Goal: Task Accomplishment & Management: Manage account settings

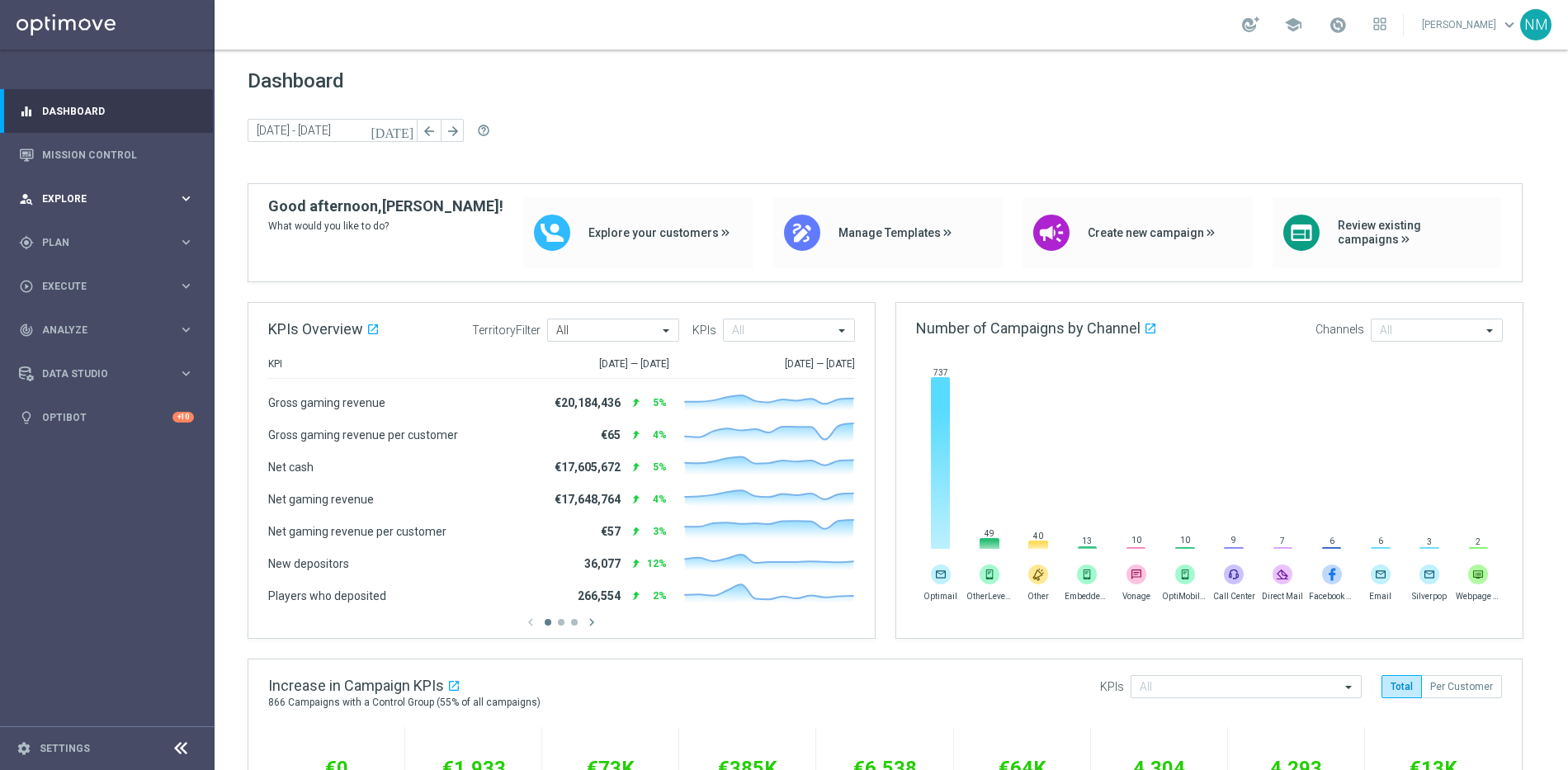
click at [100, 185] on div "person_search Explore keyboard_arrow_right" at bounding box center [107, 198] width 213 height 43
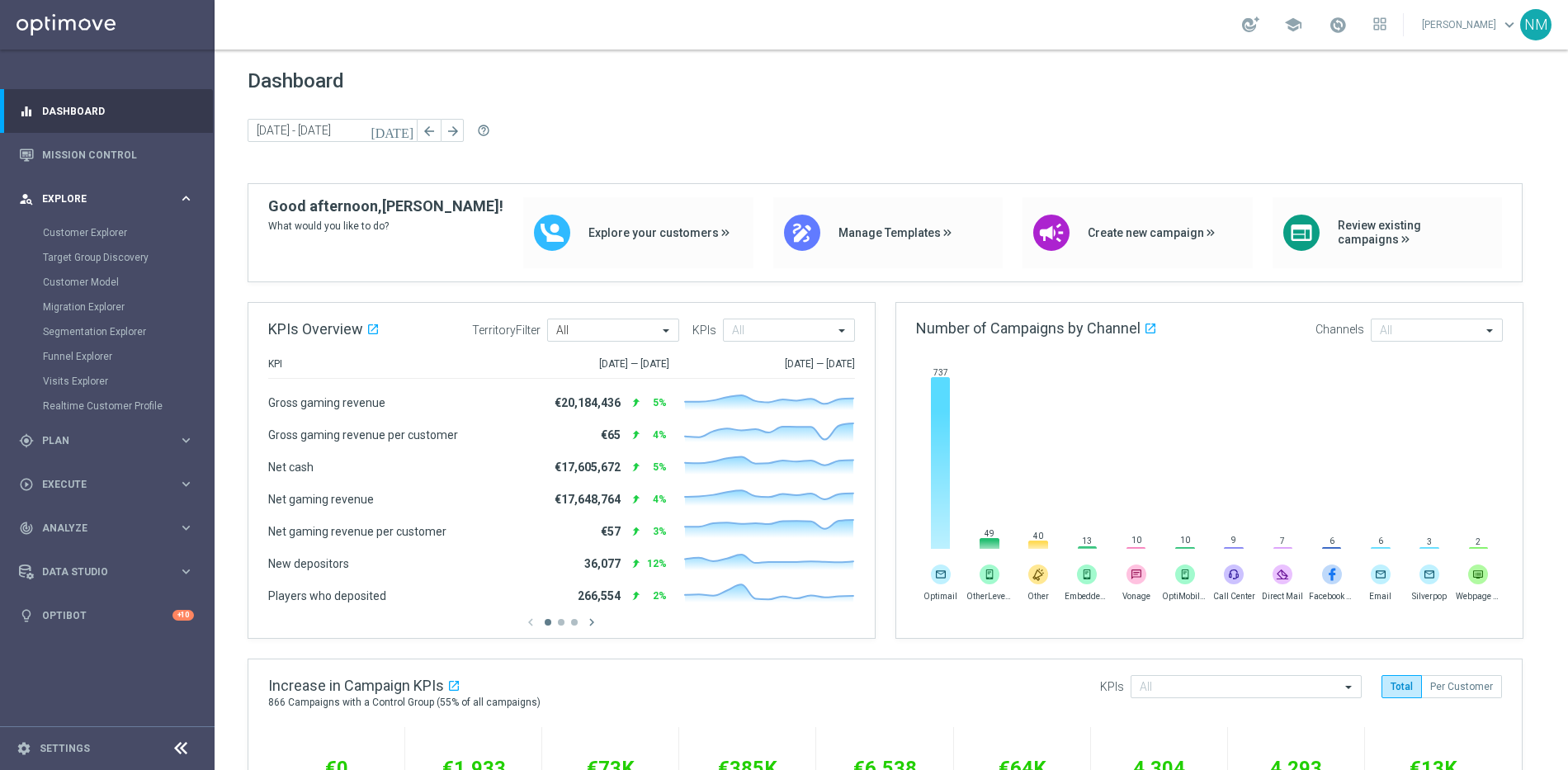
click at [100, 197] on span "Explore" at bounding box center [110, 199] width 136 height 10
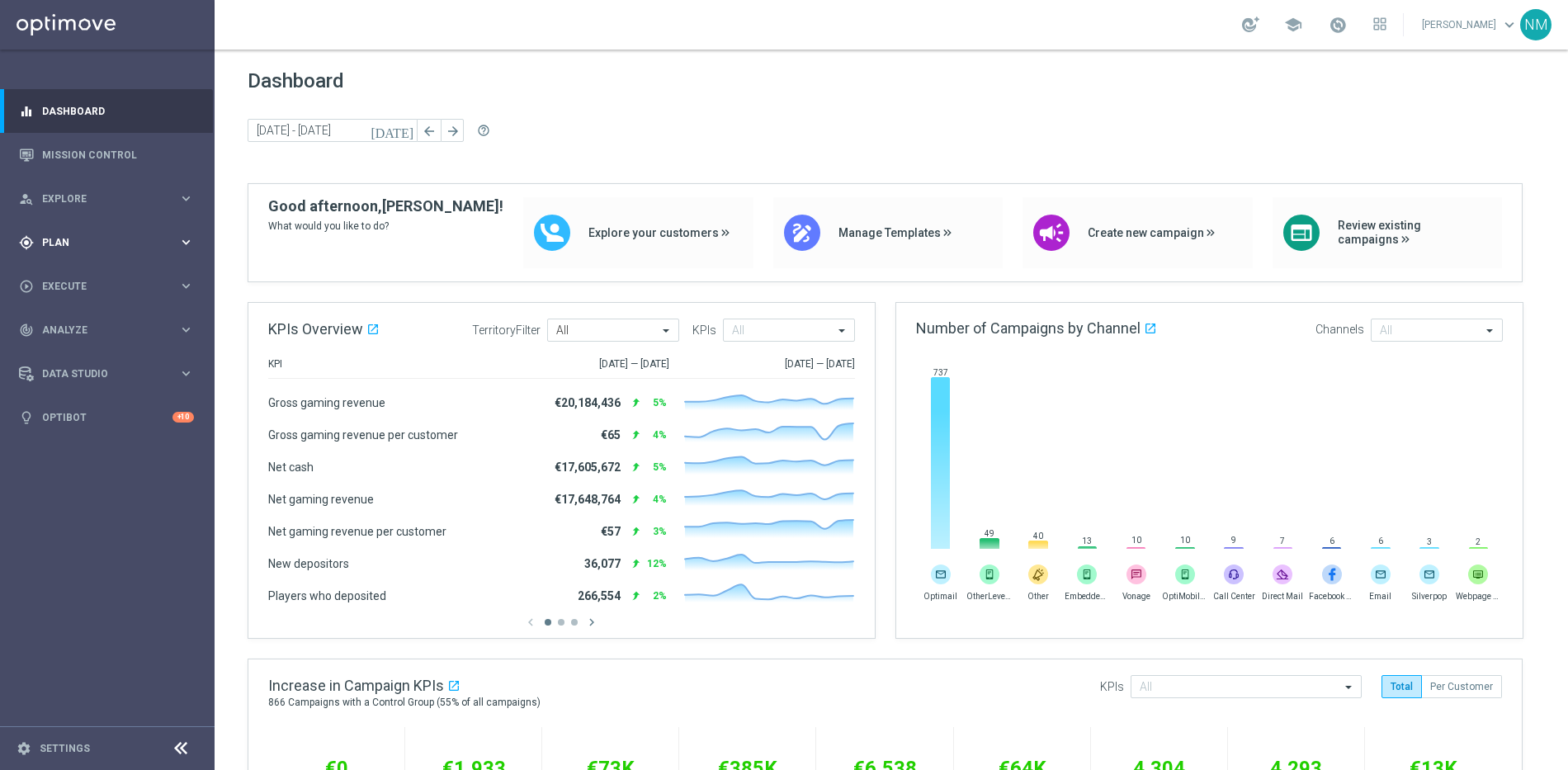
click at [110, 244] on span "Plan" at bounding box center [110, 242] width 136 height 10
click at [88, 321] on span "Templates" at bounding box center [102, 325] width 118 height 10
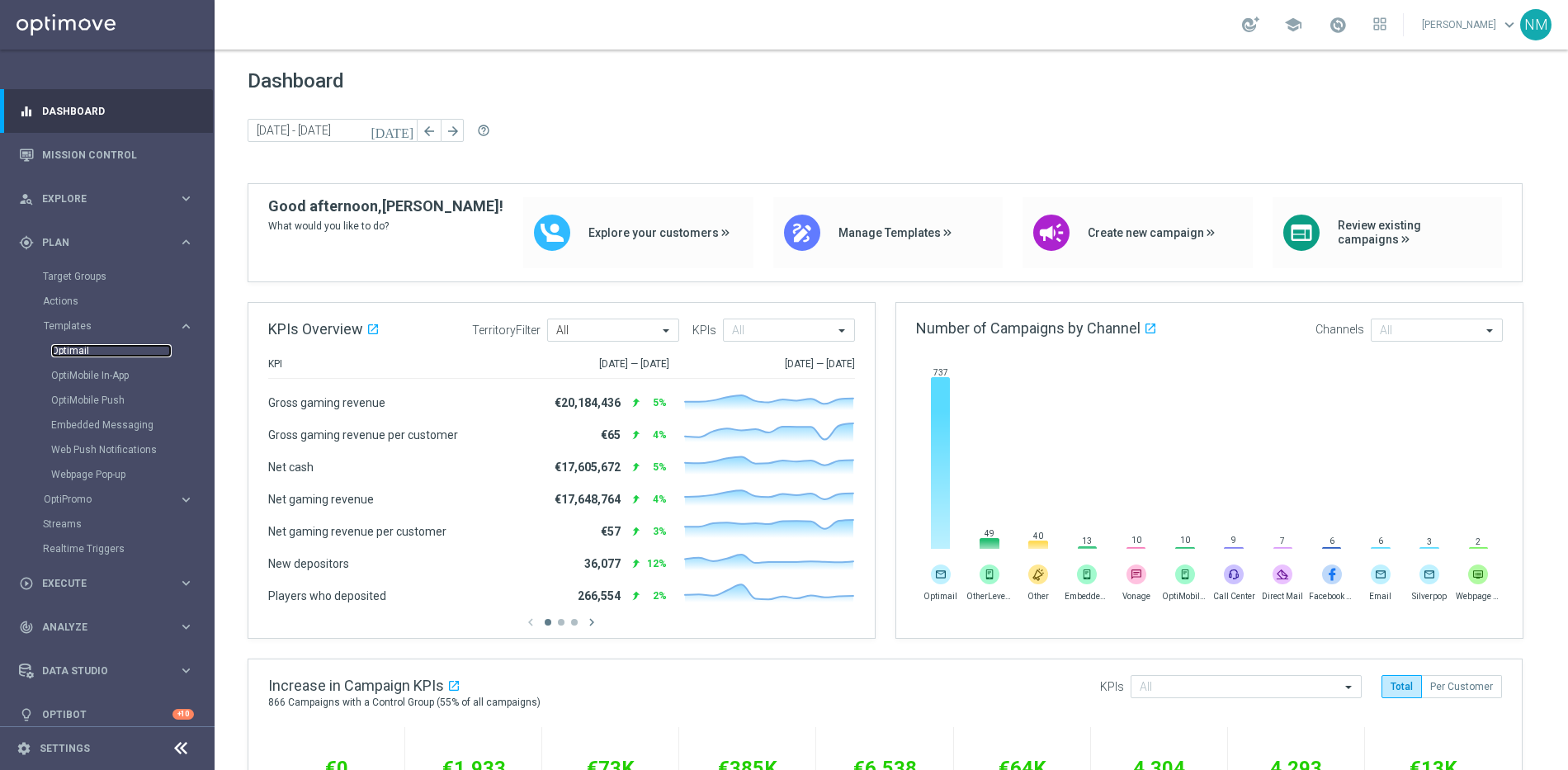
click at [80, 344] on link "Optimail" at bounding box center [111, 351] width 120 height 14
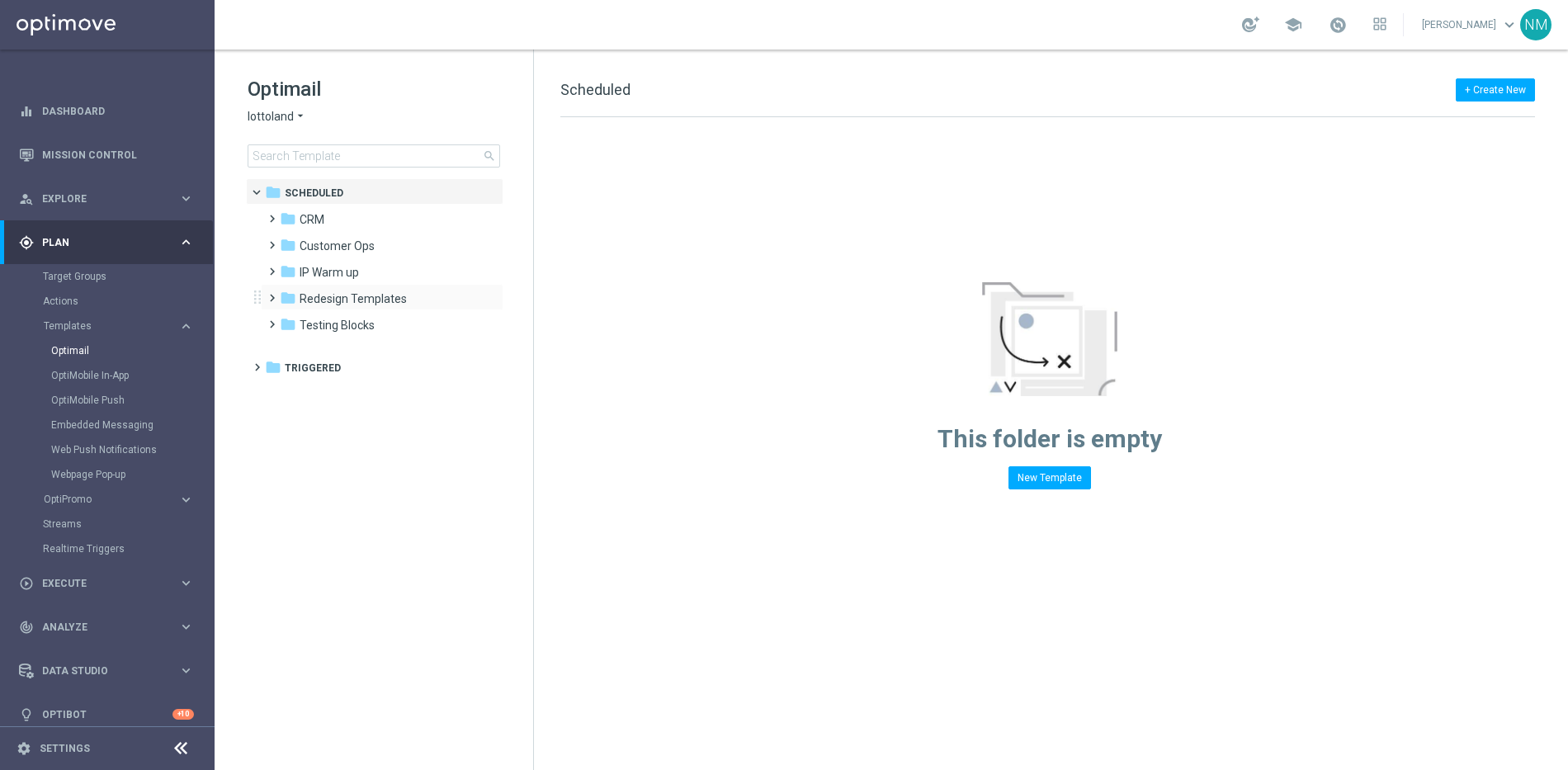
click at [272, 294] on span at bounding box center [268, 290] width 7 height 6
click at [328, 344] on span "Redesign templates UI" at bounding box center [375, 352] width 117 height 14
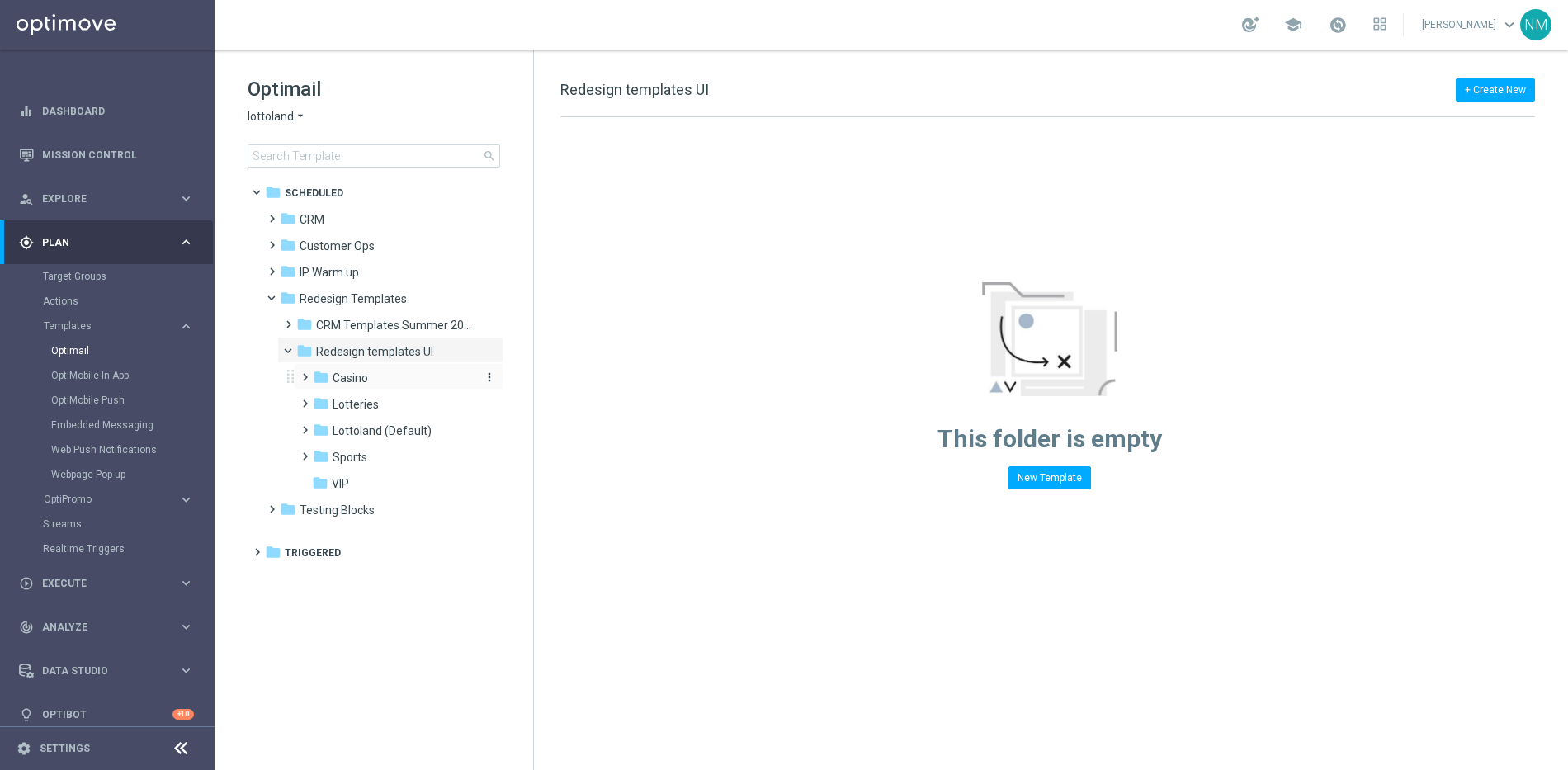
click at [351, 380] on span "Casino" at bounding box center [350, 378] width 35 height 14
click at [361, 401] on span "Casino Emails" at bounding box center [384, 404] width 72 height 14
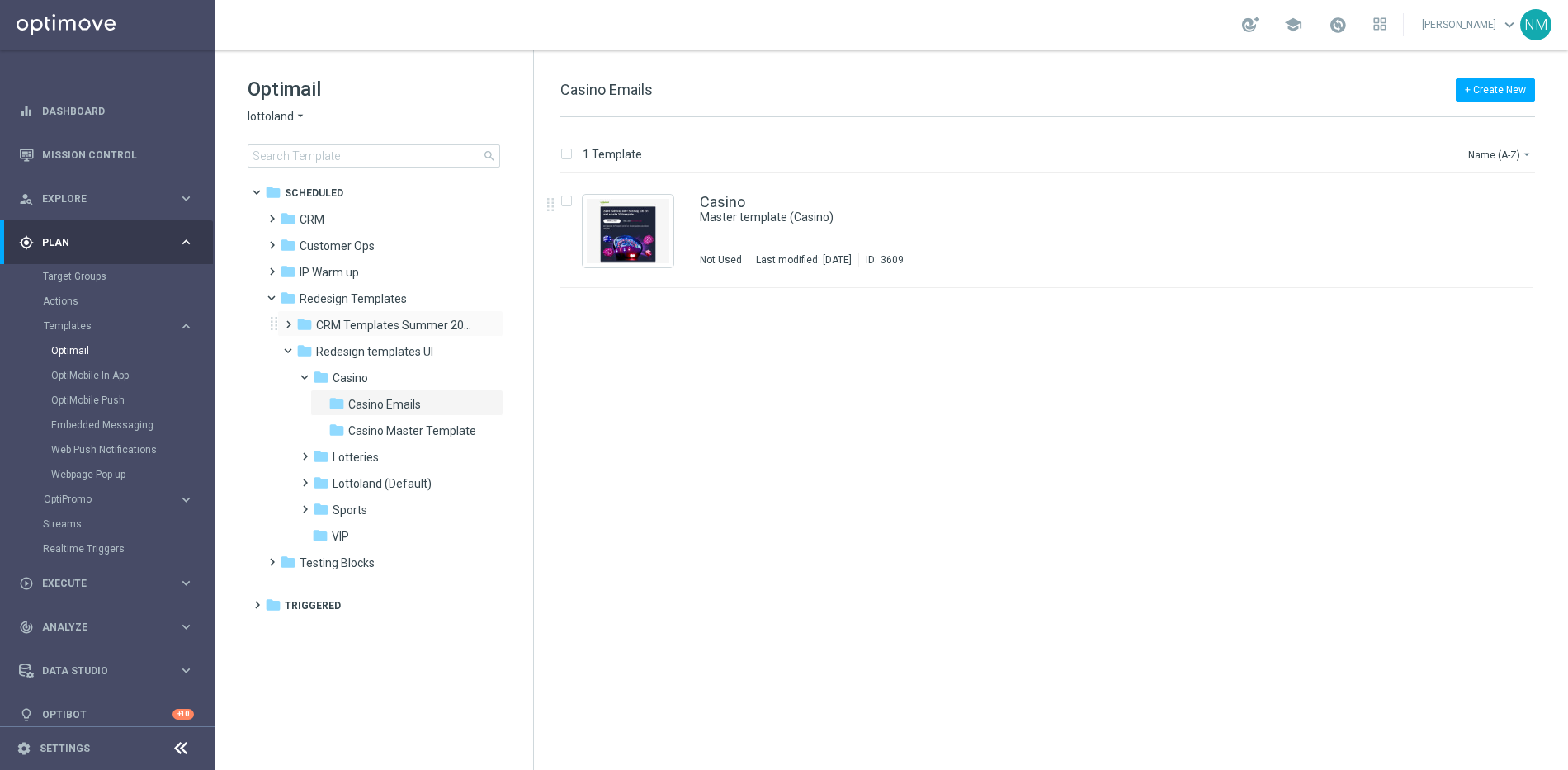
click at [289, 320] on span at bounding box center [285, 316] width 7 height 6
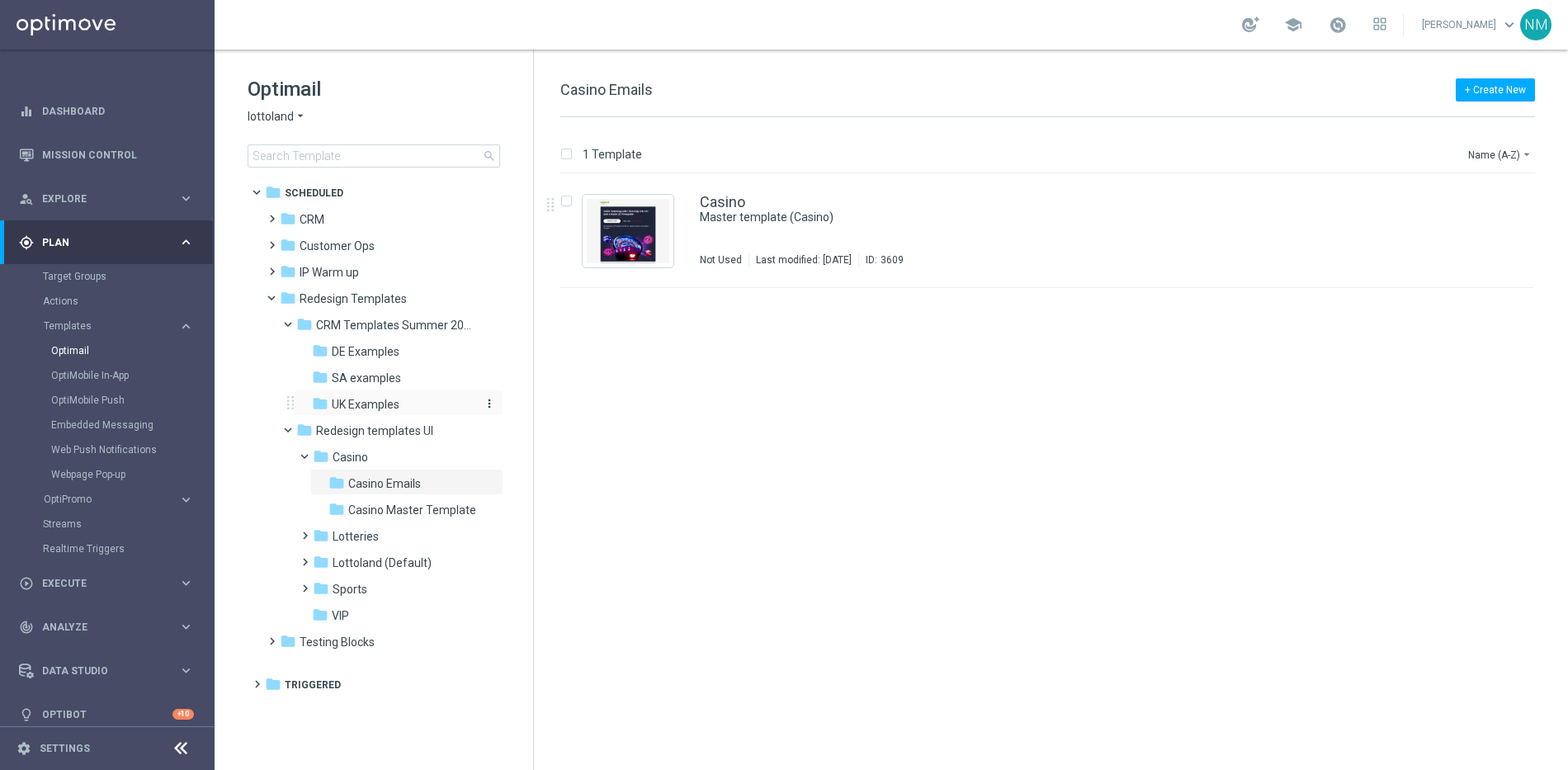
click at [381, 400] on span "UK Examples" at bounding box center [365, 404] width 68 height 14
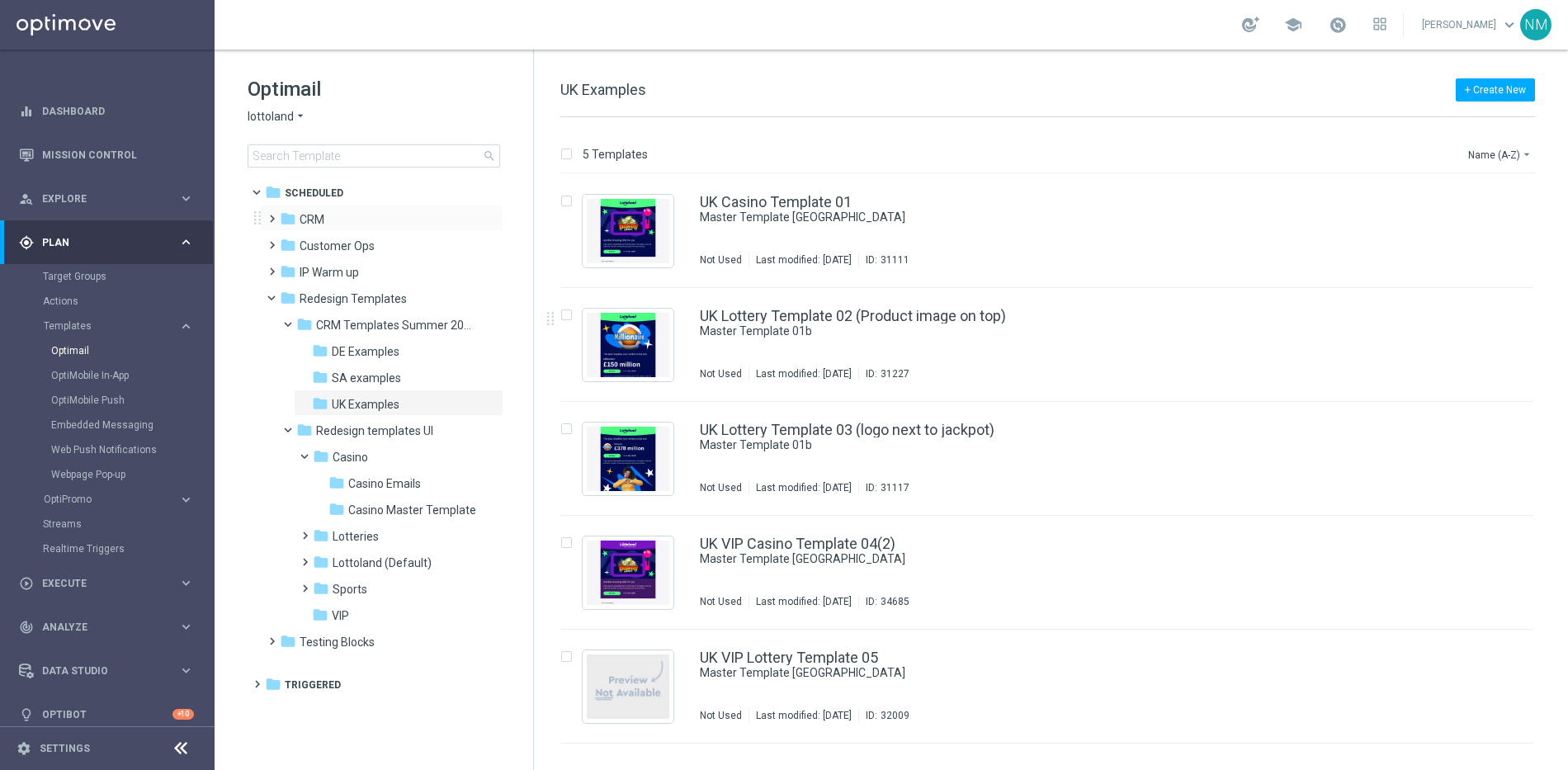
click at [271, 214] on span at bounding box center [268, 211] width 7 height 6
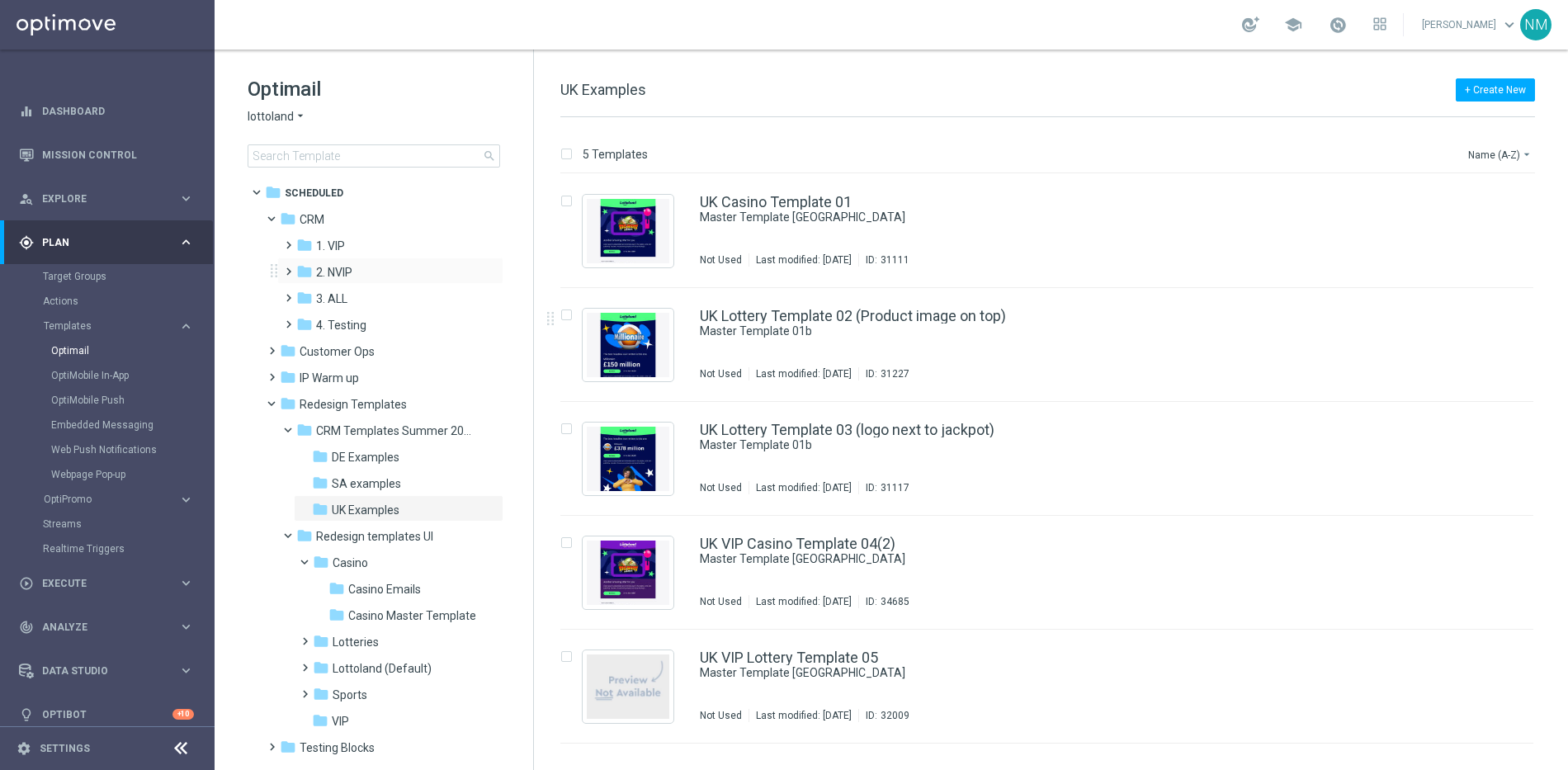
click at [288, 268] on span at bounding box center [285, 264] width 7 height 6
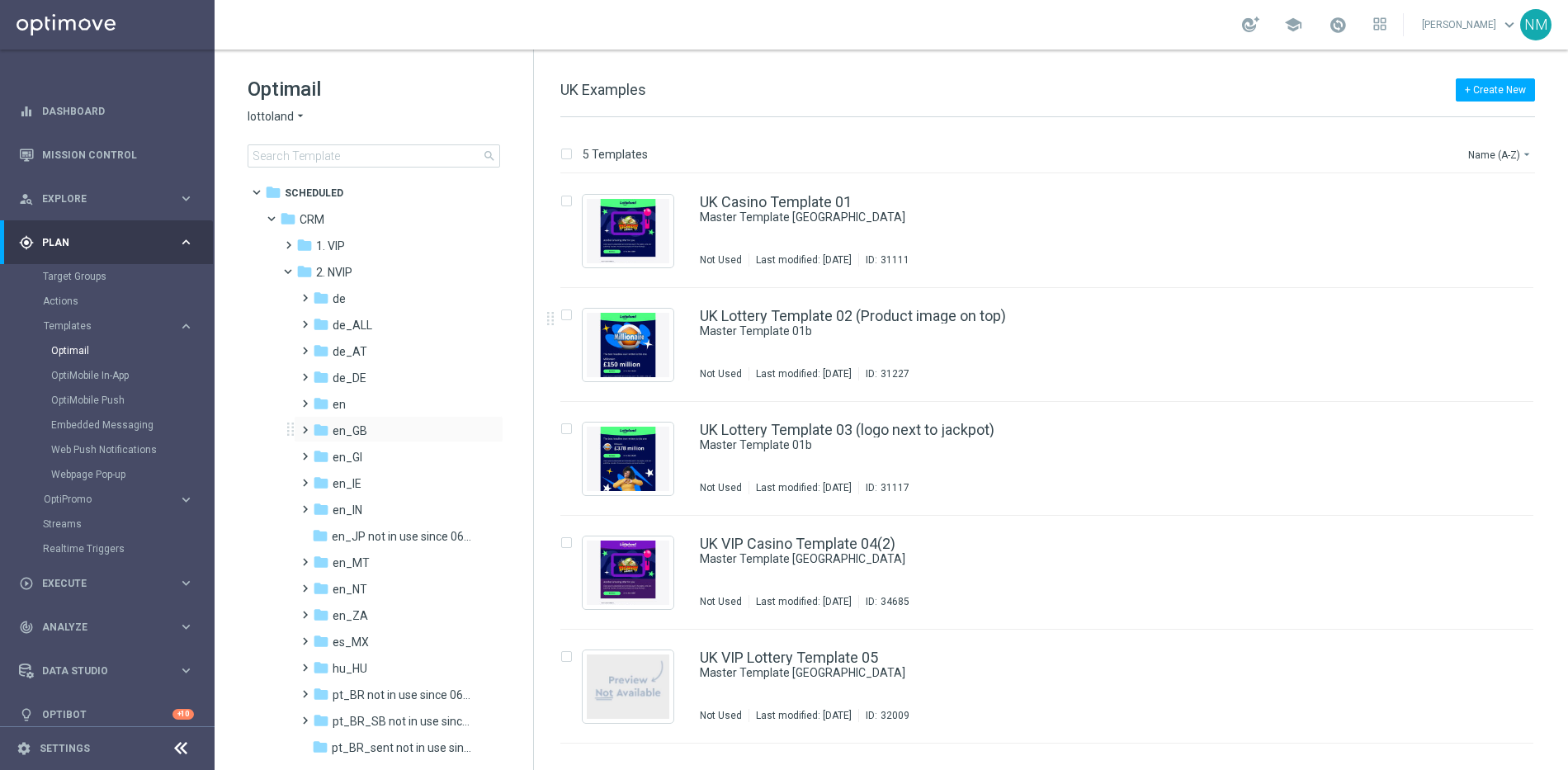
click at [304, 426] on span at bounding box center [302, 422] width 7 height 6
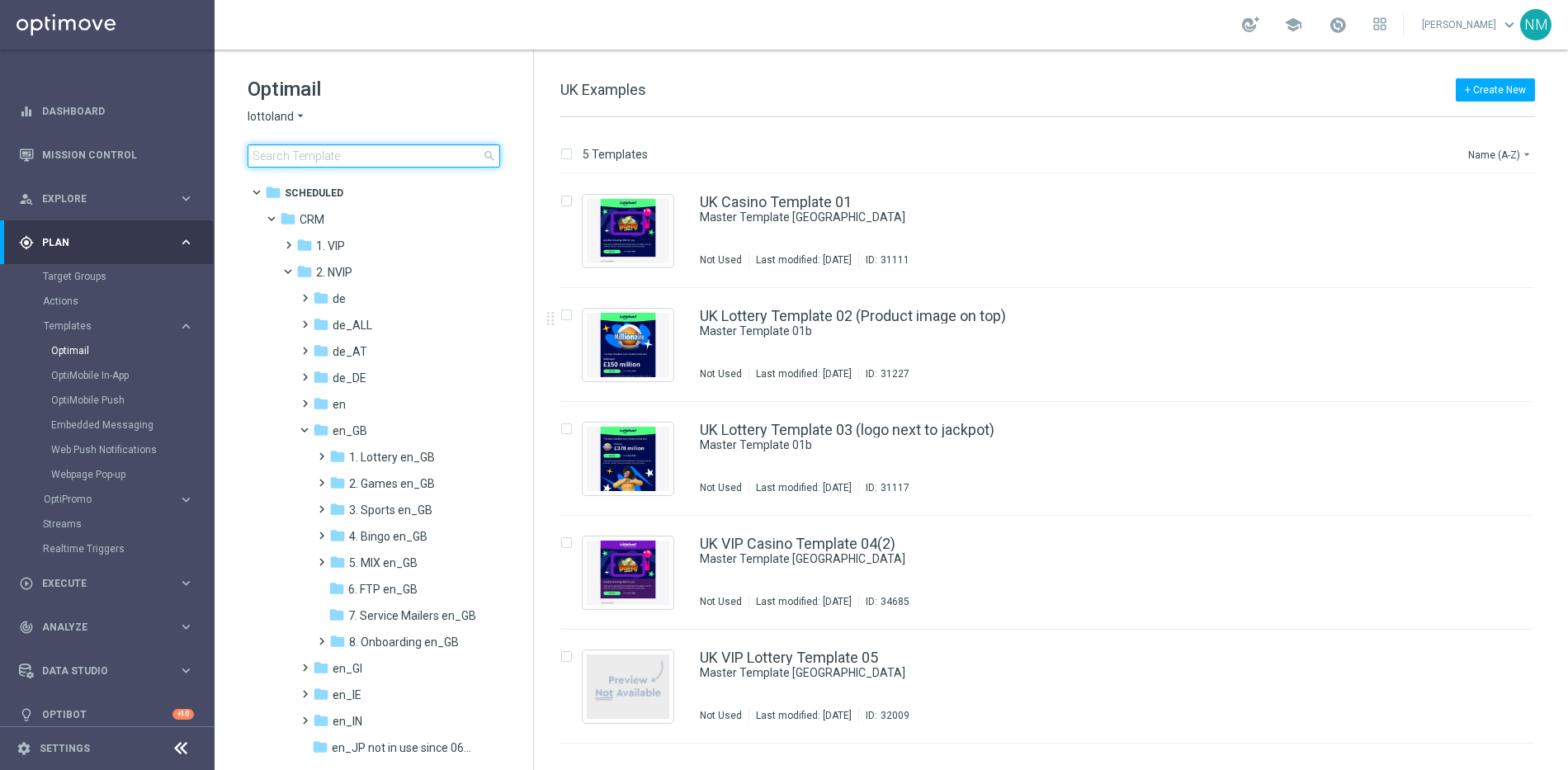
click at [344, 159] on input at bounding box center [373, 156] width 252 height 23
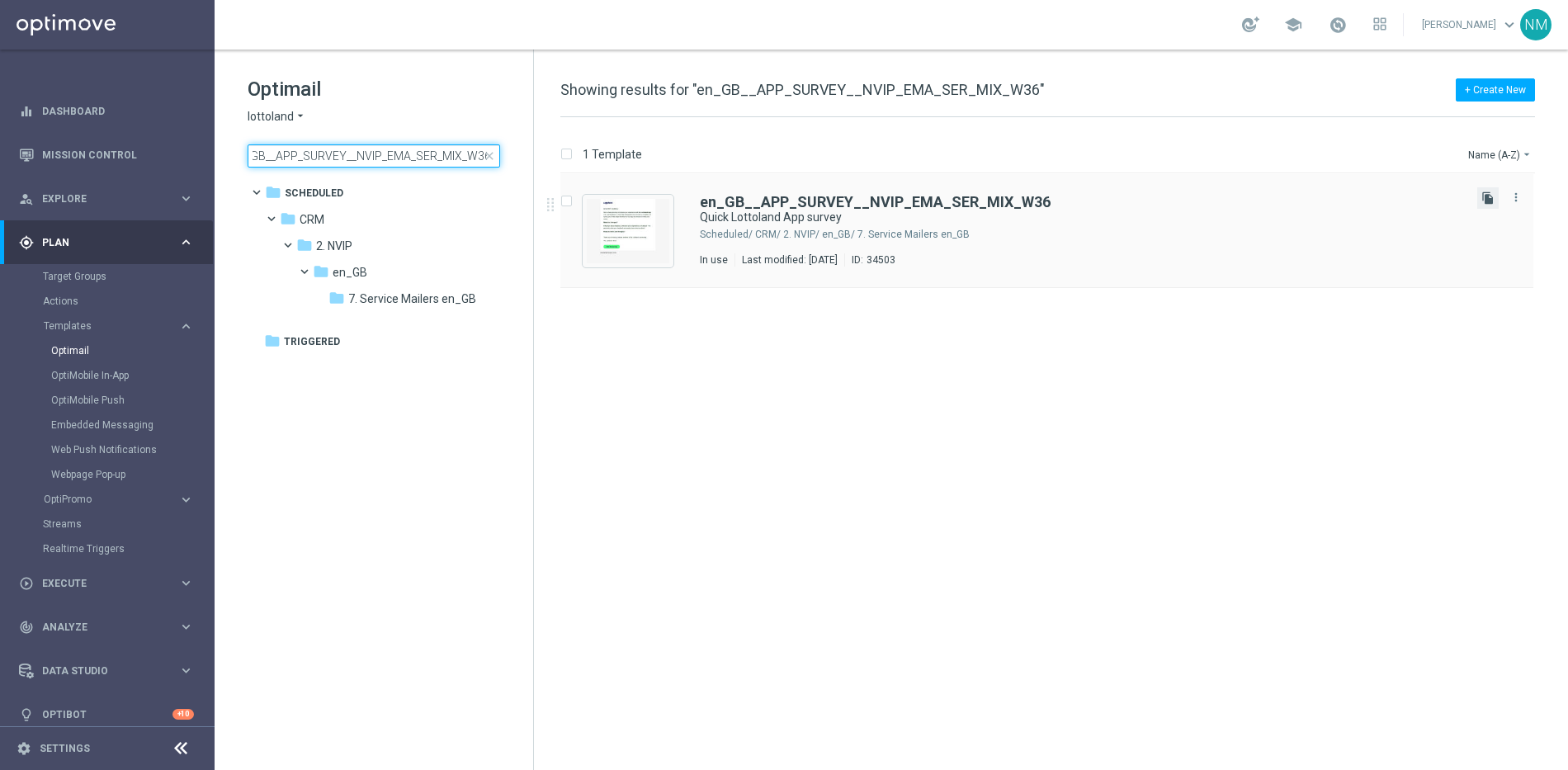
type input "en_GB__APP_SURVEY__NVIP_EMA_SER_MIX_W36"
click at [1489, 199] on icon "file_copy" at bounding box center [1488, 198] width 14 height 14
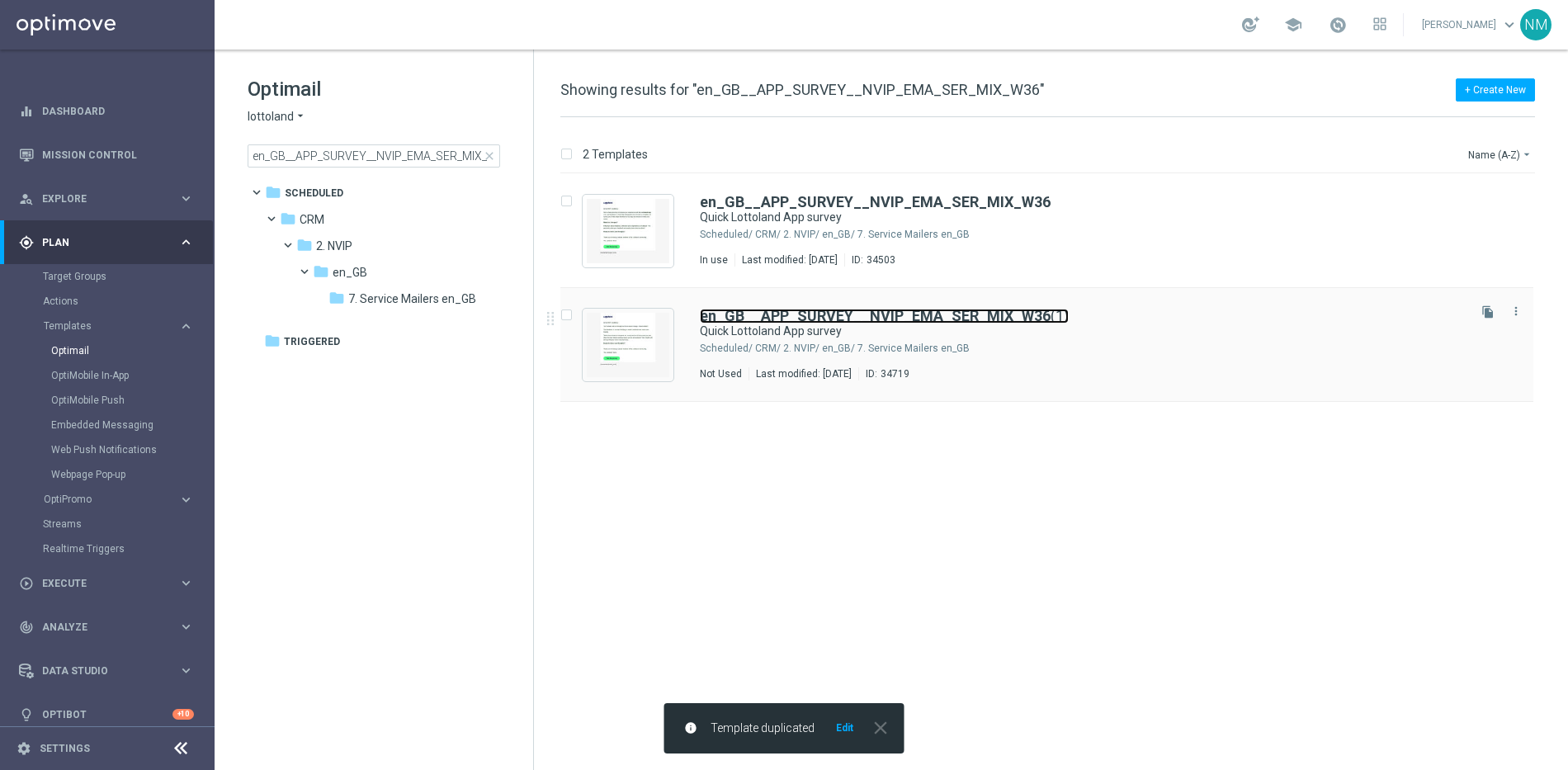
click at [889, 318] on b "en_GB__APP_SURVEY__NVIP_EMA_SER_MIX_W36" at bounding box center [875, 315] width 351 height 17
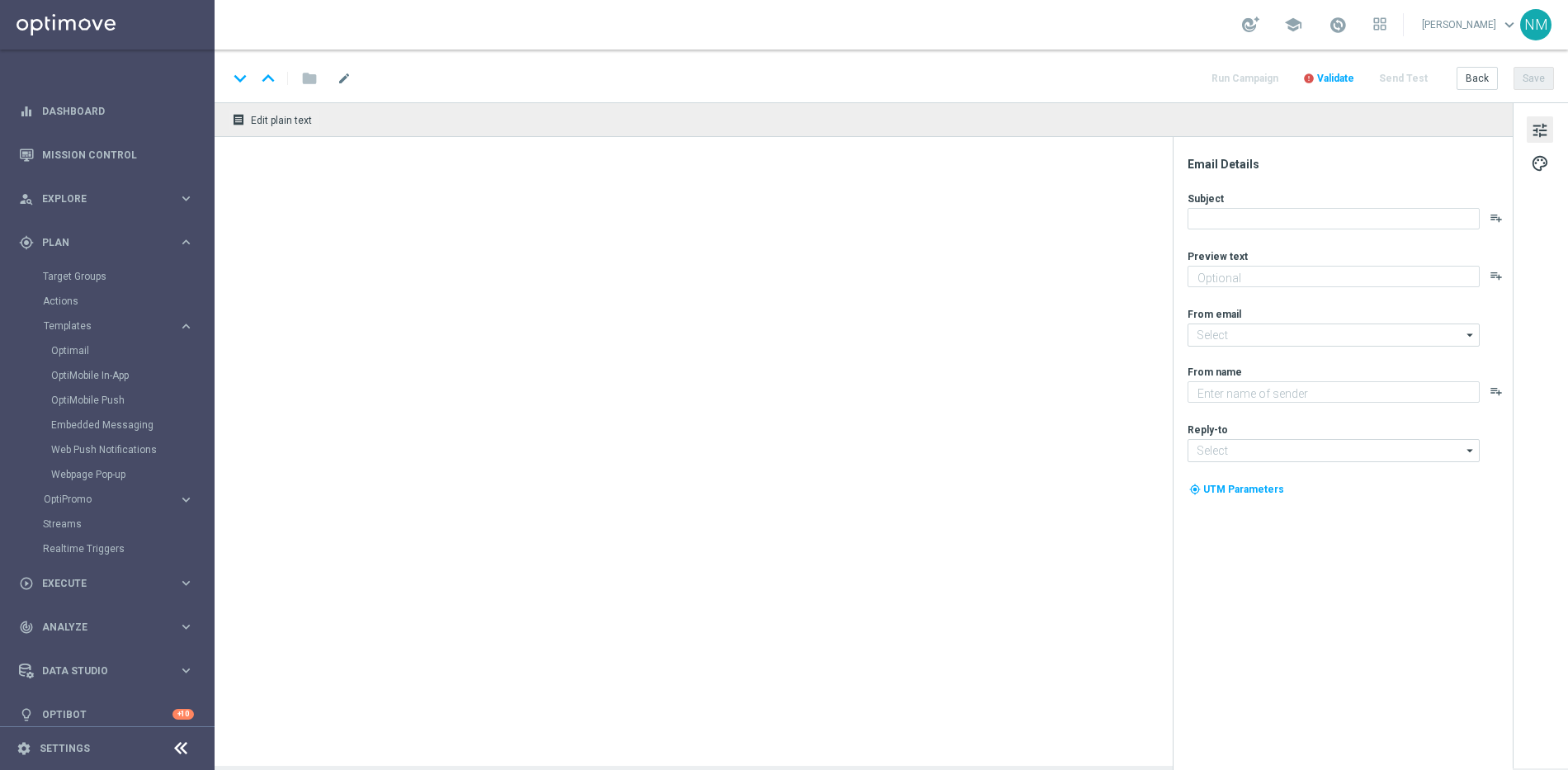
type textarea "We Value Your Opinion! 🌟"
type input "[EMAIL_ADDRESS][DOMAIN_NAME]"
type textarea "Lottoland"
type input "[EMAIL_ADDRESS][DOMAIN_NAME]"
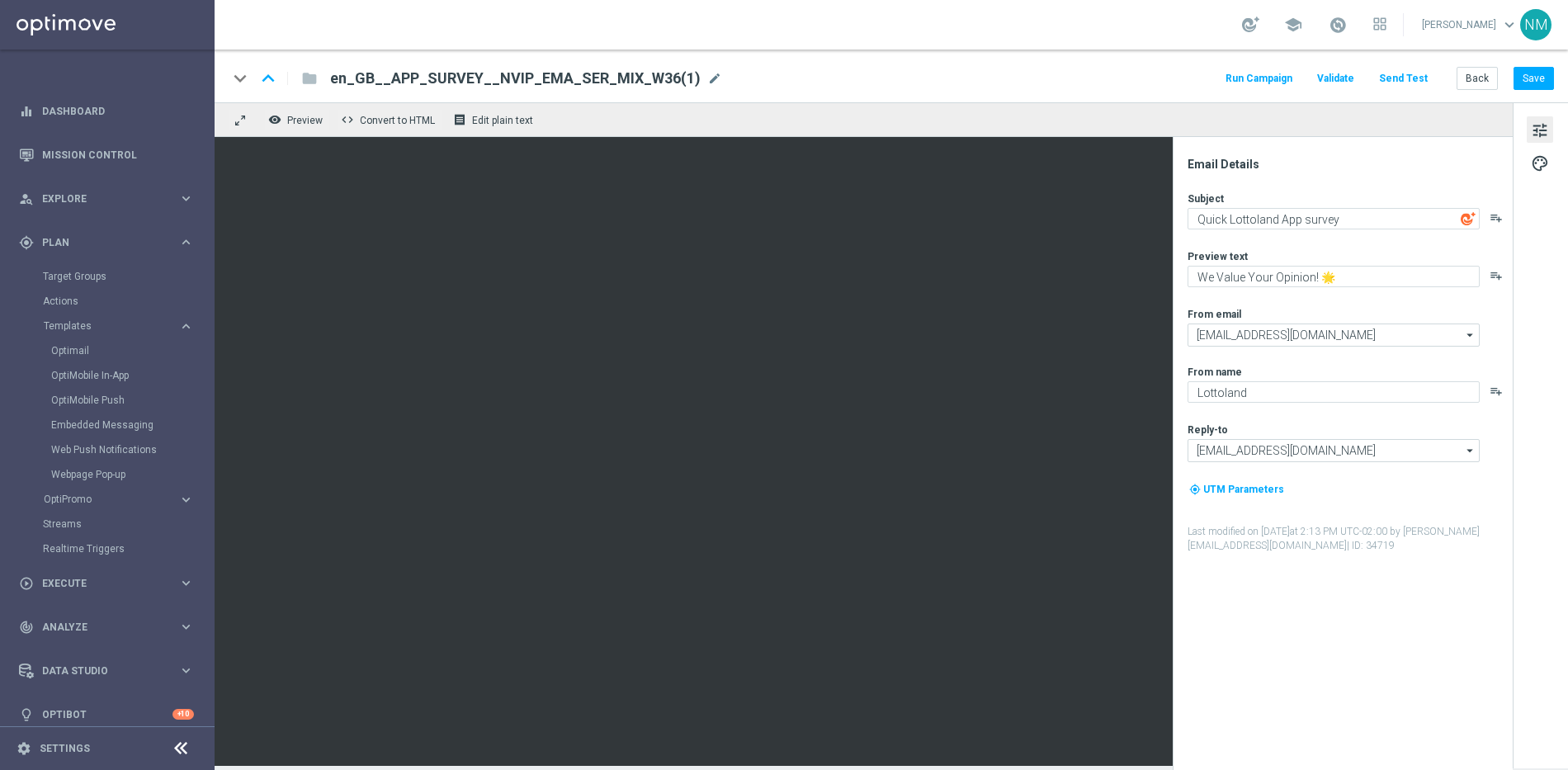
click at [559, 81] on span "en_GB__APP_SURVEY__NVIP_EMA_SER_MIX_W36(1)" at bounding box center [515, 79] width 371 height 20
click at [610, 78] on input "en_GB__APP_SURVEY__NVIP_EMA_SER_MIX_W36(1)" at bounding box center [534, 79] width 409 height 22
drag, startPoint x: 615, startPoint y: 80, endPoint x: 361, endPoint y: 80, distance: 254.0
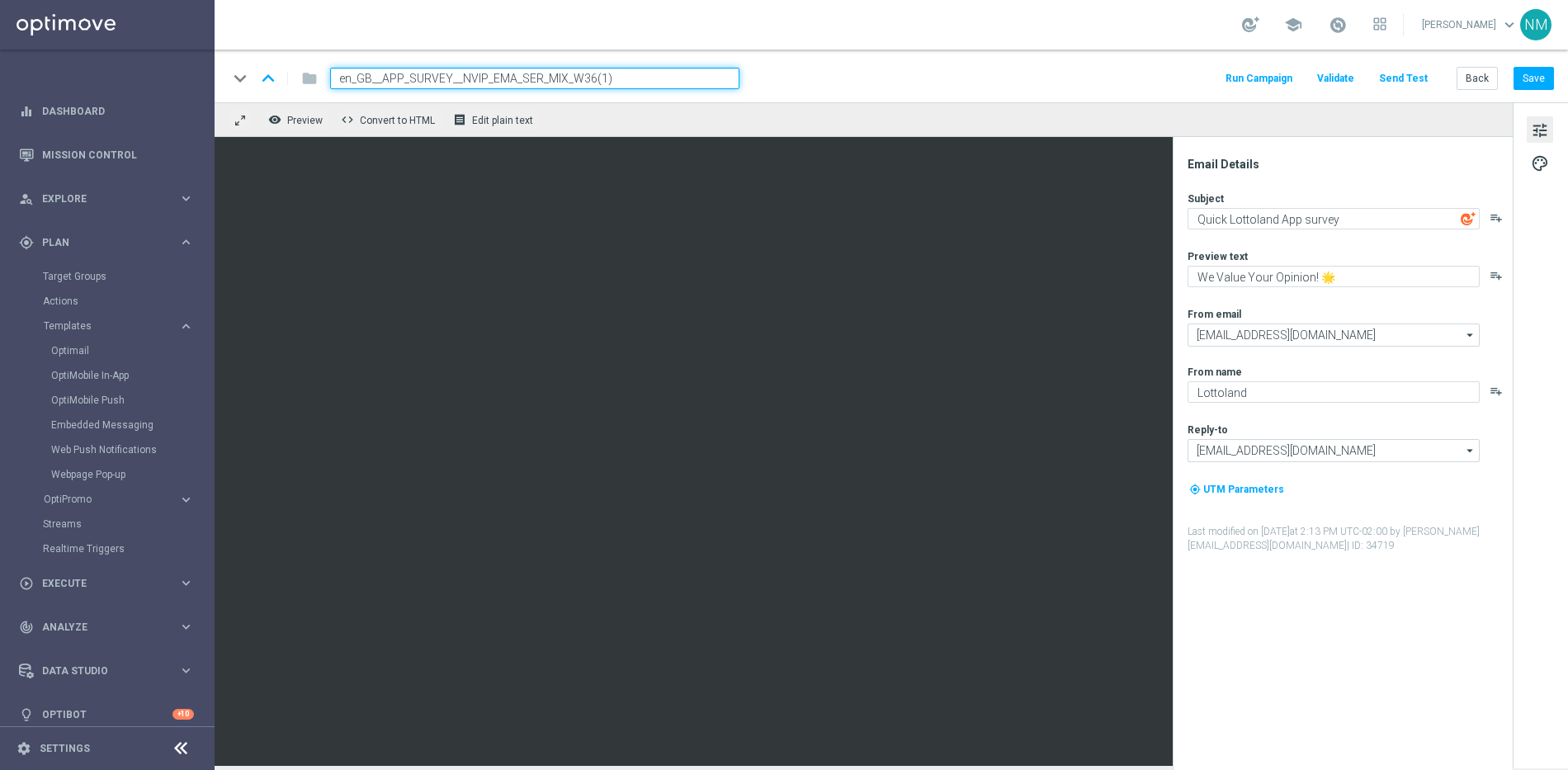
click at [361, 80] on input "en_GB__APP_SURVEY__NVIP_EMA_SER_MIX_W36(1)" at bounding box center [534, 79] width 409 height 22
paste input "DESKTOP_BRAND_REFRESH_SURVEY__NVIP_EMA_SER_MIX_W36"
type input "en_GB__DESKTOP_BRAND_REFRESH_SURVEY__NVIP_EMA_SER_MIX_W36"
click at [864, 88] on div "keyboard_arrow_down keyboard_arrow_up folder en_GB__DESKTOP_BRAND_REFRESH_SURVE…" at bounding box center [891, 79] width 1327 height 22
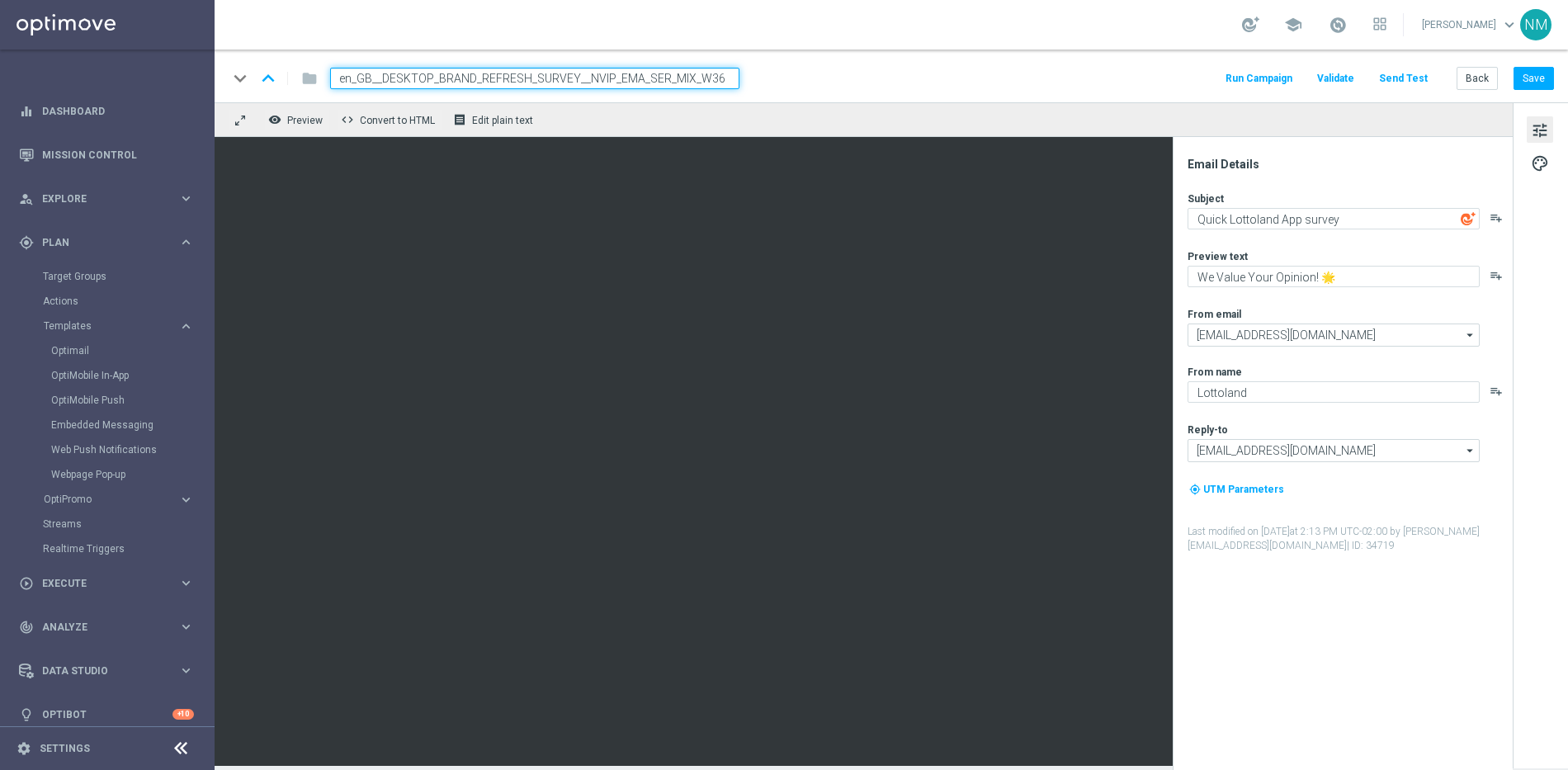
click at [703, 88] on input "en_GB__DESKTOP_BRAND_REFRESH_SURVEY__NVIP_EMA_SER_MIX_W36" at bounding box center [534, 79] width 409 height 22
click at [779, 80] on div "keyboard_arrow_down keyboard_arrow_up folder en_GB__DESKTOP_BRAND_REFRESH_SURVE…" at bounding box center [891, 79] width 1327 height 22
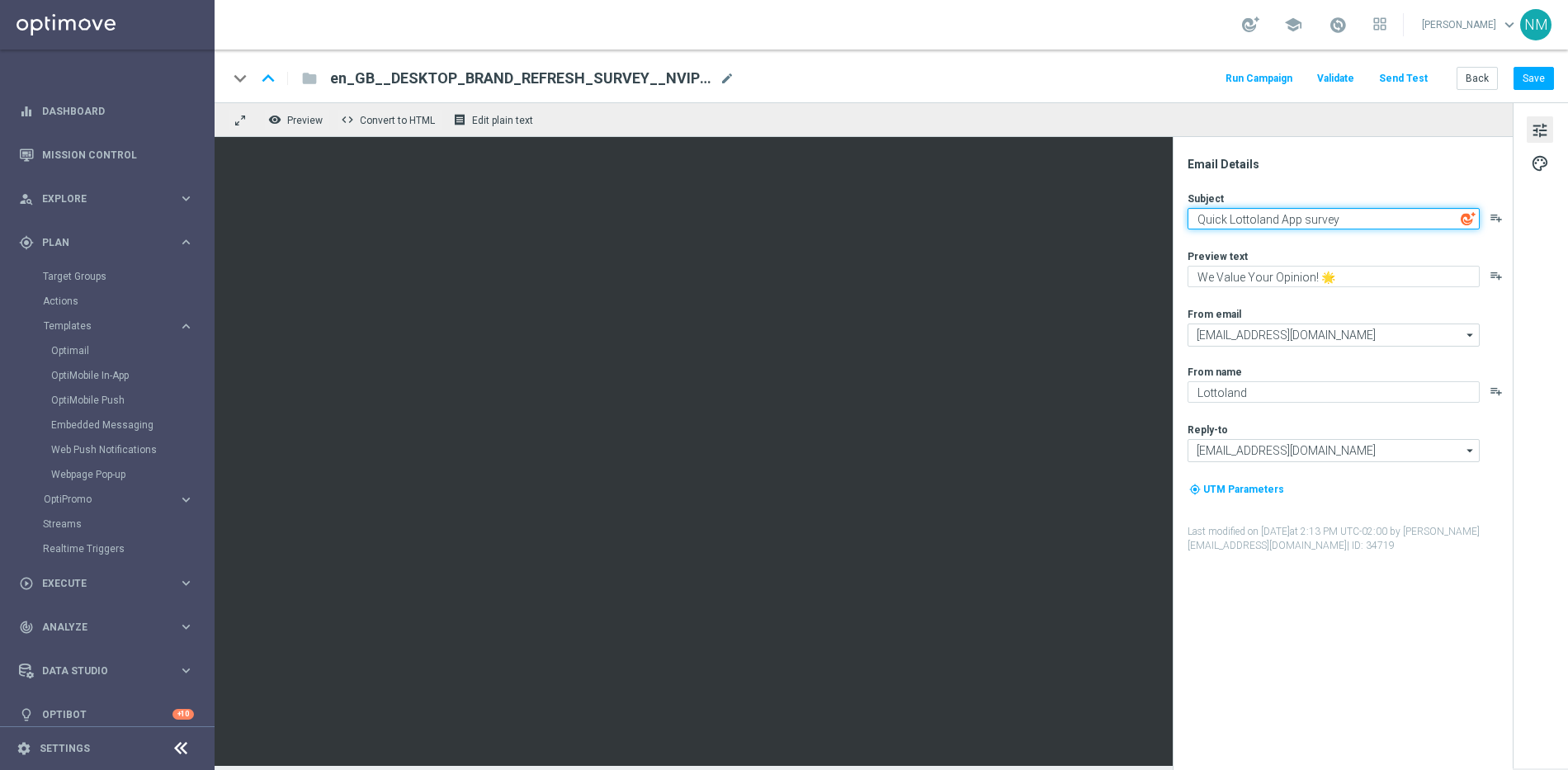
click at [1286, 220] on textarea "Quick Lottoland App survey" at bounding box center [1333, 219] width 292 height 22
click at [1267, 222] on textarea "Quick Lottoland App survey" at bounding box center [1333, 219] width 292 height 22
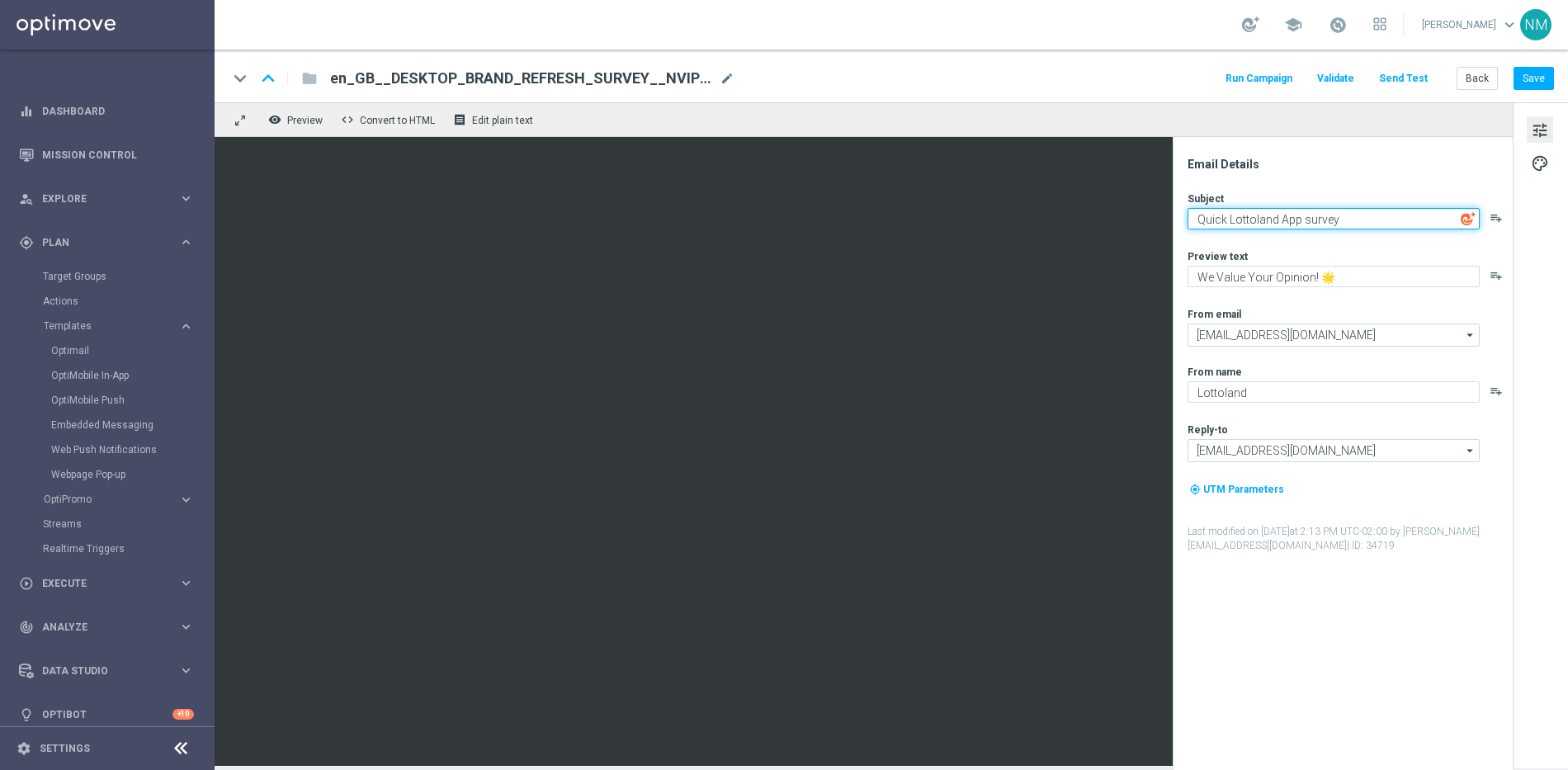
paste textarea "Share Your Thoughts on Our New Look! 🎨"
type textarea "Share Your Thoughts on Our New Look! 🎨"
click at [1289, 237] on div "Subject Share Your Thoughts on Our New Look! 🎨 playlist_add Preview text We Val…" at bounding box center [1349, 372] width 324 height 362
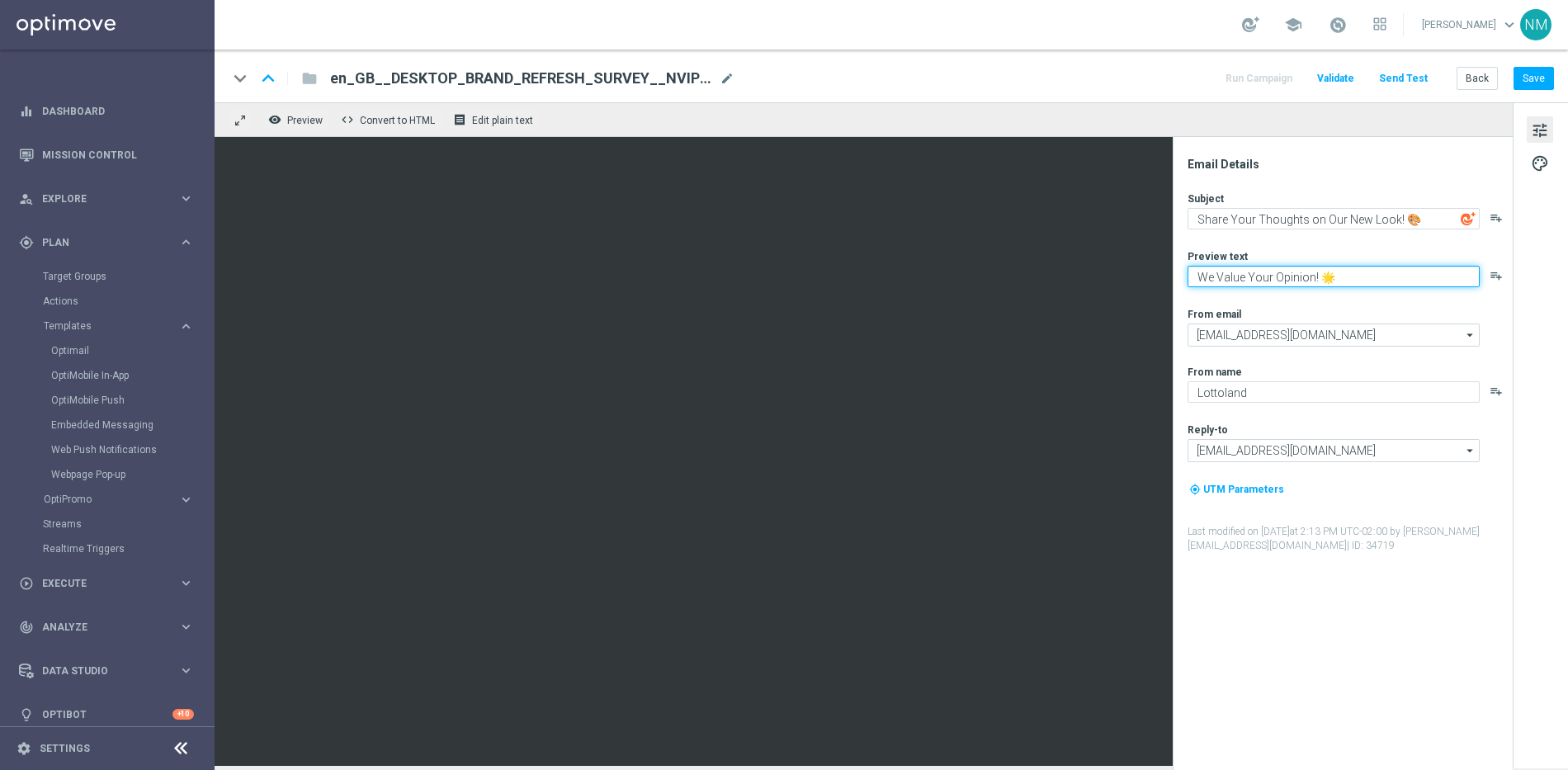
click at [1280, 277] on textarea "We Value Your Opinion! 🌟" at bounding box center [1333, 277] width 292 height 22
click at [1342, 278] on textarea "We Value Your Opinion! 🌟" at bounding box center [1333, 277] width 292 height 22
type textarea "We Value Your Opinion!"
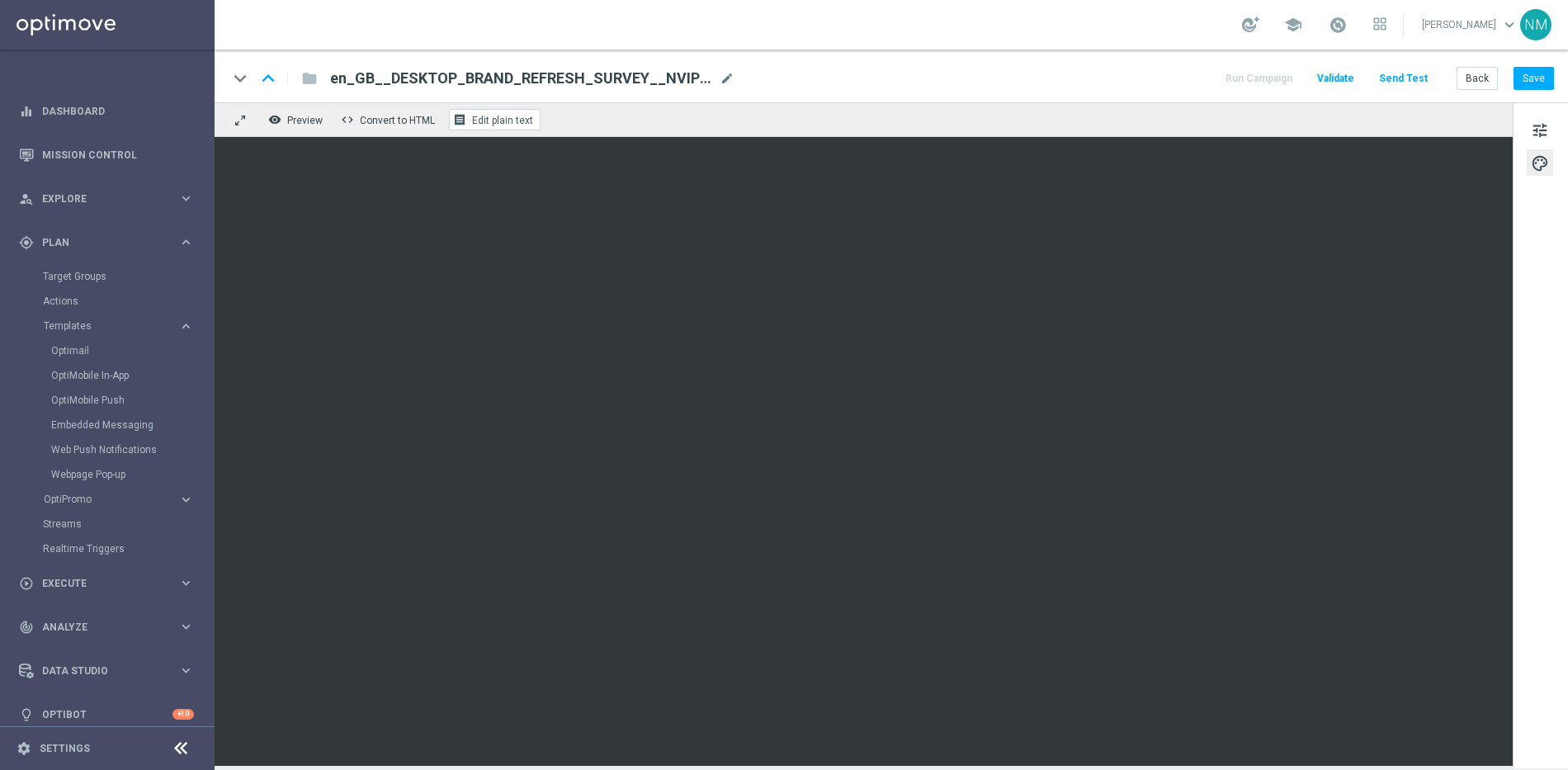
click at [473, 117] on span "Edit plain text" at bounding box center [502, 120] width 61 height 12
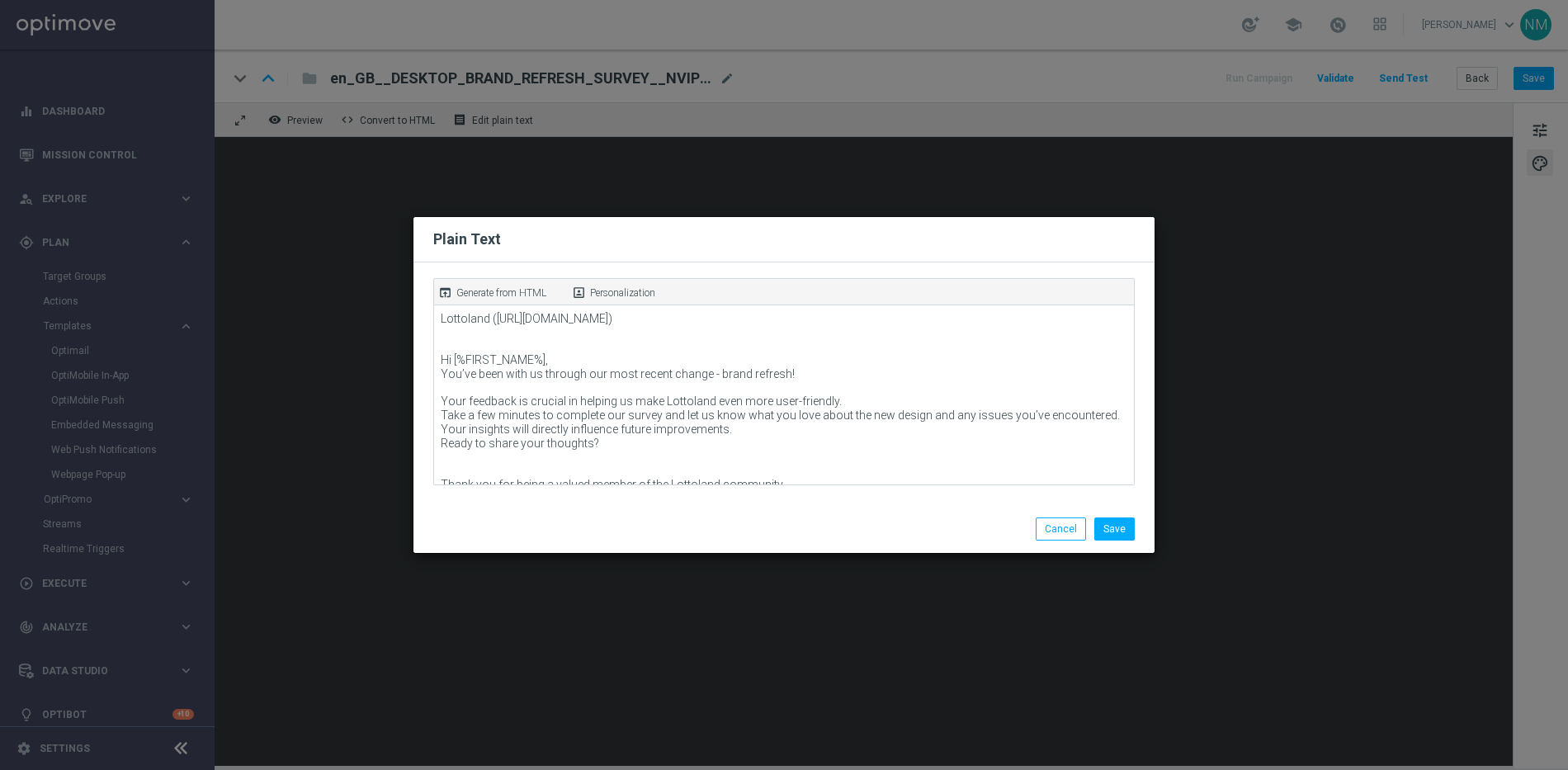
drag, startPoint x: 509, startPoint y: 290, endPoint x: 536, endPoint y: 298, distance: 28.2
click at [509, 290] on p "Generate from HTML" at bounding box center [502, 293] width 90 height 14
click at [1115, 530] on button "Save" at bounding box center [1114, 530] width 41 height 23
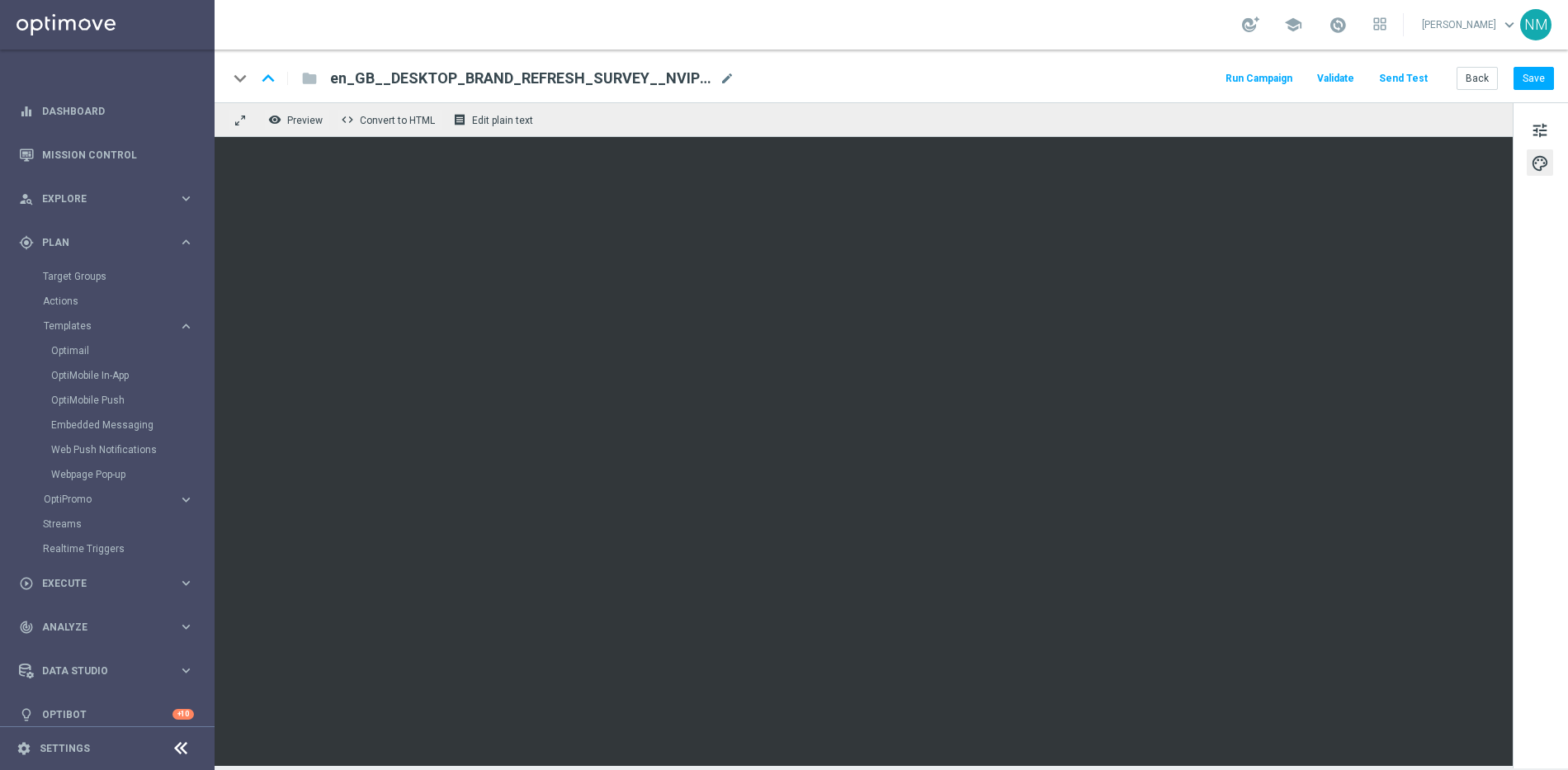
click at [1528, 130] on button "tune" at bounding box center [1539, 129] width 26 height 26
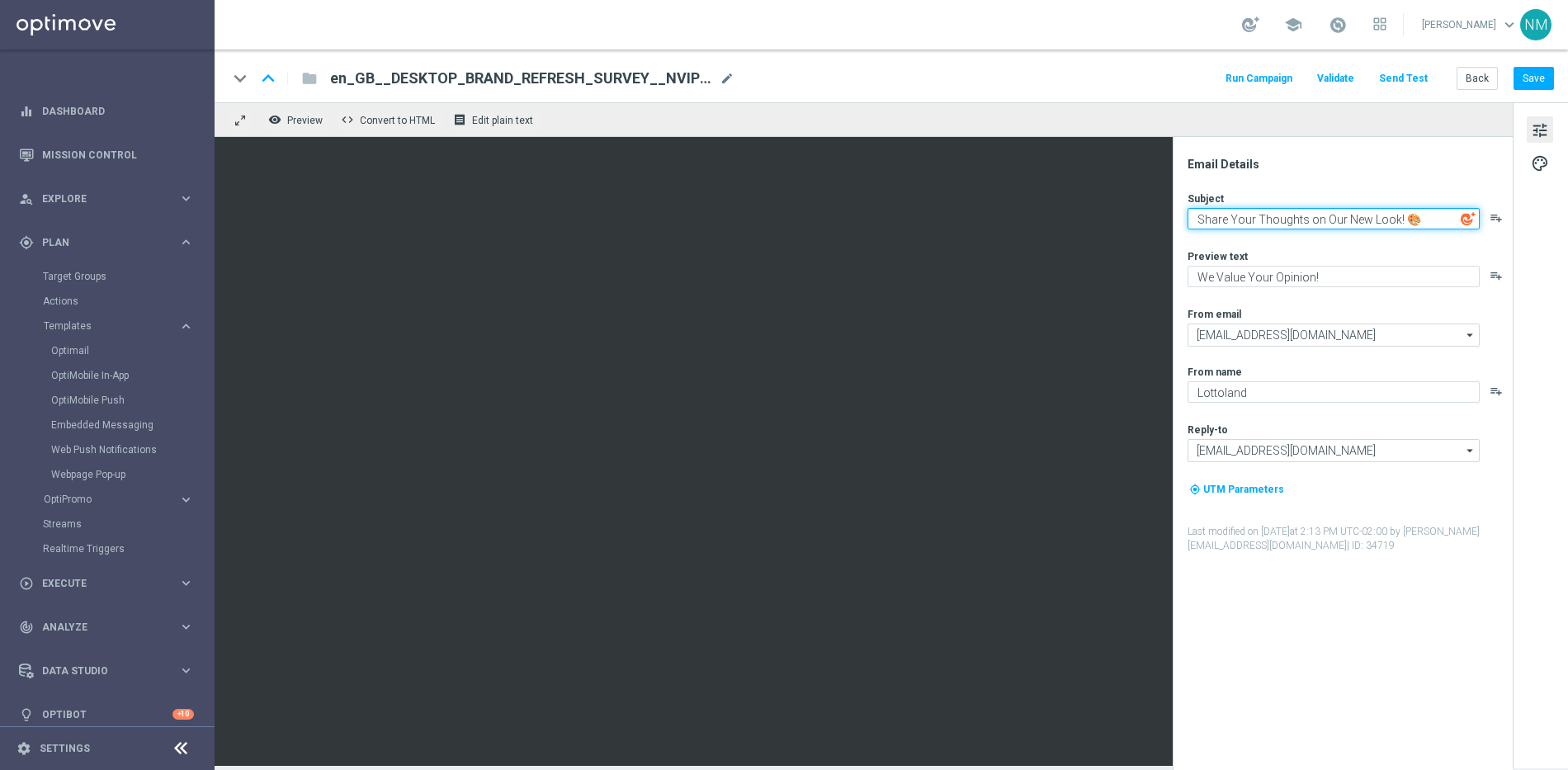
click at [1271, 221] on textarea "Share Your Thoughts on Our New Look! 🎨" at bounding box center [1333, 219] width 292 height 22
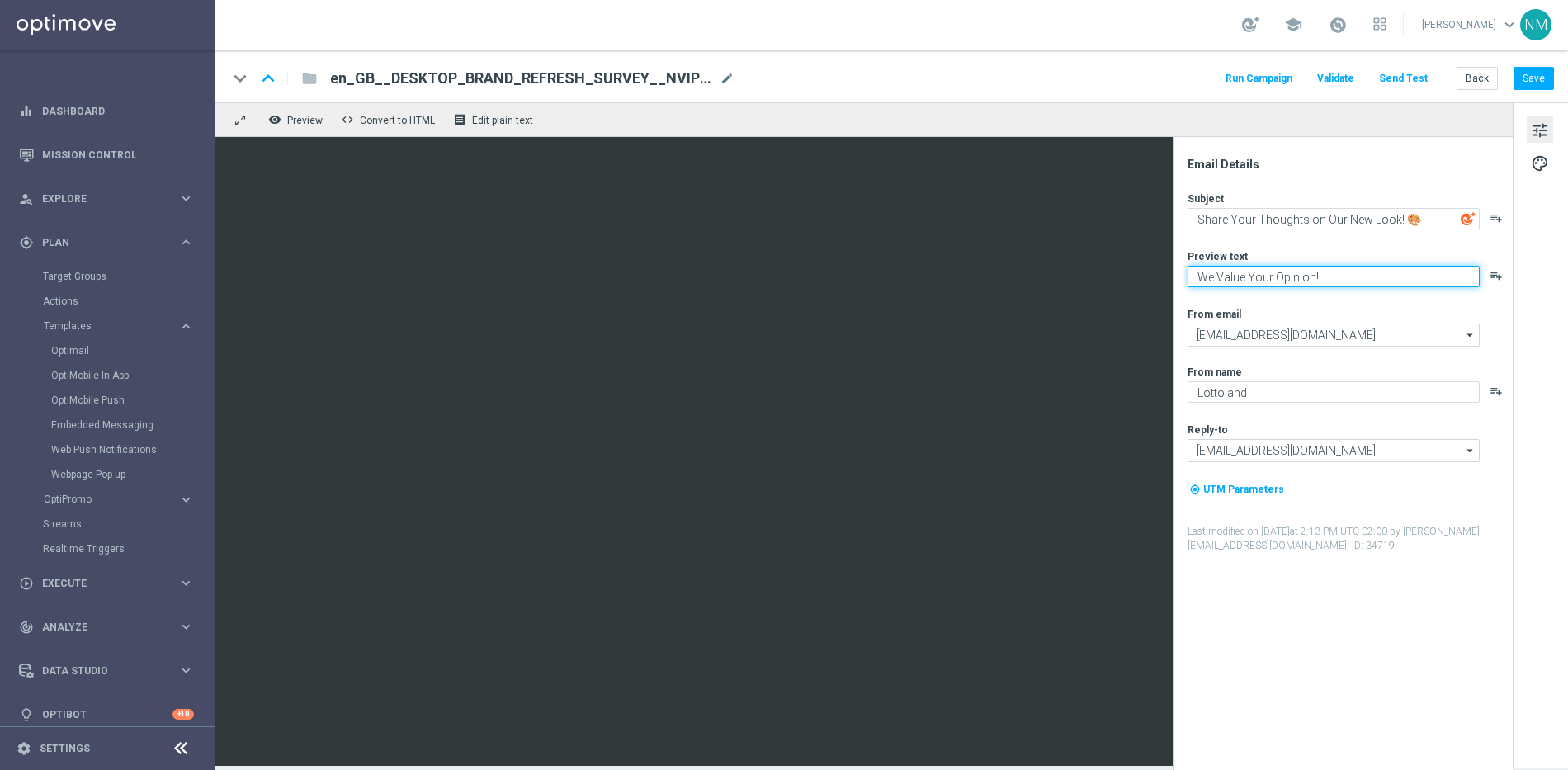
click at [1227, 275] on textarea "We Value Your Opinion!" at bounding box center [1333, 277] width 292 height 22
click at [1328, 80] on span "Validate" at bounding box center [1336, 78] width 37 height 12
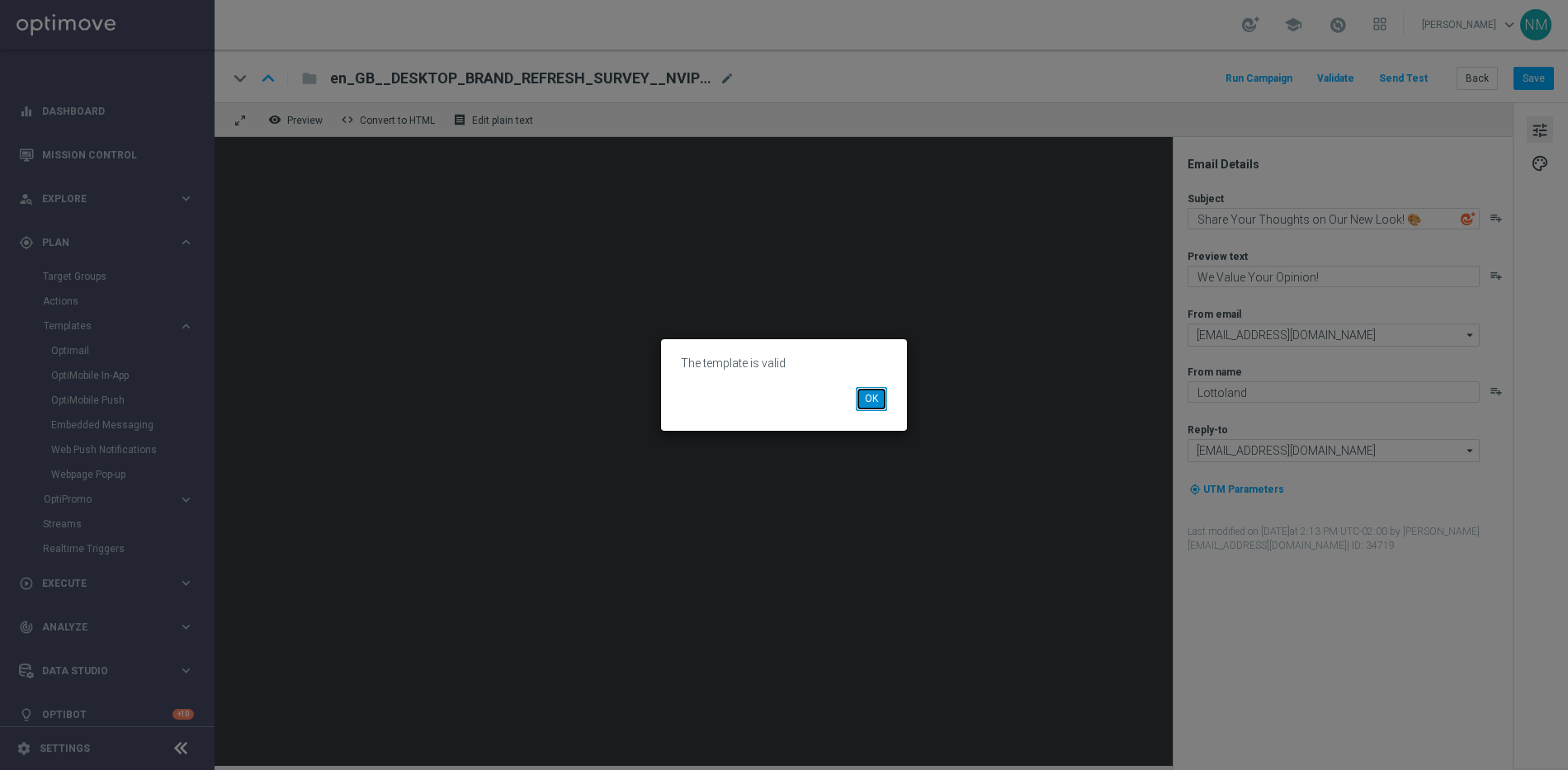
click at [863, 401] on button "OK" at bounding box center [871, 399] width 32 height 23
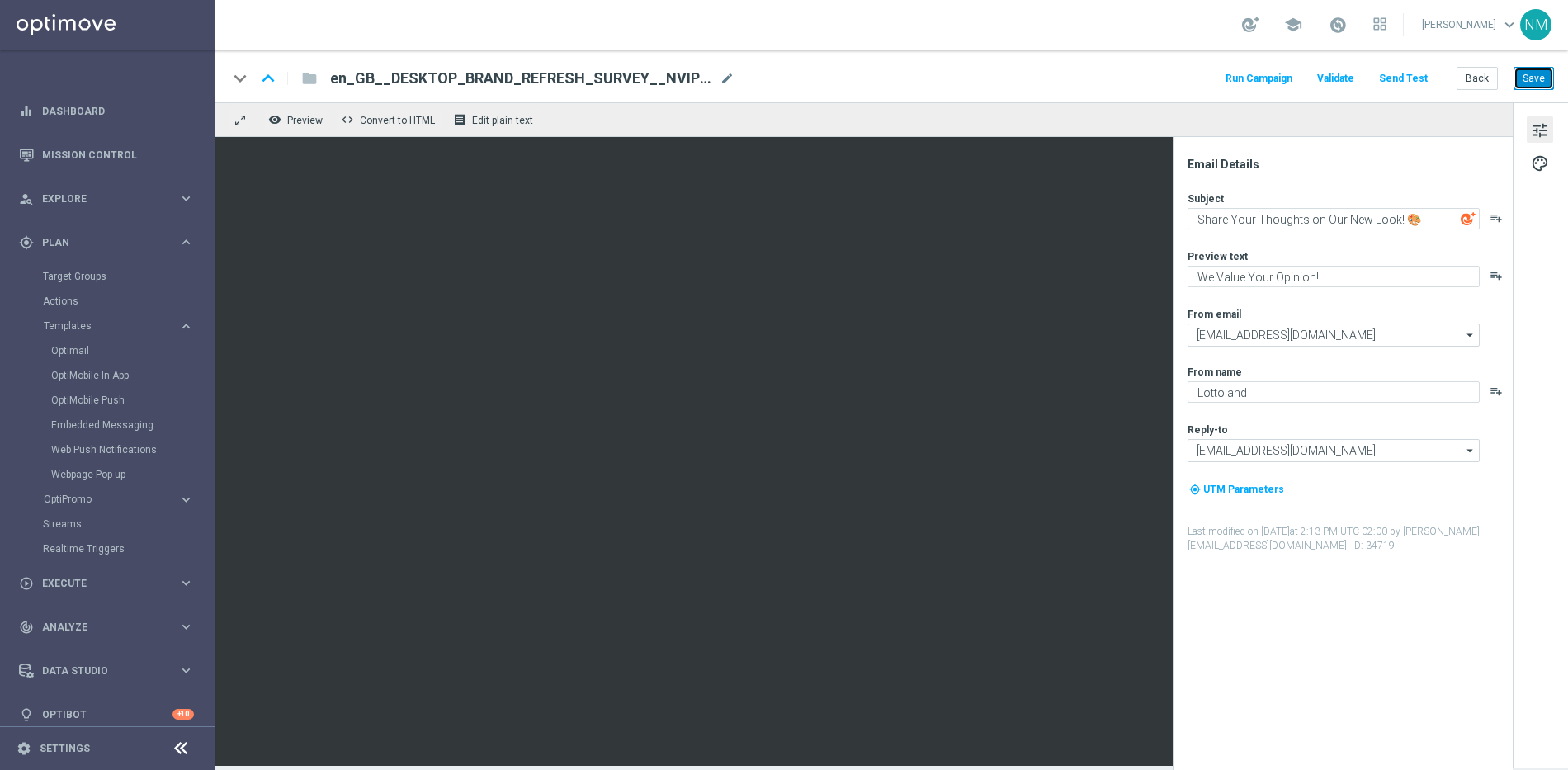
click at [1530, 86] on button "Save" at bounding box center [1534, 79] width 41 height 23
click at [1395, 80] on button "Send Test" at bounding box center [1403, 79] width 53 height 23
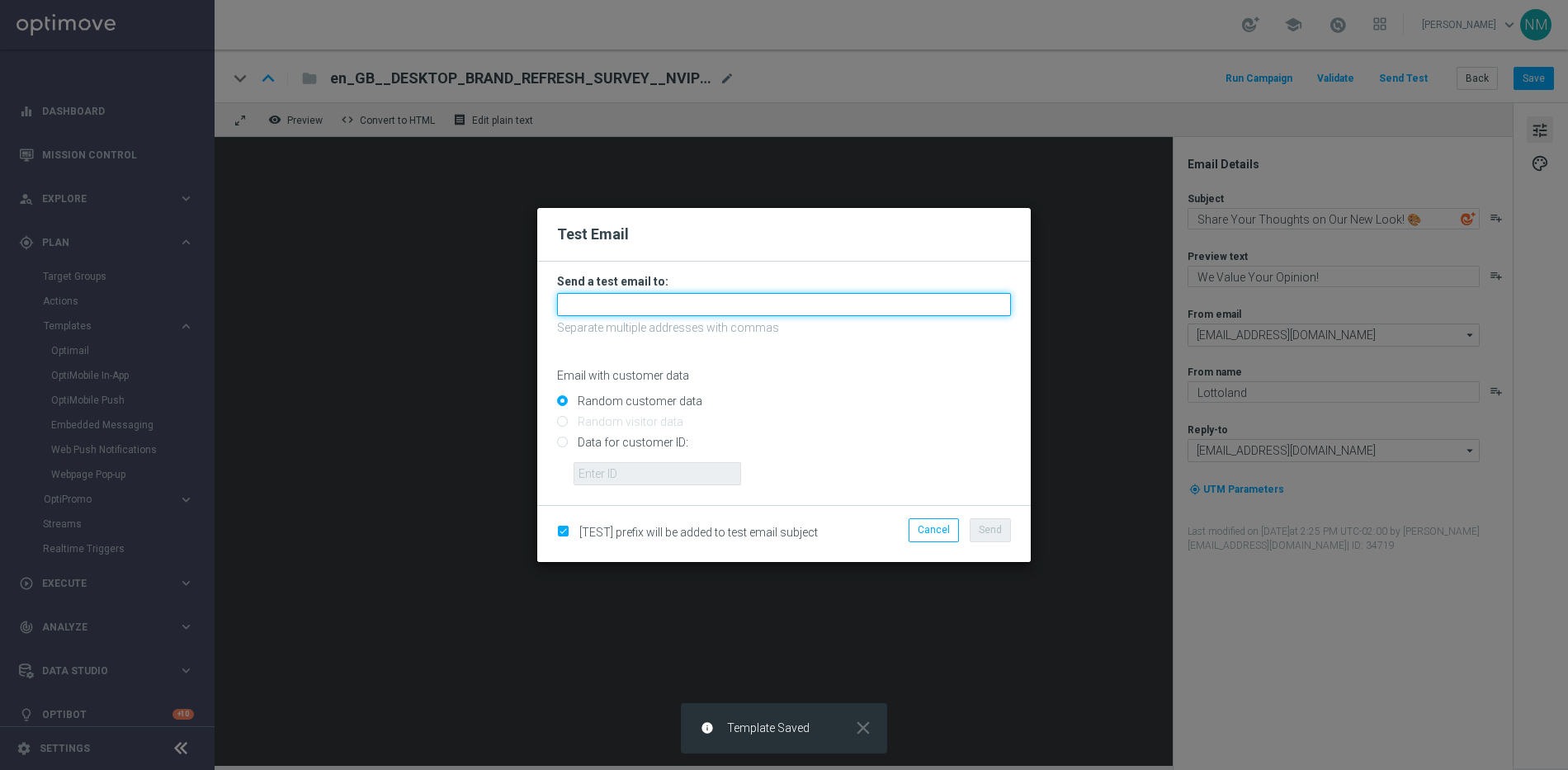
click at [697, 310] on input "text" at bounding box center [784, 305] width 454 height 23
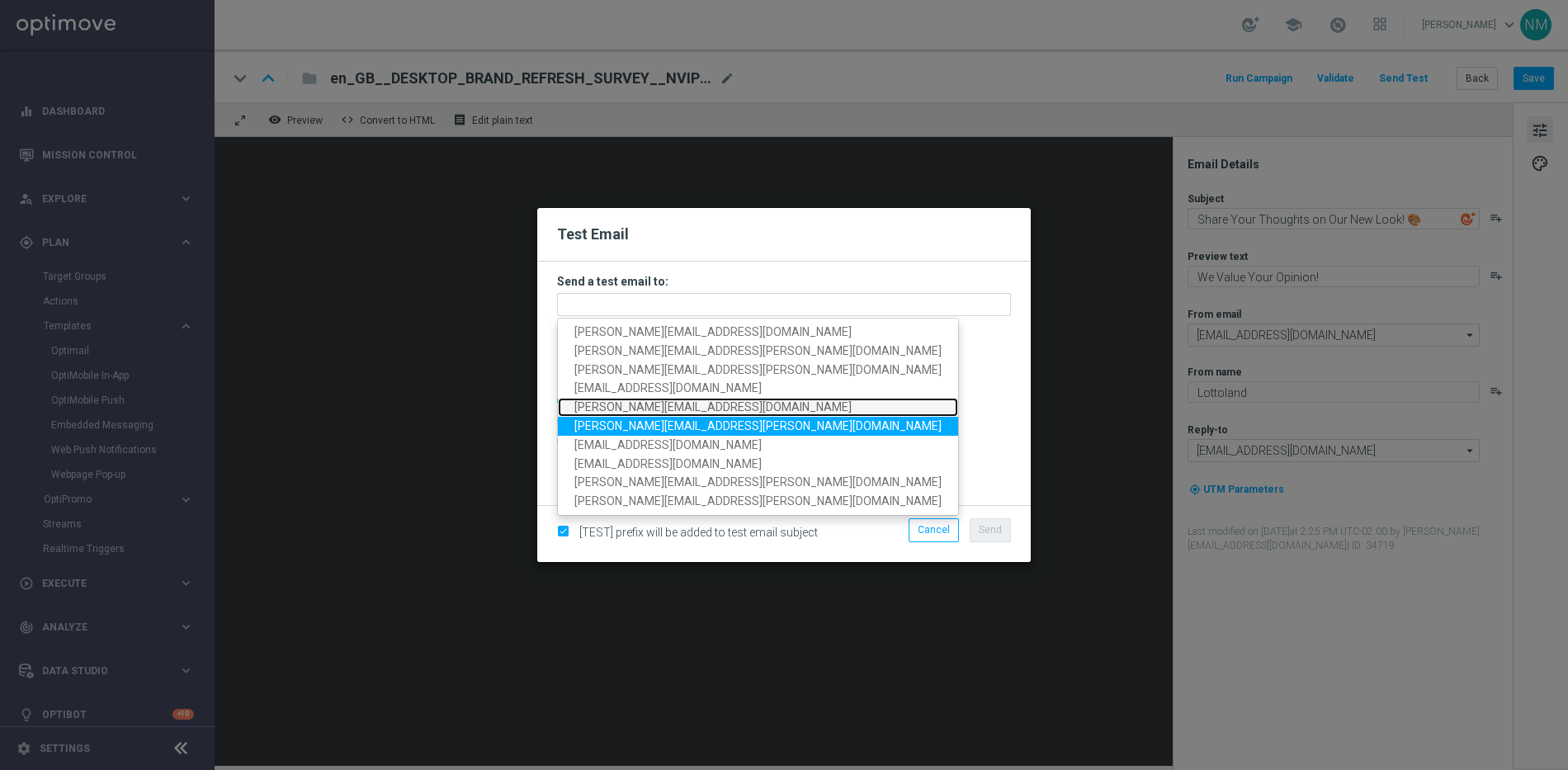
click at [602, 410] on span "[PERSON_NAME][EMAIL_ADDRESS][DOMAIN_NAME]" at bounding box center [713, 408] width 277 height 14
type input "[PERSON_NAME][EMAIL_ADDRESS][DOMAIN_NAME]"
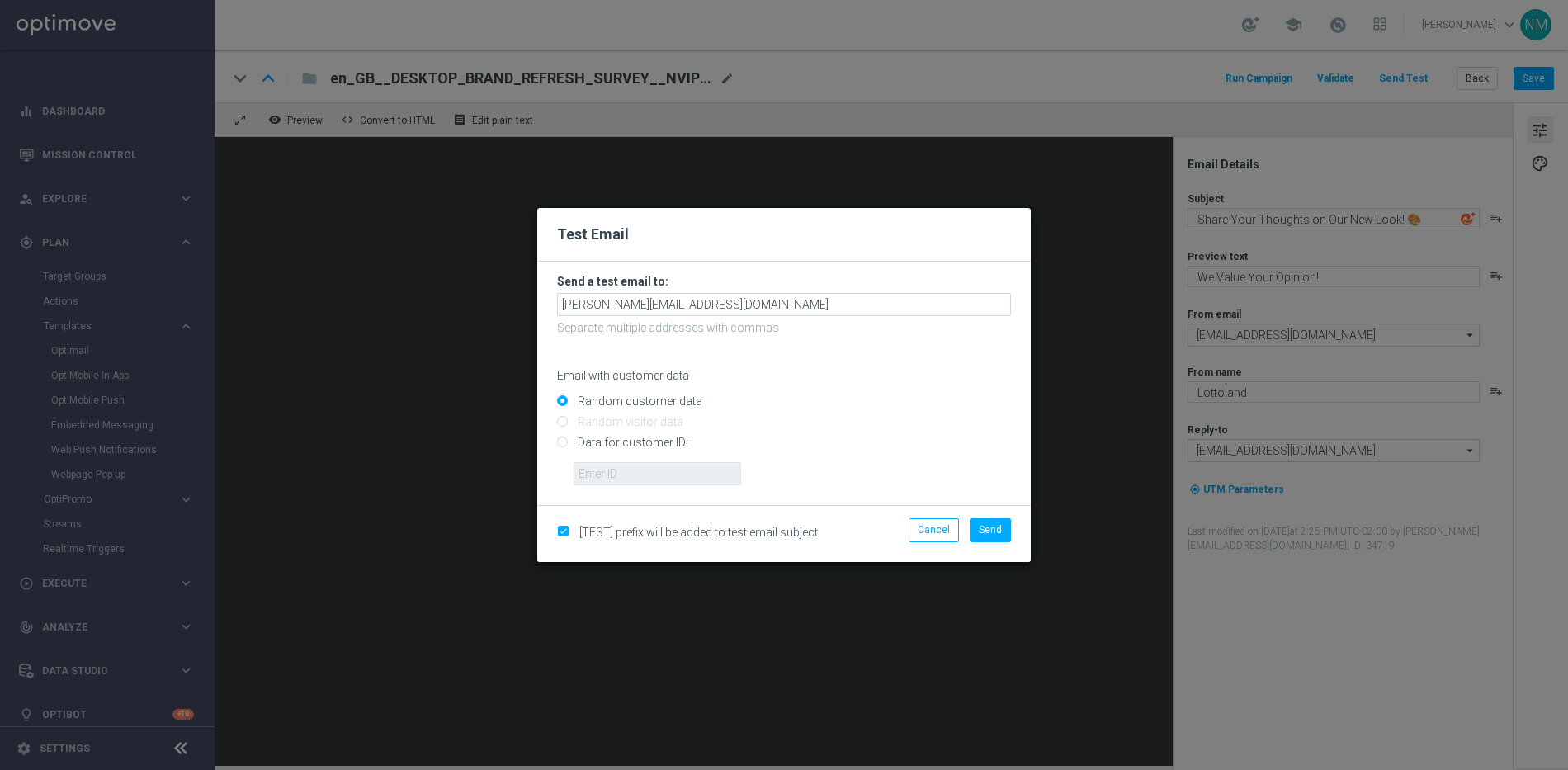
drag, startPoint x: 617, startPoint y: 443, endPoint x: 620, endPoint y: 454, distance: 11.4
click at [617, 443] on input "Data for customer ID:" at bounding box center [784, 450] width 454 height 23
radio input "true"
click at [624, 474] on input "text" at bounding box center [657, 474] width 167 height 23
click at [626, 480] on input "text" at bounding box center [657, 474] width 167 height 23
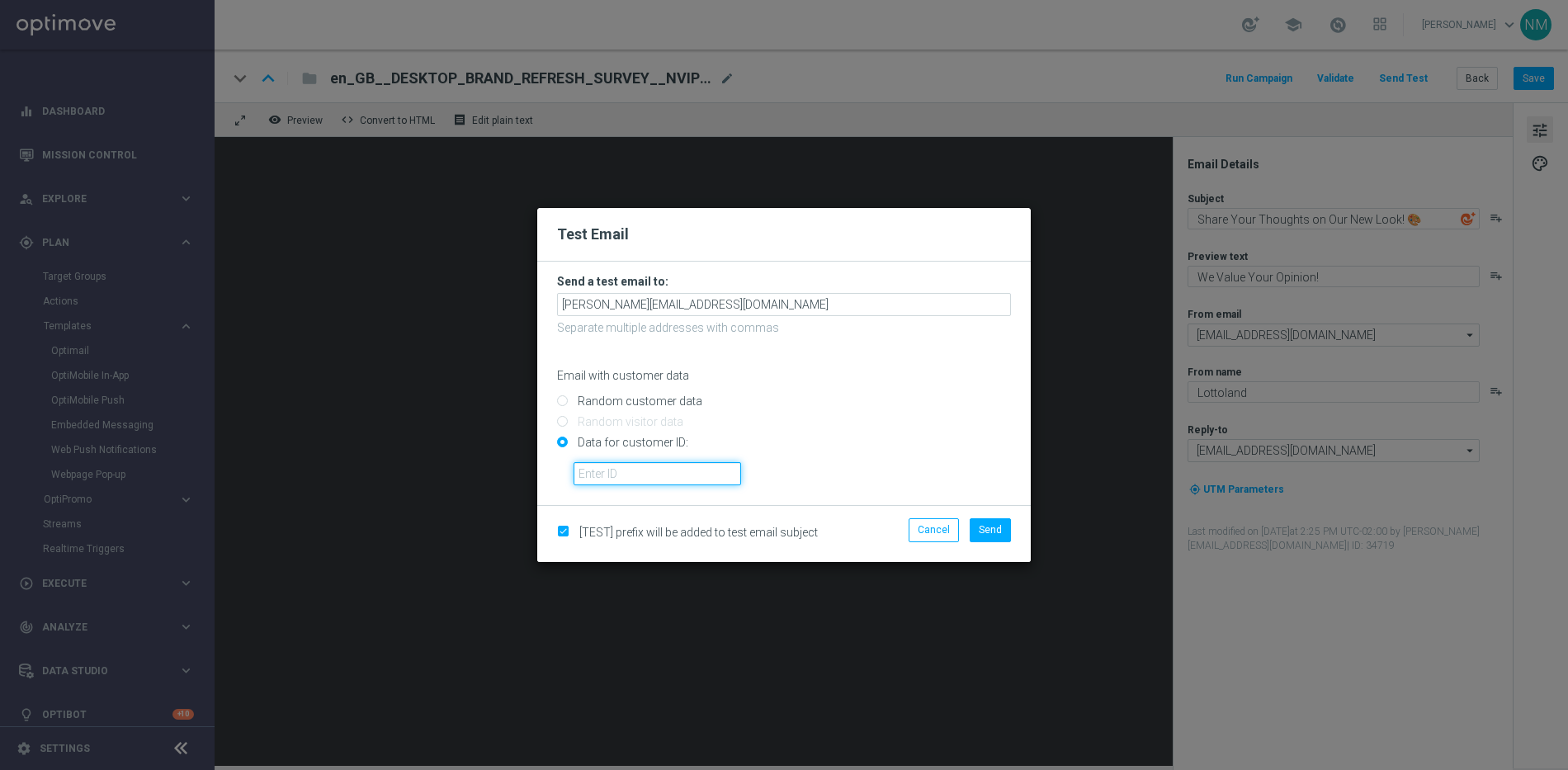
paste input "220553462"
type input "220553462"
click at [883, 469] on div "220553462" at bounding box center [792, 467] width 462 height 35
click at [991, 521] on button "Send" at bounding box center [991, 531] width 42 height 23
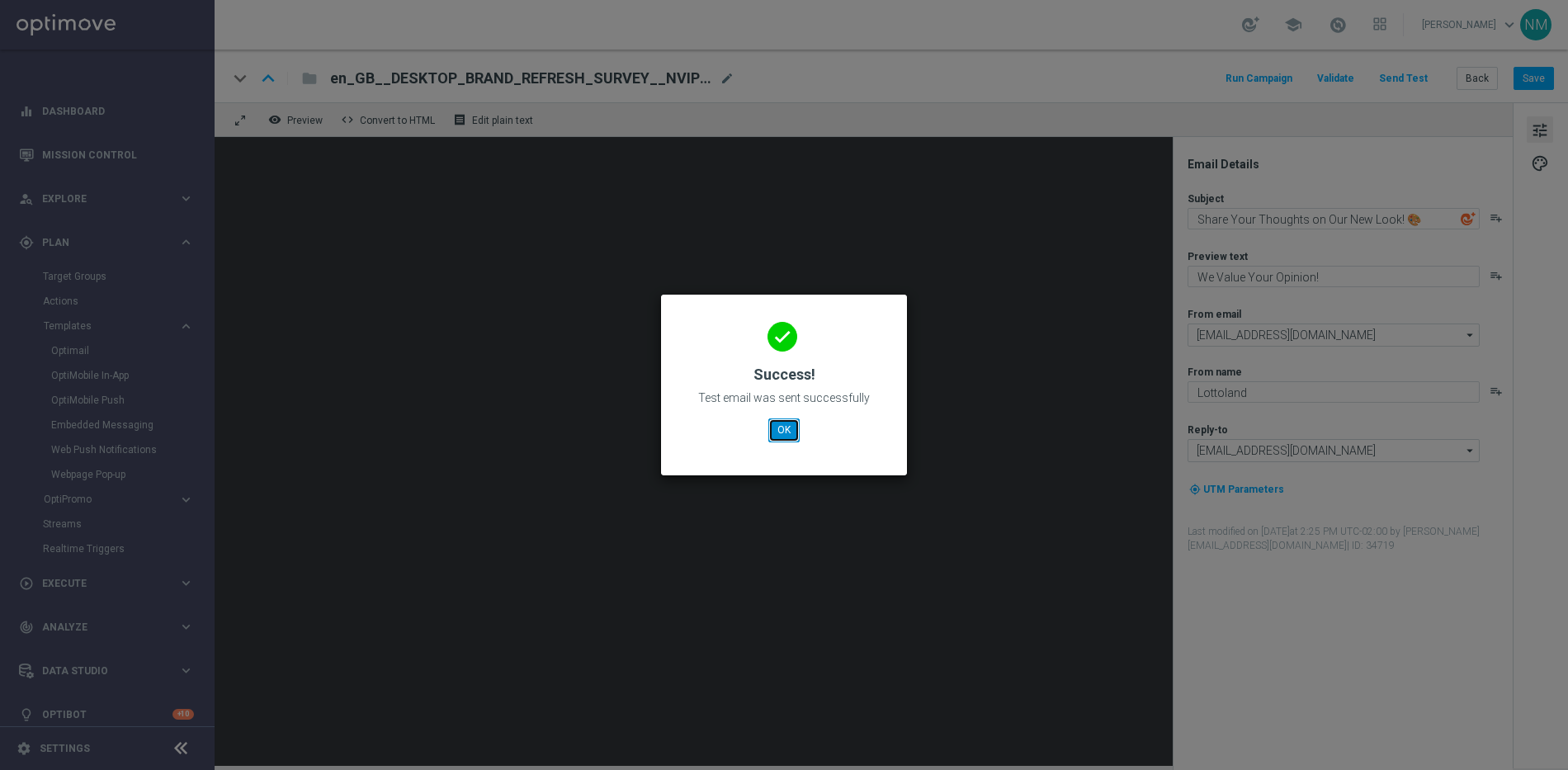
click at [782, 424] on button "OK" at bounding box center [784, 430] width 32 height 23
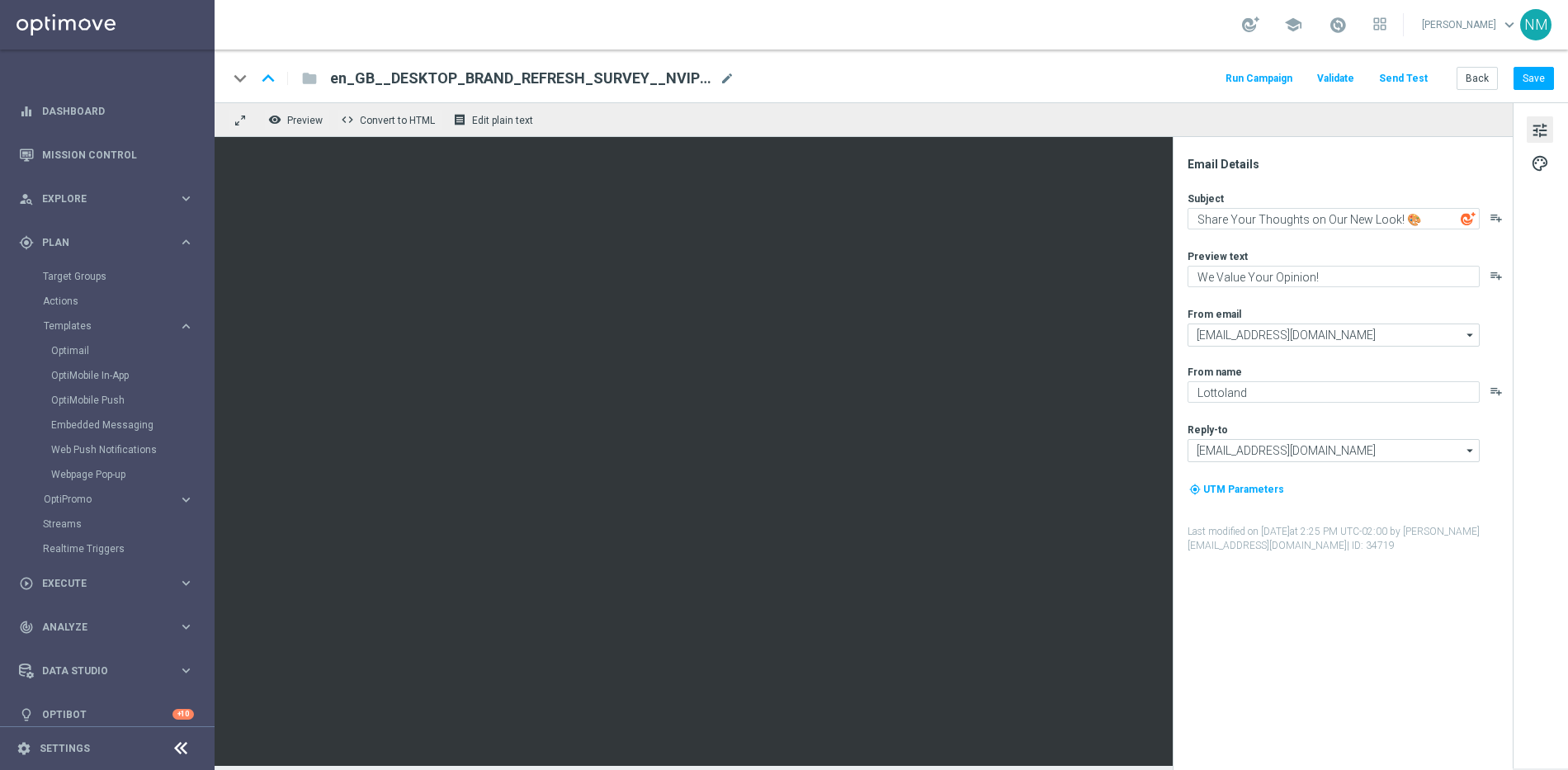
click at [1402, 79] on button "Send Test" at bounding box center [1403, 79] width 53 height 23
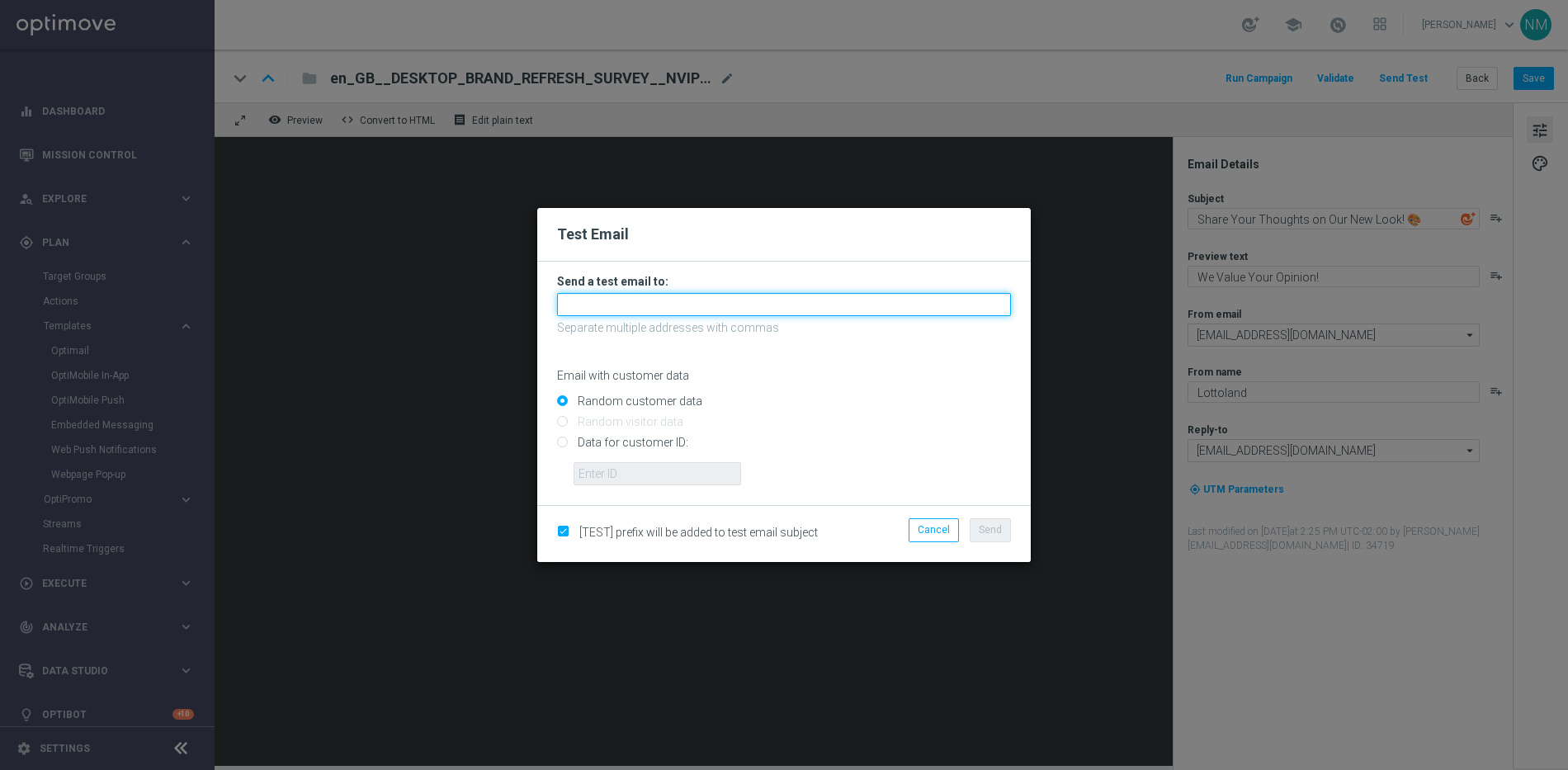
click at [859, 309] on input "text" at bounding box center [784, 305] width 454 height 23
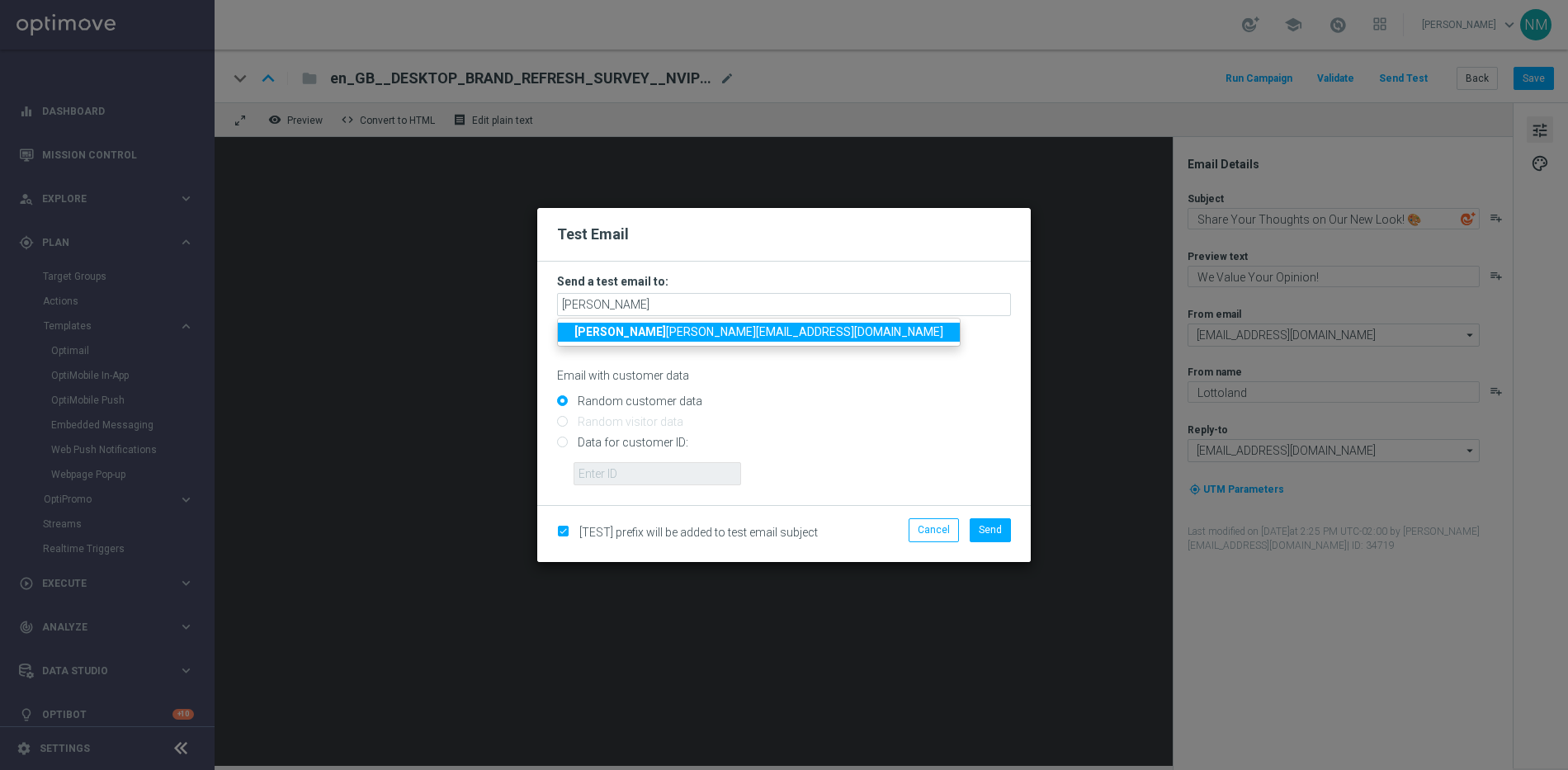
click at [704, 334] on span "rick [EMAIL_ADDRESS][DOMAIN_NAME]" at bounding box center [759, 332] width 369 height 14
type input "[PERSON_NAME][EMAIL_ADDRESS][PERSON_NAME][DOMAIN_NAME]"
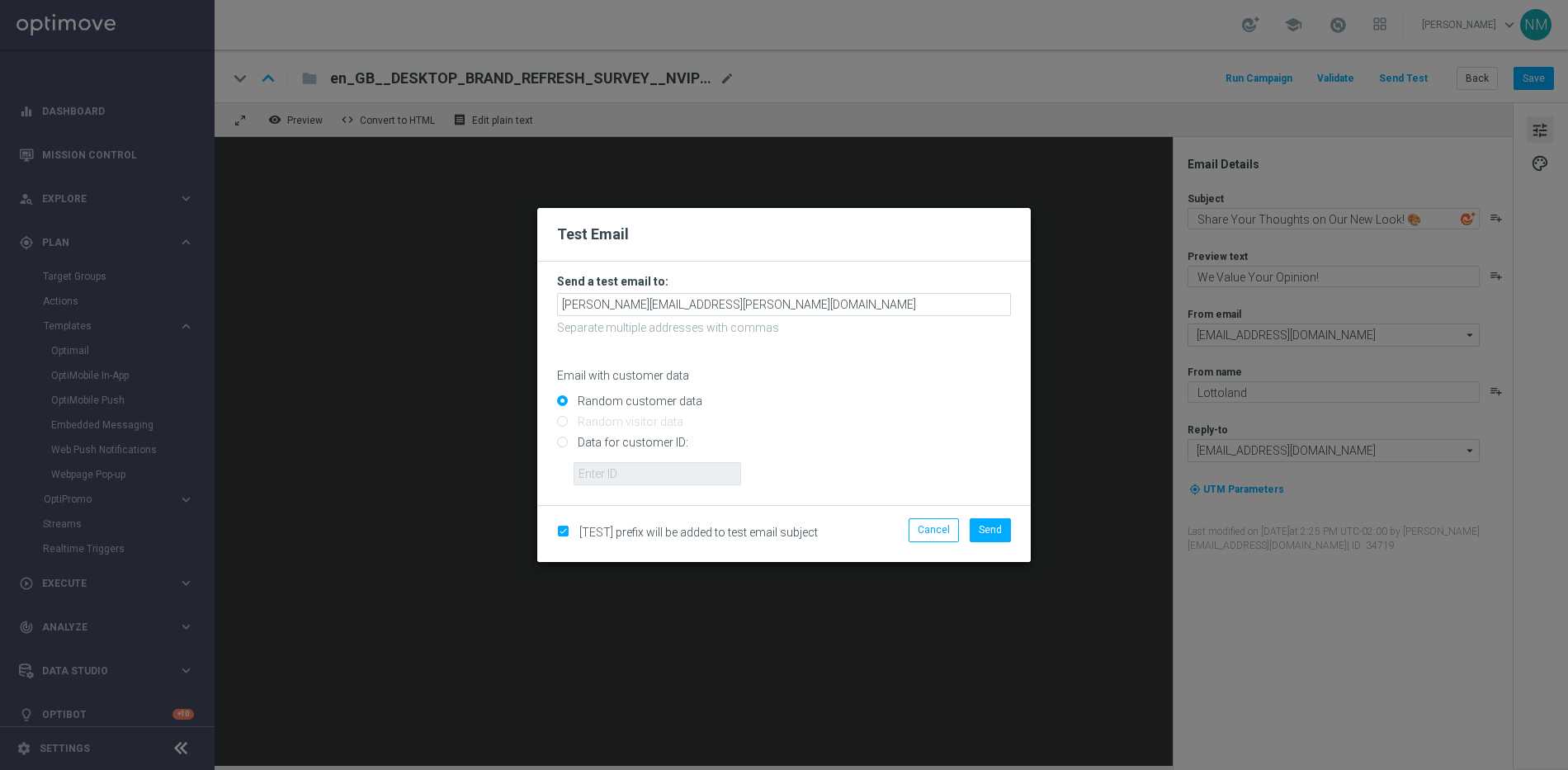
click at [634, 448] on input "Data for customer ID:" at bounding box center [784, 450] width 454 height 23
radio input "true"
click at [634, 467] on input "text" at bounding box center [657, 474] width 167 height 23
paste input "220553462"
type input "220553462"
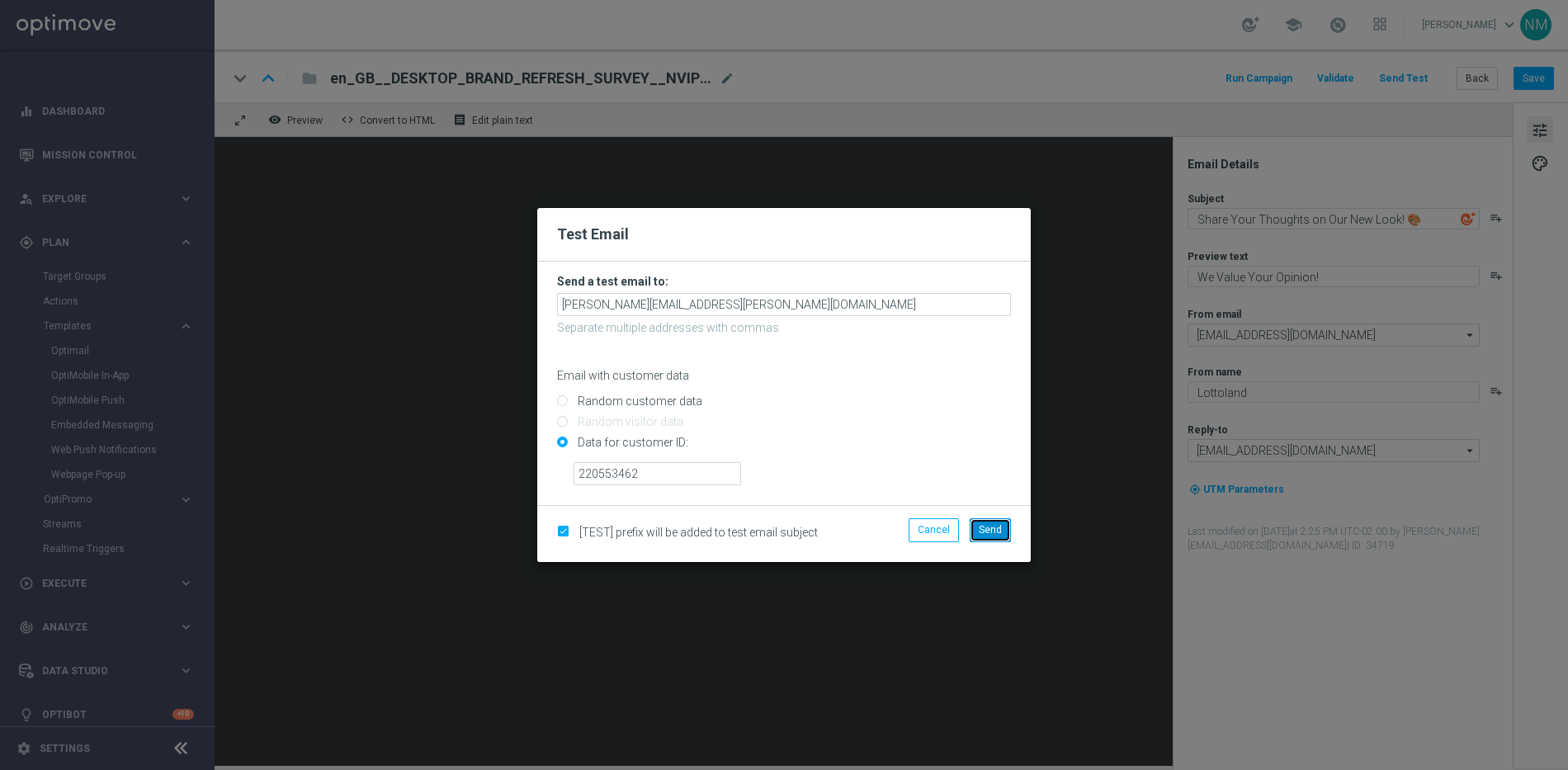
click at [985, 538] on button "Send" at bounding box center [991, 531] width 42 height 23
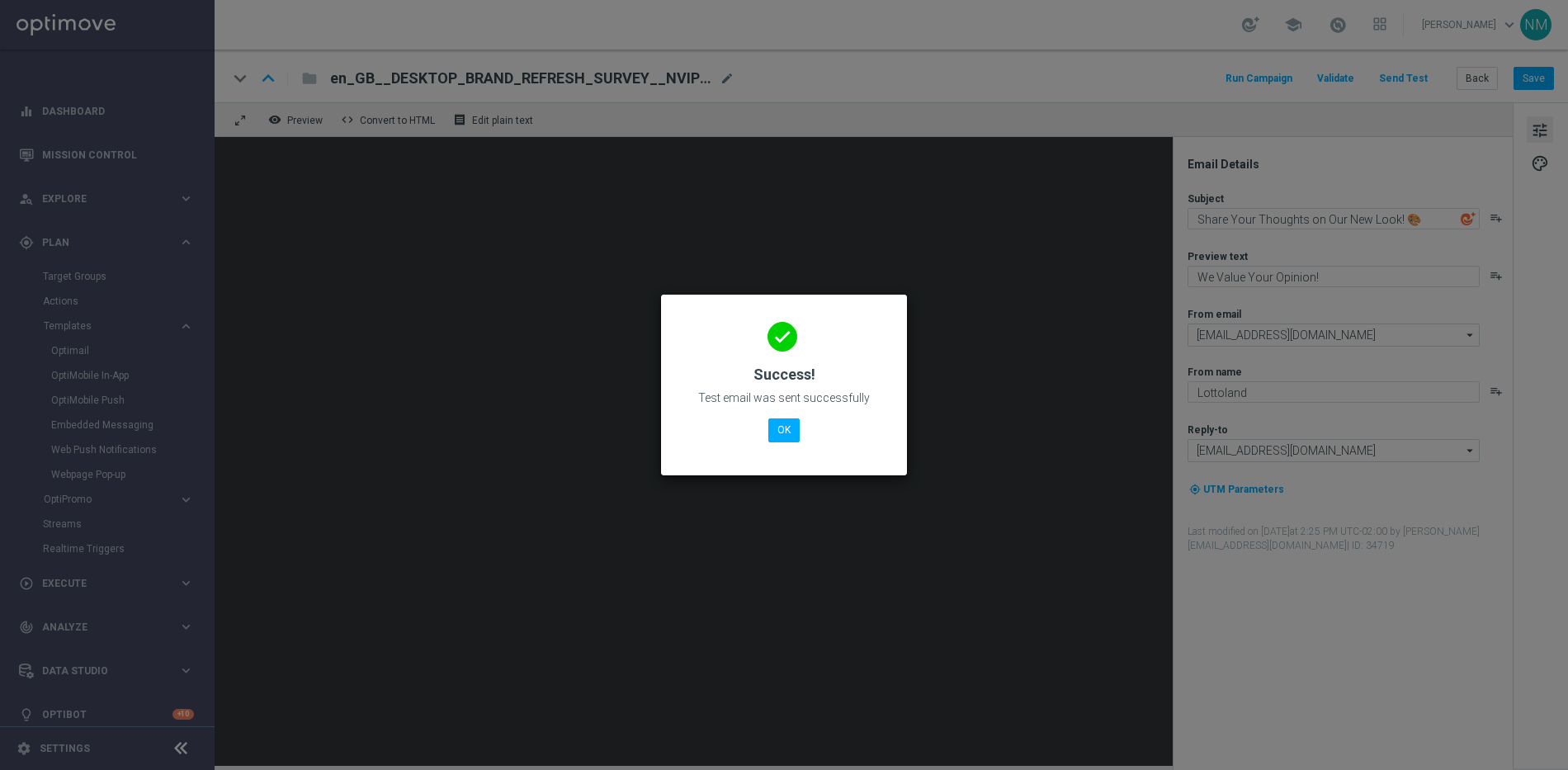
click at [804, 427] on div "done Success! Test email was sent successfully OK" at bounding box center [784, 381] width 206 height 144
click at [784, 423] on button "OK" at bounding box center [784, 430] width 32 height 23
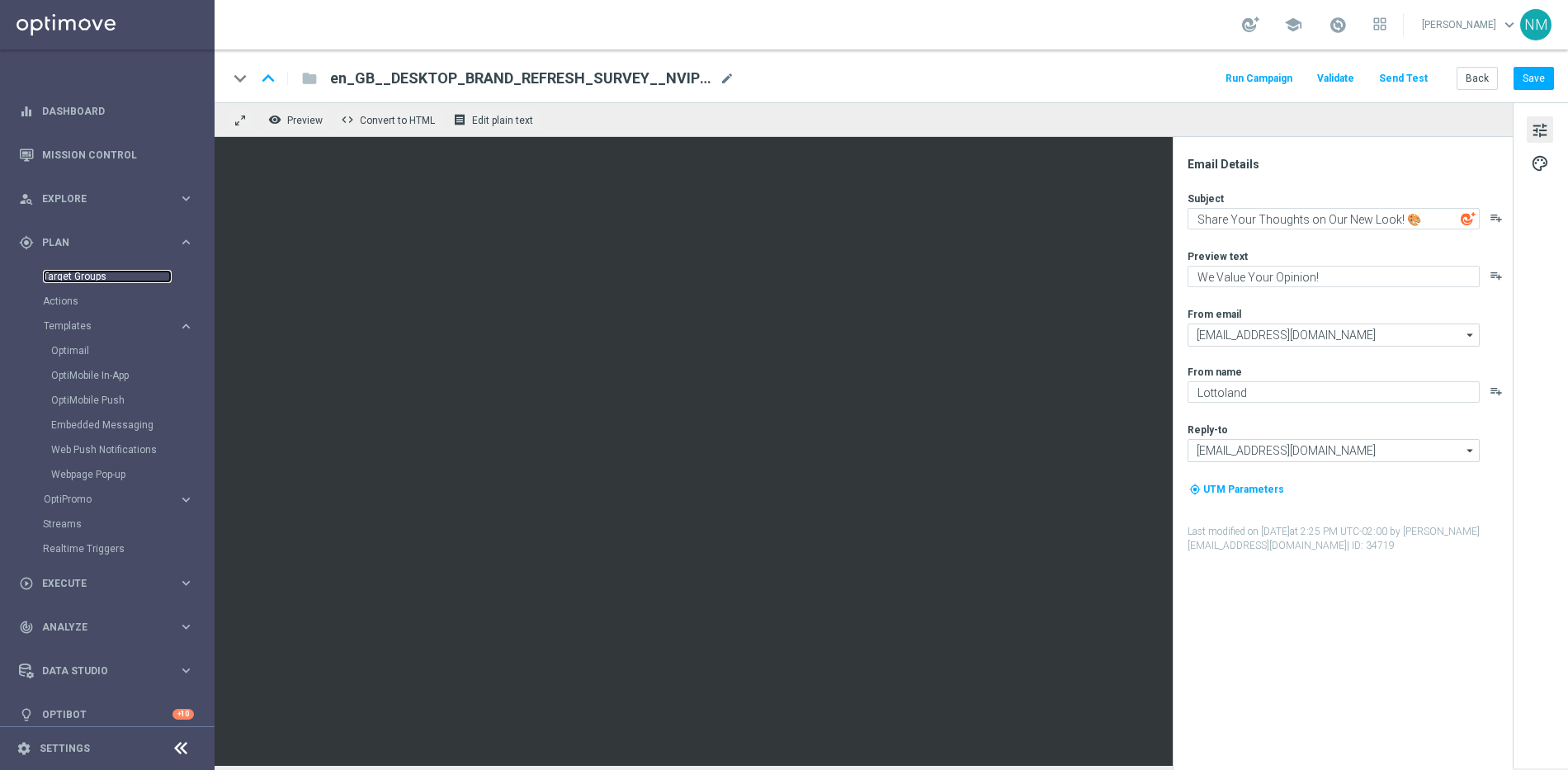
click at [79, 277] on link "Target Groups" at bounding box center [107, 277] width 128 height 14
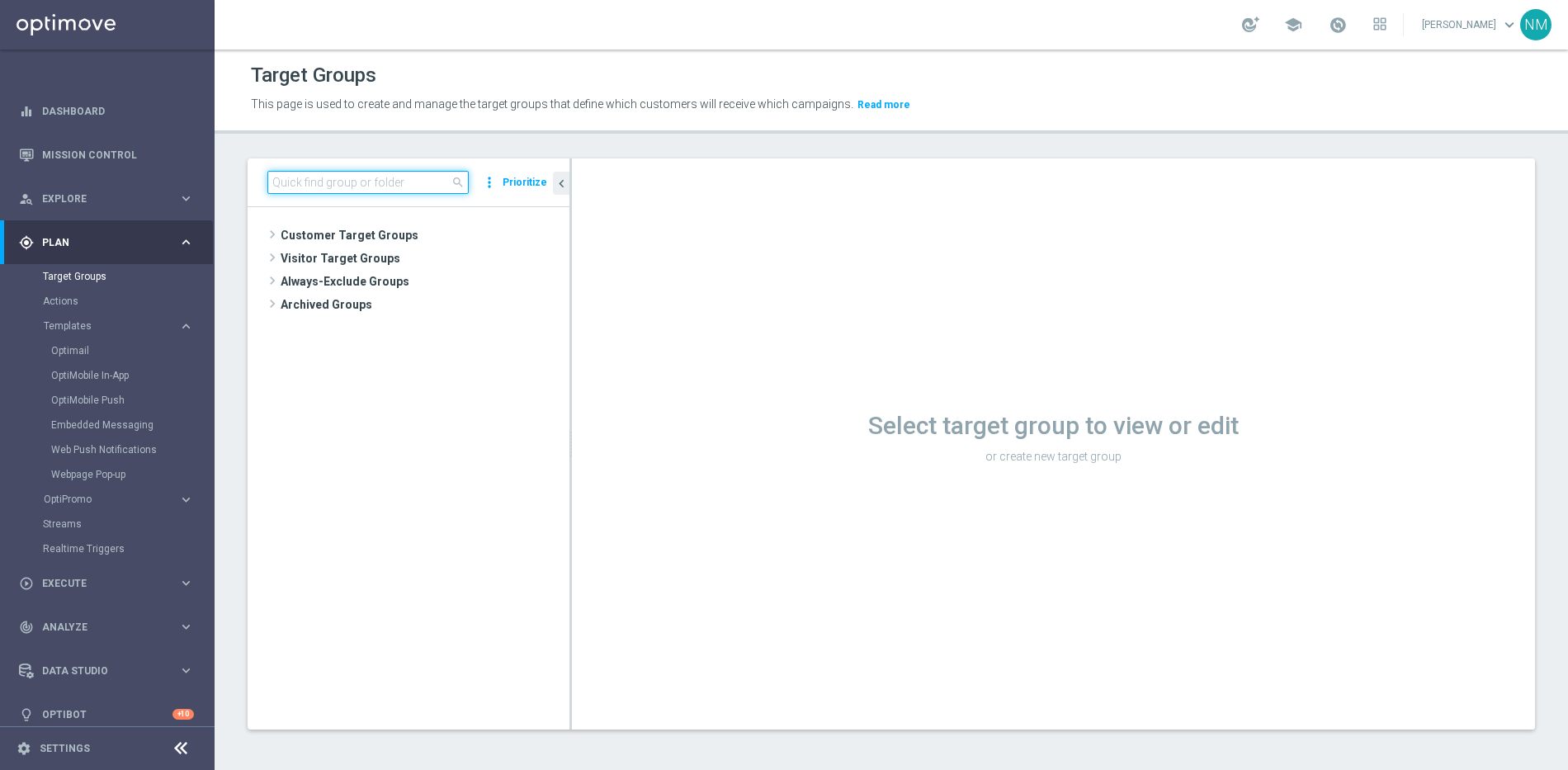
click at [390, 183] on input at bounding box center [368, 183] width 202 height 23
paste input "UK_EMAIL_UK APP SURVEY_ALL | Active in the last 30 days"
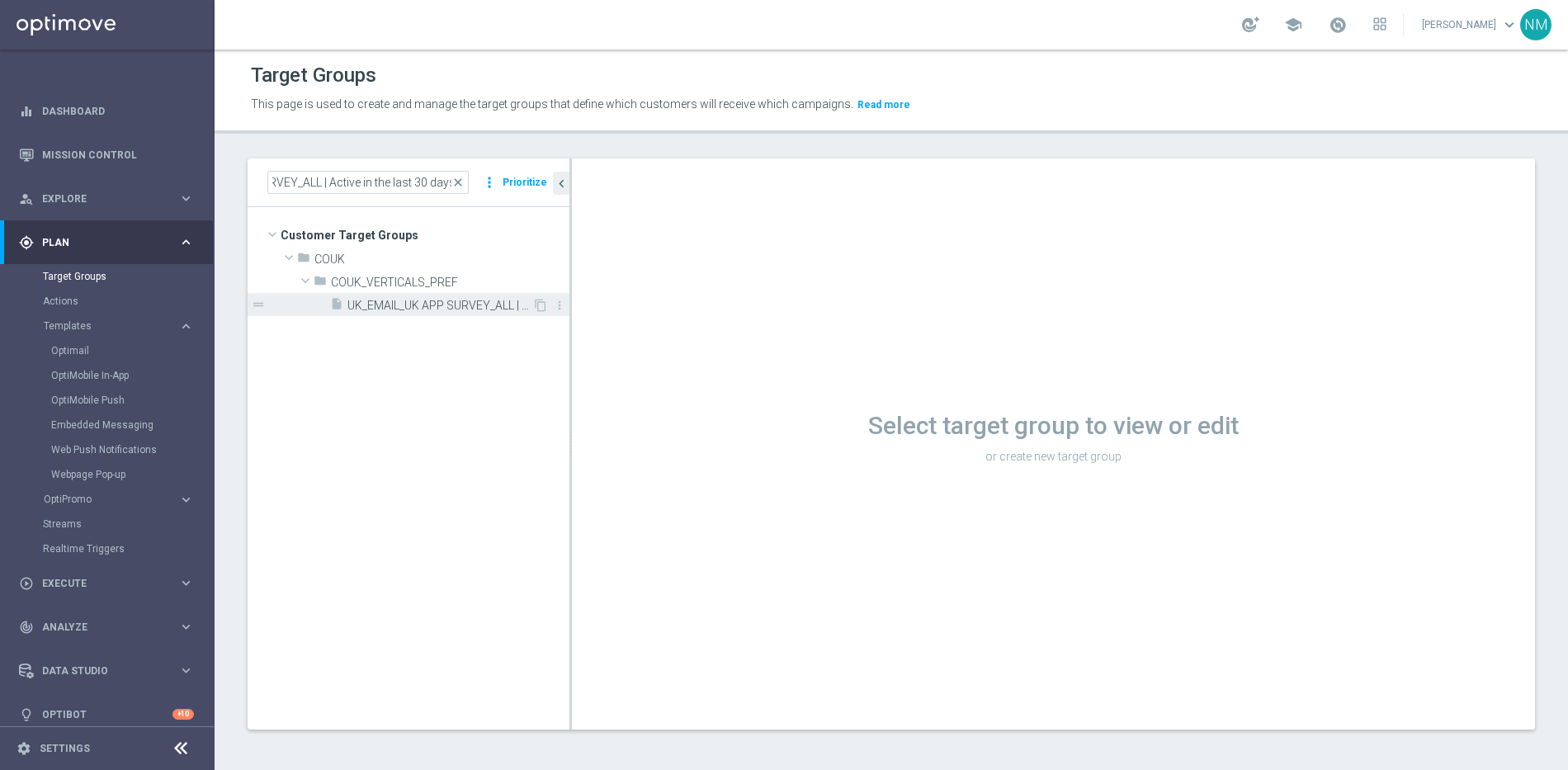
click at [406, 308] on span "UK_EMAIL_UK APP SURVEY_ALL | Active in the last 30 days" at bounding box center [439, 306] width 185 height 14
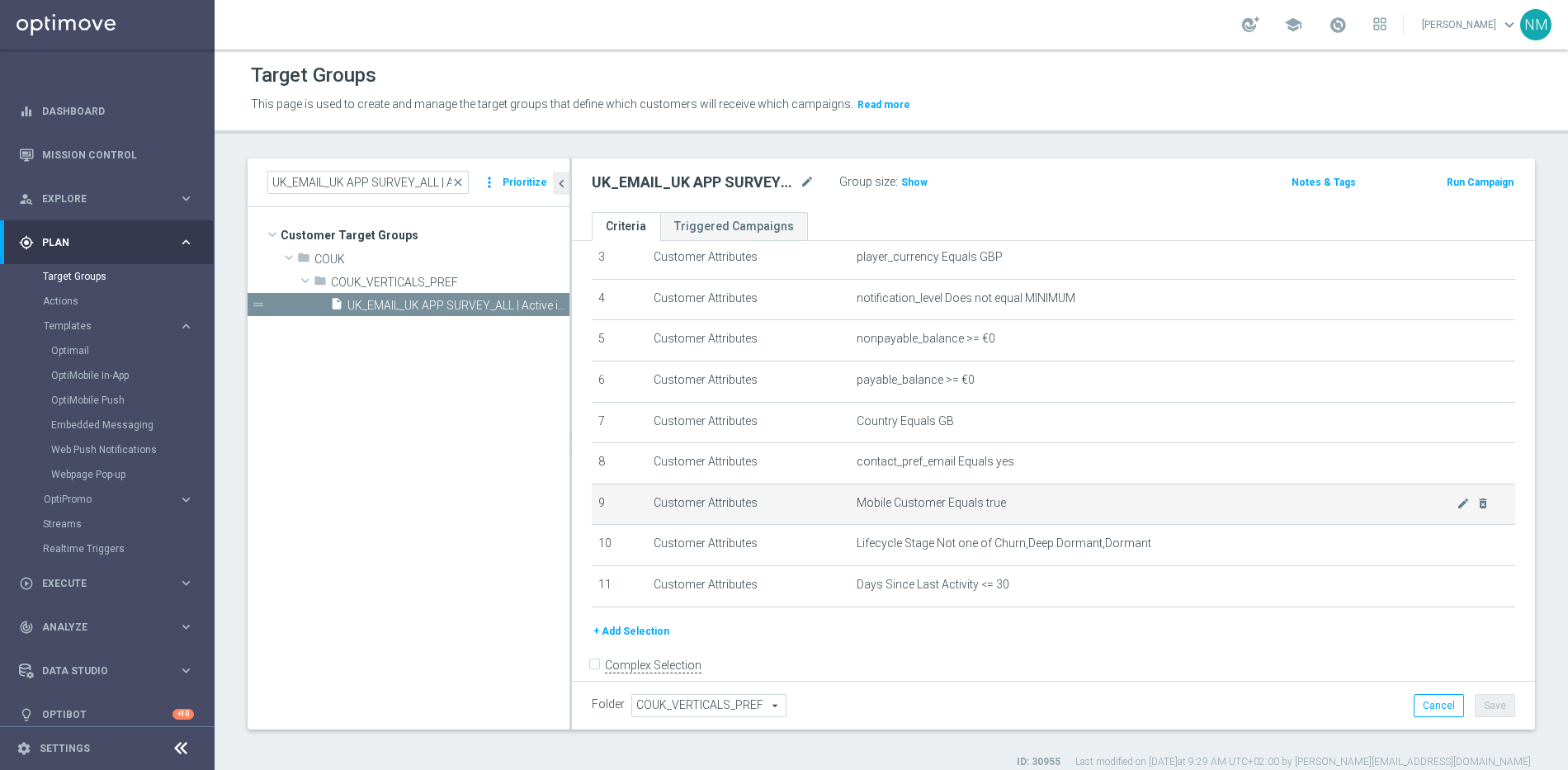
scroll to position [142, 0]
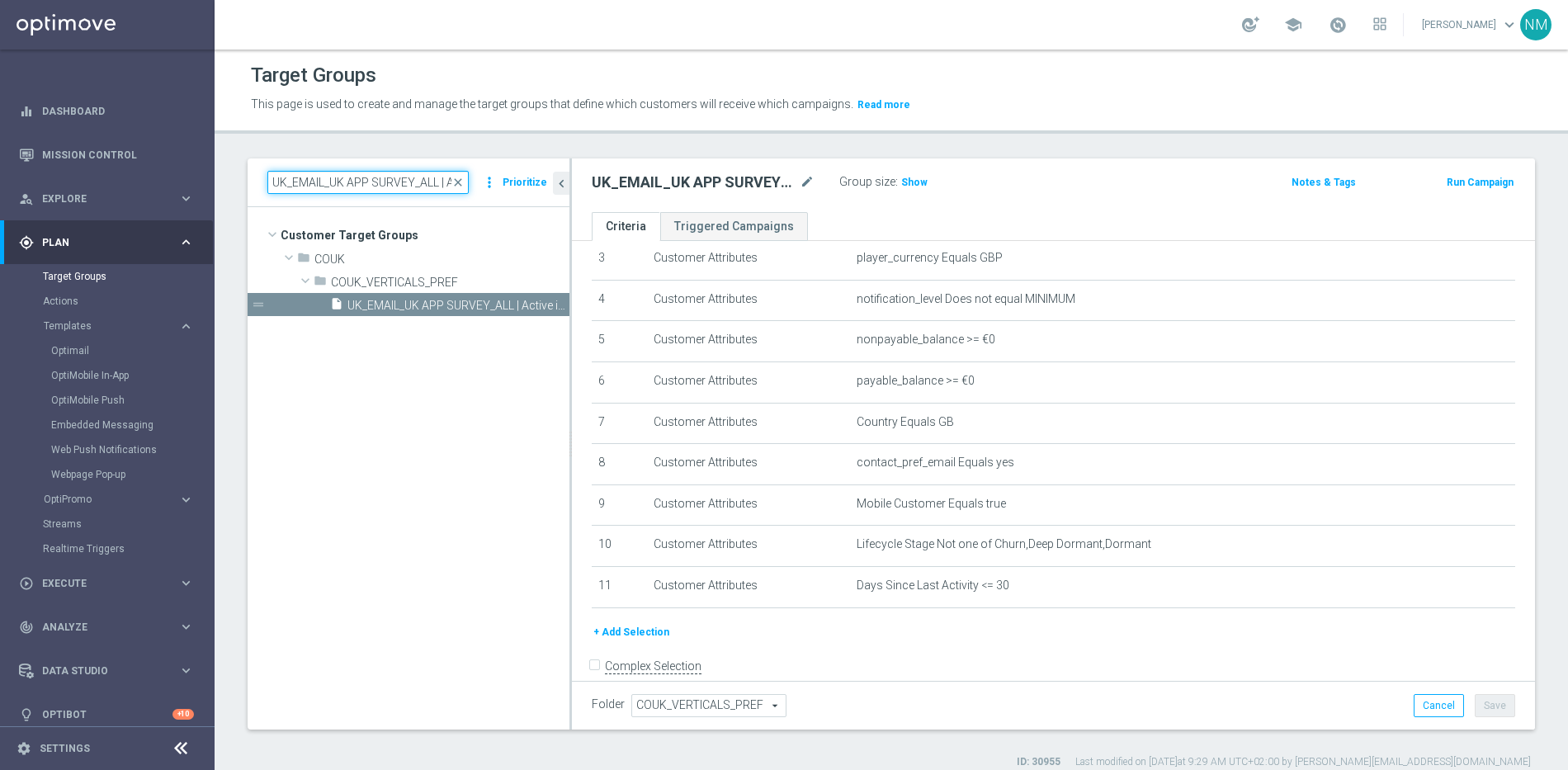
click at [368, 177] on input "UK_EMAIL_UK APP SURVEY_ALL | Active in the last 30 days" at bounding box center [368, 183] width 202 height 23
paste input "BRAND REFRESH SURVEY_Mobile User"
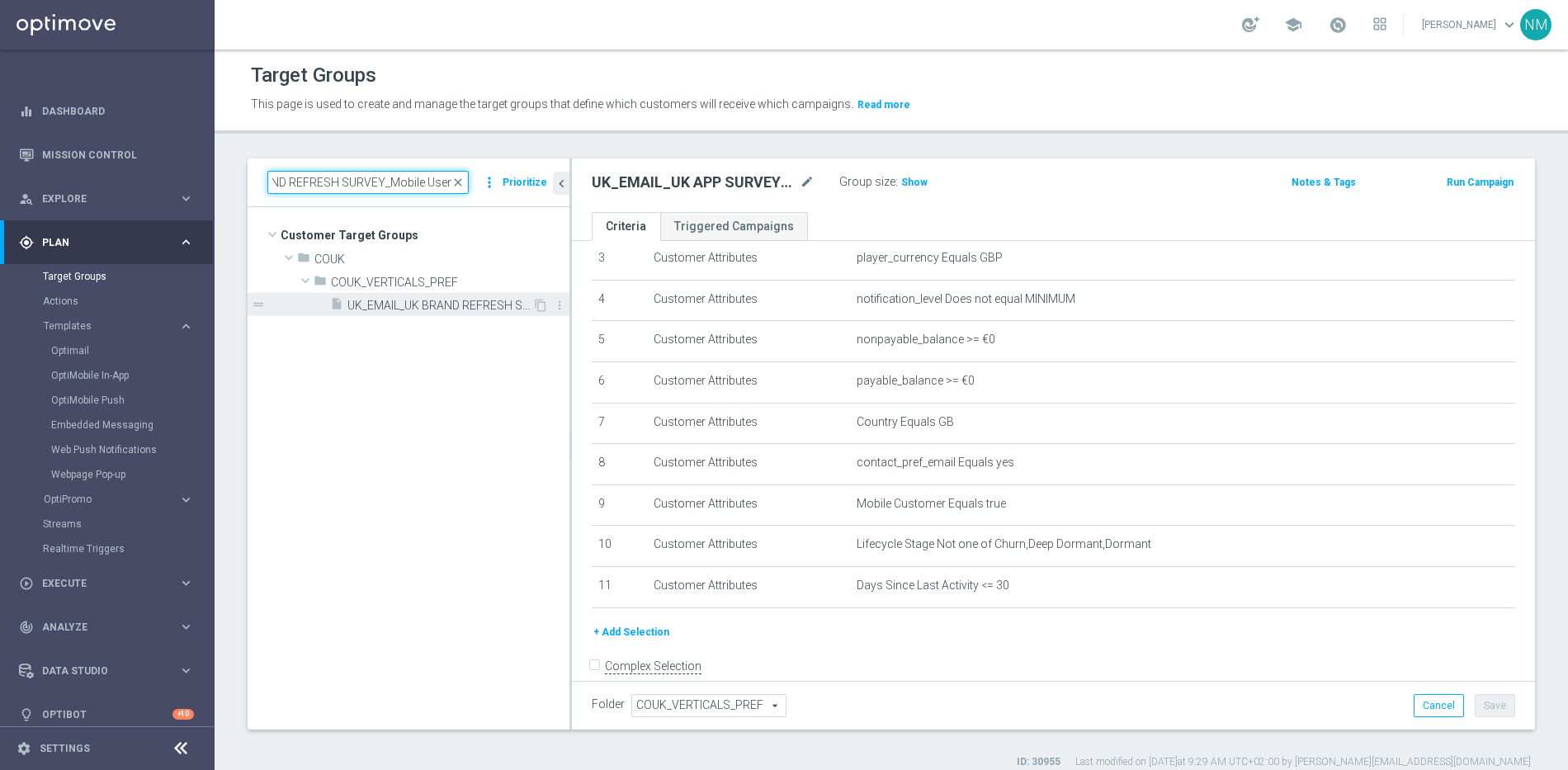
type input "UK_EMAIL_UK BRAND REFRESH SURVEY_Mobile Users"
click at [452, 297] on div "insert_drive_file UK_EMAIL_UK BRAND REFRESH SURVEY_Mobile Users" at bounding box center [431, 305] width 202 height 23
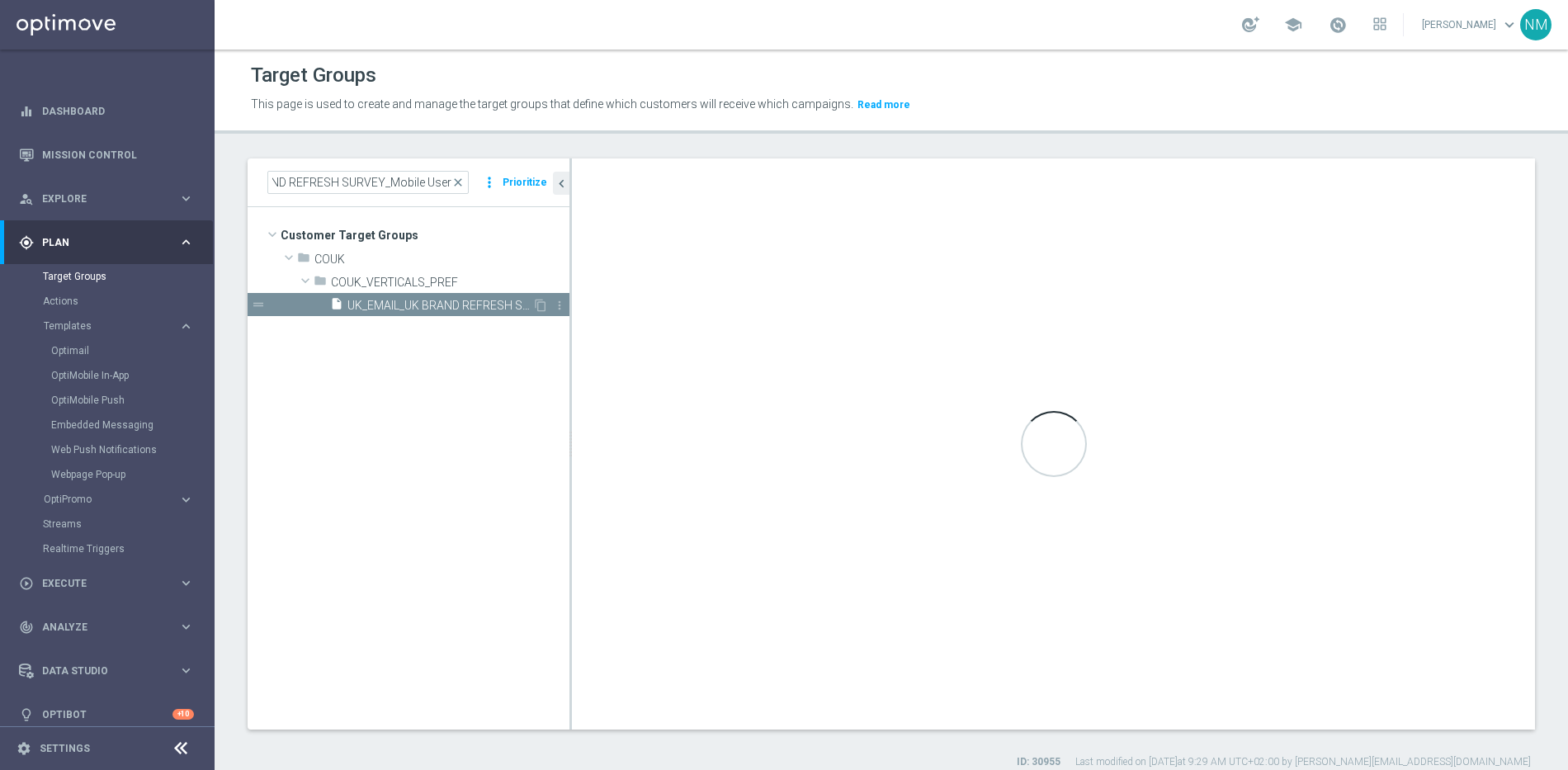
scroll to position [0, 0]
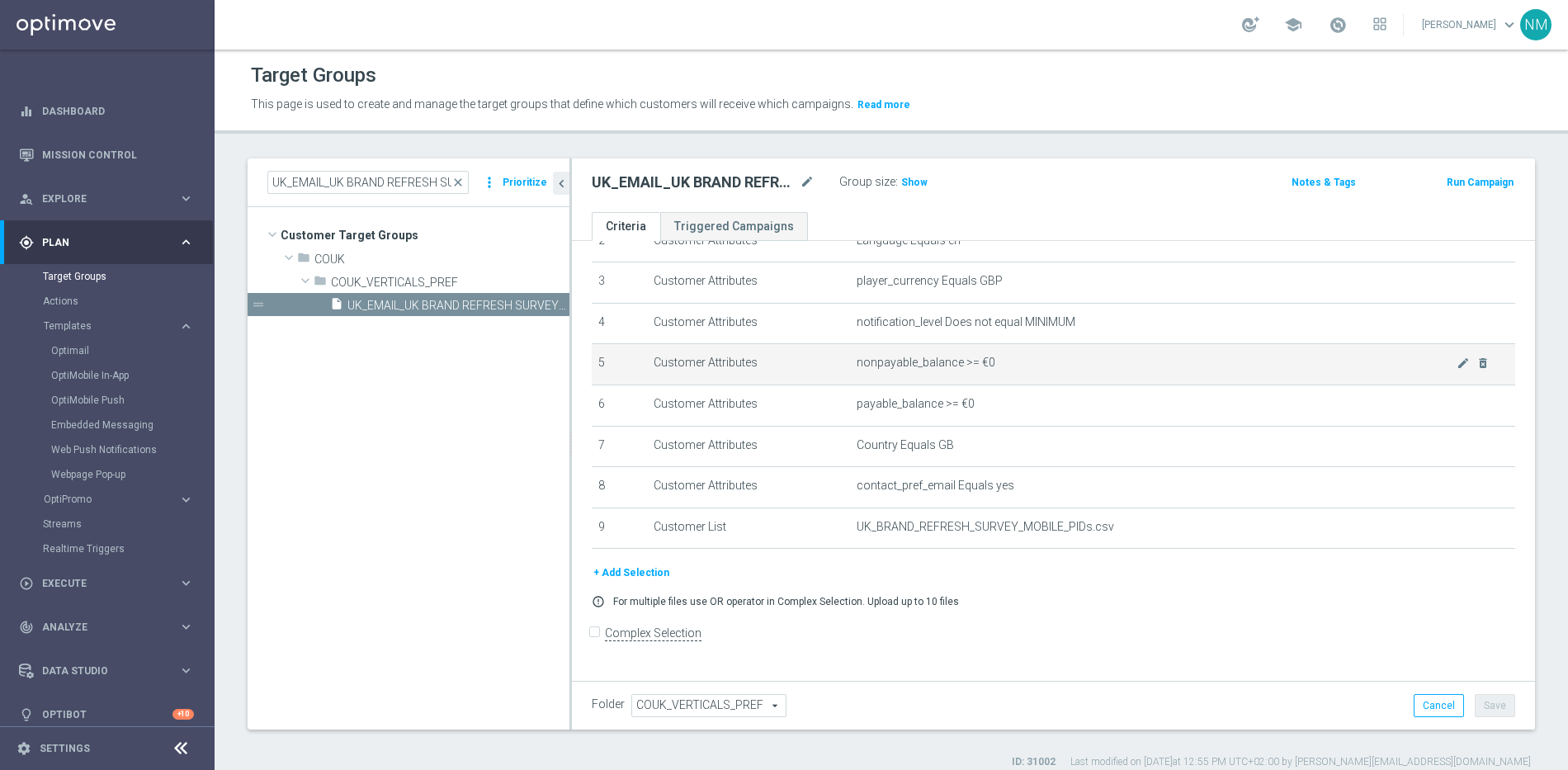
scroll to position [105, 0]
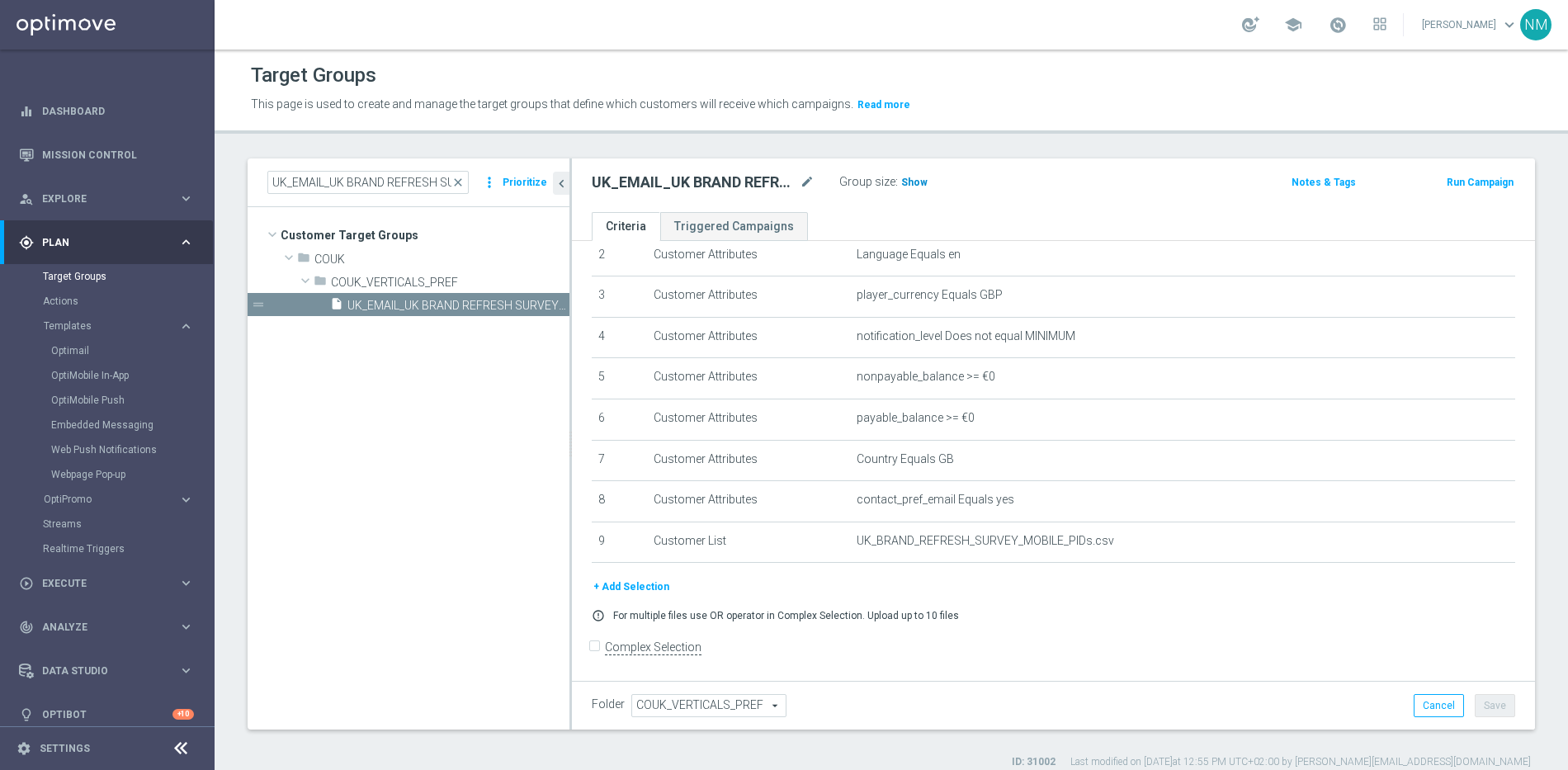
click at [917, 183] on span "Show" at bounding box center [914, 182] width 26 height 12
click at [633, 592] on button "+ Add Selection" at bounding box center [632, 587] width 80 height 18
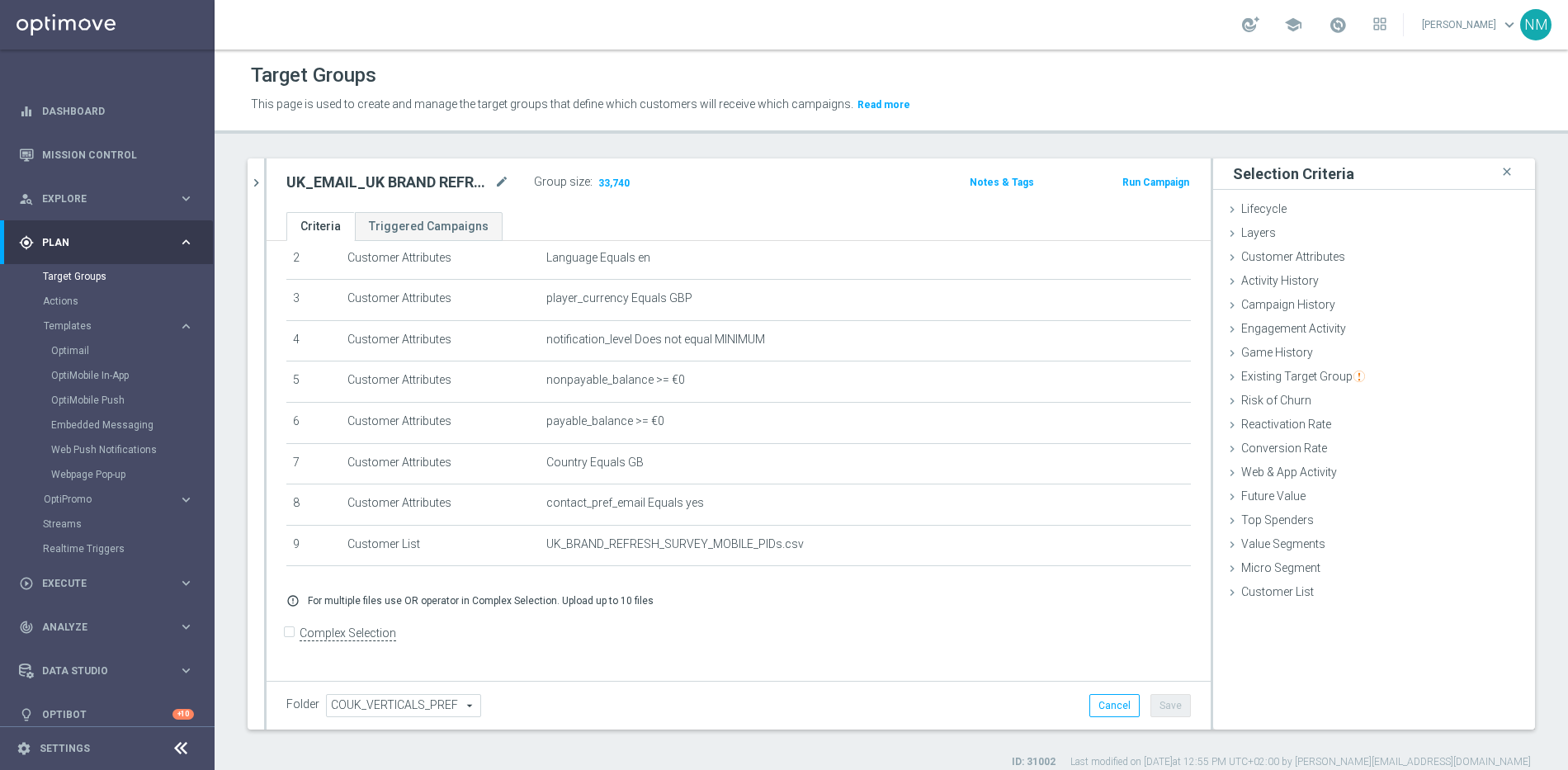
scroll to position [88, 0]
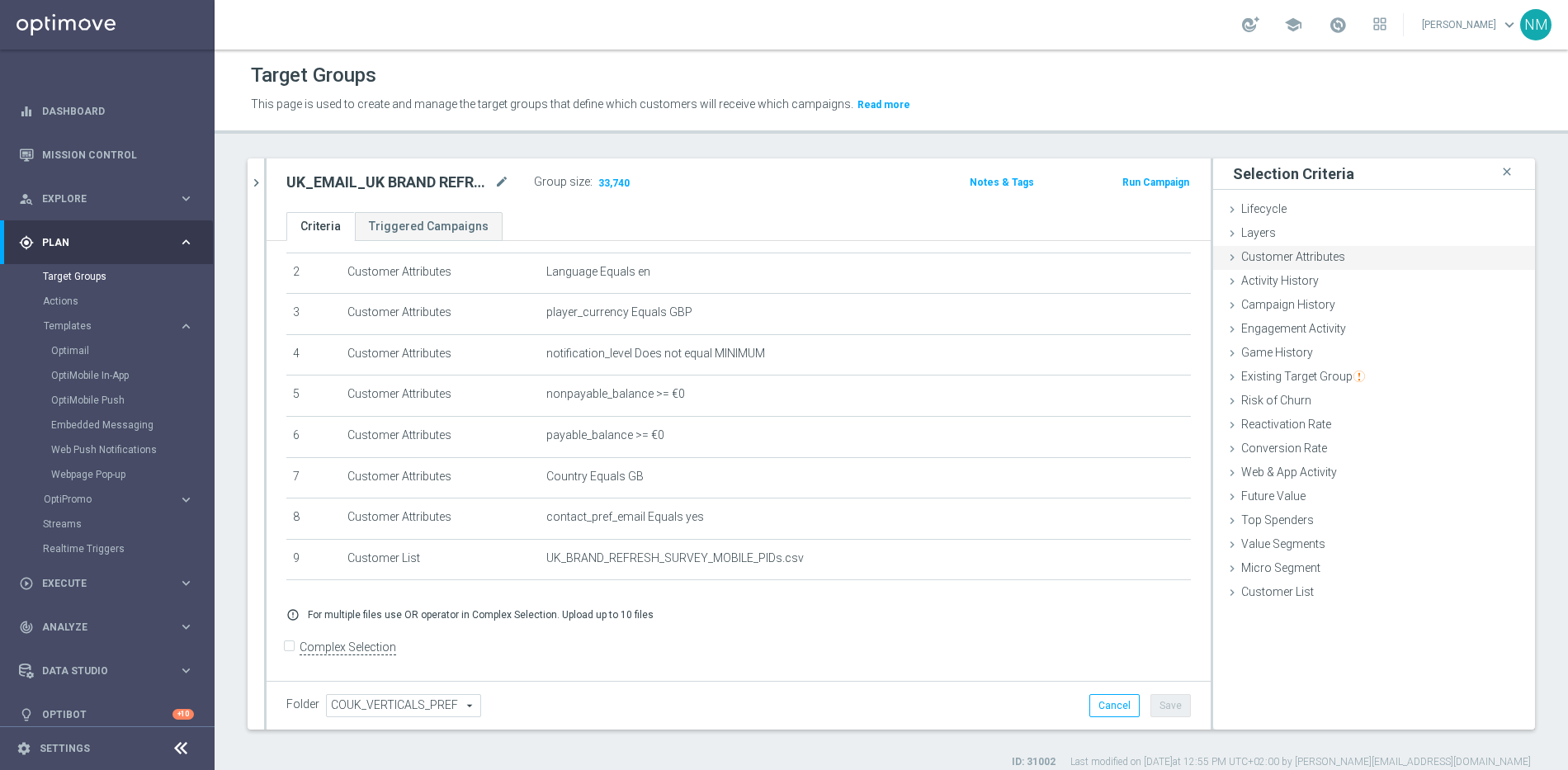
click at [1299, 251] on span "Customer Attributes" at bounding box center [1293, 257] width 104 height 14
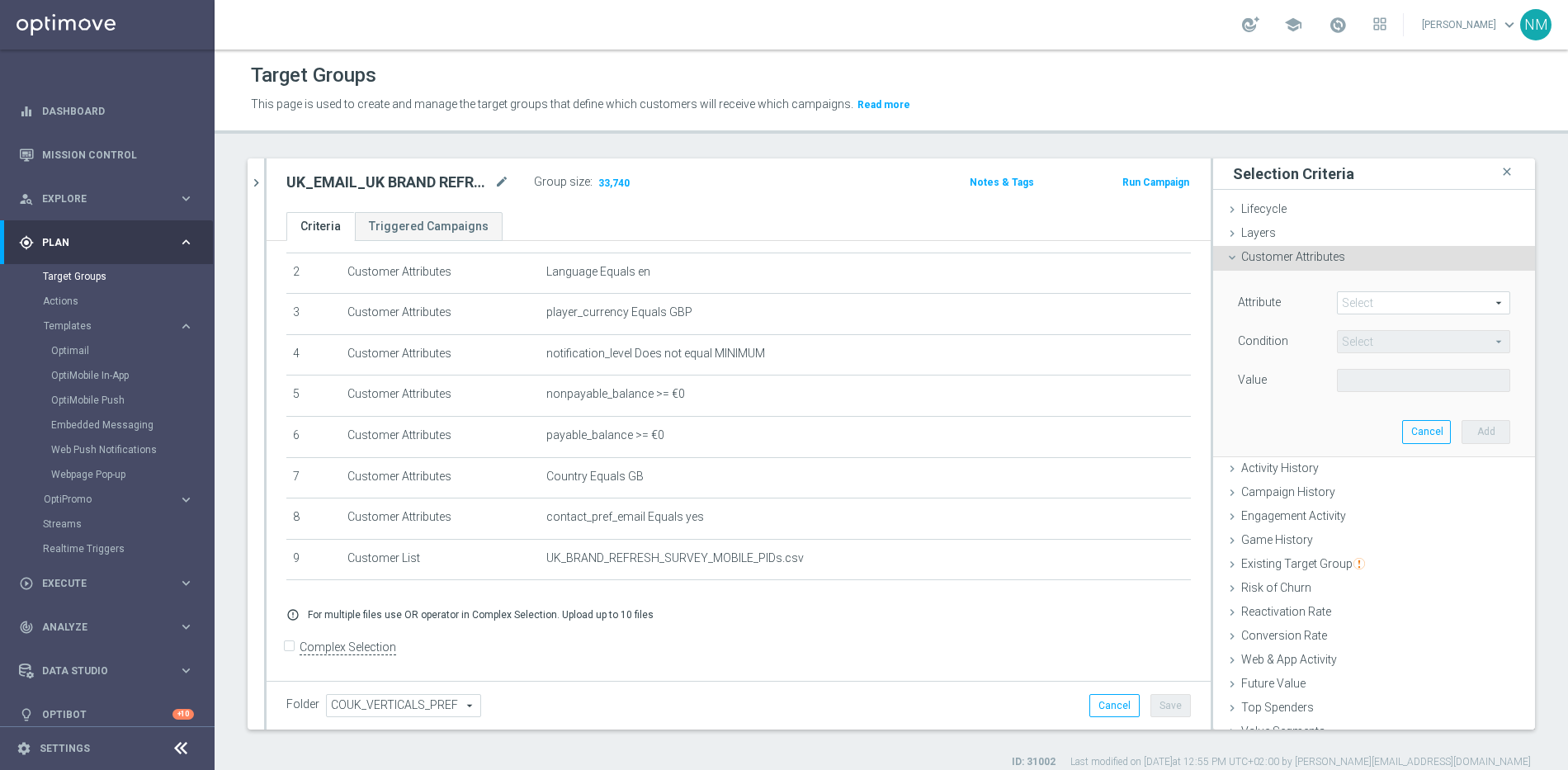
click at [1359, 305] on span at bounding box center [1423, 303] width 172 height 22
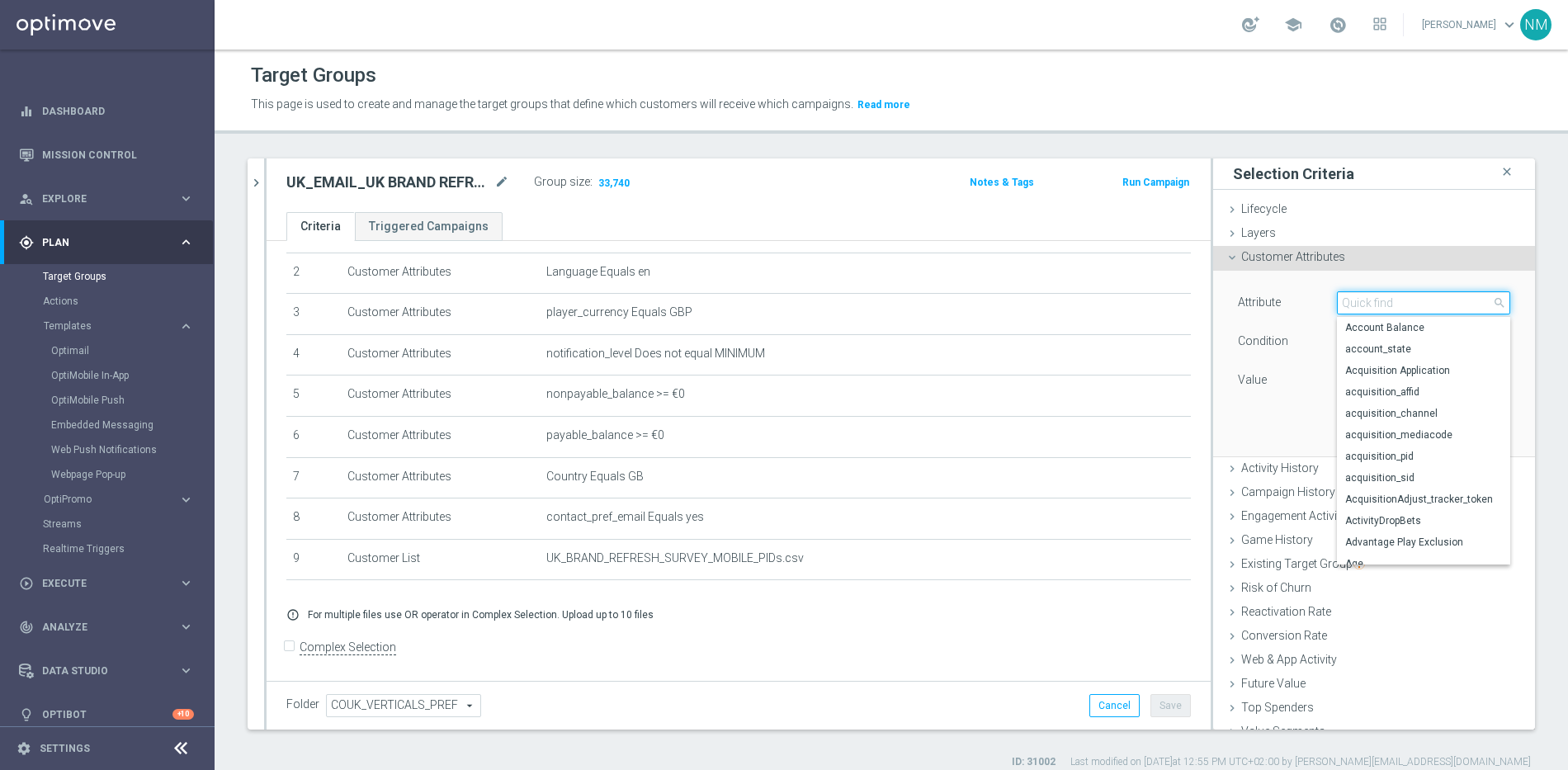
click at [1351, 305] on input "search" at bounding box center [1423, 303] width 174 height 23
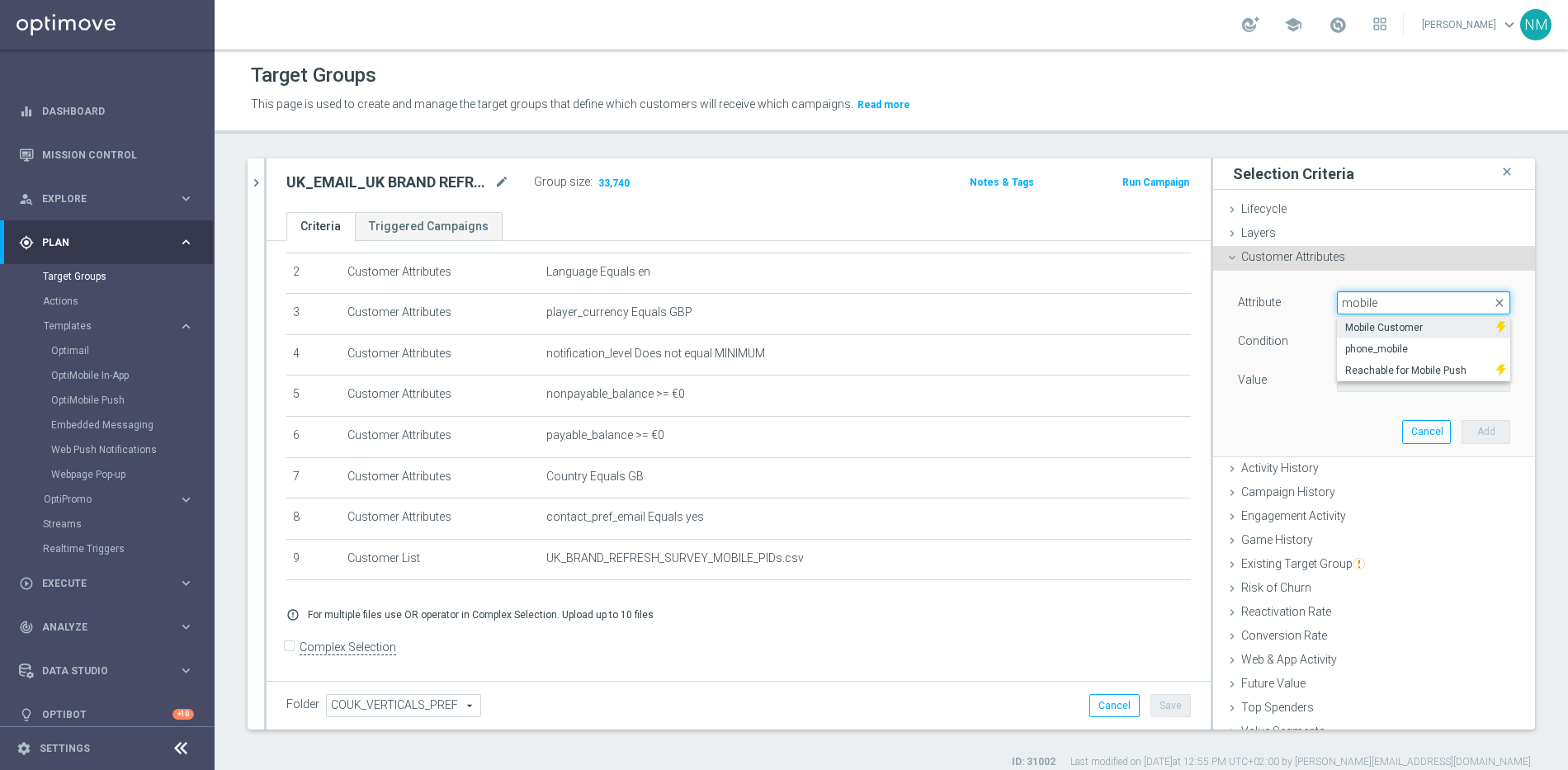
type input "mobile"
click at [1421, 323] on span "Mobile Customer" at bounding box center [1417, 327] width 143 height 14
type input "Mobile Customer"
type input "Equals"
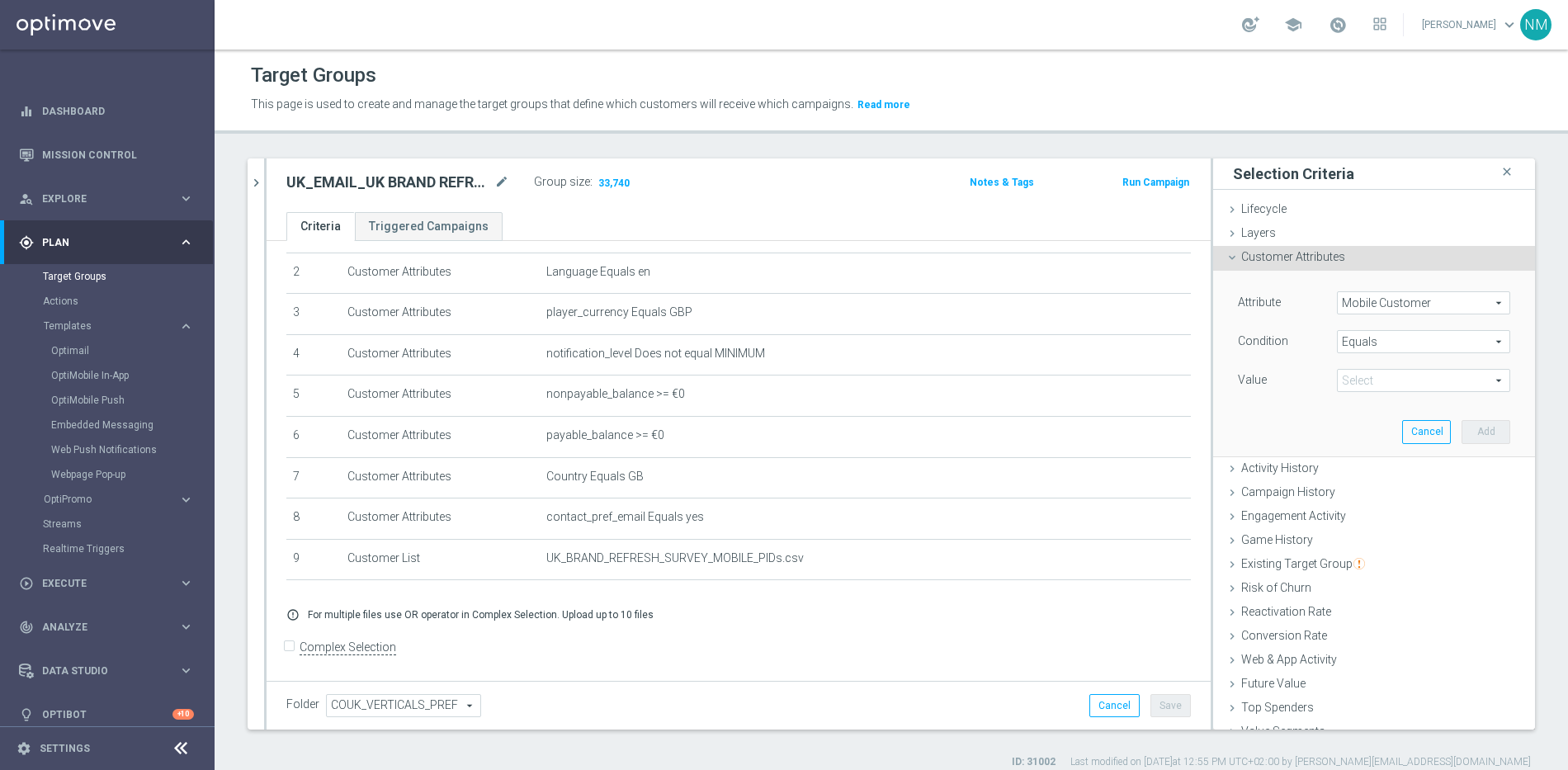
click at [1408, 385] on span at bounding box center [1423, 380] width 172 height 22
click at [1385, 409] on span "false" at bounding box center [1424, 405] width 157 height 14
type input "false"
click at [1472, 437] on button "Add" at bounding box center [1486, 432] width 49 height 23
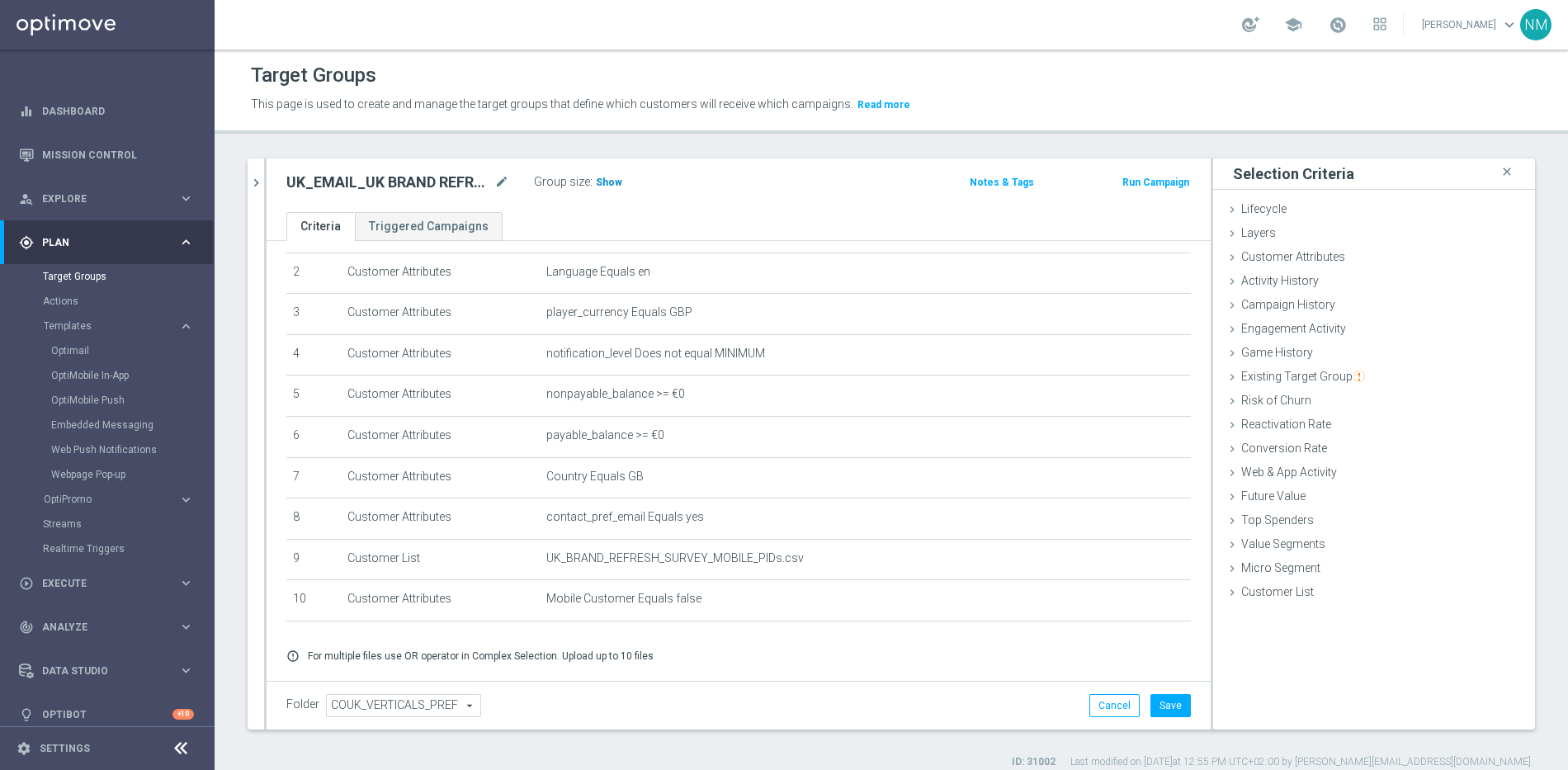
click at [606, 182] on span "Show" at bounding box center [608, 182] width 26 height 12
click at [1153, 600] on icon "delete_forever" at bounding box center [1160, 599] width 14 height 14
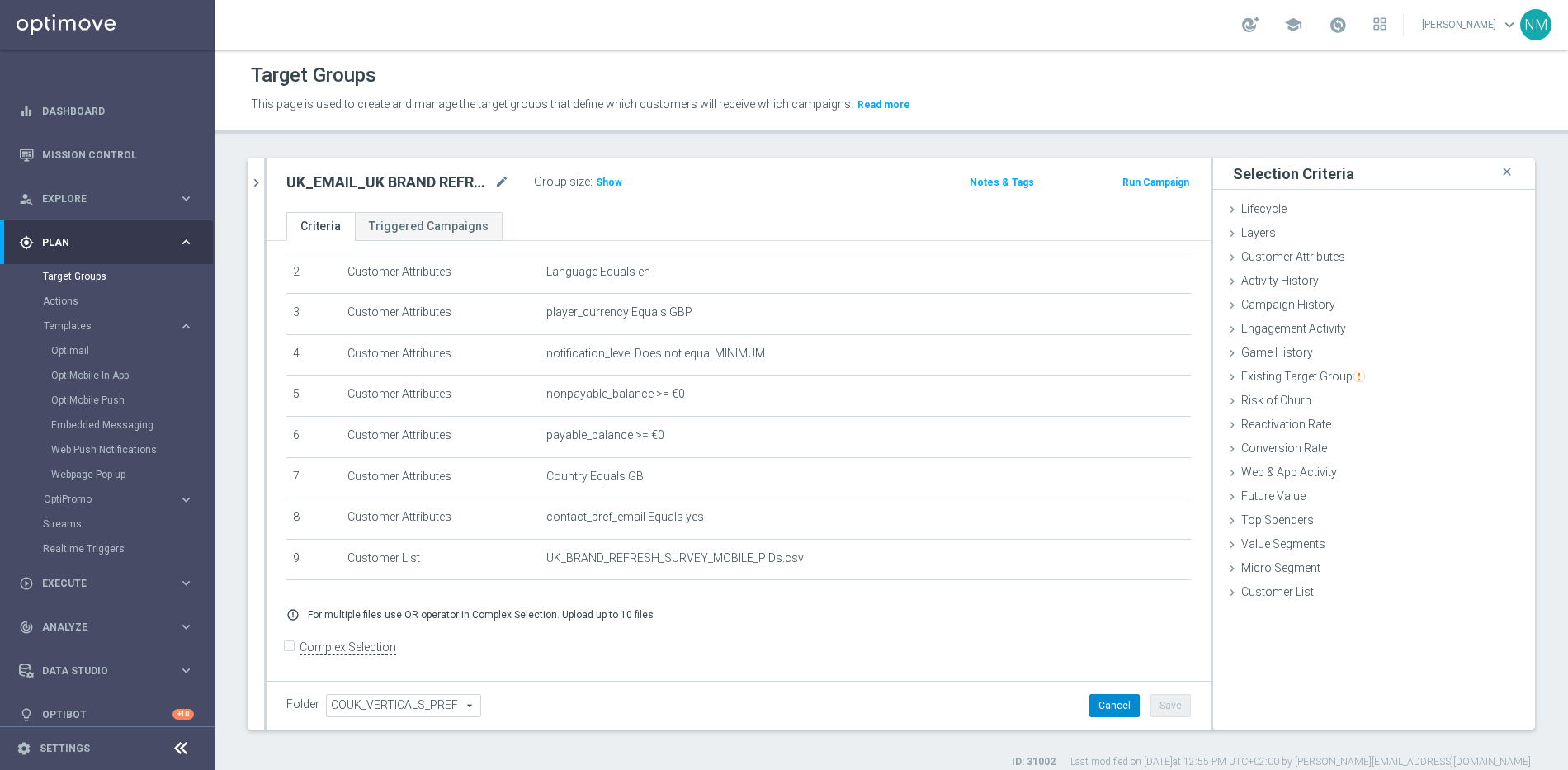
click at [1089, 700] on button "Cancel" at bounding box center [1114, 706] width 51 height 23
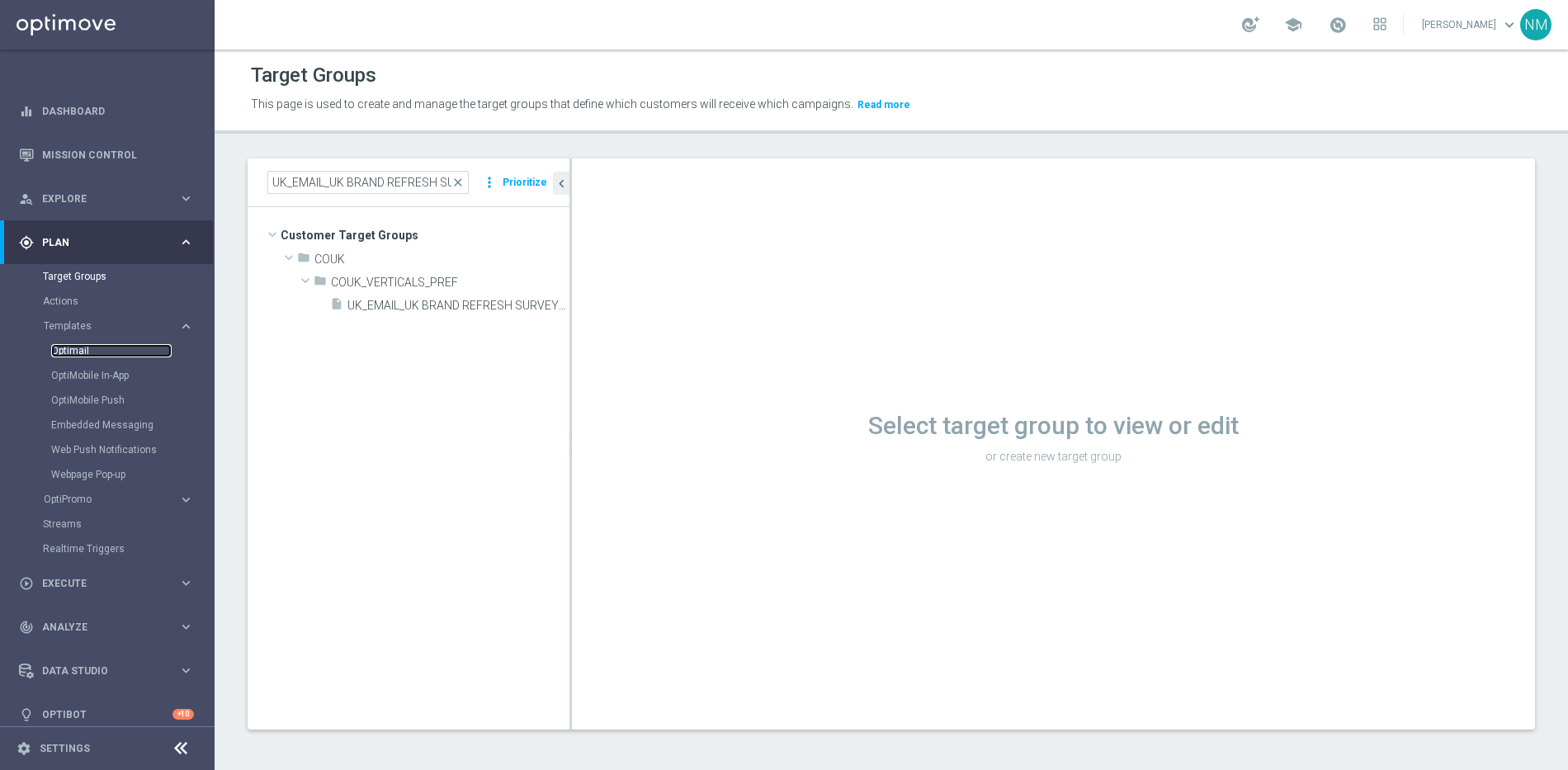
click at [81, 350] on link "Optimail" at bounding box center [111, 351] width 120 height 14
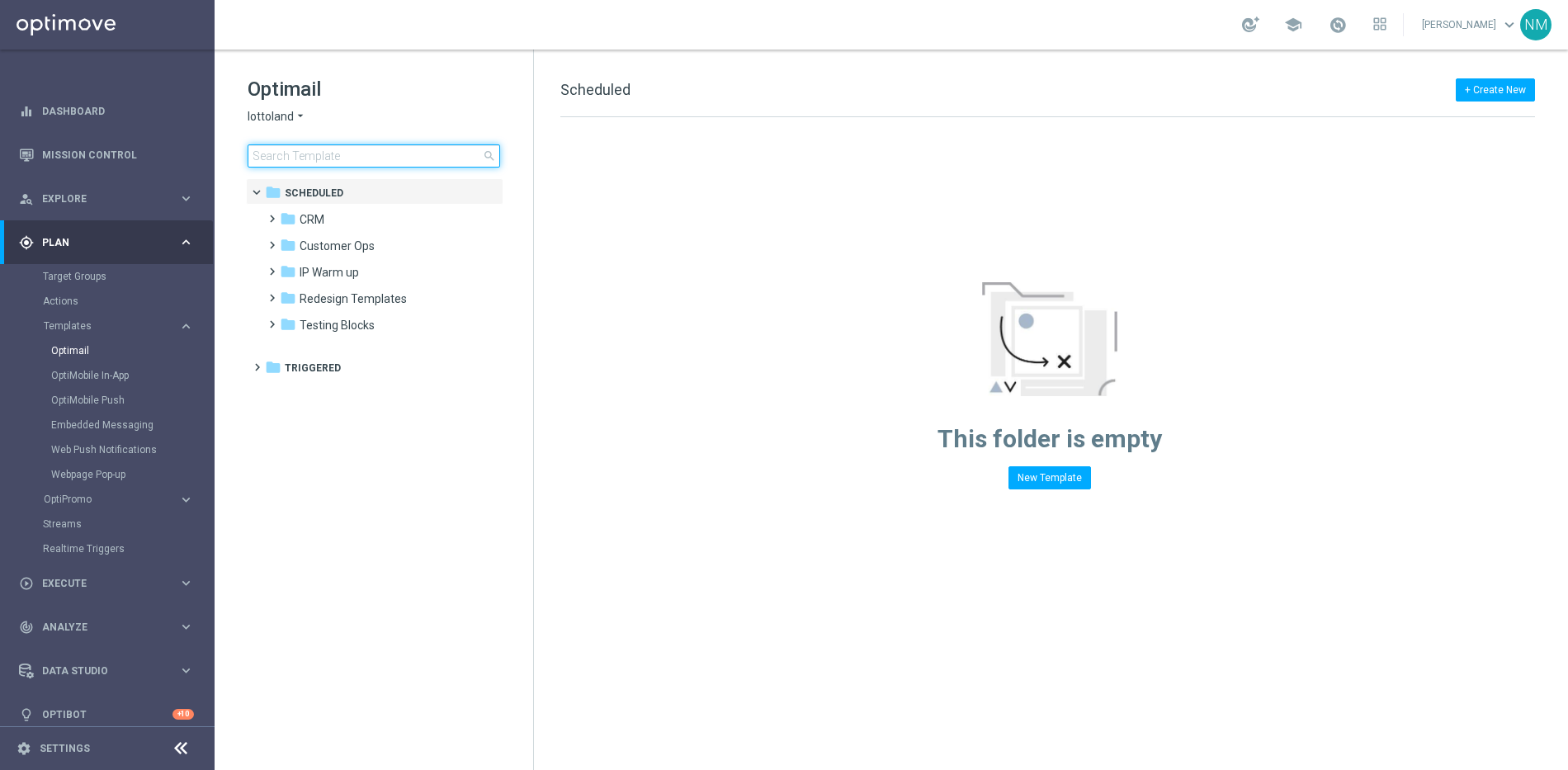
click at [399, 157] on input at bounding box center [373, 156] width 252 height 23
type input "en_GB__DESKTOP_BRAND_REFRESH_SURVEY__NVIP_EMA_SER_MIX_W36"
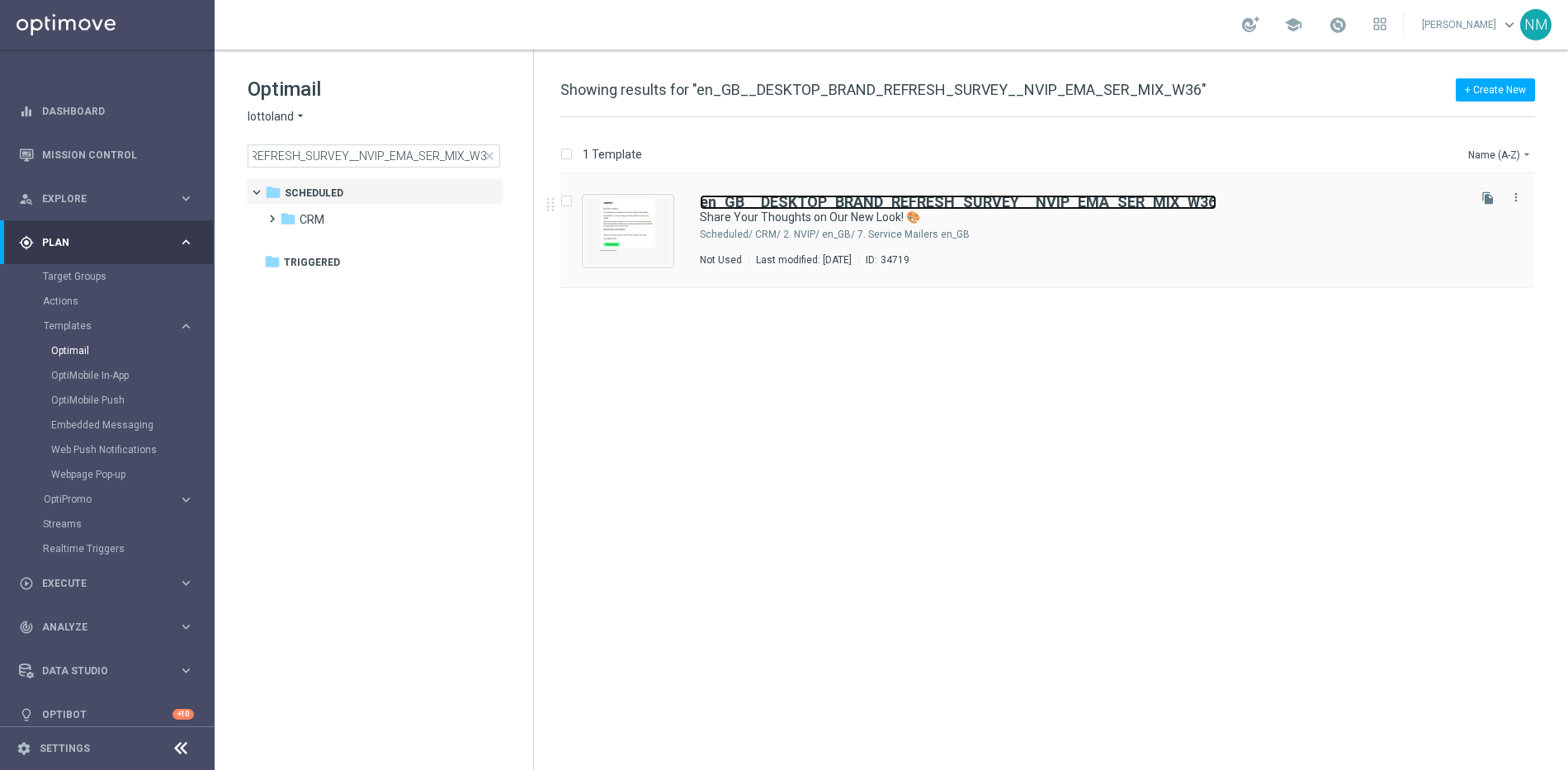
click at [931, 206] on b "en_GB__DESKTOP_BRAND_REFRESH_SURVEY__NVIP_EMA_SER_MIX_W36" at bounding box center [958, 202] width 517 height 17
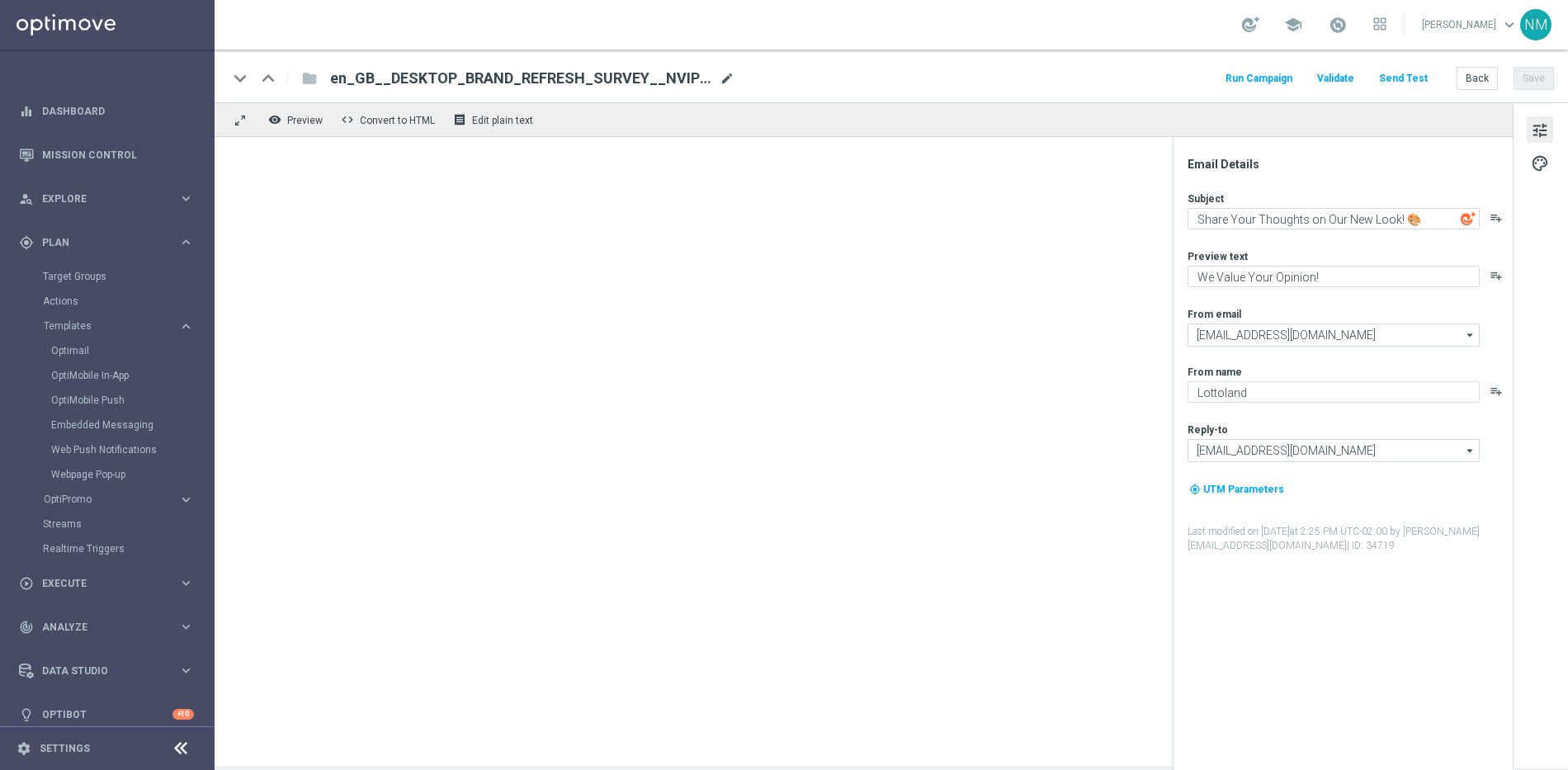
click at [725, 82] on span "mode_edit" at bounding box center [727, 79] width 14 height 14
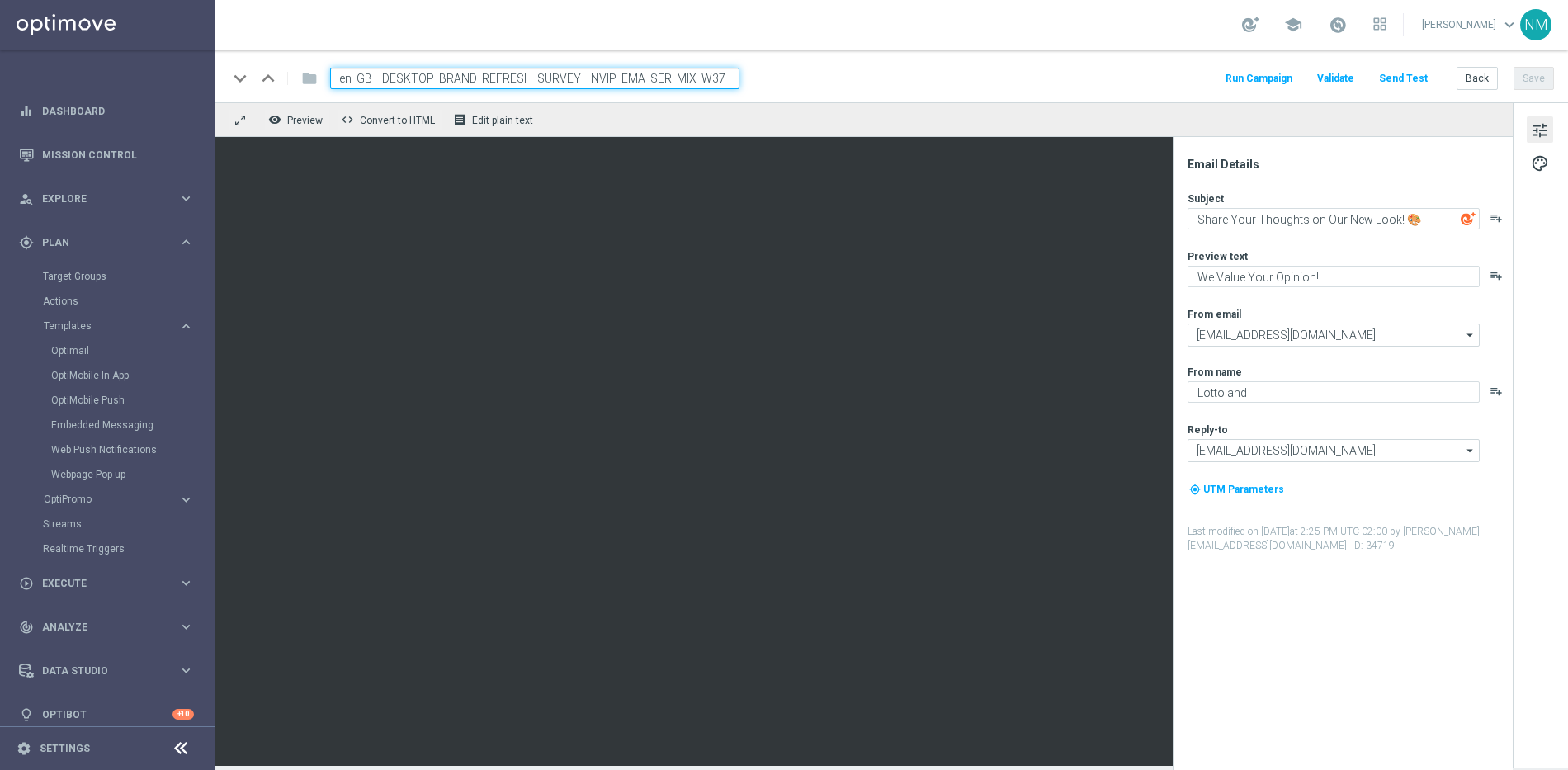
type input "en_GB__DESKTOP_BRAND_REFRESH_SURVEY__NVIP_EMA_SER_MIX_W37"
click at [794, 84] on div "keyboard_arrow_down keyboard_arrow_up folder en_GB__DESKTOP_BRAND_REFRESH_SURVE…" at bounding box center [891, 79] width 1327 height 22
click at [844, 70] on div "keyboard_arrow_down keyboard_arrow_up folder en_GB__DESKTOP_BRAND_REFRESH_SURVE…" at bounding box center [891, 79] width 1327 height 22
click at [678, 74] on input "en_GB__DESKTOP_BRAND_REFRESH_SURVEY__NVIP_EMA_SER_MIX_W37" at bounding box center [534, 79] width 409 height 22
click at [838, 77] on div "keyboard_arrow_down keyboard_arrow_up folder en_GB__DESKTOP_BRAND_REFRESH_SURVE…" at bounding box center [891, 79] width 1327 height 22
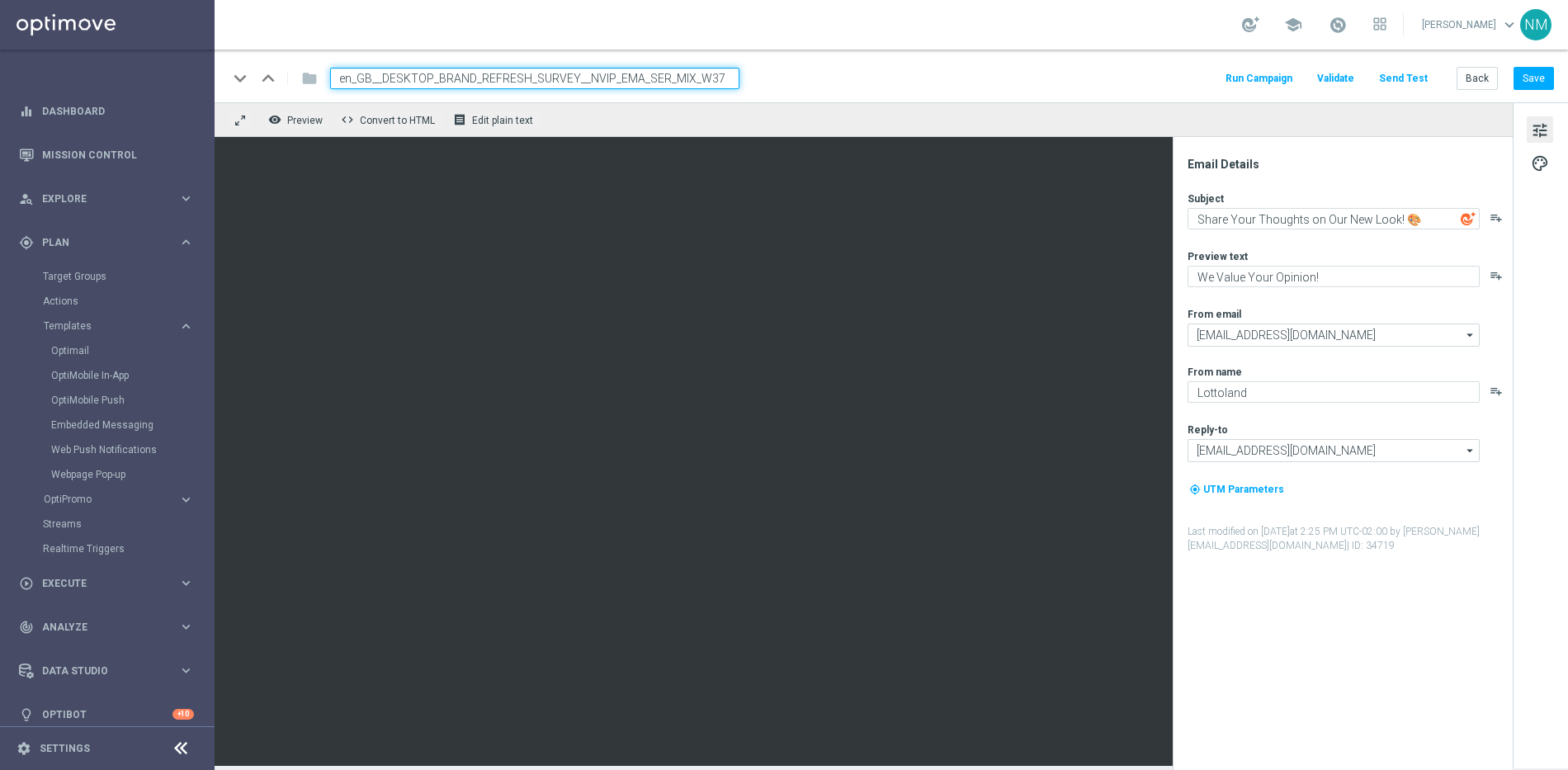
click at [681, 69] on input "en_GB__DESKTOP_BRAND_REFRESH_SURVEY__NVIP_EMA_SER_MIX_W37" at bounding box center [534, 79] width 409 height 22
click at [767, 75] on div "keyboard_arrow_down keyboard_arrow_up folder en_GB__DESKTOP_BRAND_REFRESH_SURVE…" at bounding box center [891, 79] width 1327 height 22
click at [1547, 71] on button "Save" at bounding box center [1534, 79] width 41 height 23
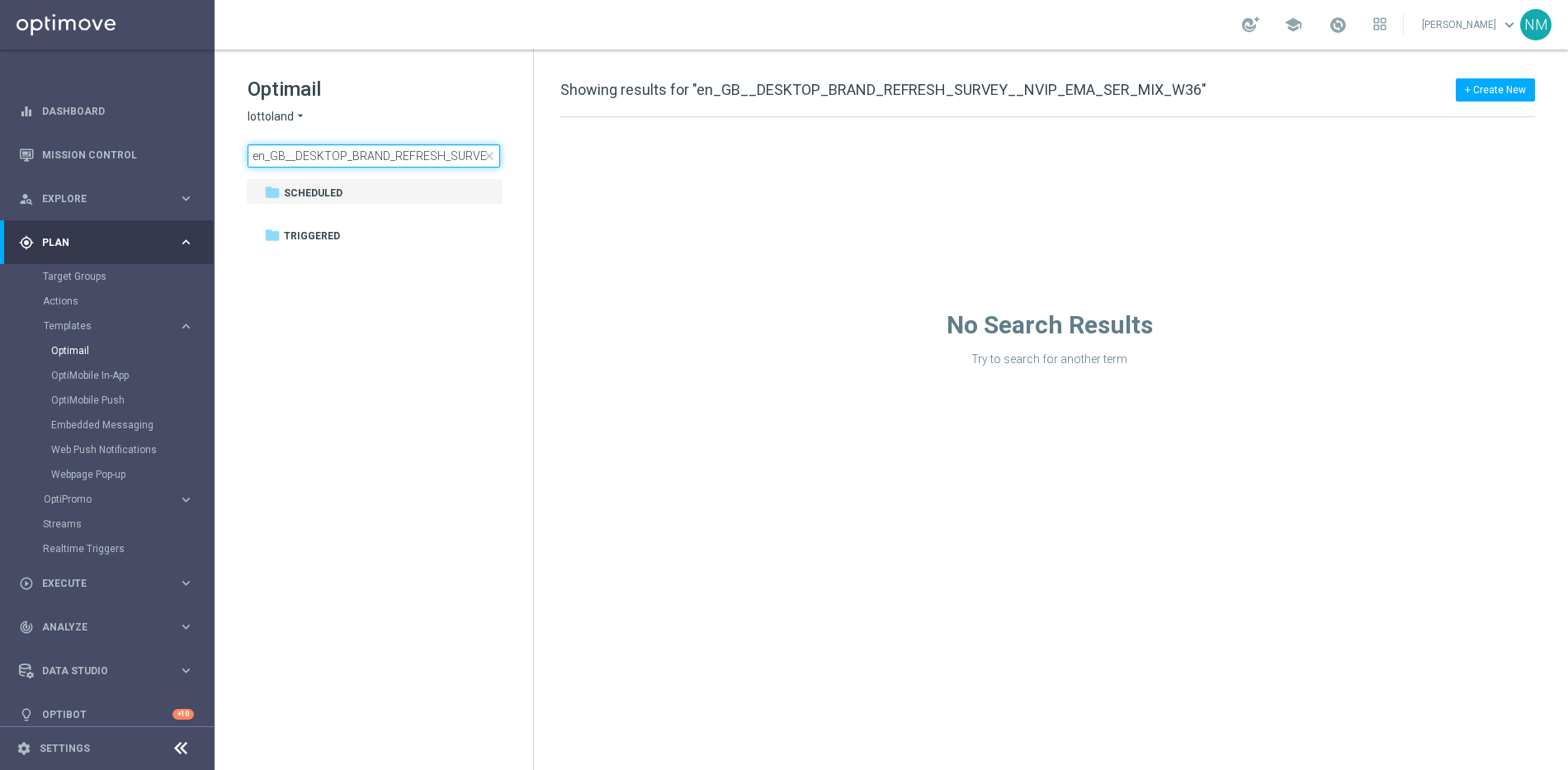
click at [343, 152] on input "en_GB__DESKTOP_BRAND_REFRESH_SURVEY__NVIP_EMA_SER_MIX_W36" at bounding box center [373, 156] width 252 height 23
click at [460, 157] on input "en_GB__DESKTOP_BRAND_REFRESH_SURVEY__NVIP_EMA_SER_MIX_W36" at bounding box center [373, 156] width 252 height 23
type input "en_GB__DESKTOP_BRAND_REFRESH_SURVEY__NVIP_EMA_SER_MIX_W37"
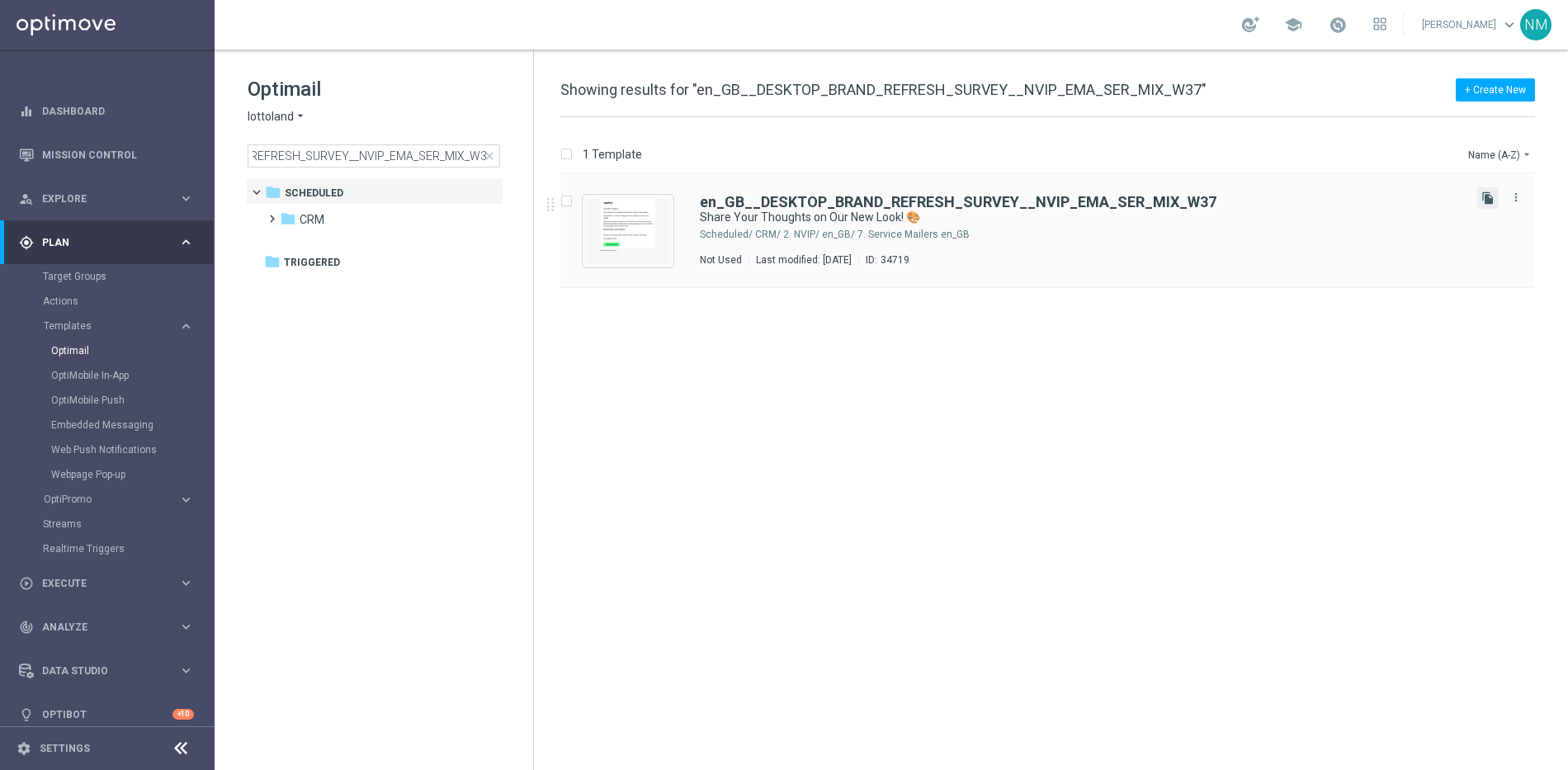
click at [1481, 195] on icon "file_copy" at bounding box center [1488, 198] width 14 height 14
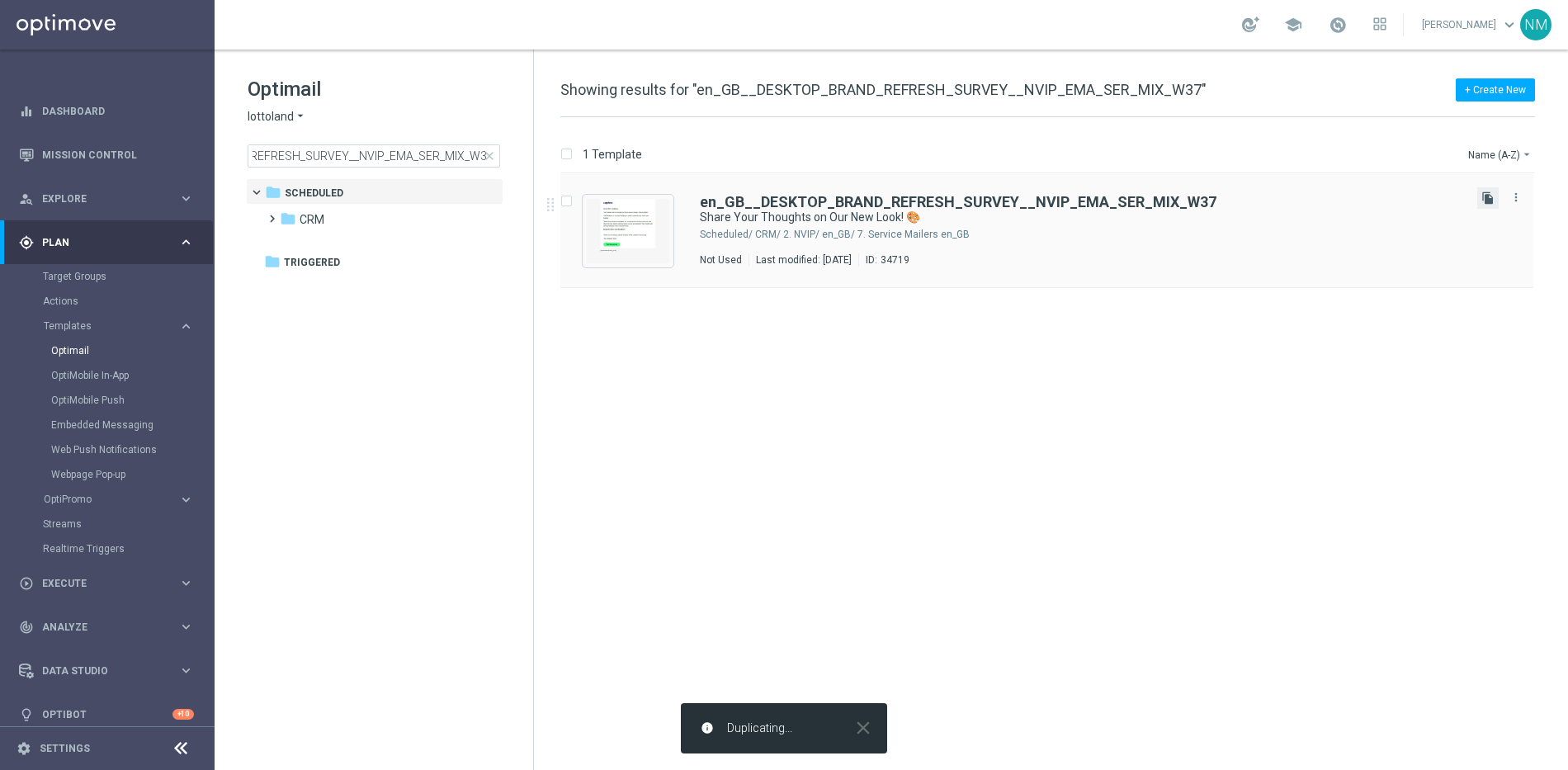
scroll to position [0, 0]
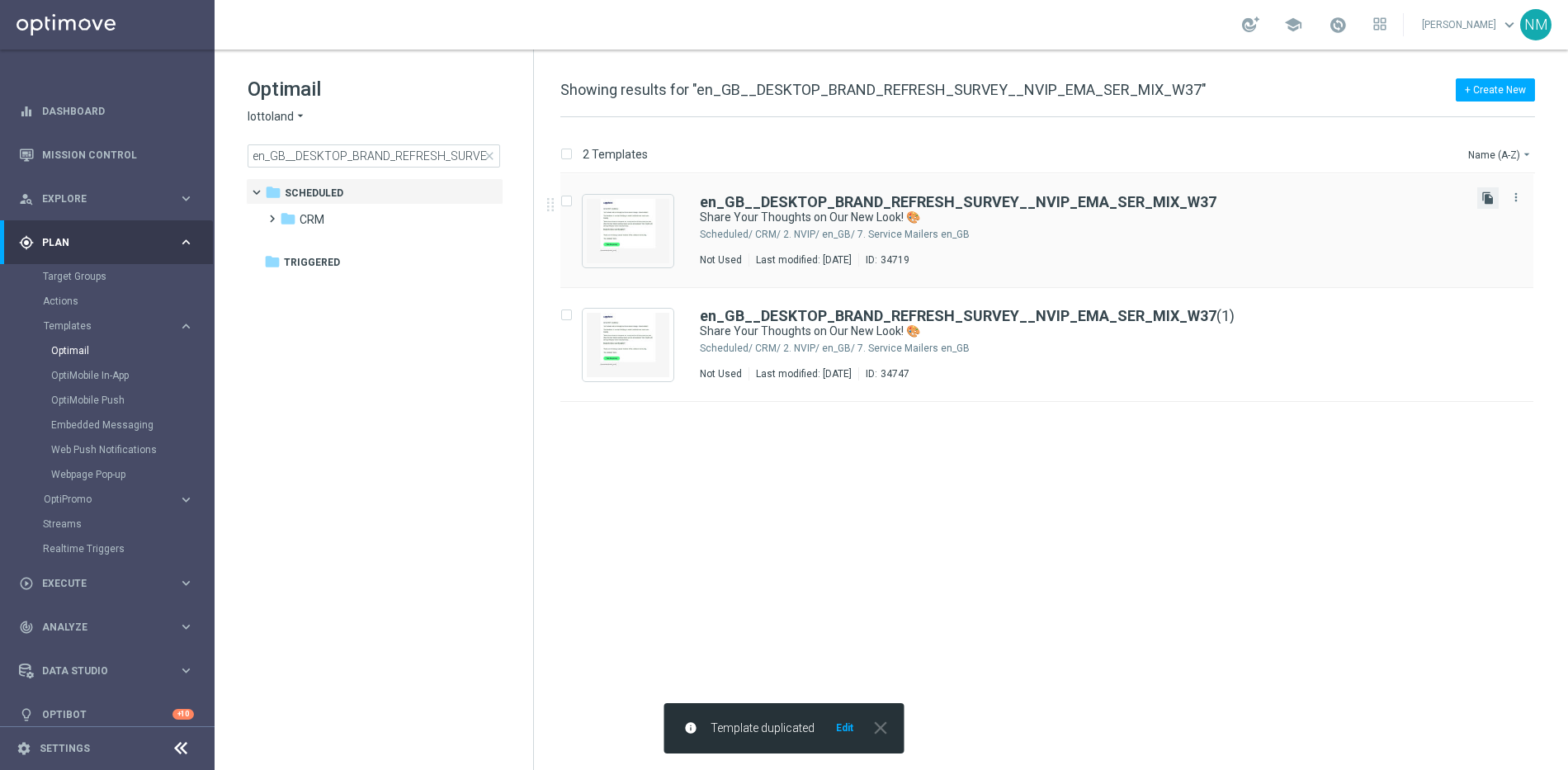
click at [1487, 202] on icon "file_copy" at bounding box center [1488, 198] width 14 height 14
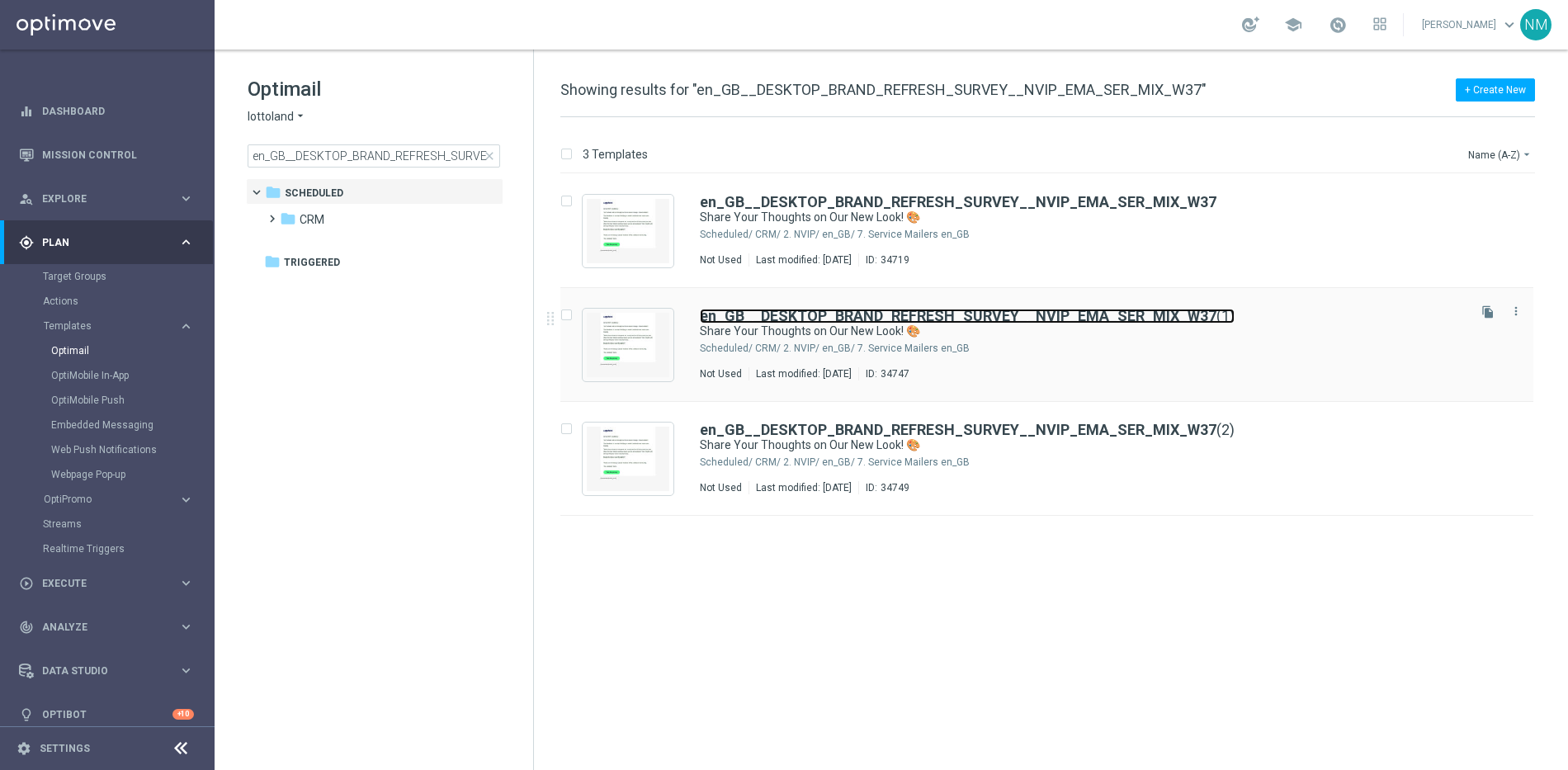
click at [1110, 318] on b "en_GB__DESKTOP_BRAND_REFRESH_SURVEY__NVIP_EMA_SER_MIX_W37" at bounding box center [958, 315] width 517 height 17
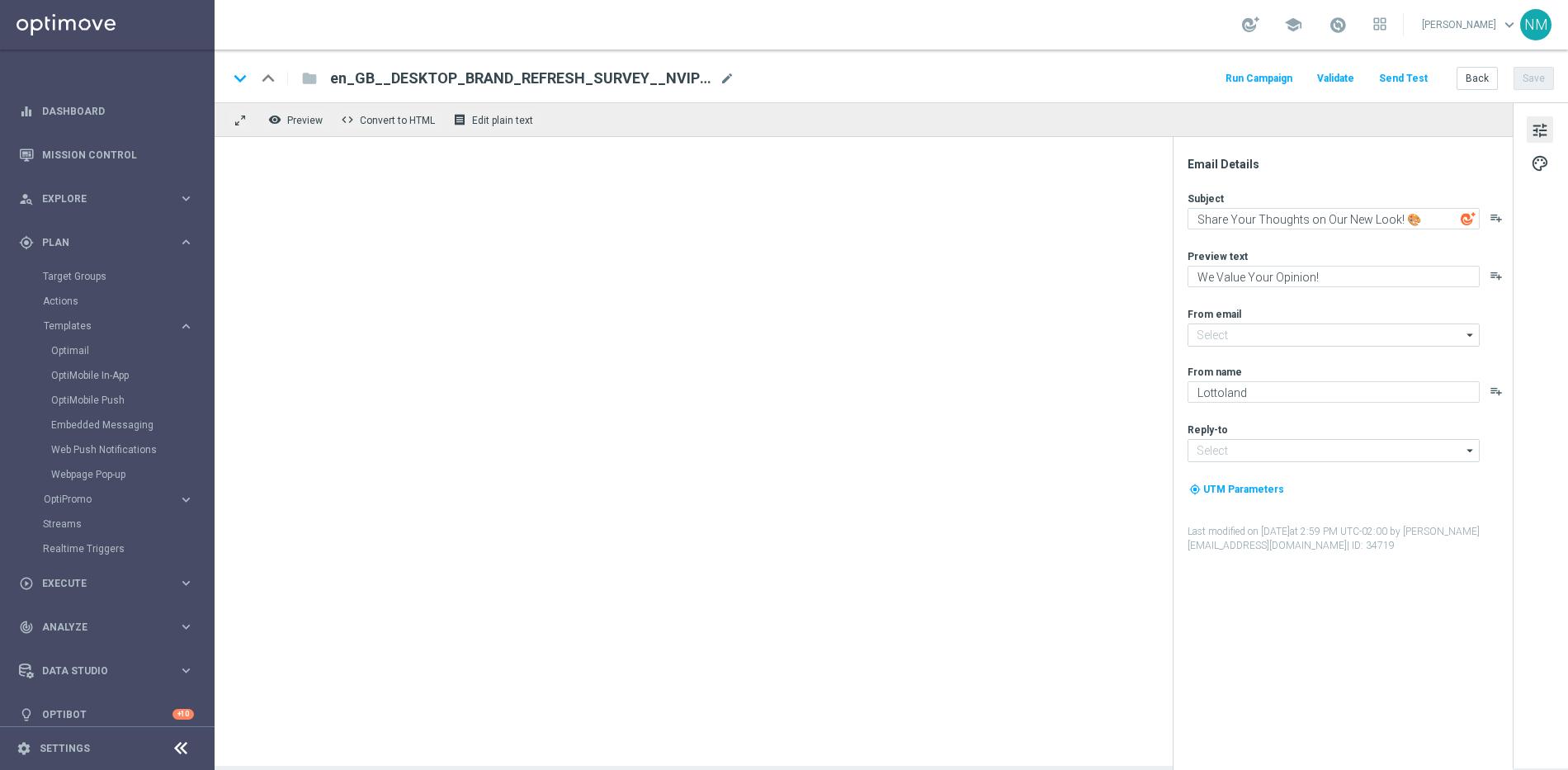
type input "[EMAIL_ADDRESS][DOMAIN_NAME]"
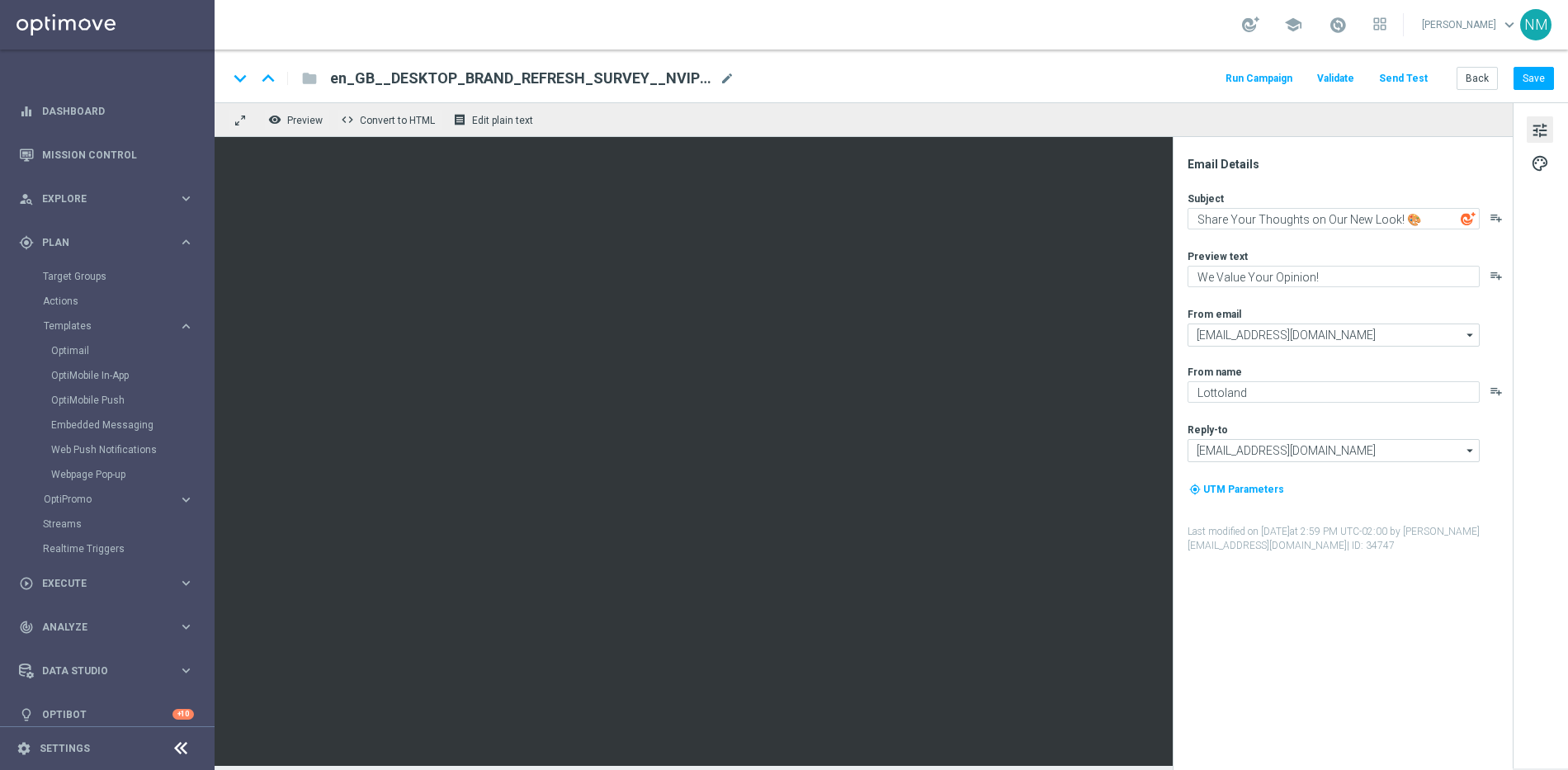
click at [568, 80] on span "en_GB__DESKTOP_BRAND_REFRESH_SURVEY__NVIP_EMA_SER_MIX_W37(1)" at bounding box center [521, 79] width 383 height 20
click at [699, 80] on input "en_GB__DESKTOP_BRAND_REFRESH_SURVEY__NVIP_EMA_SER_MIX_W37(1)" at bounding box center [534, 79] width 409 height 22
paste input "MOBILE_BRAND_REFRESH_SURVEY__NVIP_EMA_SER_MIX_W37"
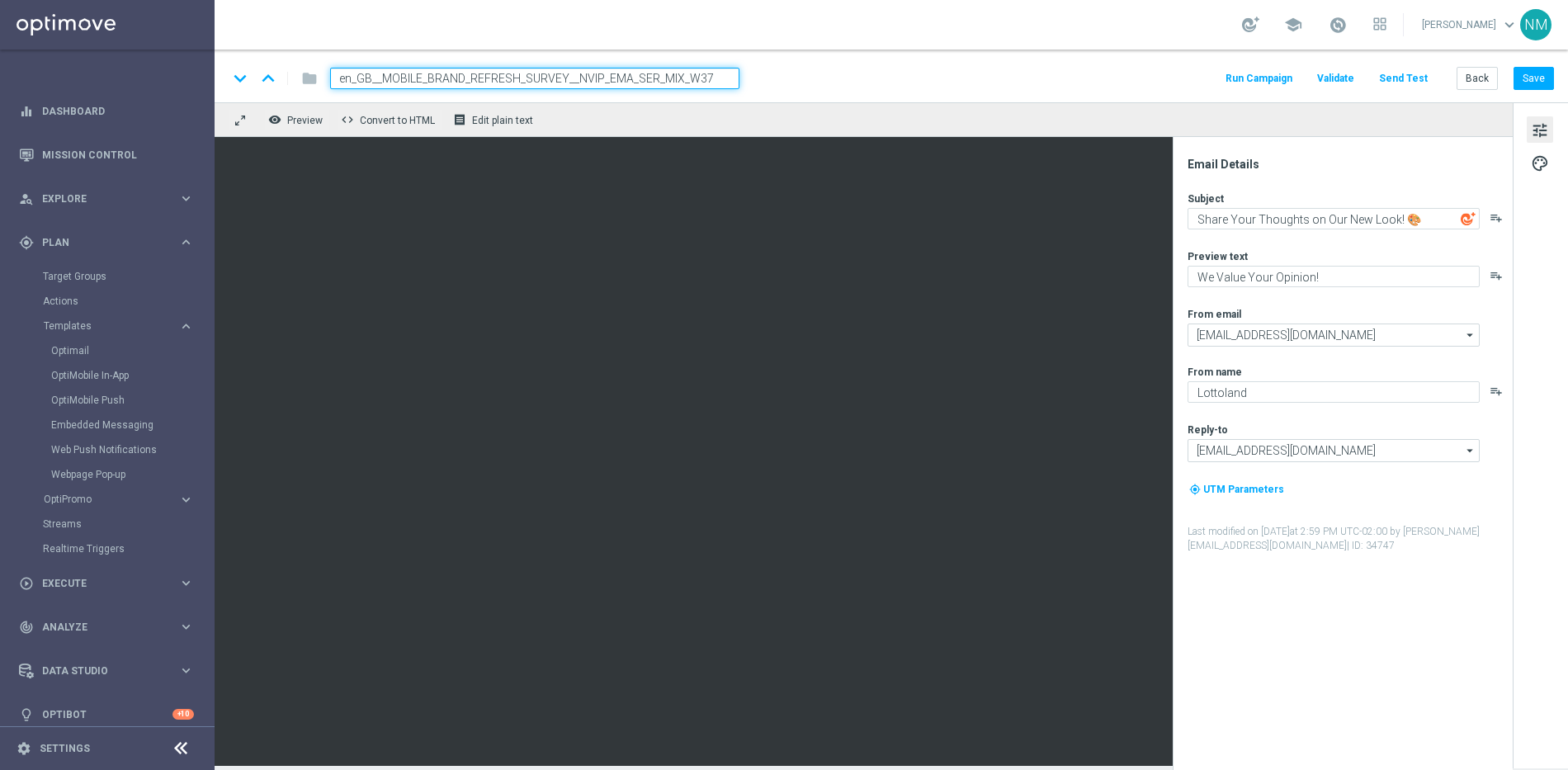
type input "en_GB__MOBILE_BRAND_REFRESH_SURVEY__NVIP_EMA_SER_MIX_W37"
click at [805, 78] on div "keyboard_arrow_down keyboard_arrow_up folder en_GB__MOBILE_BRAND_REFRESH_SURVEY…" at bounding box center [891, 79] width 1327 height 22
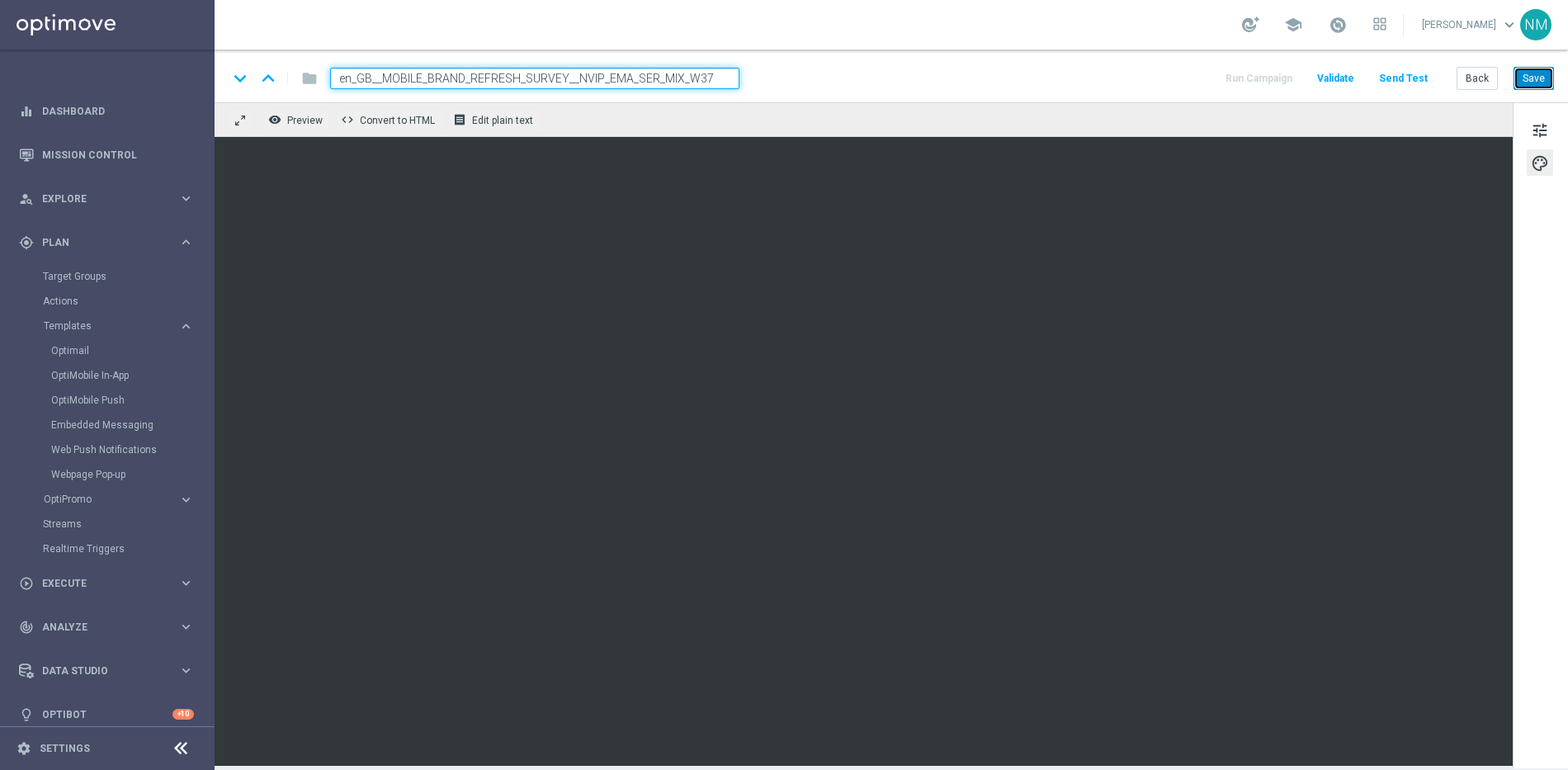
click at [1524, 80] on button "Save" at bounding box center [1534, 79] width 41 height 23
click at [521, 125] on span "Edit plain text" at bounding box center [502, 120] width 61 height 12
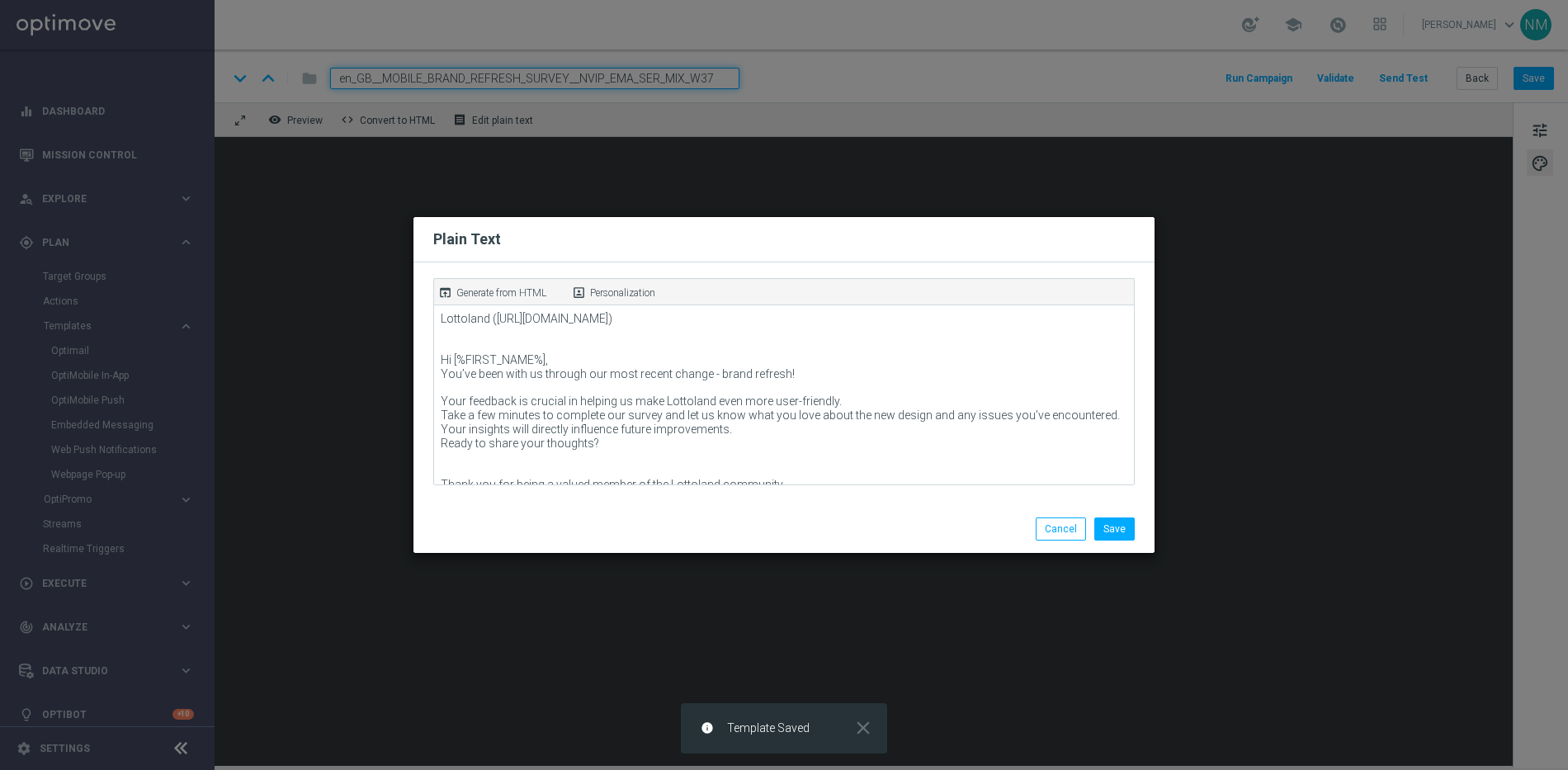
click at [509, 289] on p "Generate from HTML" at bounding box center [502, 293] width 90 height 14
click at [1108, 531] on button "Save" at bounding box center [1114, 530] width 41 height 23
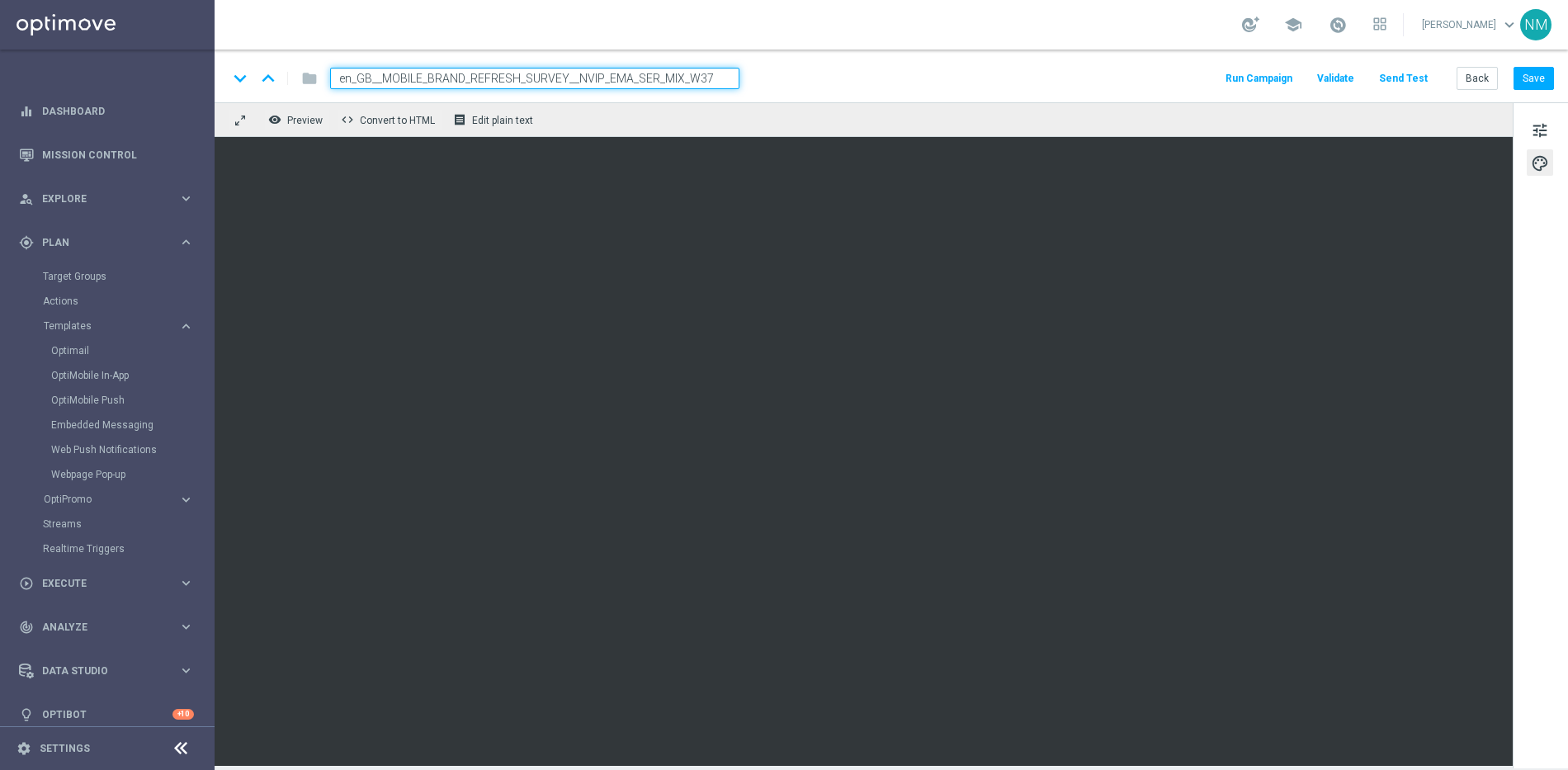
click at [1355, 82] on span "Validate" at bounding box center [1336, 78] width 37 height 12
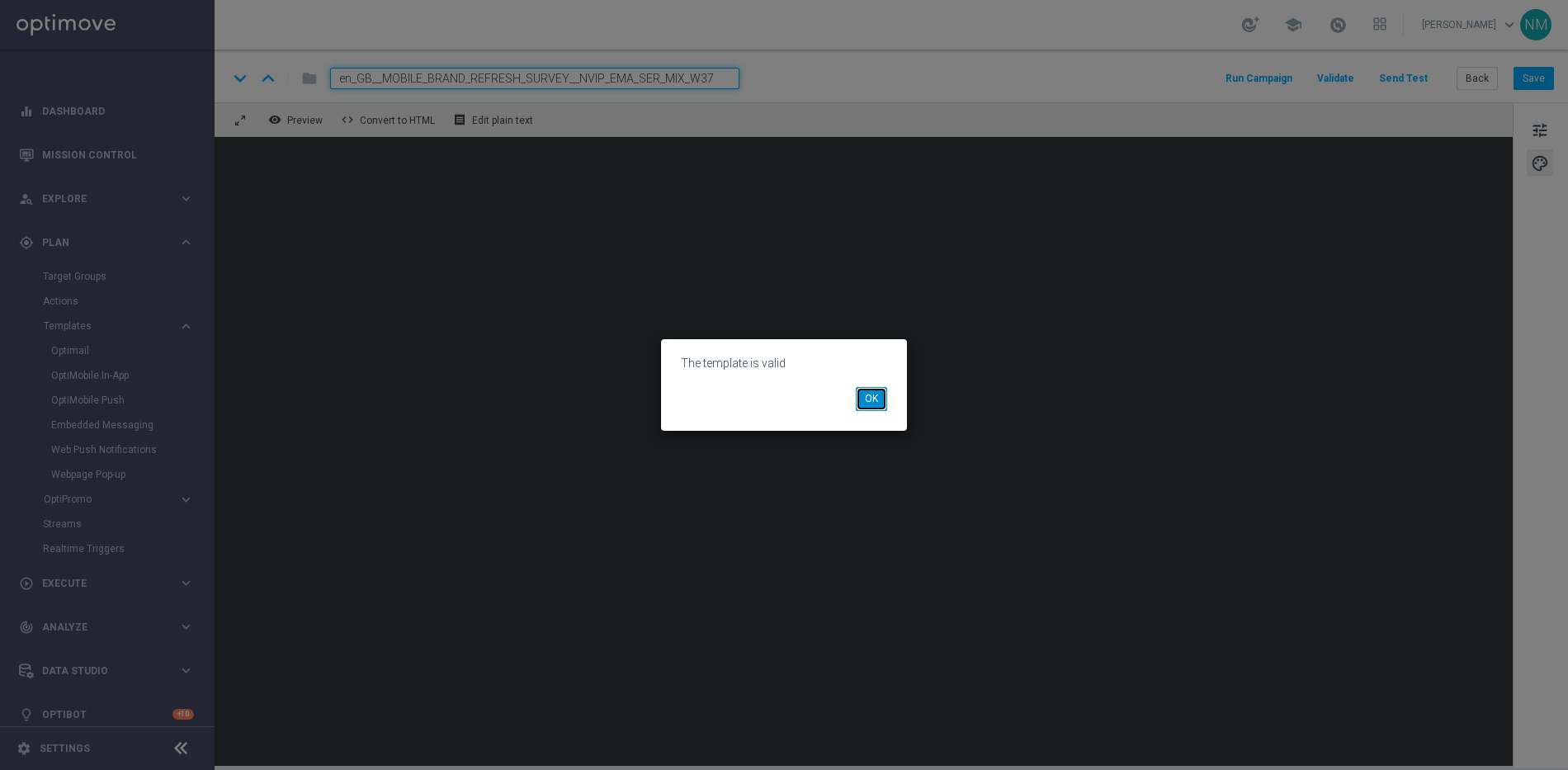
click at [863, 405] on button "OK" at bounding box center [871, 399] width 32 height 23
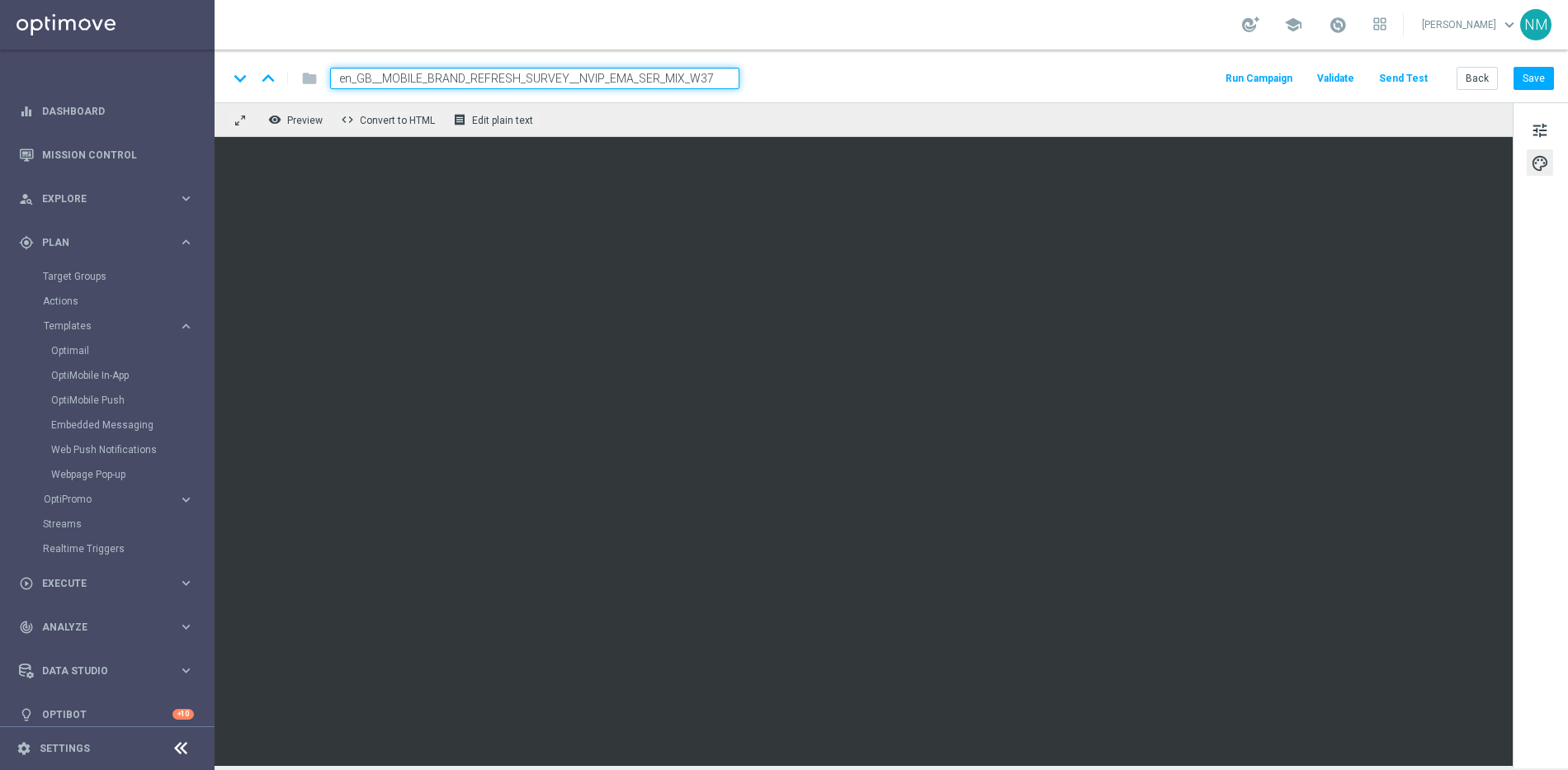
click at [1531, 97] on div "keyboard_arrow_down keyboard_arrow_up folder en_GB__MOBILE_BRAND_REFRESH_SURVEY…" at bounding box center [891, 76] width 1354 height 52
click at [1531, 84] on button "Save" at bounding box center [1534, 79] width 41 height 23
click at [481, 78] on input "en_GB__MOBILE_BRAND_REFRESH_SURVEY__NVIP_EMA_SER_MIX_W37" at bounding box center [534, 79] width 409 height 22
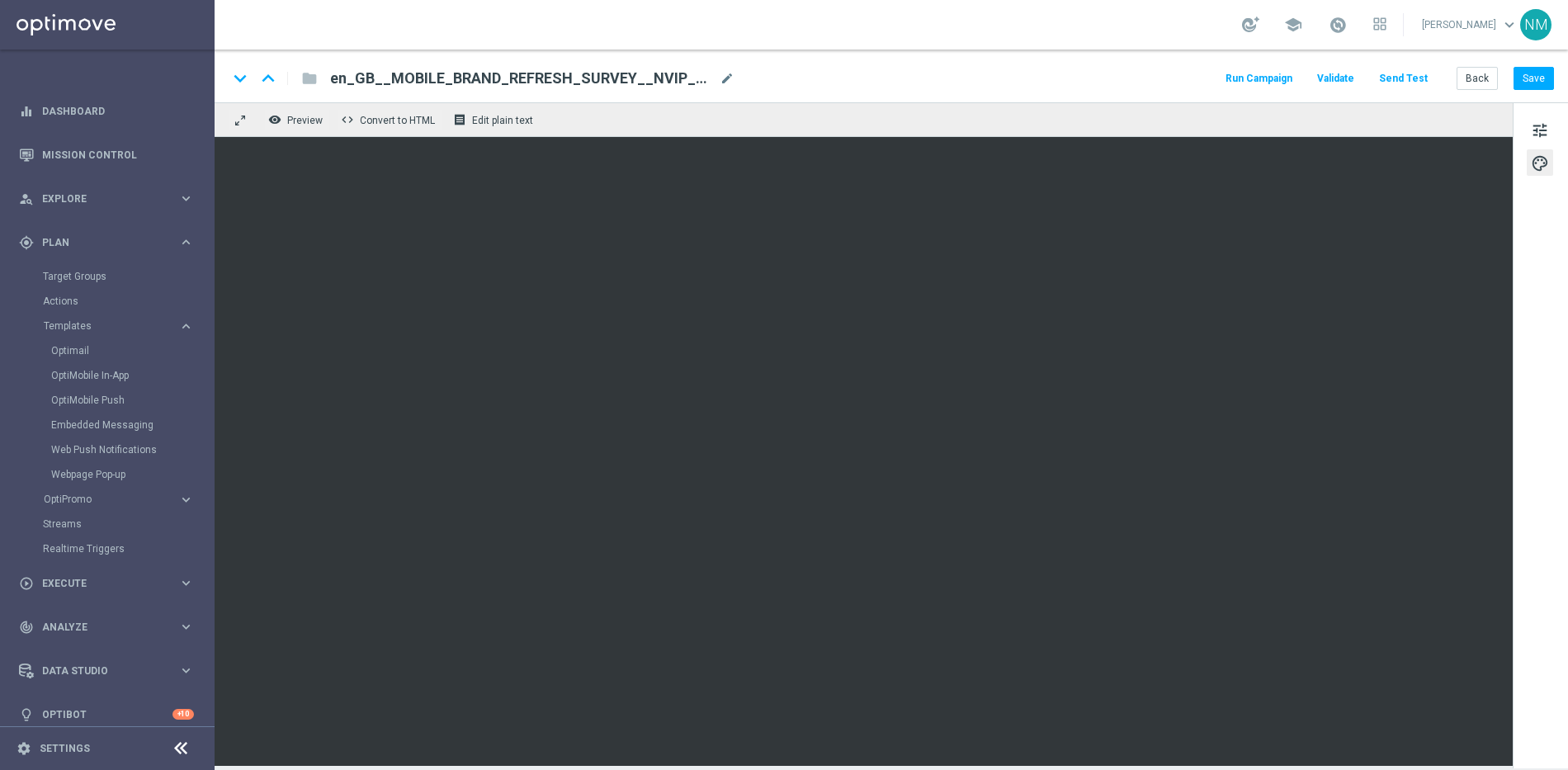
click at [905, 88] on div "keyboard_arrow_down keyboard_arrow_up folder en_GB__MOBILE_BRAND_REFRESH_SURVEY…" at bounding box center [891, 79] width 1327 height 22
click at [74, 344] on link "Optimail" at bounding box center [111, 351] width 120 height 14
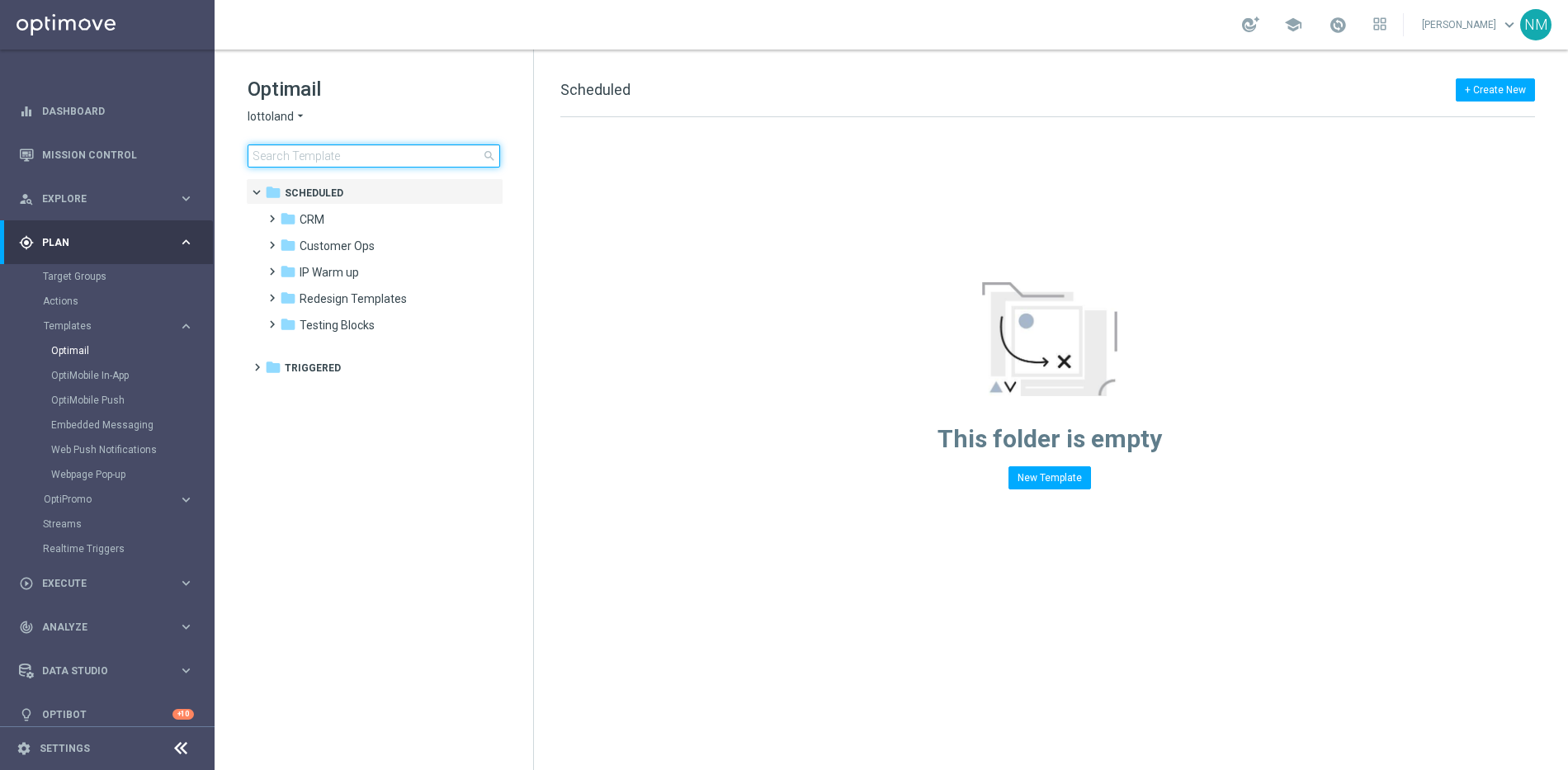
click at [358, 157] on input at bounding box center [373, 156] width 252 height 23
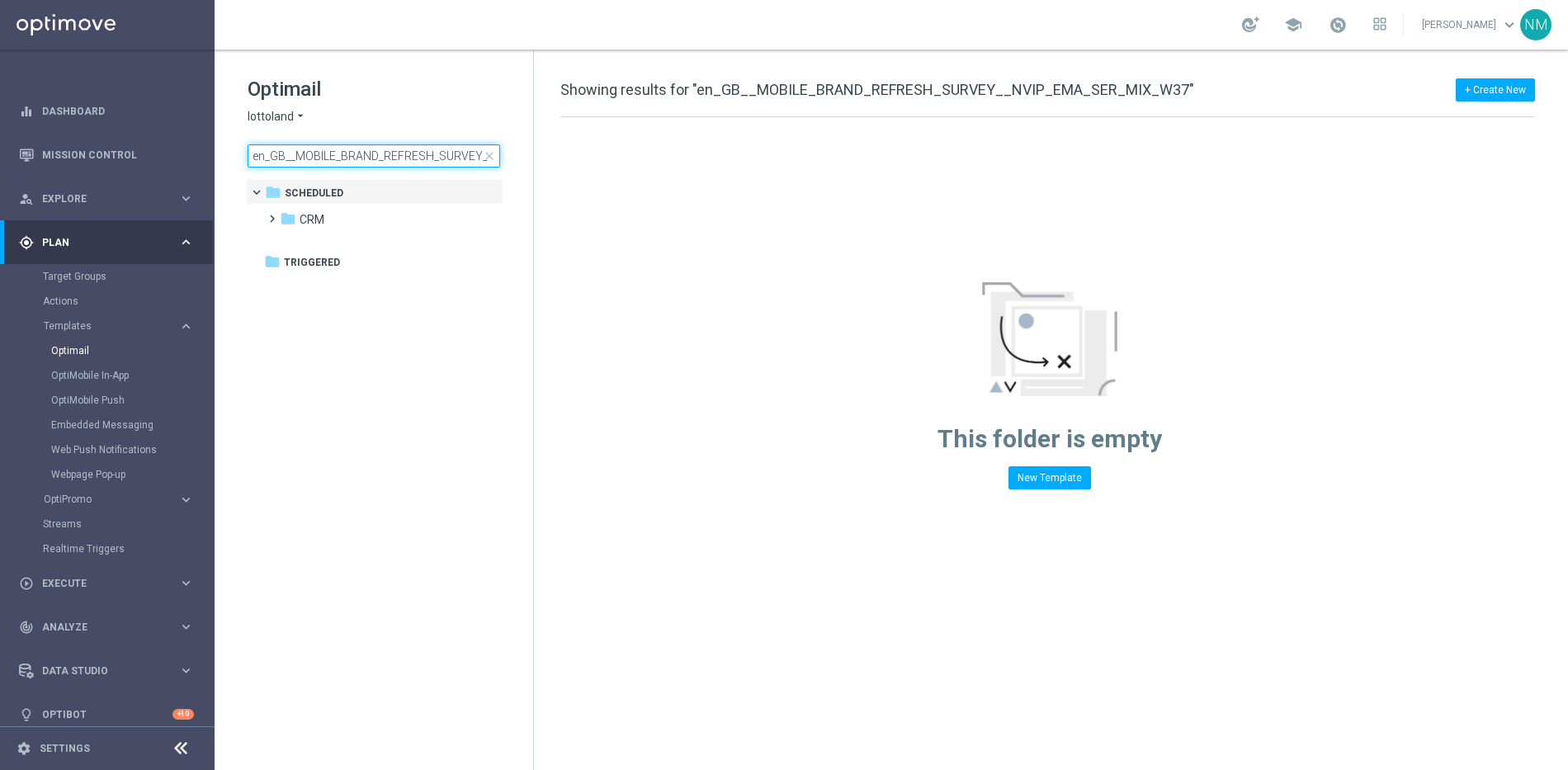
scroll to position [0, 136]
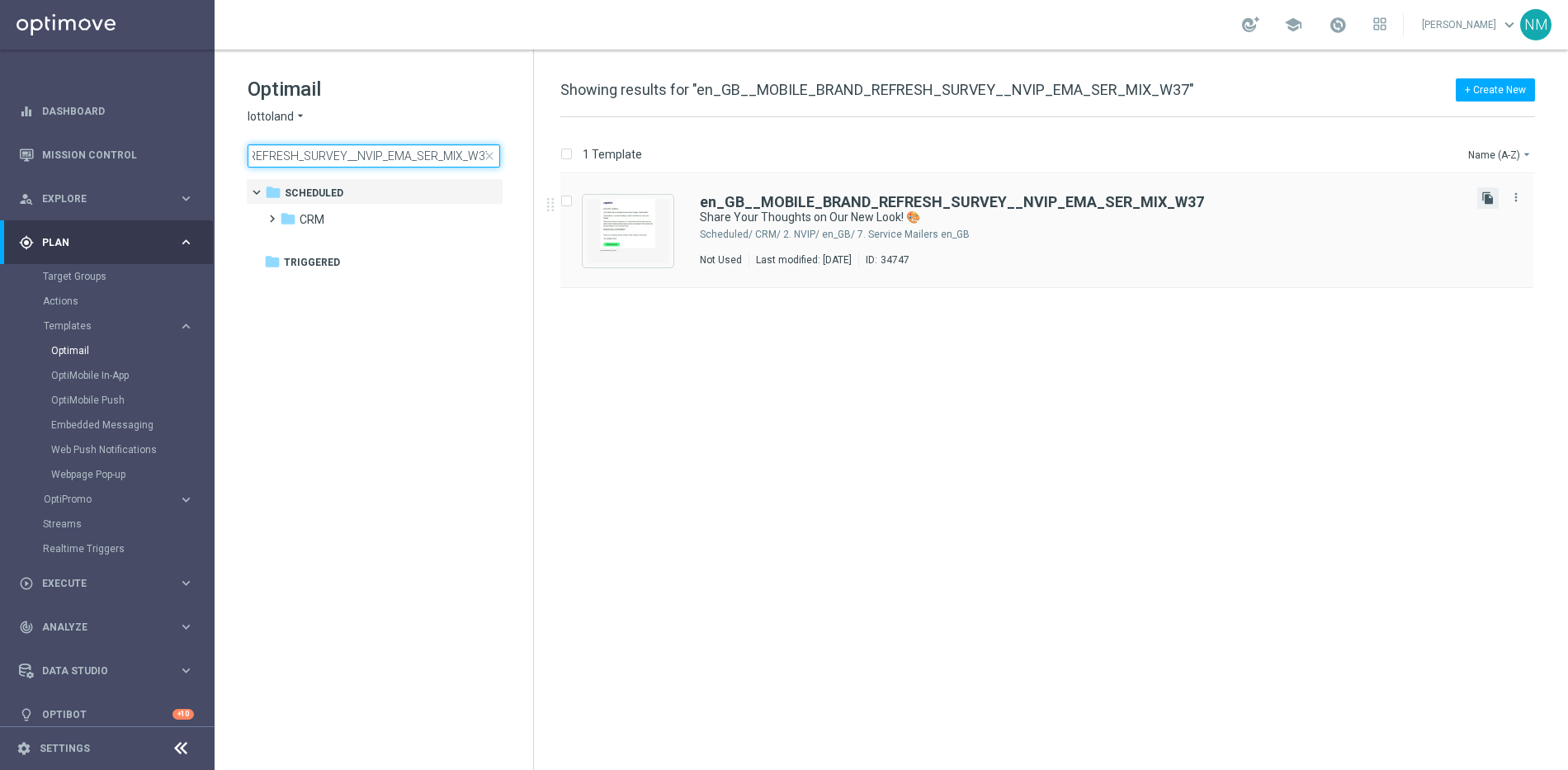
type input "en_GB__MOBILE_BRAND_REFRESH_SURVEY__NVIP_EMA_SER_MIX_W37"
click at [1481, 201] on icon "file_copy" at bounding box center [1488, 198] width 14 height 14
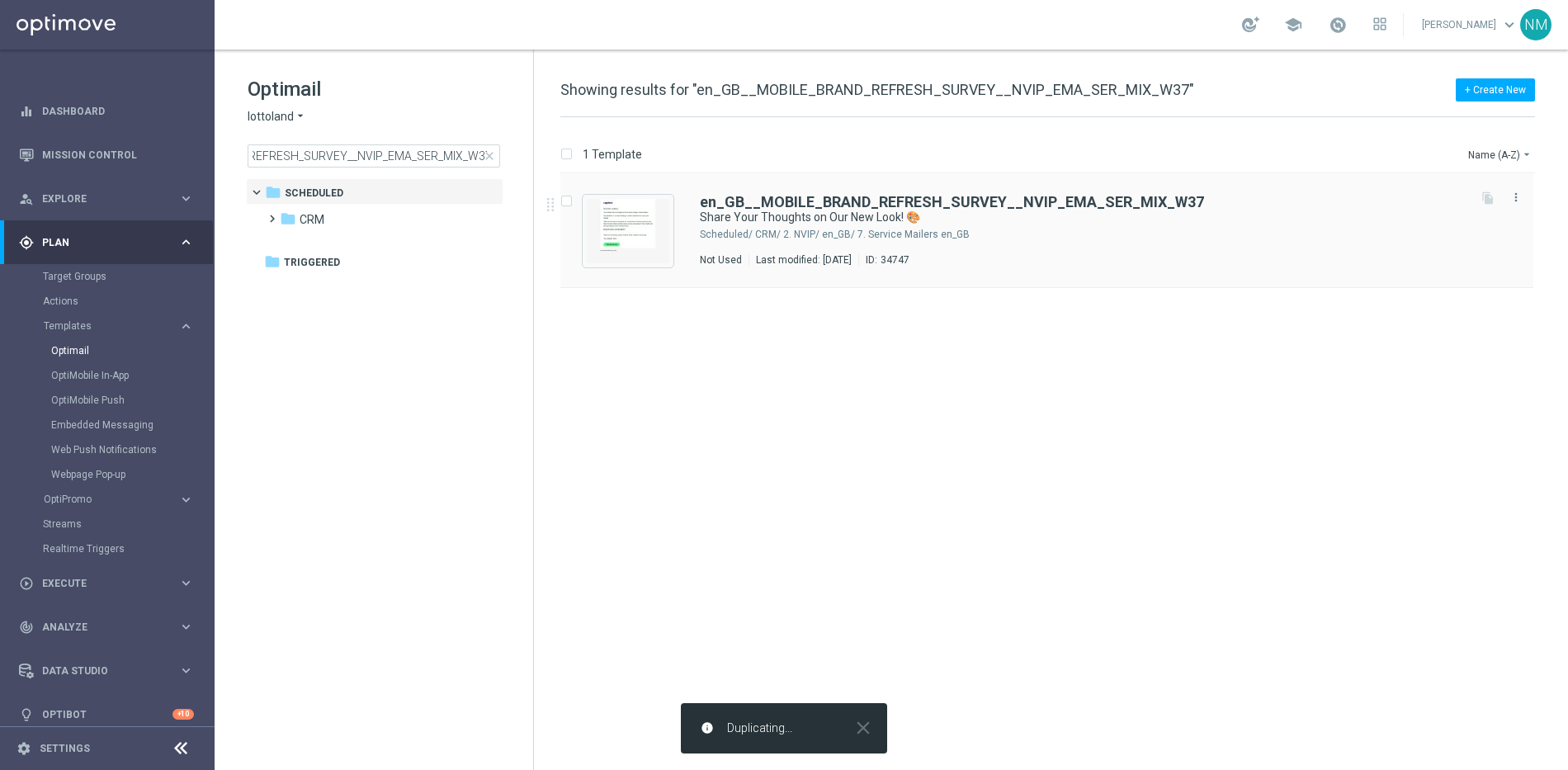
scroll to position [0, 0]
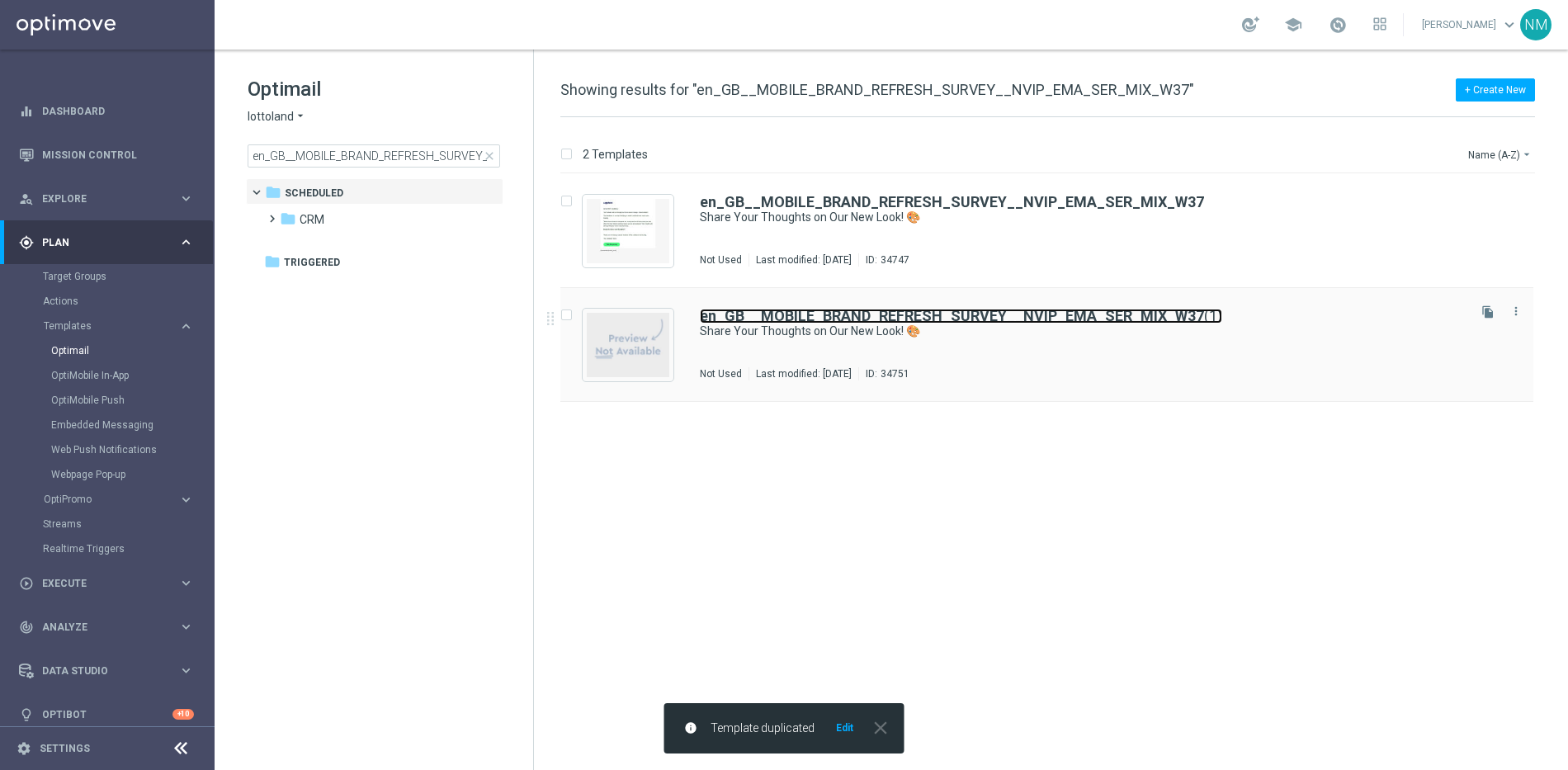
click at [789, 319] on b "en_GB__MOBILE_BRAND_REFRESH_SURVEY__NVIP_EMA_SER_MIX_W37" at bounding box center [952, 315] width 504 height 17
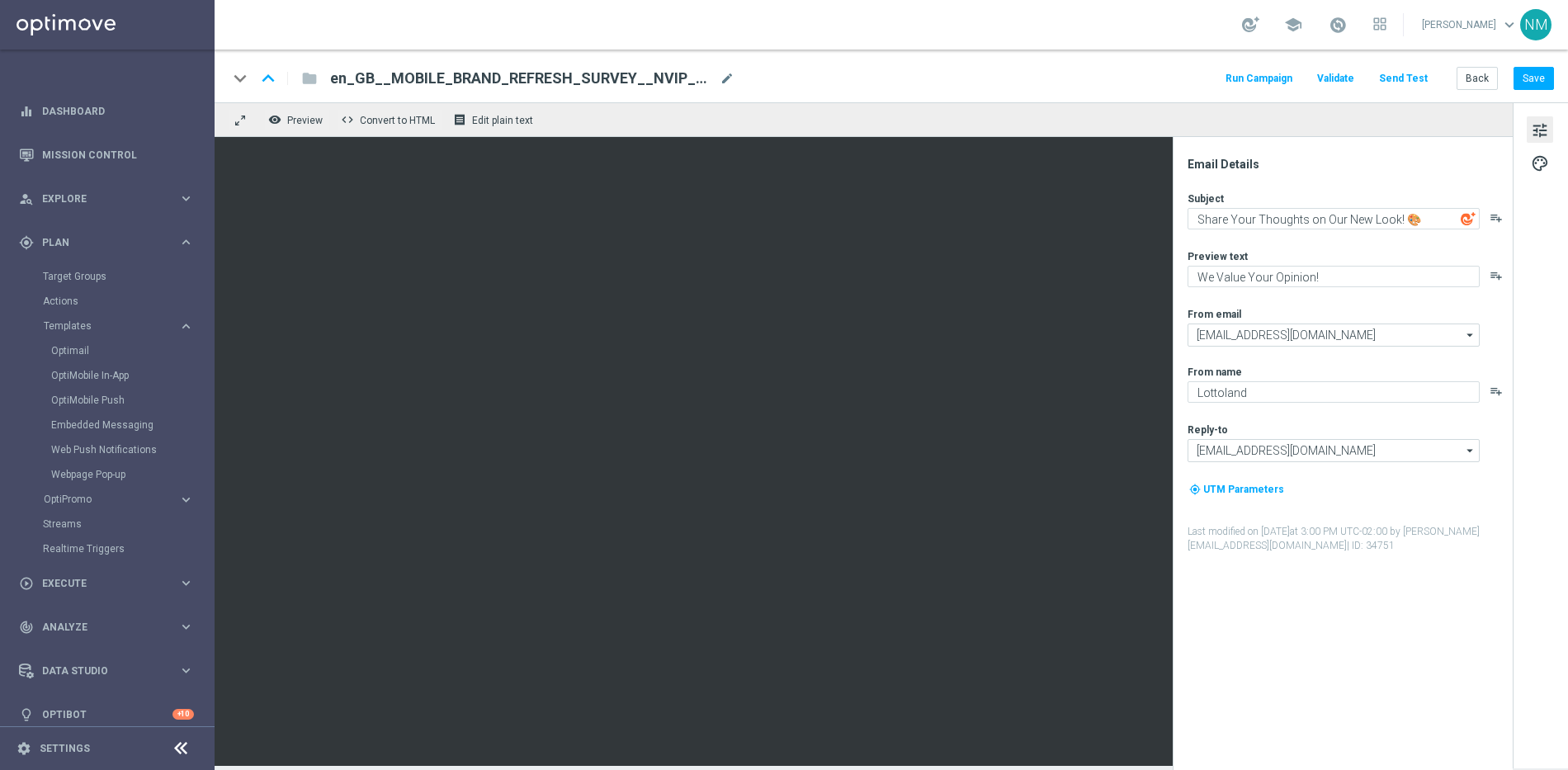
drag, startPoint x: 461, startPoint y: 84, endPoint x: 472, endPoint y: 78, distance: 12.5
click at [461, 83] on span "en_GB__MOBILE_BRAND_REFRESH_SURVEY__NVIP_EMA_SER_MIX_W37(1)" at bounding box center [521, 79] width 383 height 20
click at [480, 73] on input "en_GB__MOBILE_BRAND_REFRESH_SURVEY__NVIP_EMA_SER_MIX_W37(1)" at bounding box center [534, 79] width 409 height 22
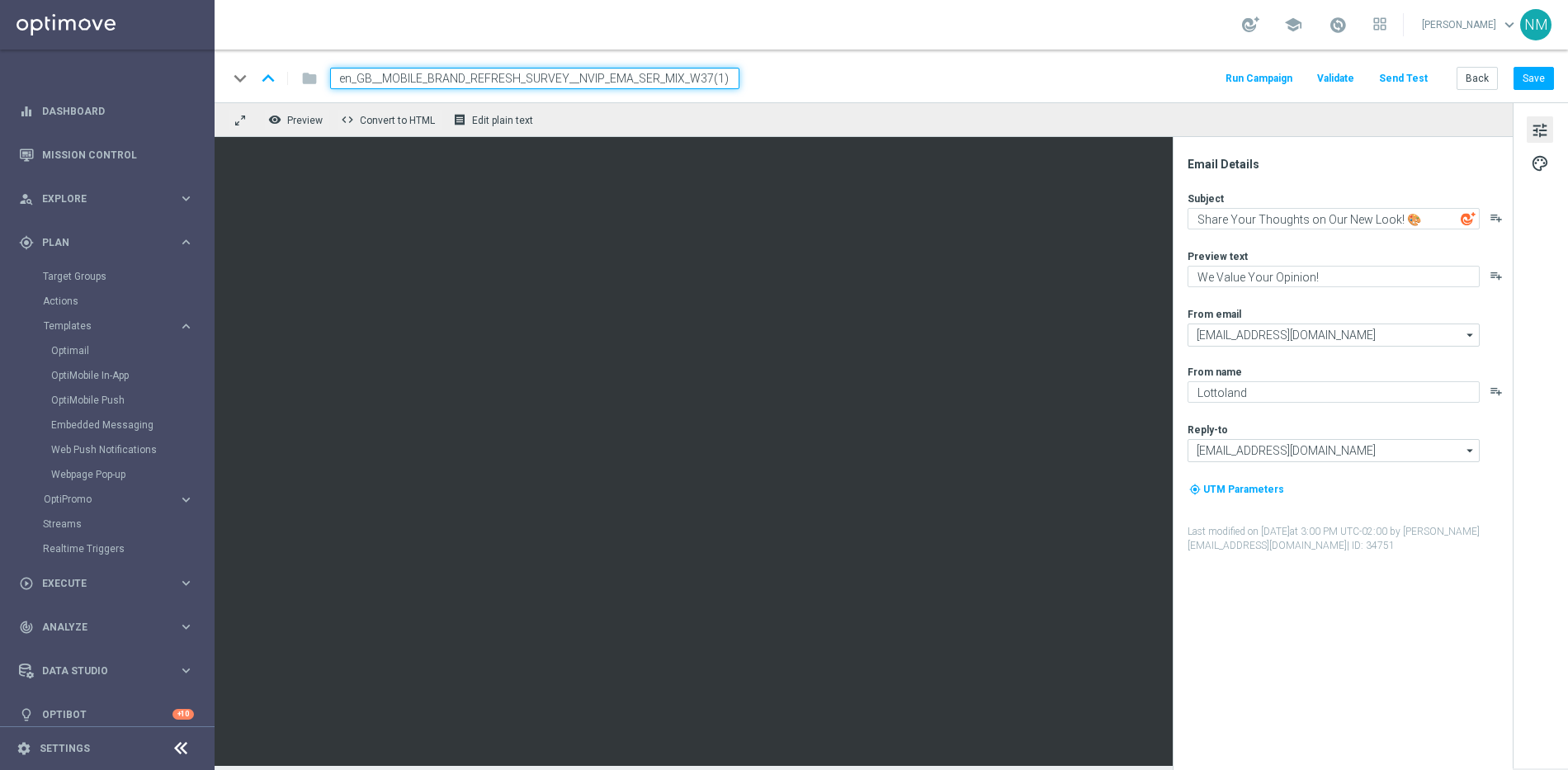
paste input "TABLET_BRAND_REFRESH_SURVEY__NVIP_EMA_SER_MIX_W37"
type input "en_GB__TABLET_BRAND_REFRESH_SURVEY__NVIP_EMA_SER_MIX_W37"
click at [877, 79] on div "keyboard_arrow_down keyboard_arrow_up folder en_GB__TABLET_BRAND_REFRESH_SURVEY…" at bounding box center [891, 79] width 1327 height 22
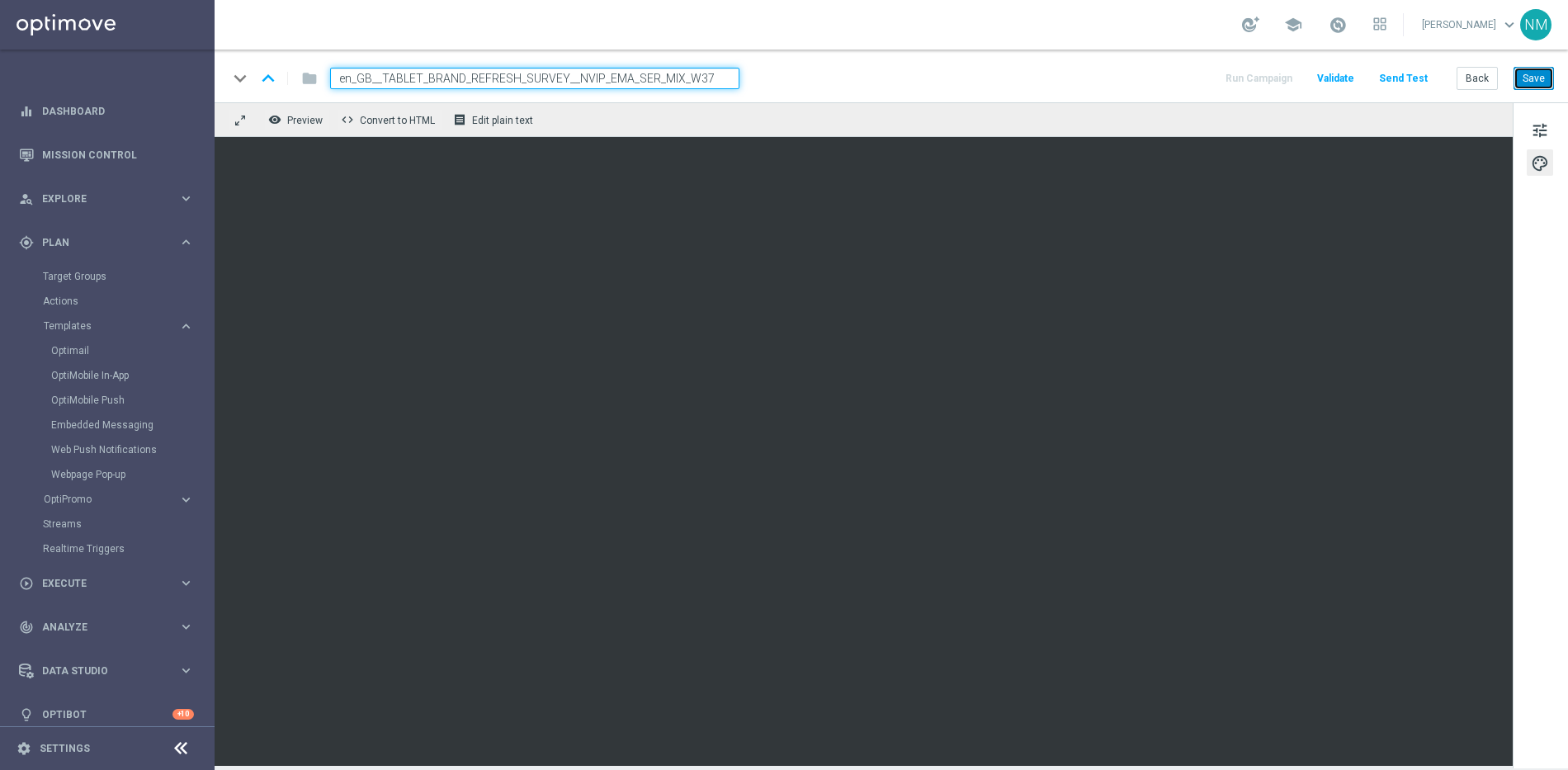
click at [1539, 80] on button "Save" at bounding box center [1534, 79] width 41 height 23
click at [1348, 83] on span "Validate" at bounding box center [1336, 78] width 37 height 12
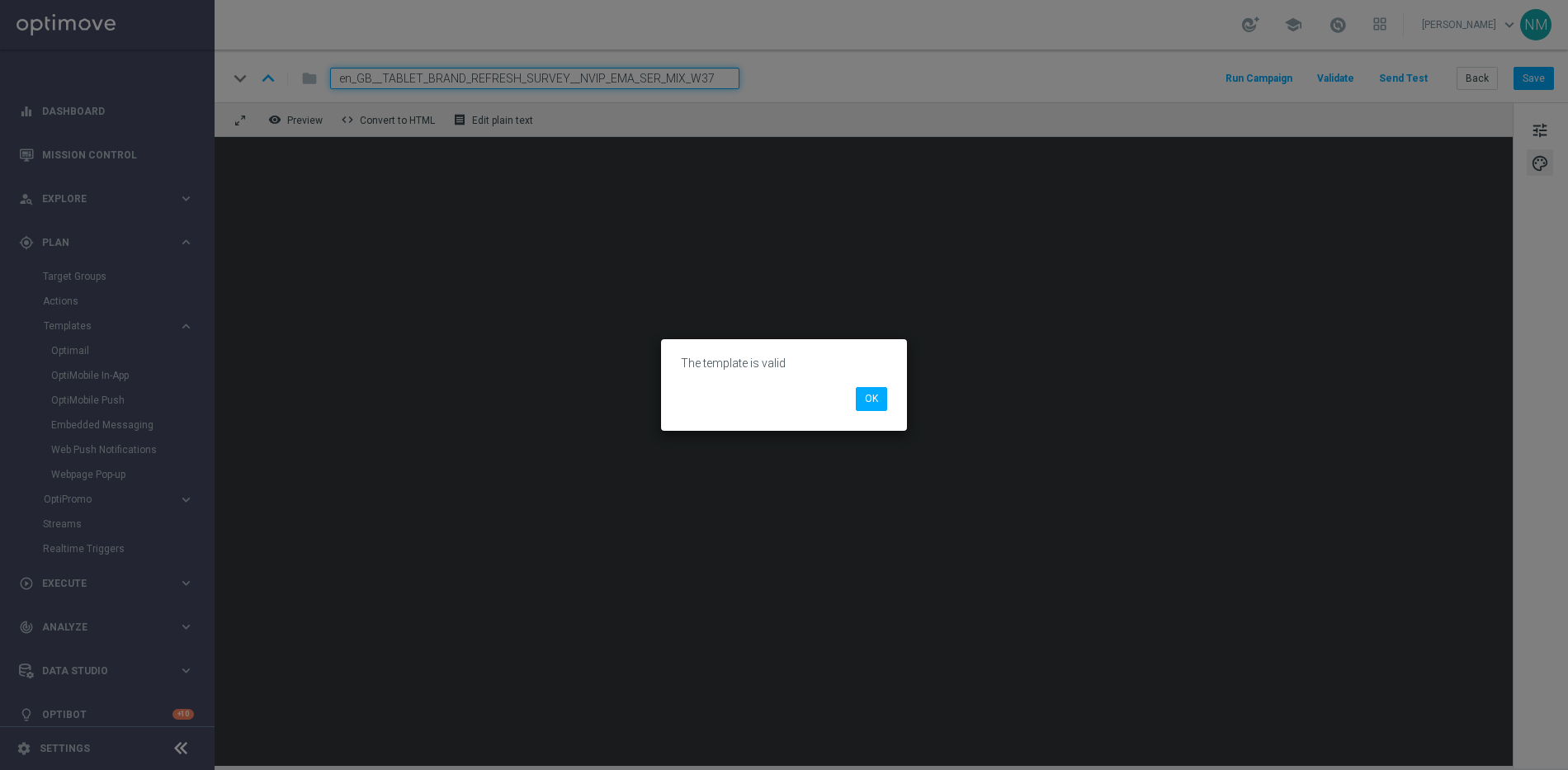
click at [847, 408] on div "OK" at bounding box center [784, 399] width 231 height 23
click at [863, 401] on button "OK" at bounding box center [871, 399] width 32 height 23
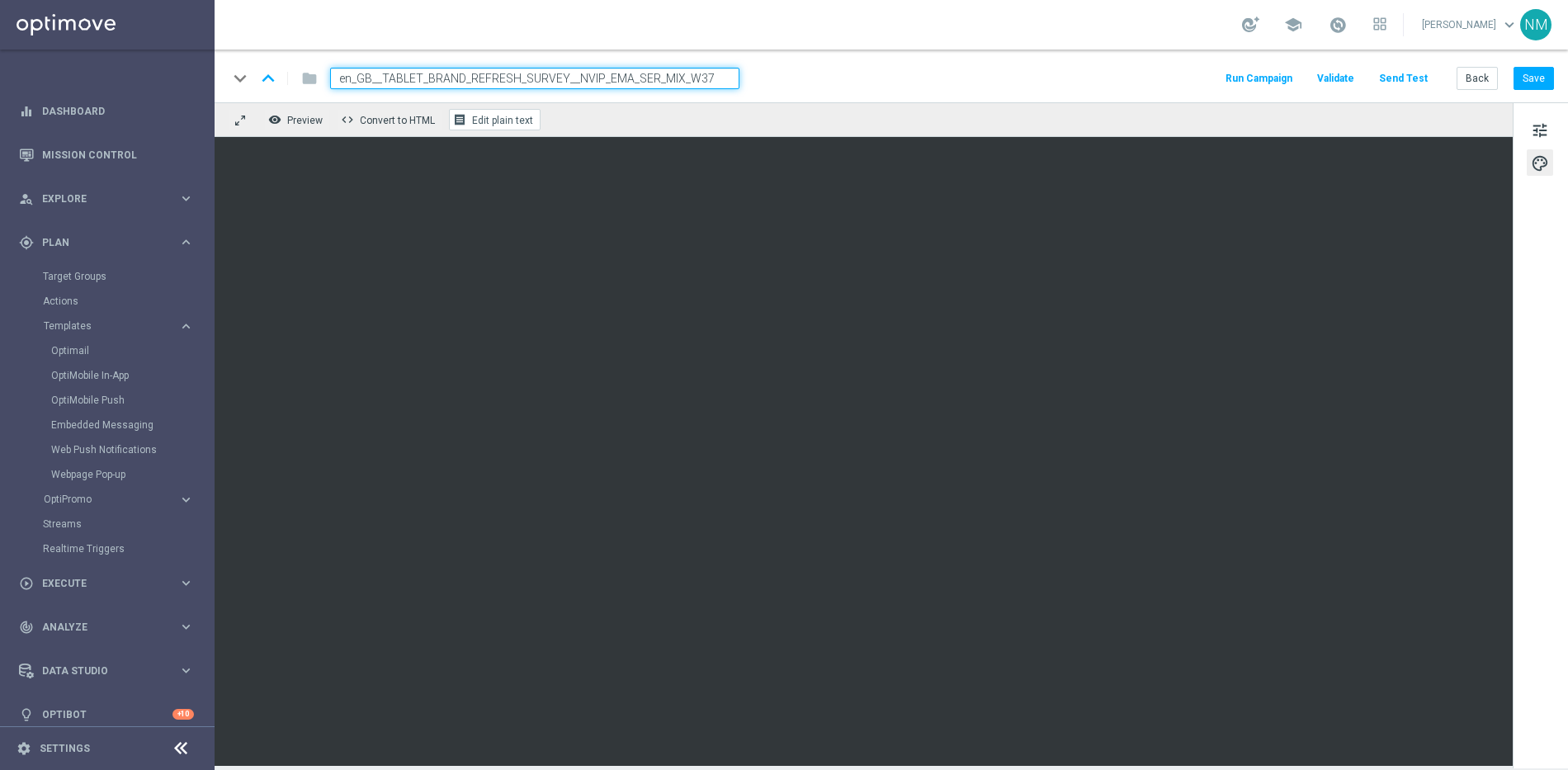
click at [532, 117] on button "receipt Edit plain text" at bounding box center [494, 120] width 91 height 22
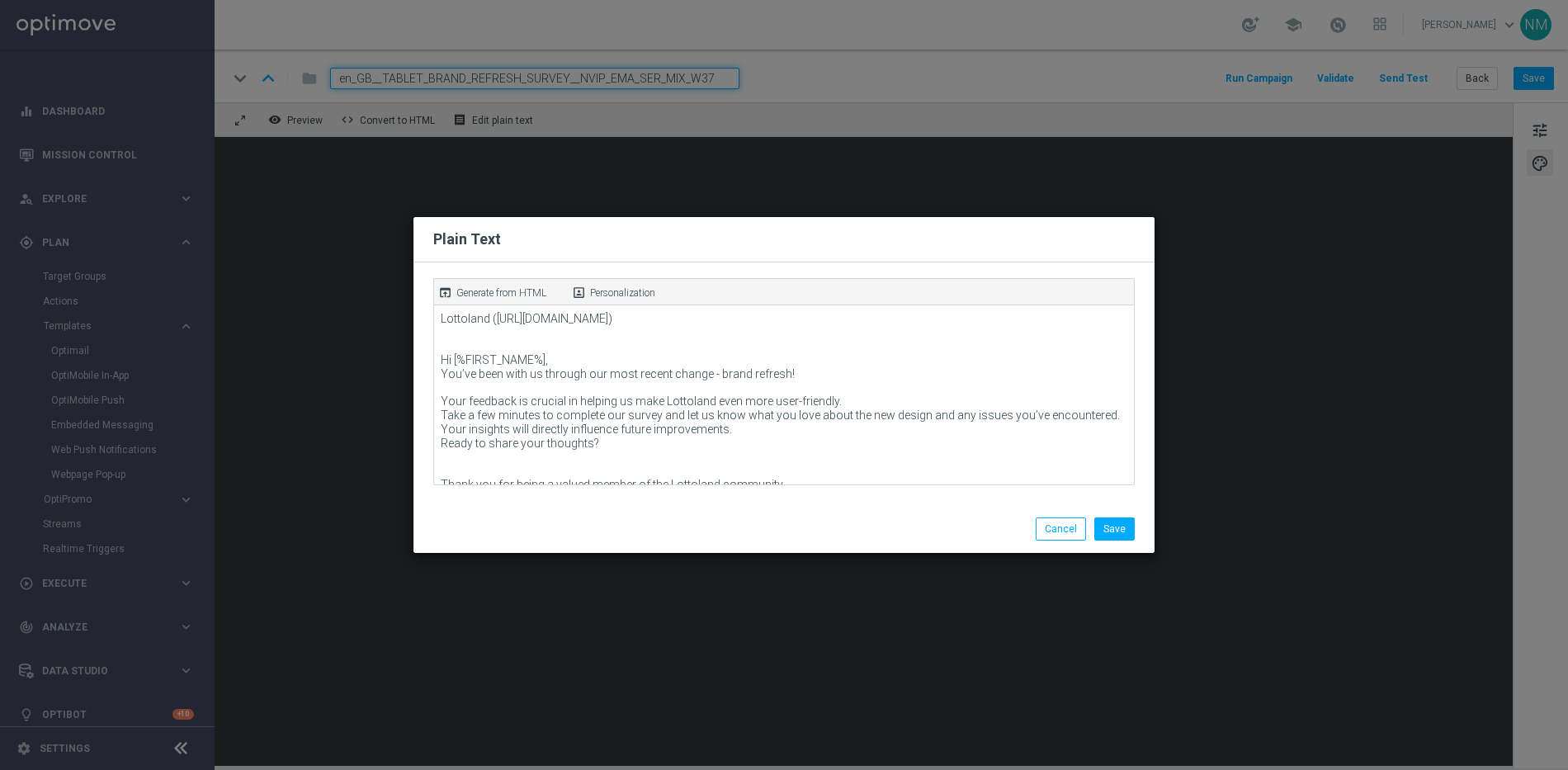
click at [492, 287] on p "Generate from HTML" at bounding box center [502, 293] width 90 height 14
click at [1131, 525] on button "Save" at bounding box center [1114, 530] width 41 height 23
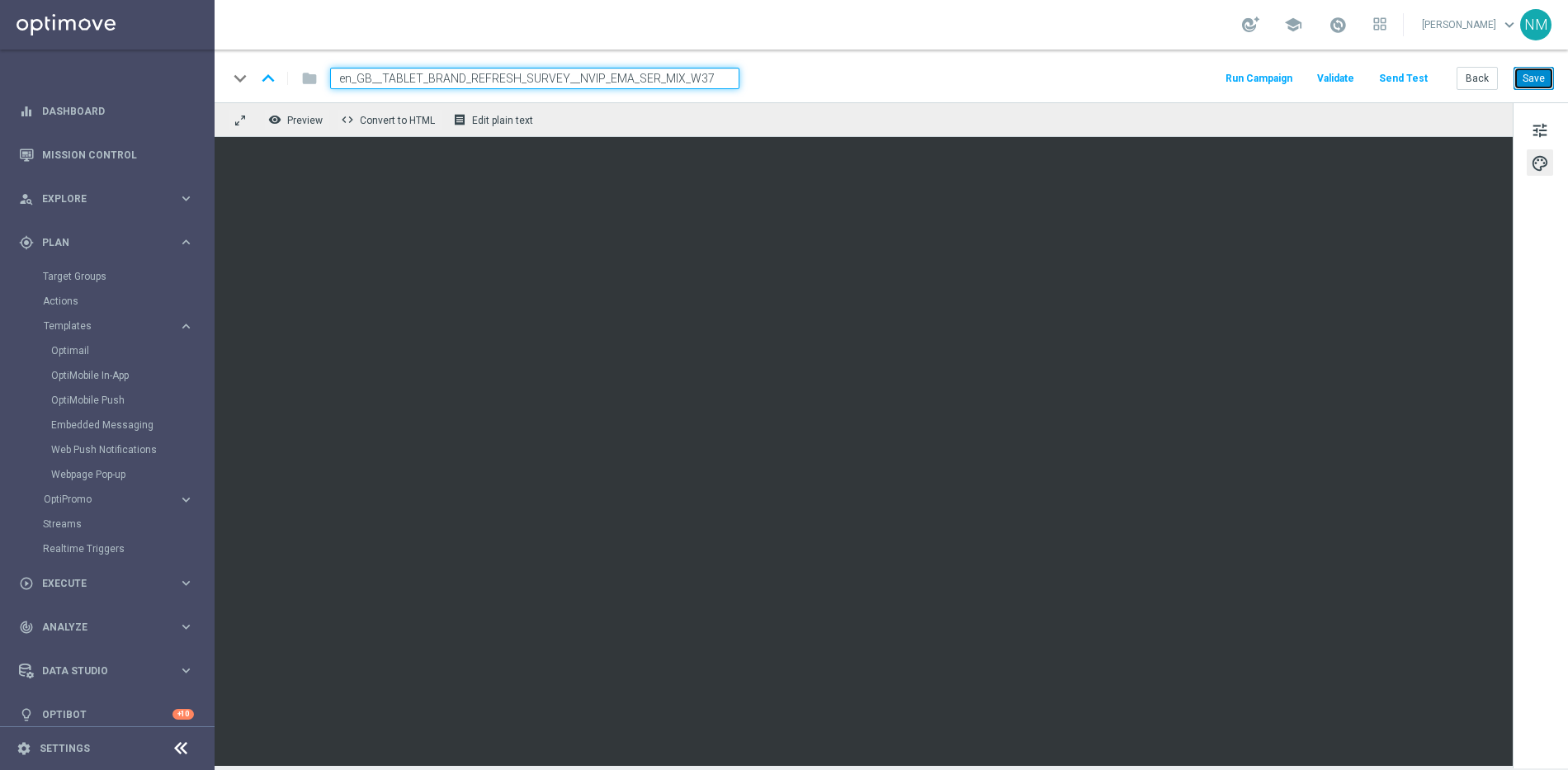
click at [1539, 77] on button "Save" at bounding box center [1534, 79] width 41 height 23
click at [84, 277] on link "Target Groups" at bounding box center [107, 277] width 128 height 14
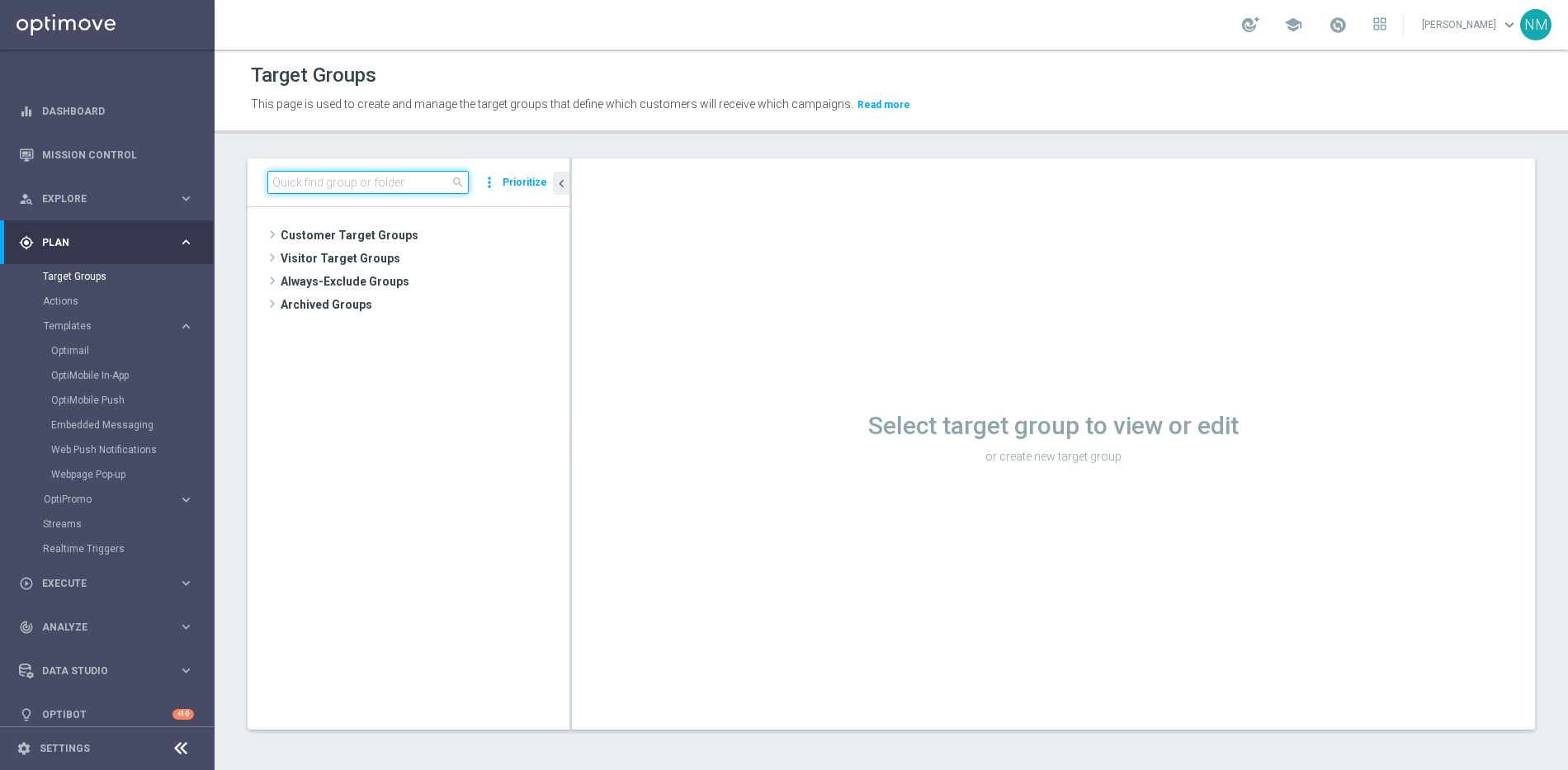
click at [343, 182] on input at bounding box center [368, 183] width 202 height 23
click at [404, 175] on input at bounding box center [368, 183] width 202 height 23
paste input "UK_EMAIL_UK BRAND REFRESH SURVEY_Mobile Users"
type input "UK_EMAIL_UK BRAND REFRESH SURVEY_Mobile Users"
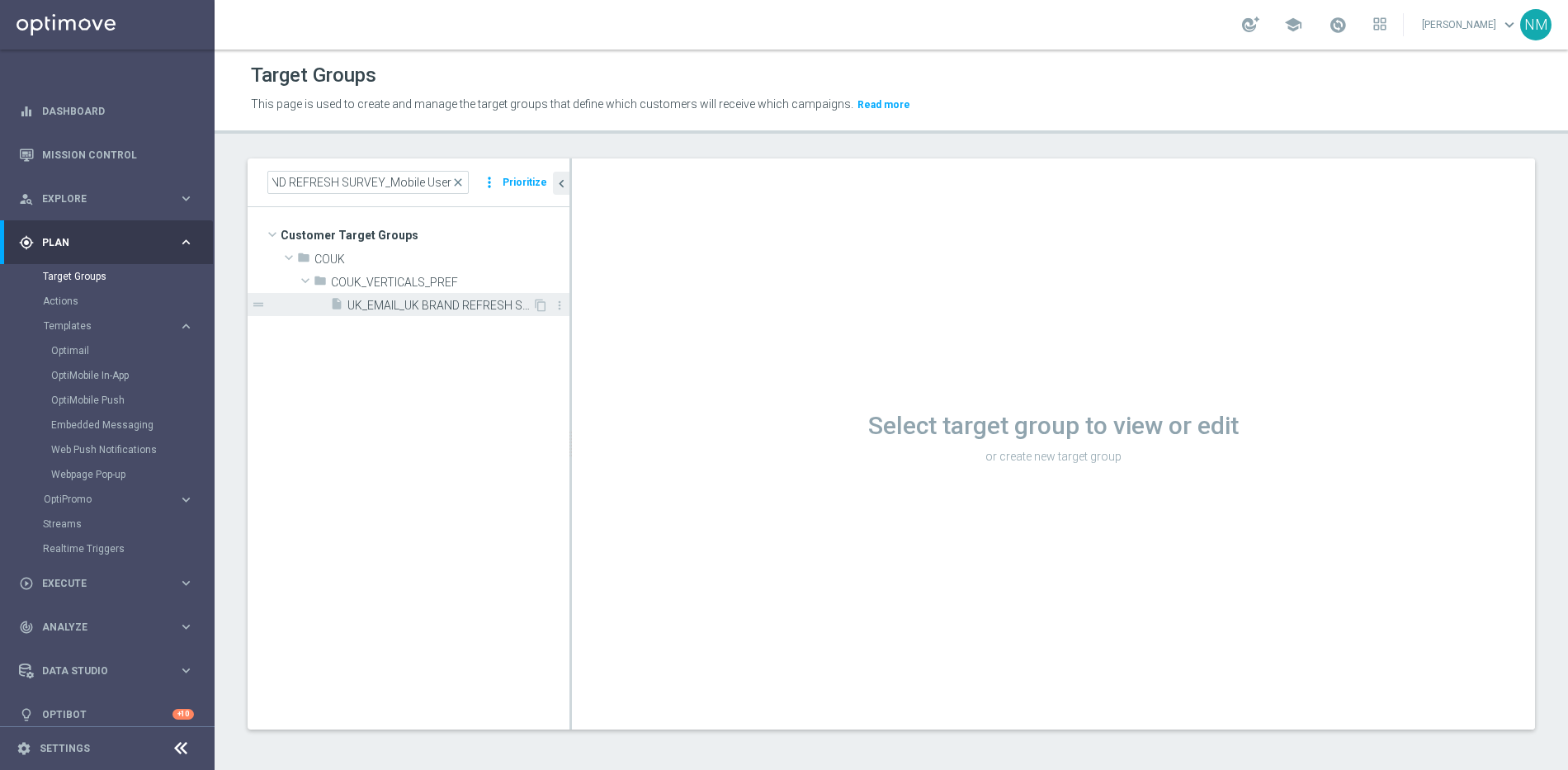
click at [418, 304] on span "UK_EMAIL_UK BRAND REFRESH SURVEY_Mobile Users" at bounding box center [439, 306] width 185 height 14
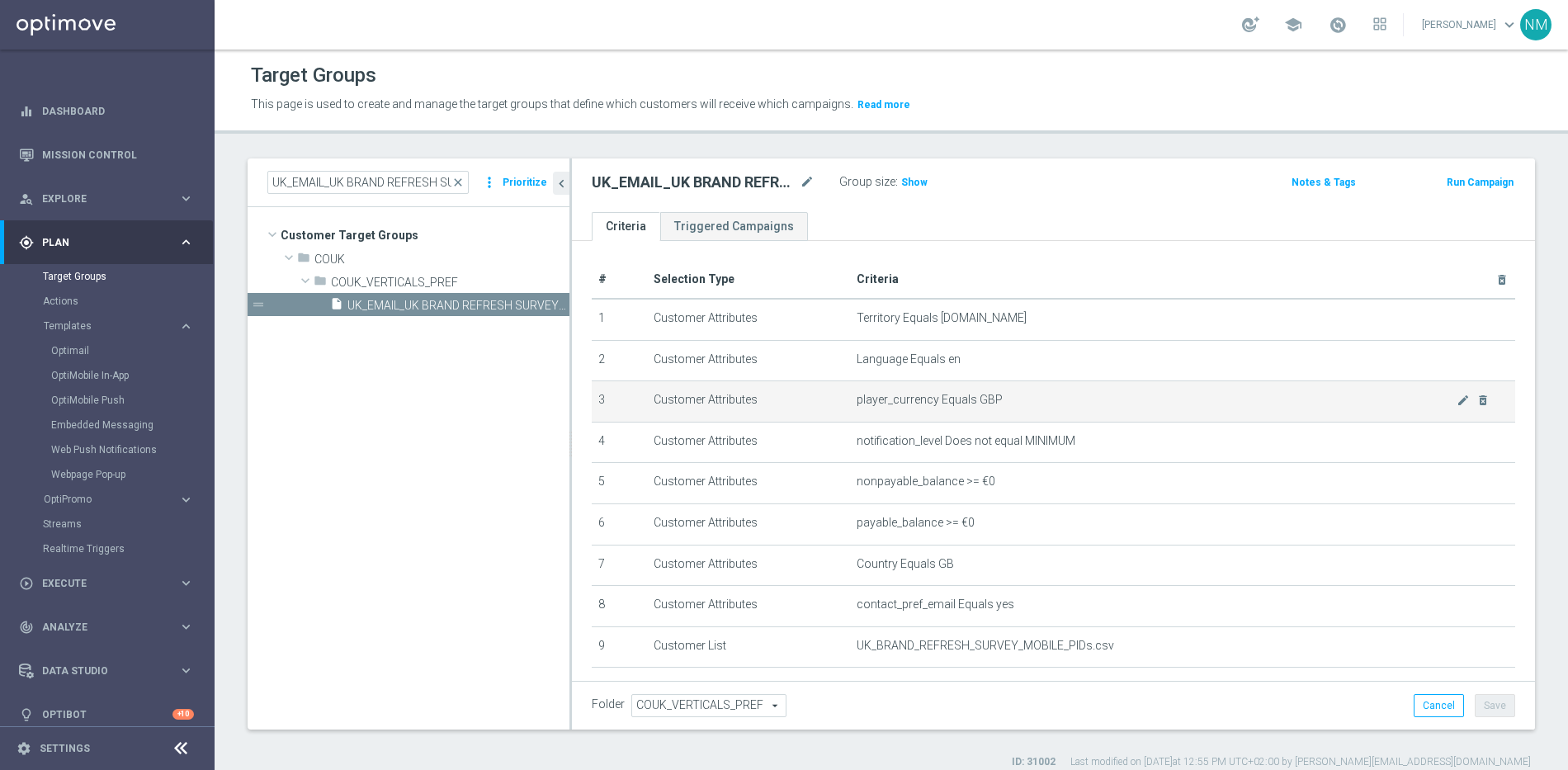
scroll to position [105, 0]
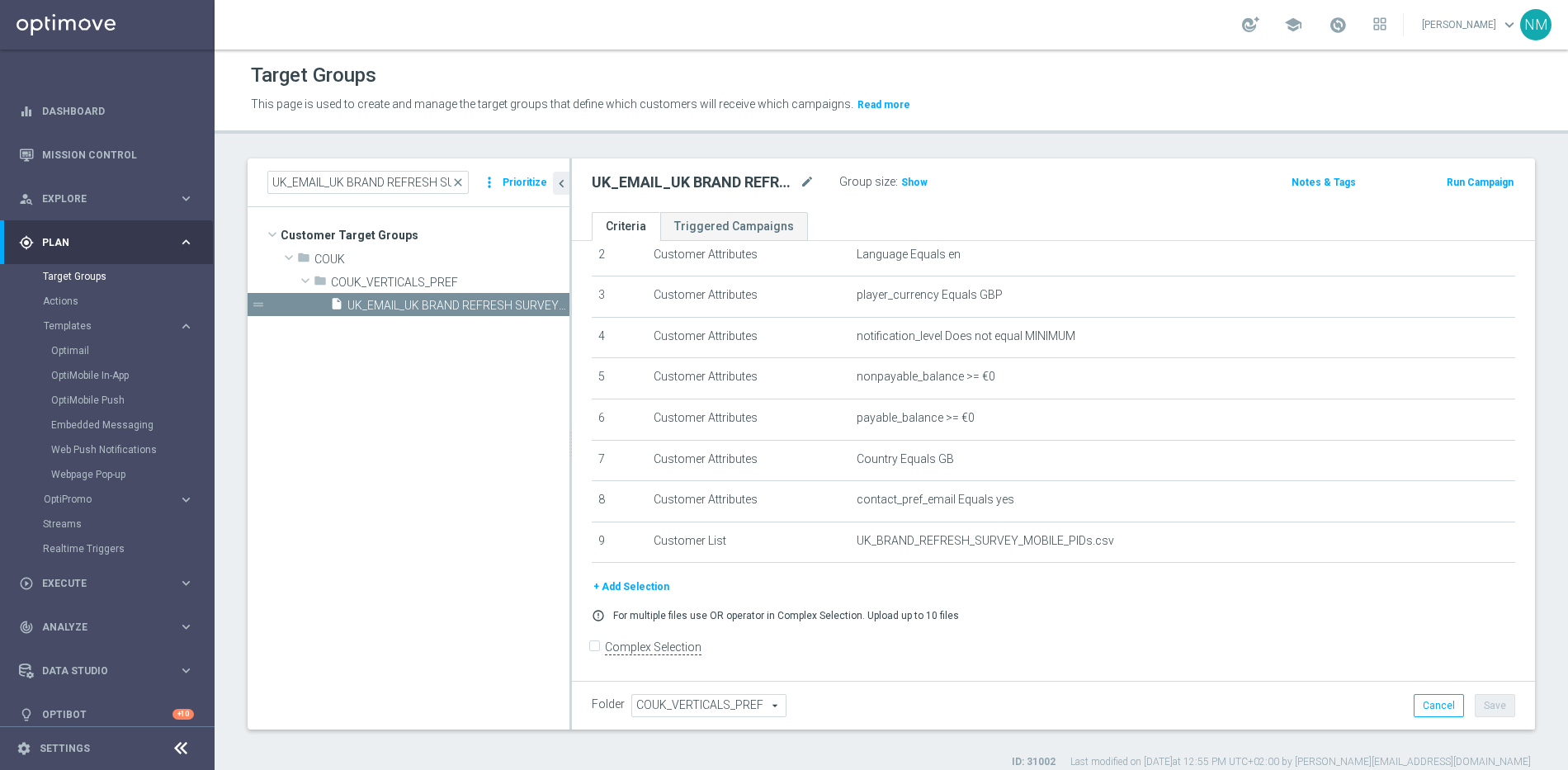
click at [619, 587] on button "+ Add Selection" at bounding box center [632, 587] width 80 height 18
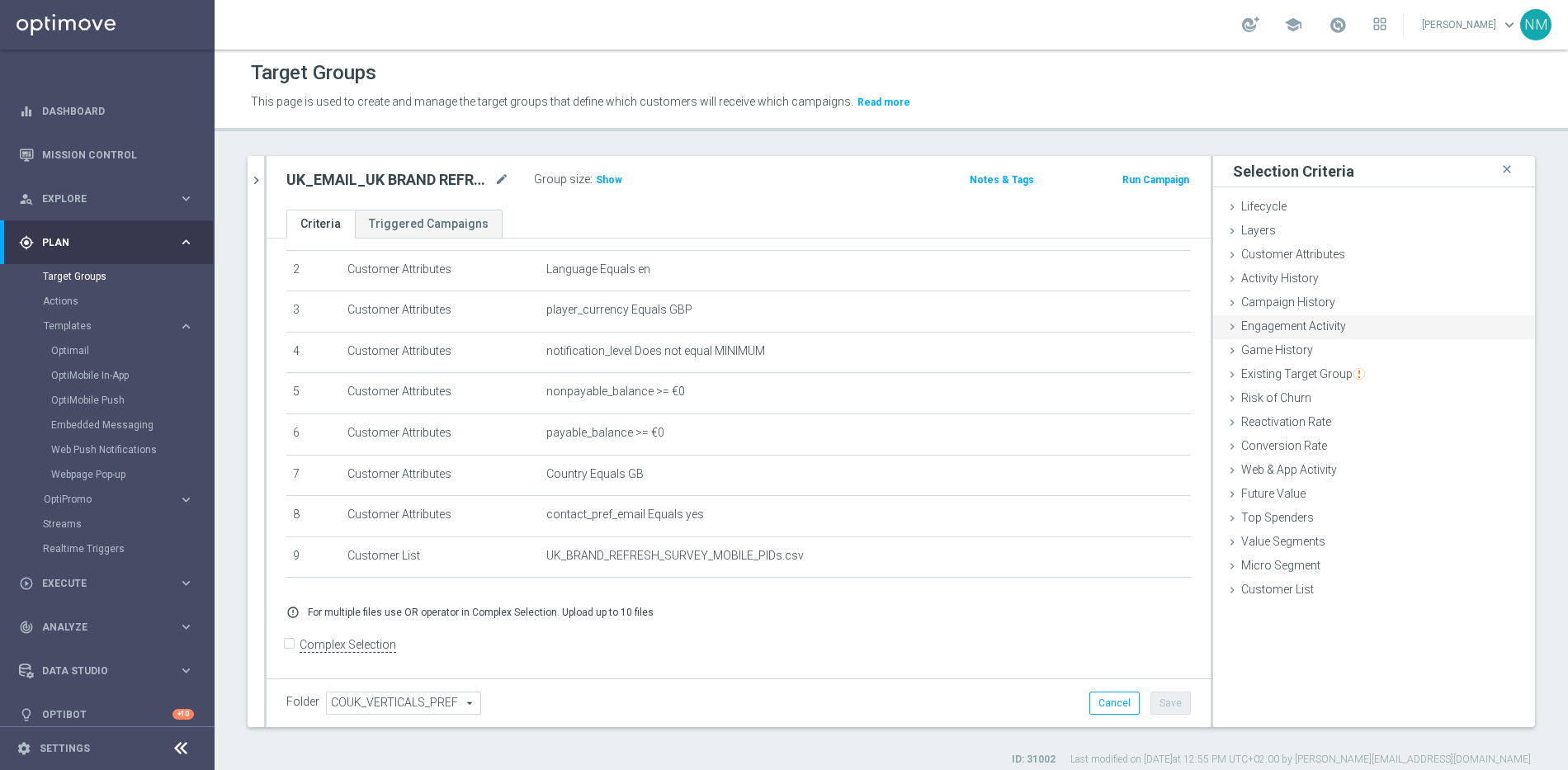
scroll to position [4, 0]
click at [1304, 254] on span "Customer Attributes" at bounding box center [1293, 253] width 104 height 14
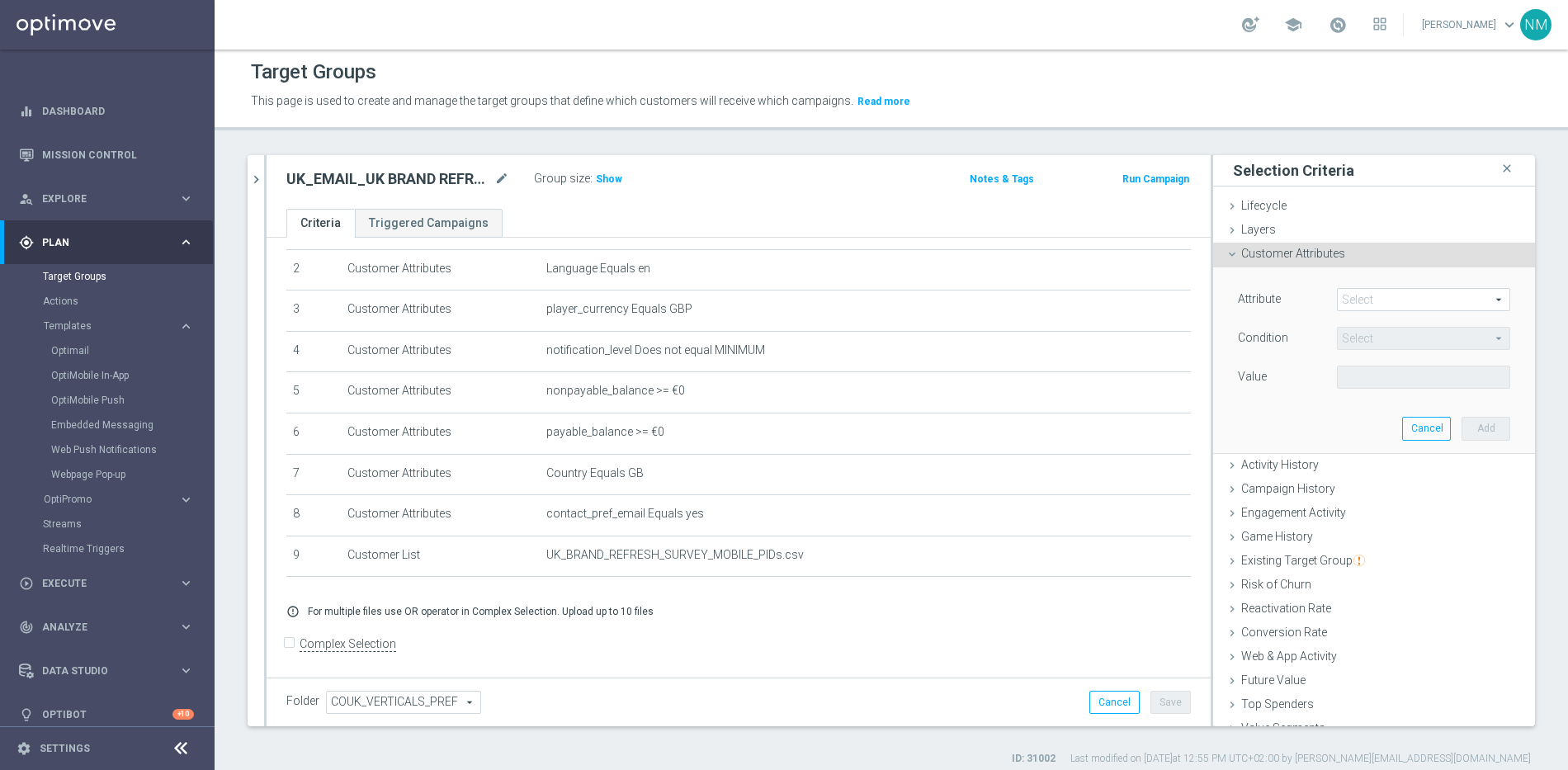
click at [1348, 293] on span at bounding box center [1423, 300] width 172 height 22
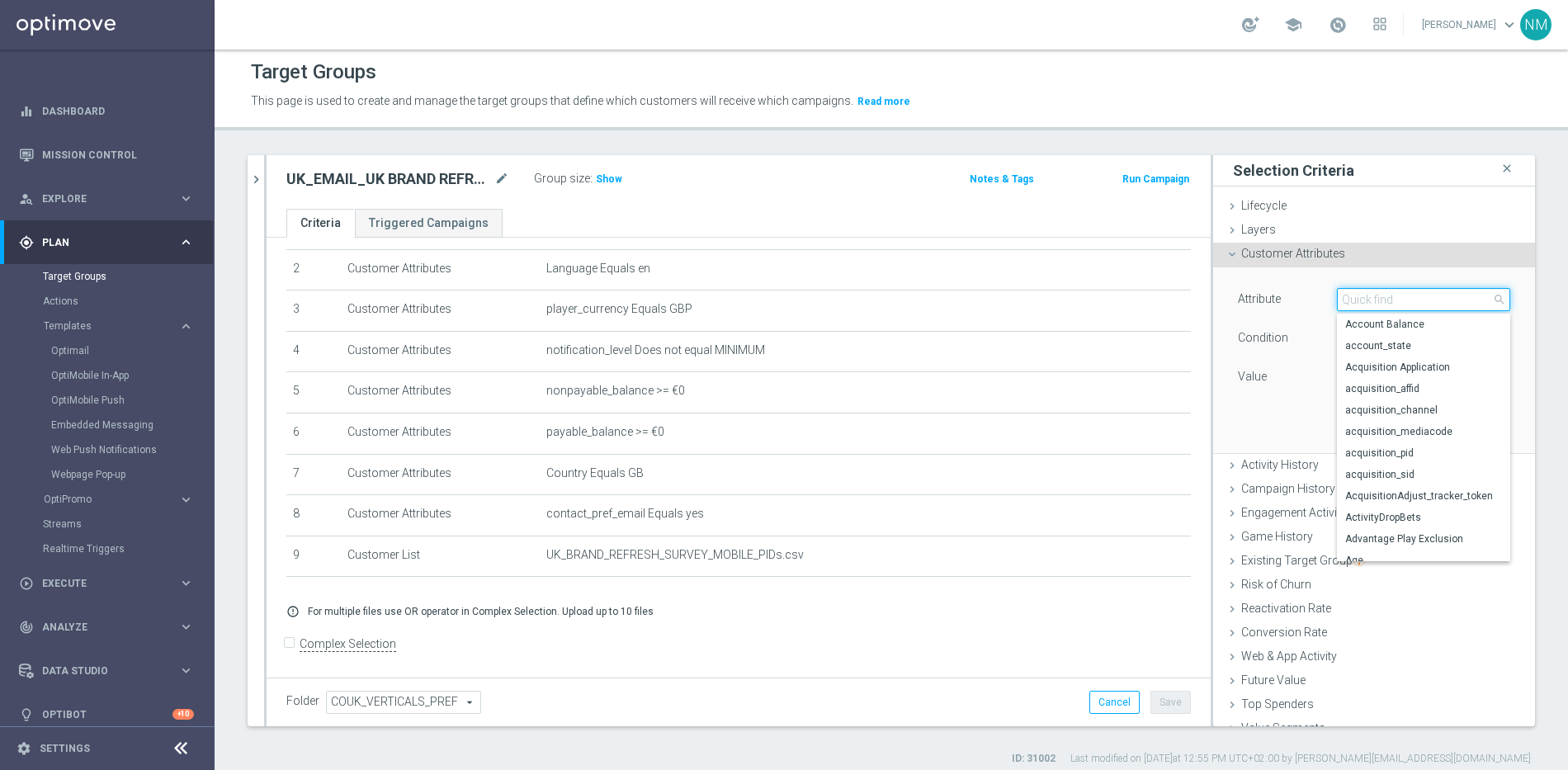
click at [1351, 300] on input "search" at bounding box center [1423, 300] width 174 height 23
type input "ios"
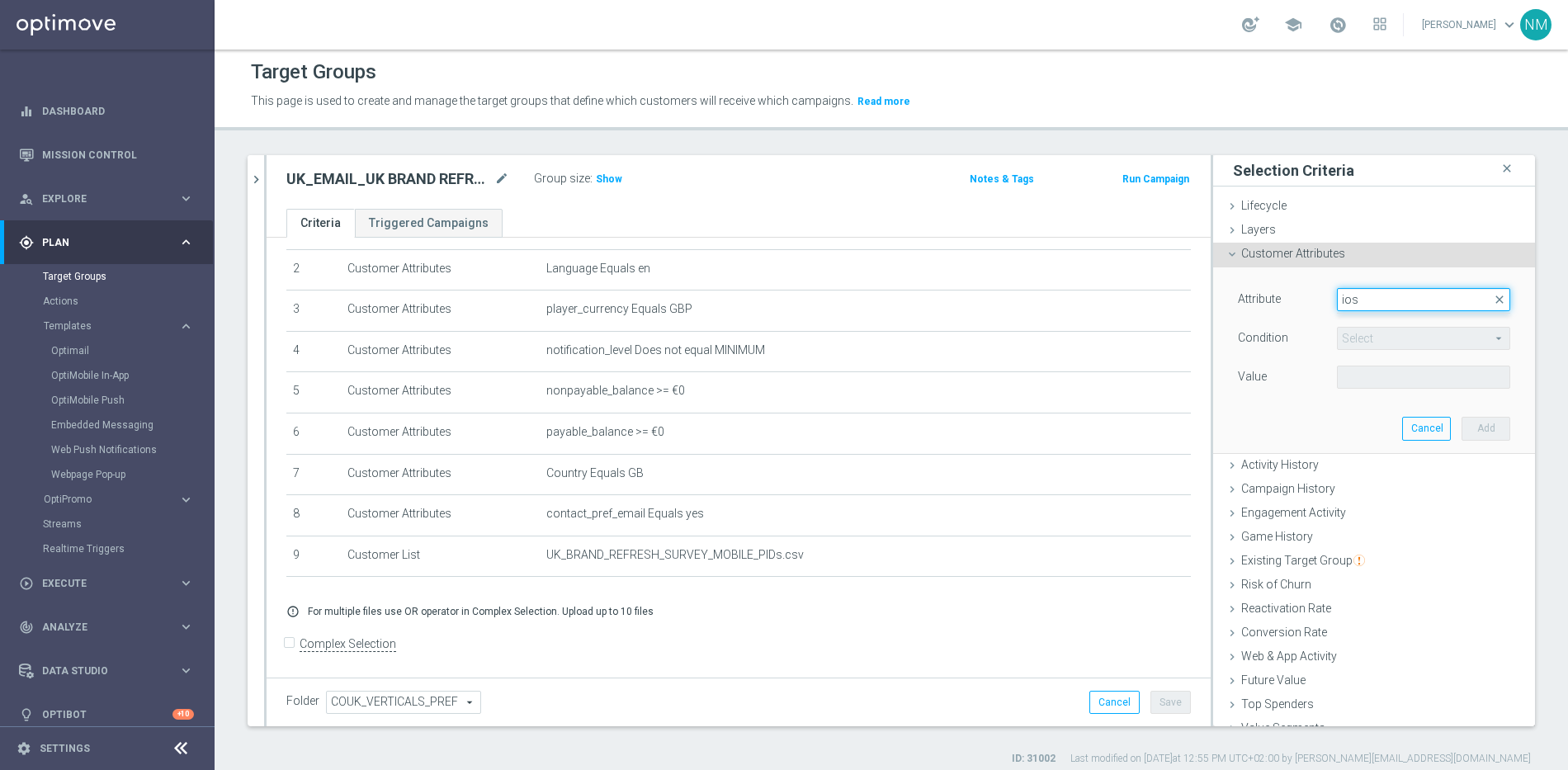
drag, startPoint x: 1352, startPoint y: 300, endPoint x: 1314, endPoint y: 303, distance: 38.1
click at [1325, 303] on div "Select arrow_drop_down ios close" at bounding box center [1423, 300] width 198 height 23
click at [1407, 435] on button "Cancel" at bounding box center [1427, 428] width 49 height 23
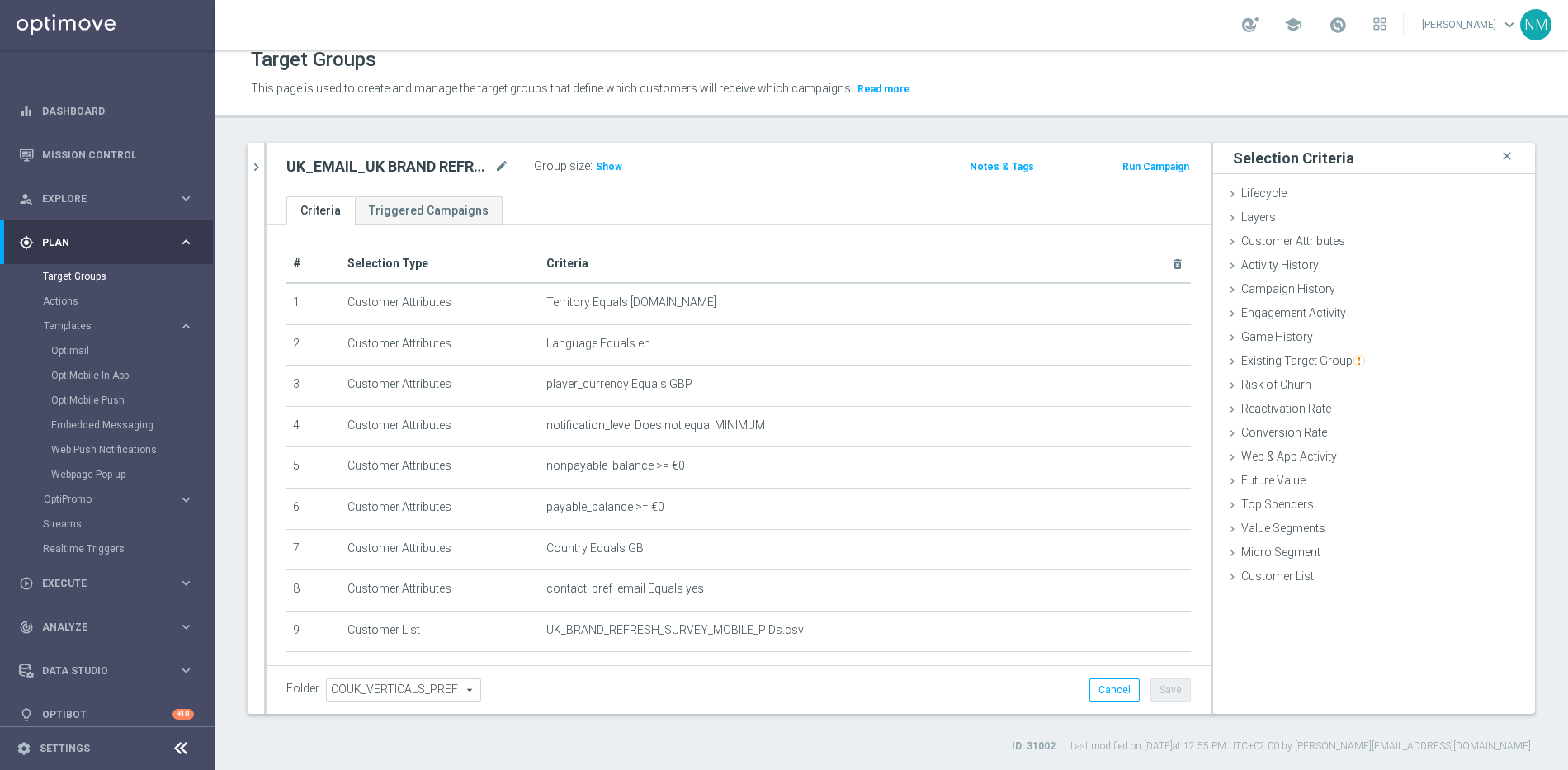
scroll to position [88, 0]
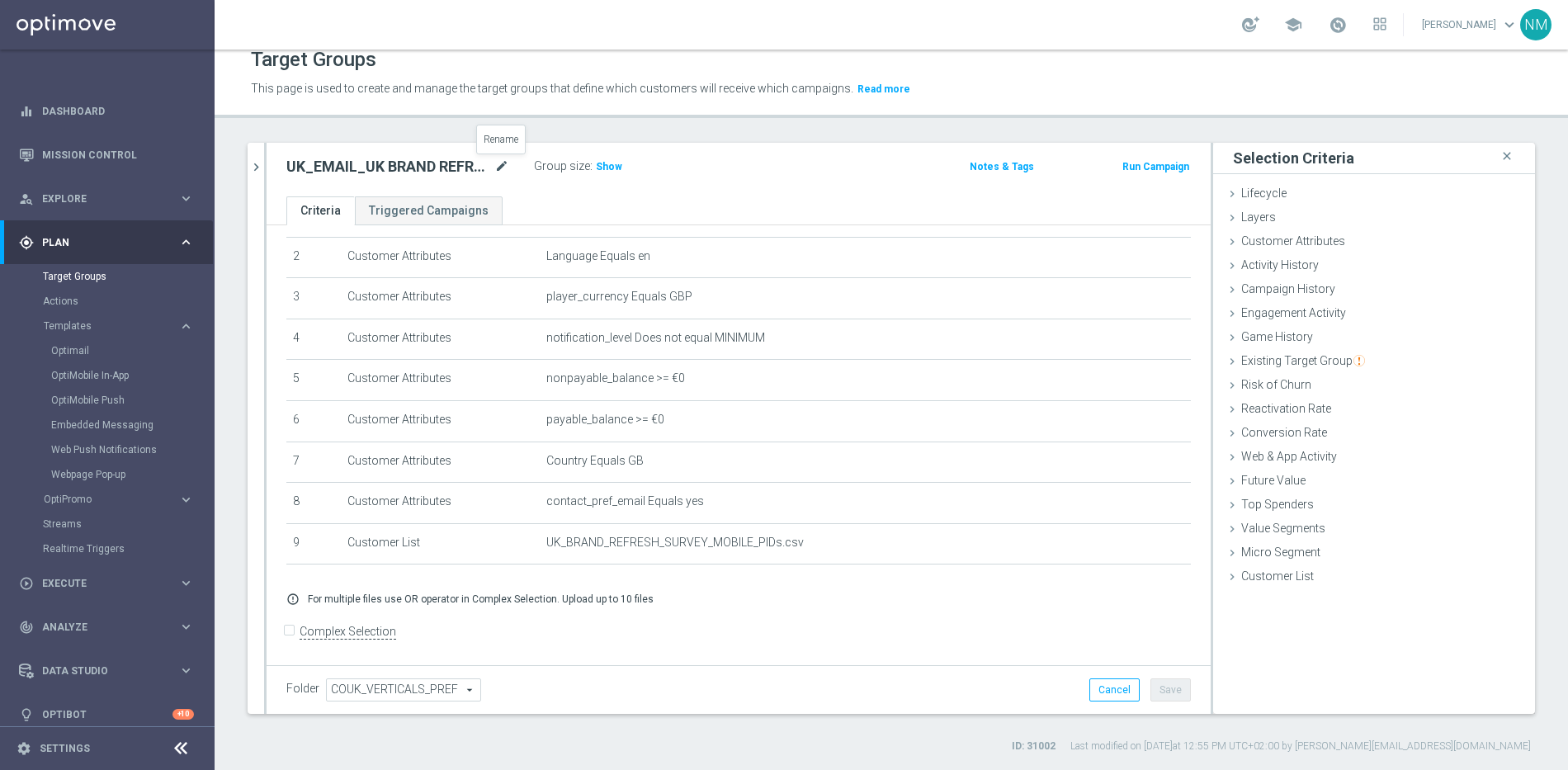
click at [499, 162] on icon "mode_edit" at bounding box center [502, 167] width 14 height 20
click at [478, 170] on input "UK_EMAIL_UK BRAND REFRESH SURVEY_Mobile Users" at bounding box center [398, 169] width 223 height 23
type input "UK_EMAIL_UK BRAND REFRESH SURVEY_Mobile Web Users"
click at [687, 191] on div "UK_EMAIL_UK BRAND REFRESH SURVEY_Mobile Web Users Group size : Show Notes & Tag…" at bounding box center [738, 169] width 944 height 53
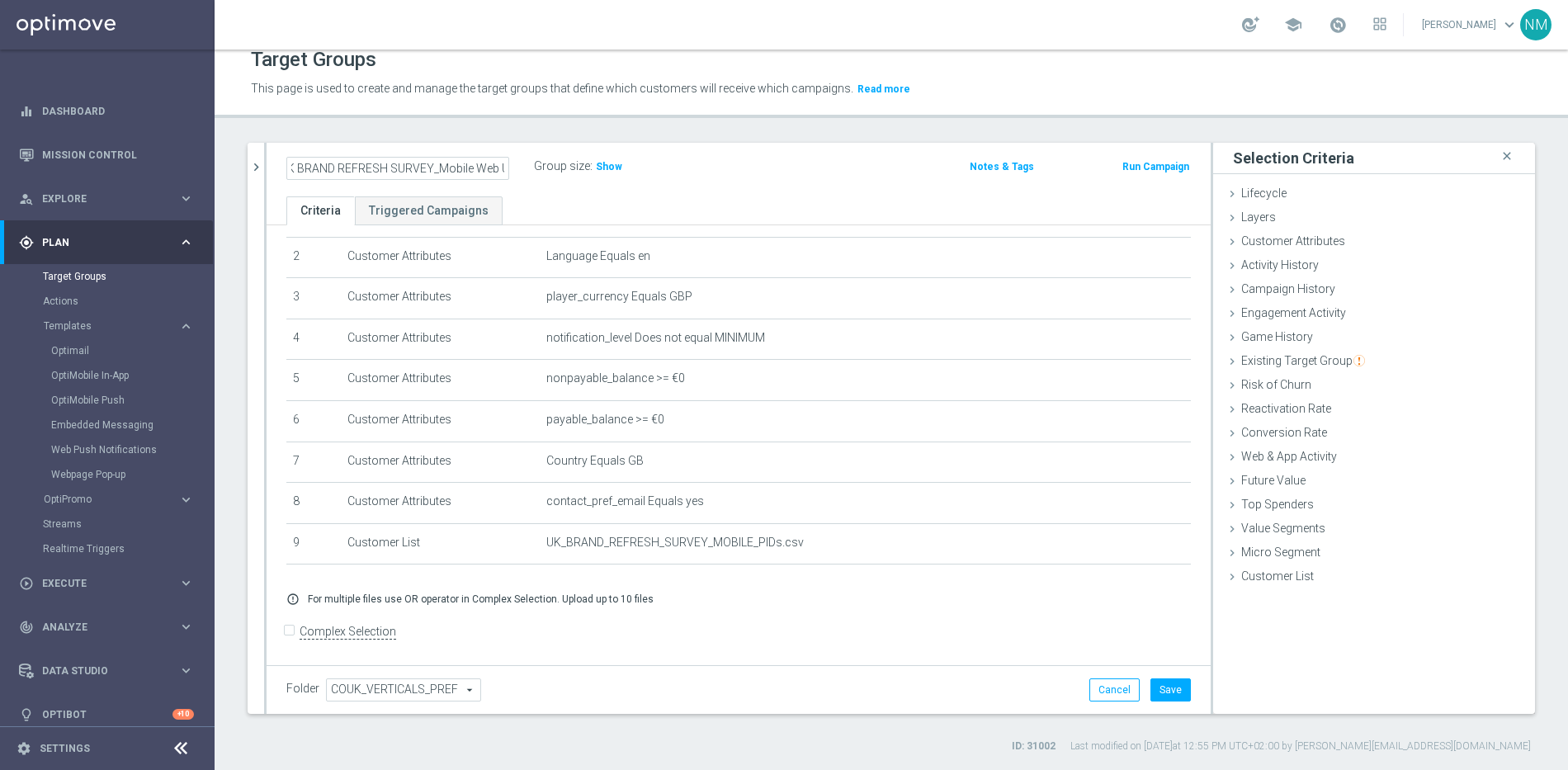
scroll to position [0, 0]
click at [1225, 266] on icon at bounding box center [1232, 266] width 14 height 14
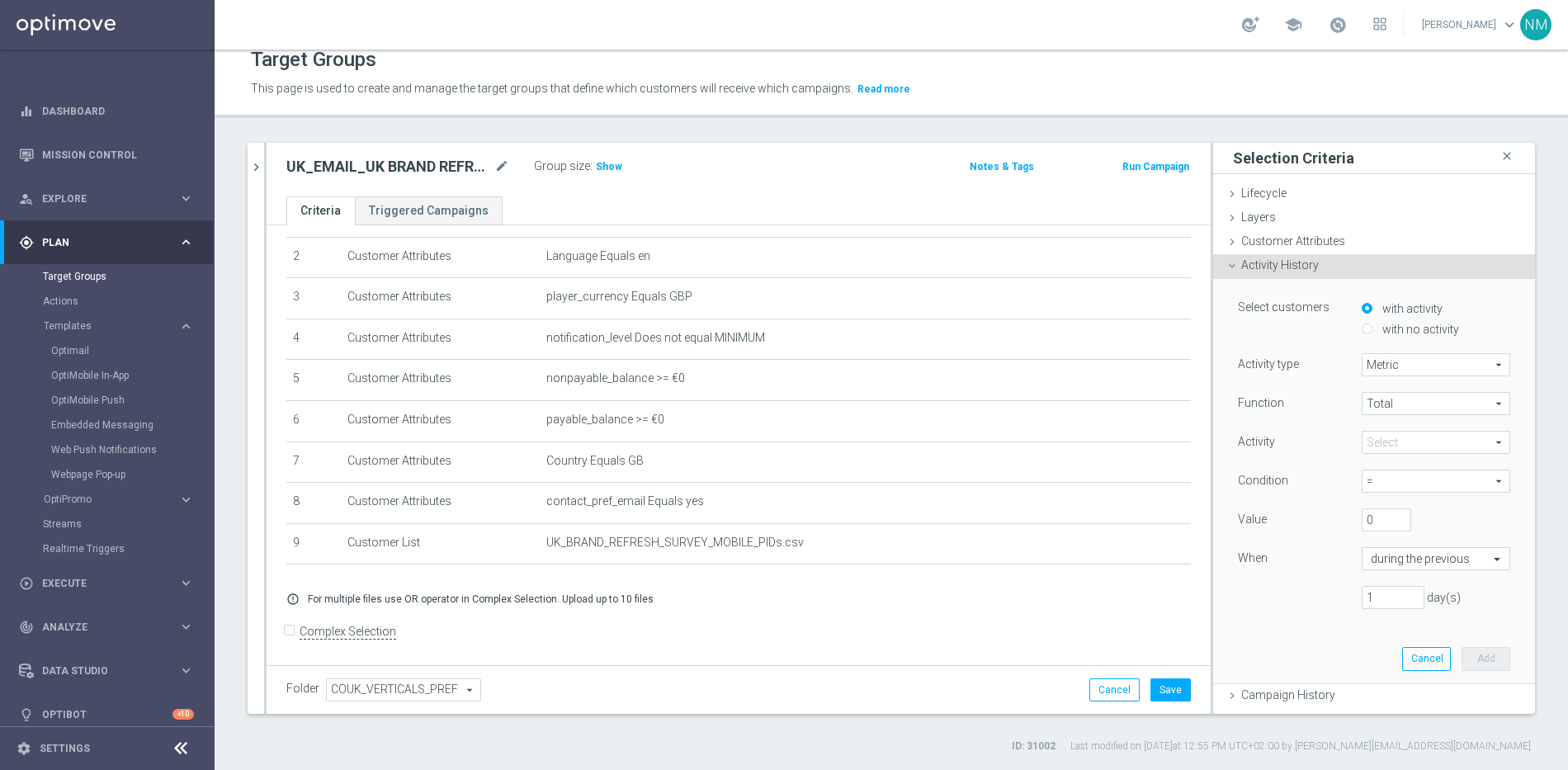
click at [1242, 262] on span "Activity History" at bounding box center [1281, 265] width 78 height 14
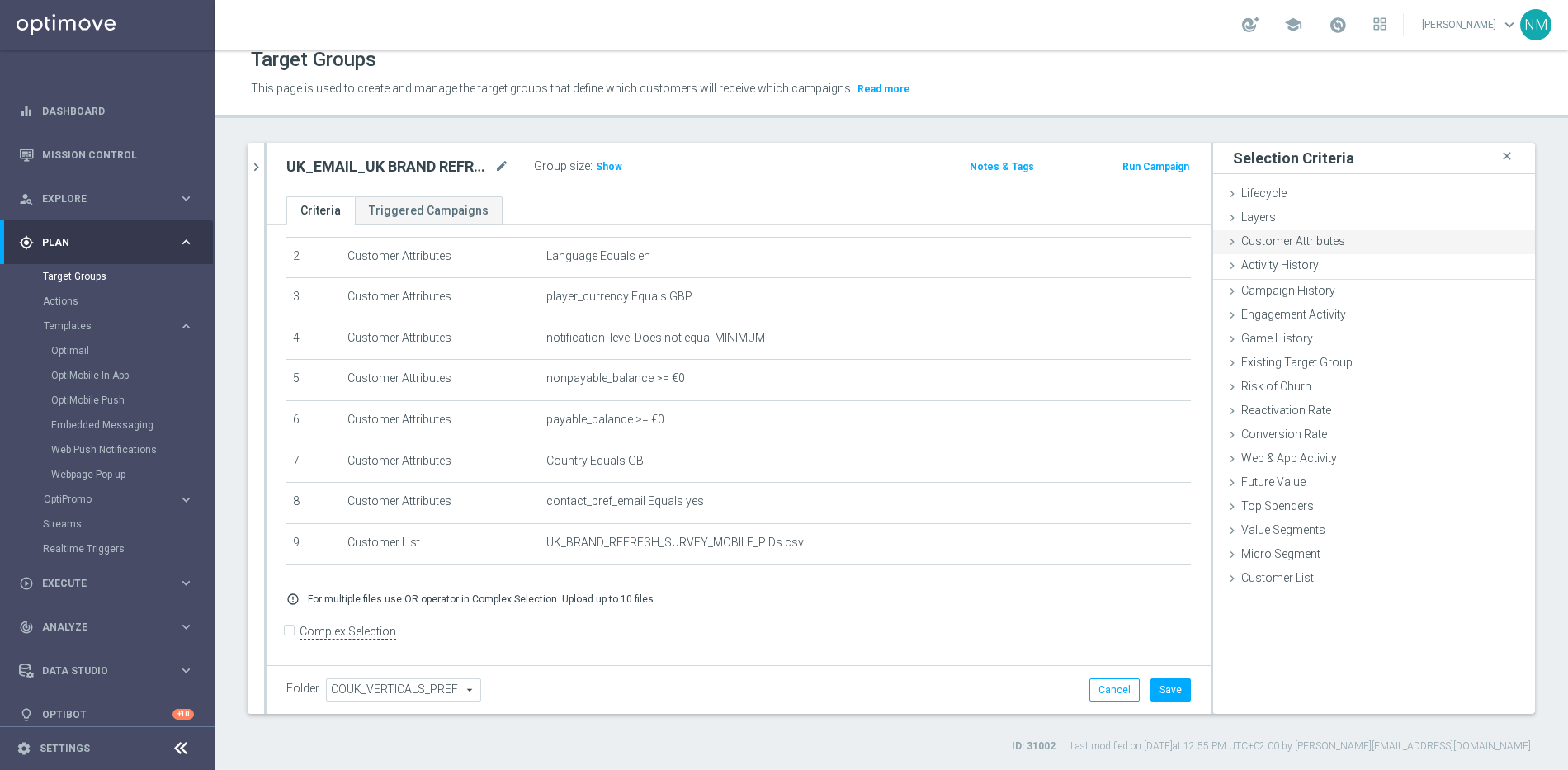
click at [1237, 232] on div "Customer Attributes done" at bounding box center [1374, 242] width 322 height 24
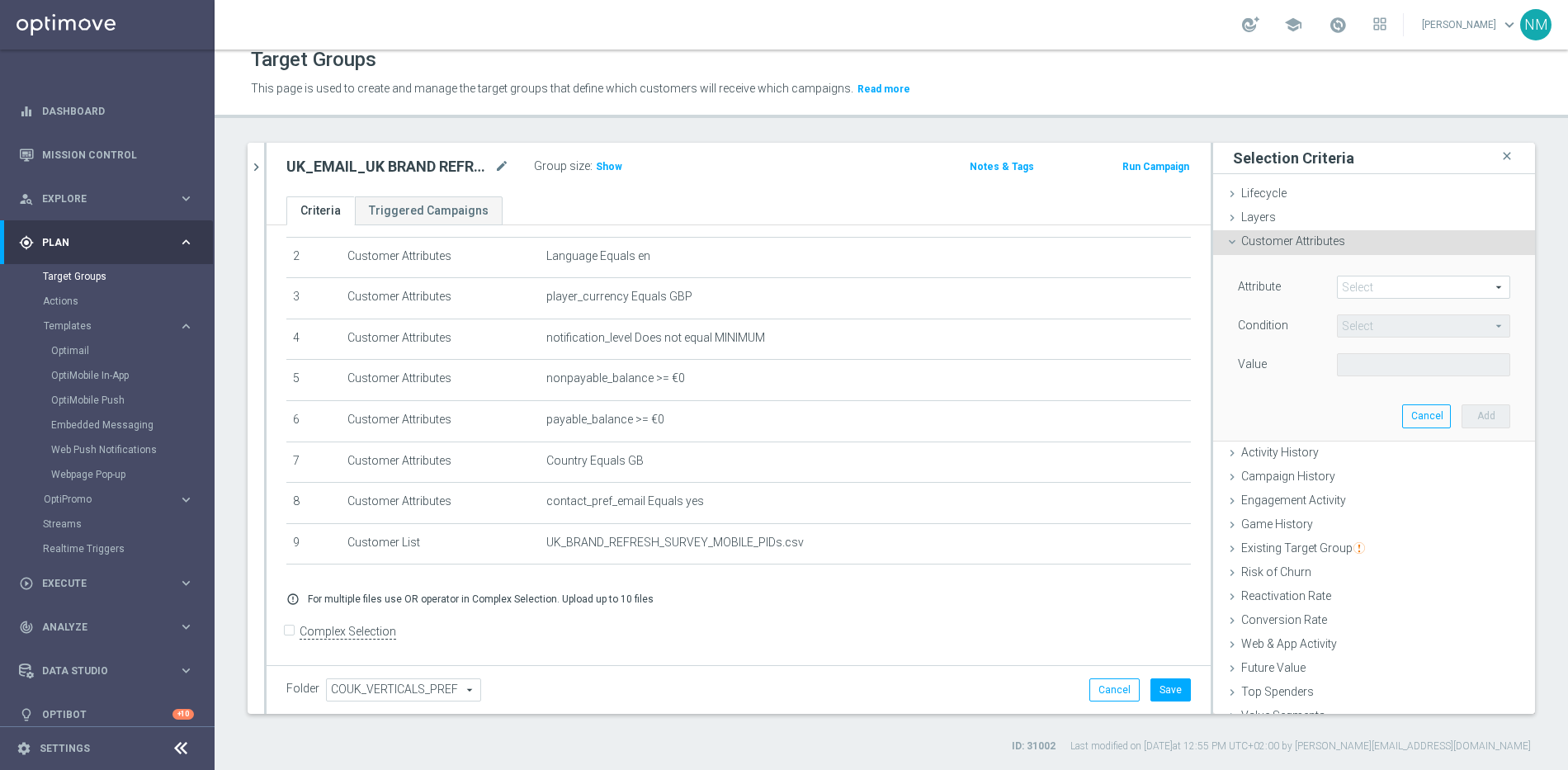
click at [1349, 292] on span at bounding box center [1423, 287] width 172 height 22
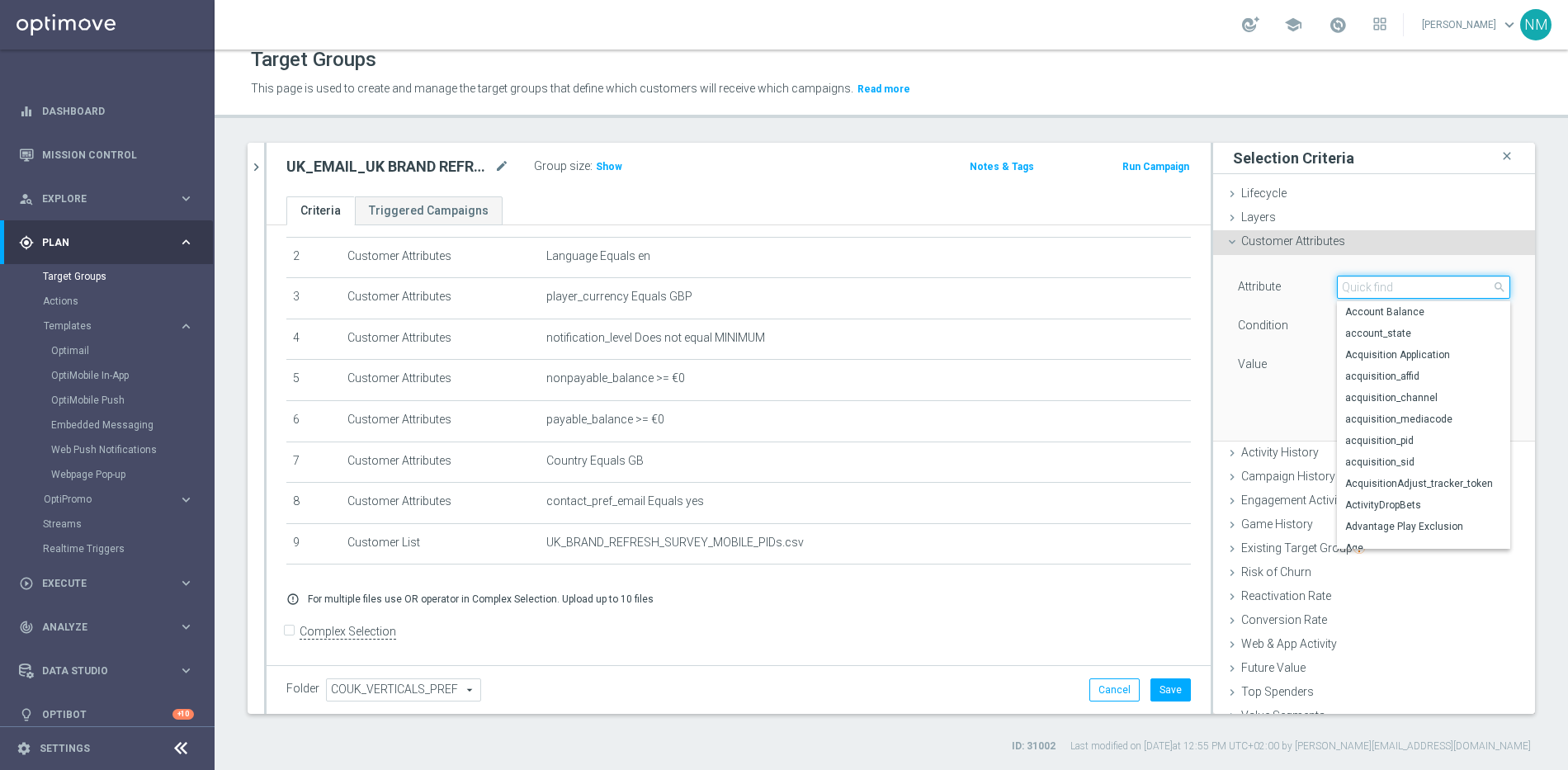
click at [1349, 290] on input "search" at bounding box center [1423, 287] width 174 height 23
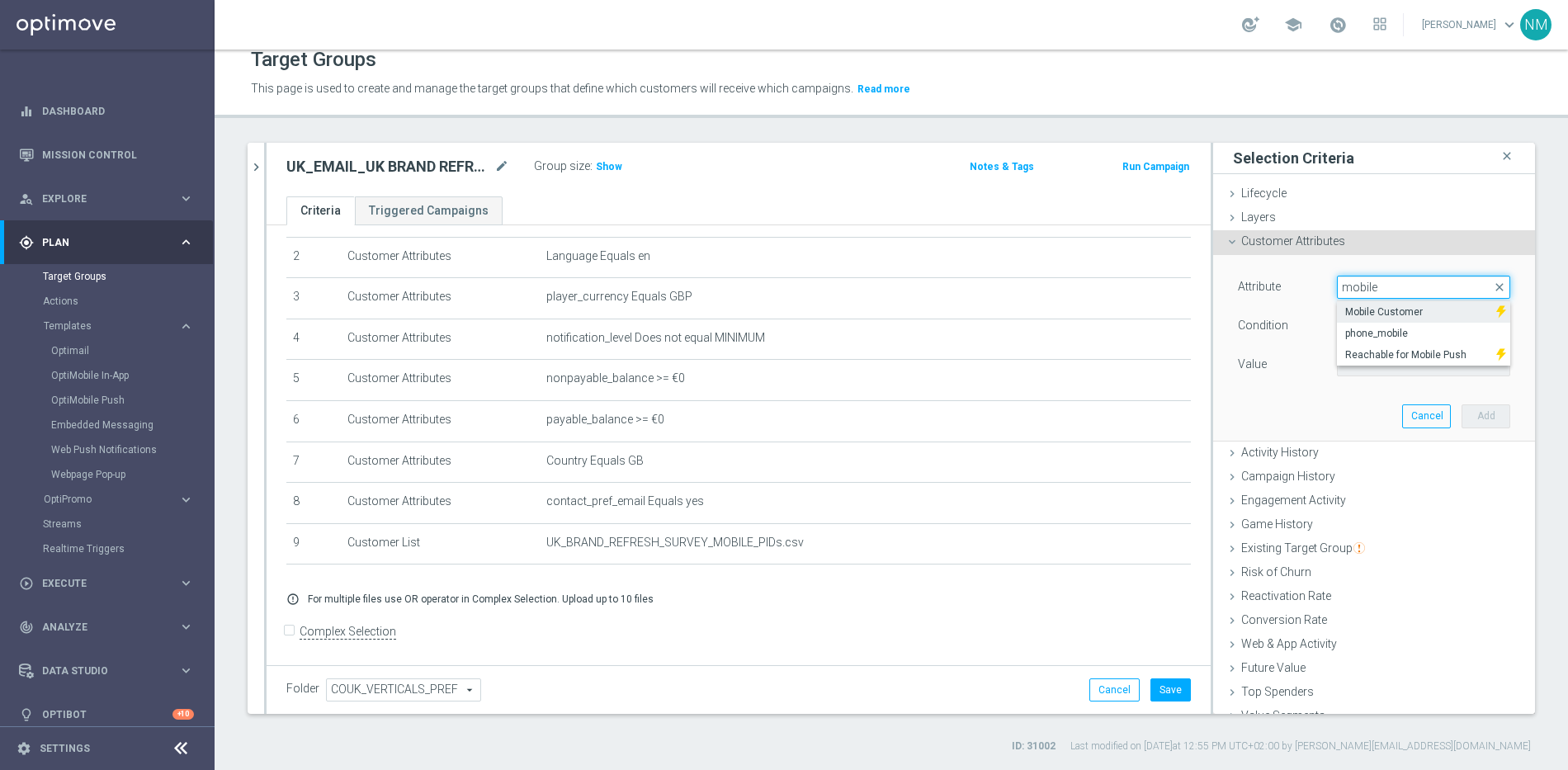
type input "mobile"
click at [1357, 309] on span "Mobile Customer" at bounding box center [1417, 312] width 143 height 14
type input "Mobile Customer"
type input "Equals"
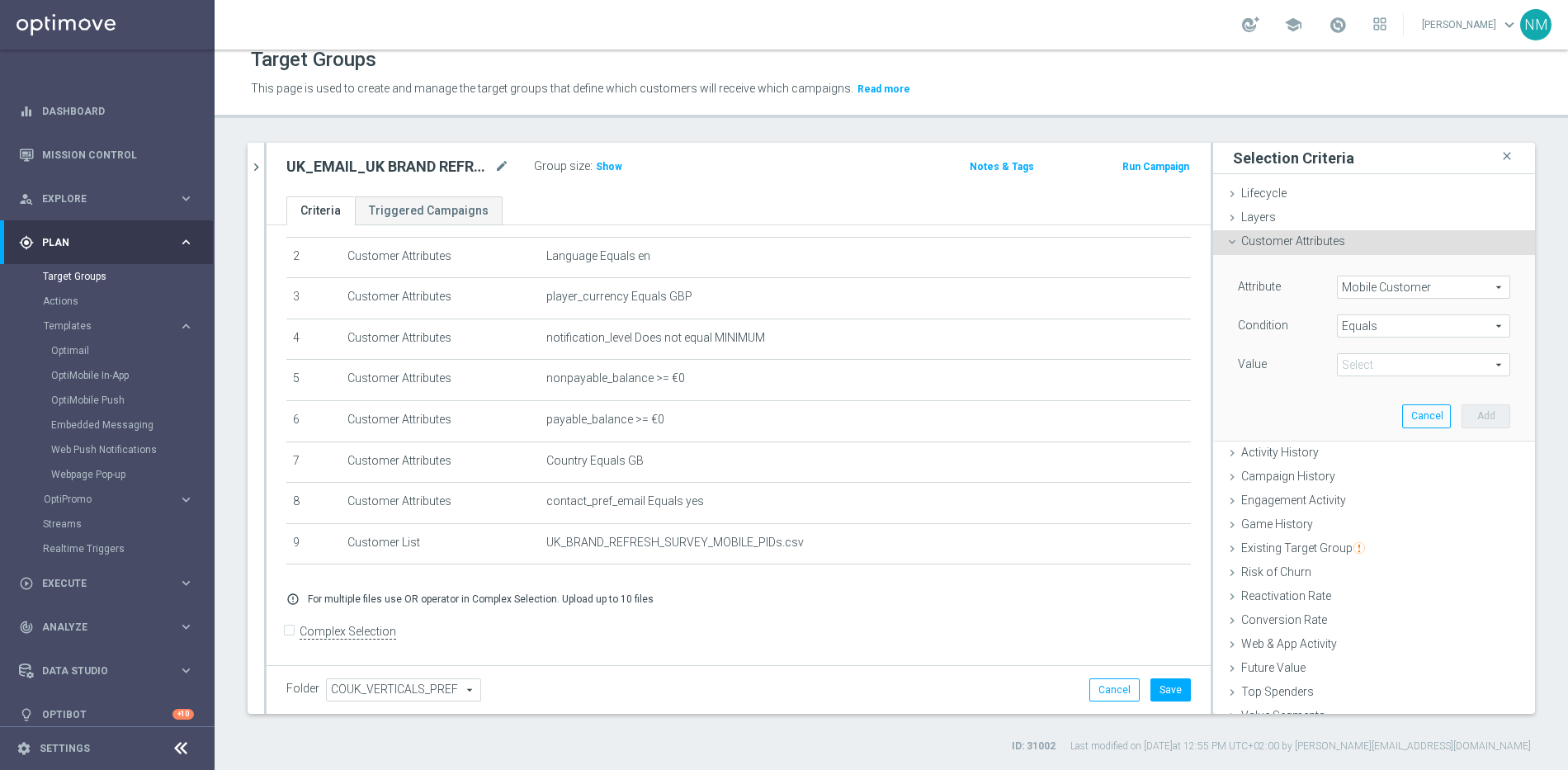
click at [1354, 363] on span at bounding box center [1423, 365] width 172 height 22
click at [1349, 390] on span "false" at bounding box center [1424, 390] width 157 height 14
type input "false"
click at [1461, 411] on button "Add" at bounding box center [1486, 416] width 49 height 23
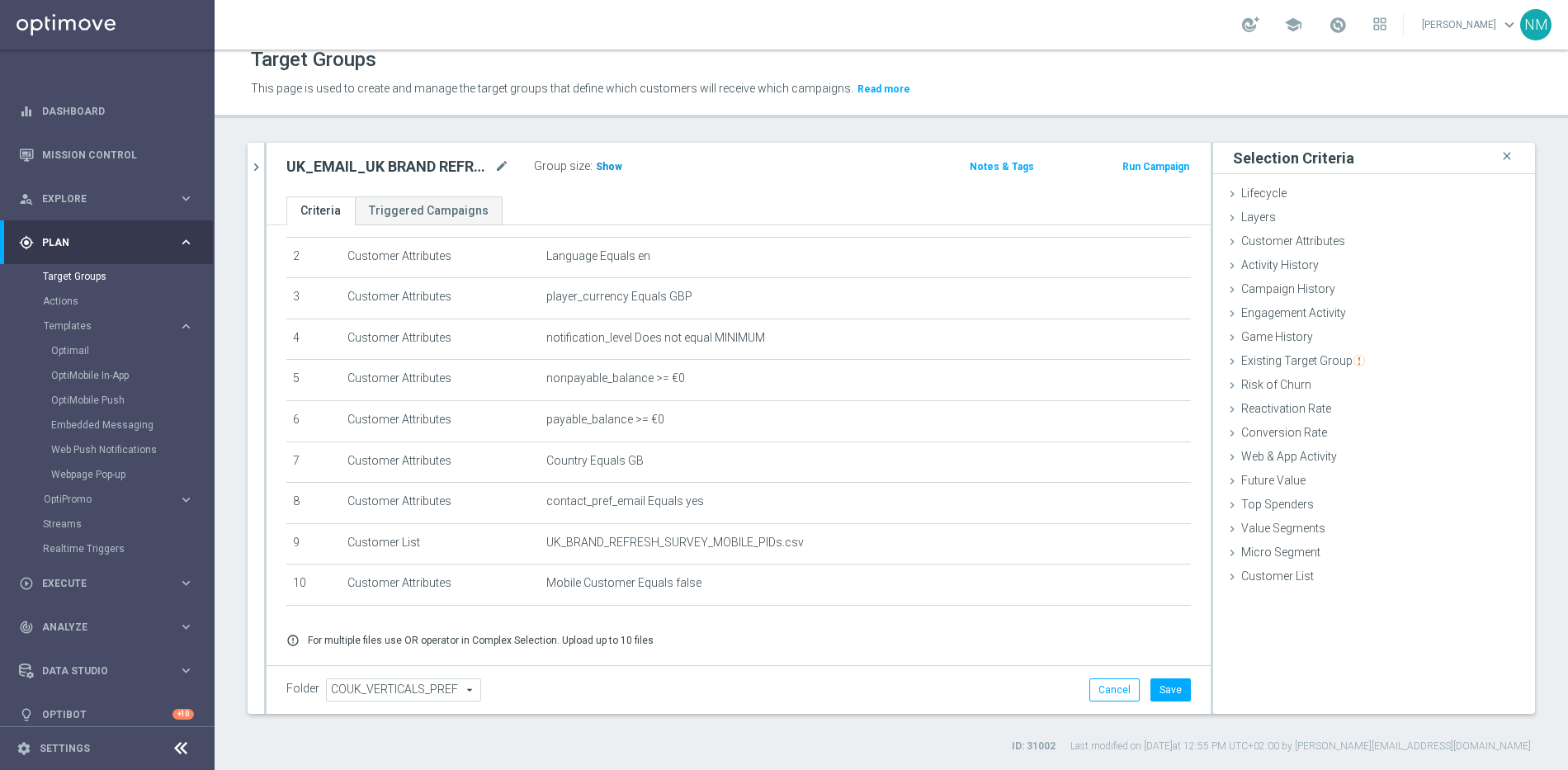
click at [606, 158] on h3 "Show" at bounding box center [609, 166] width 30 height 18
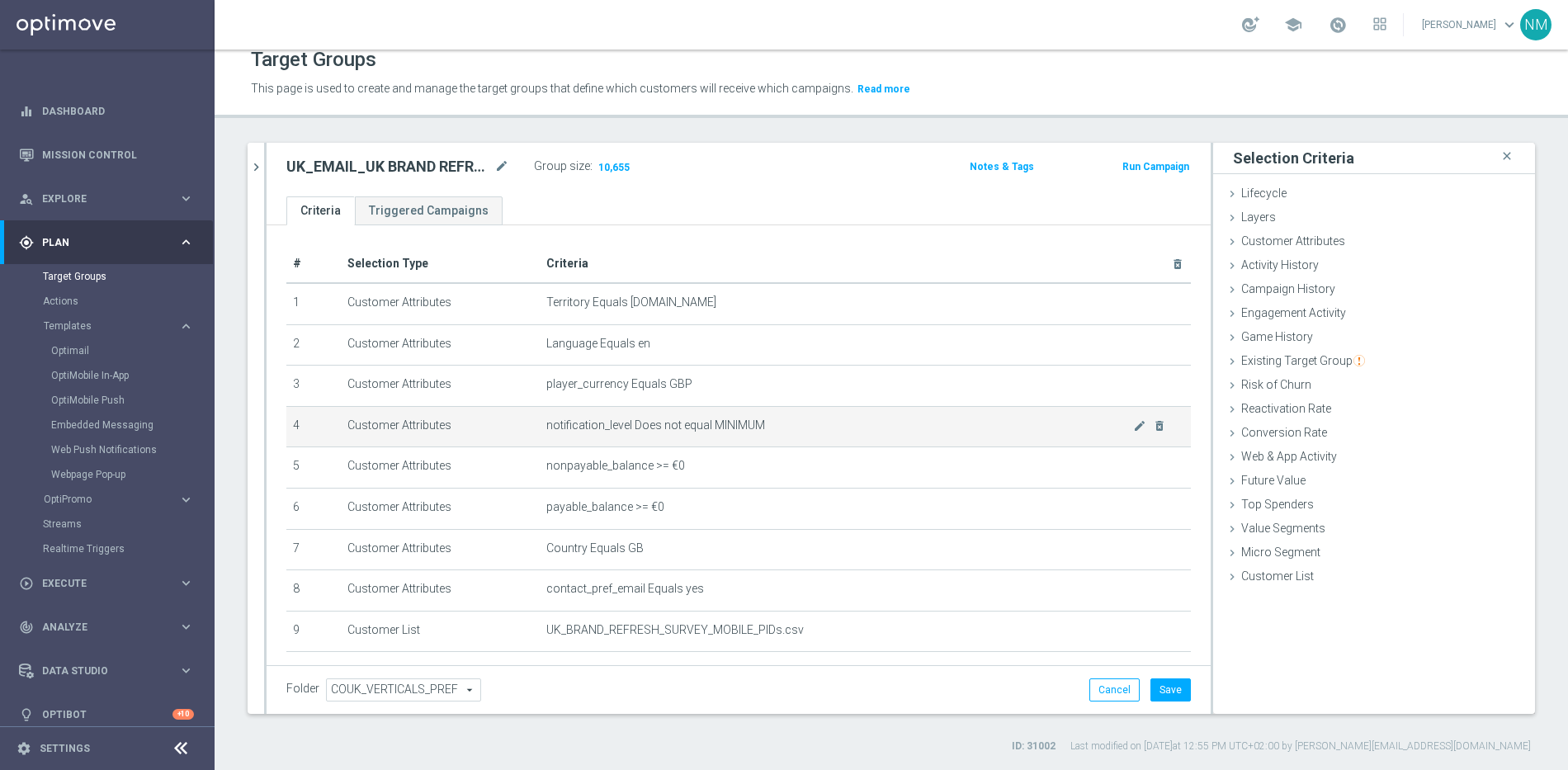
scroll to position [128, 0]
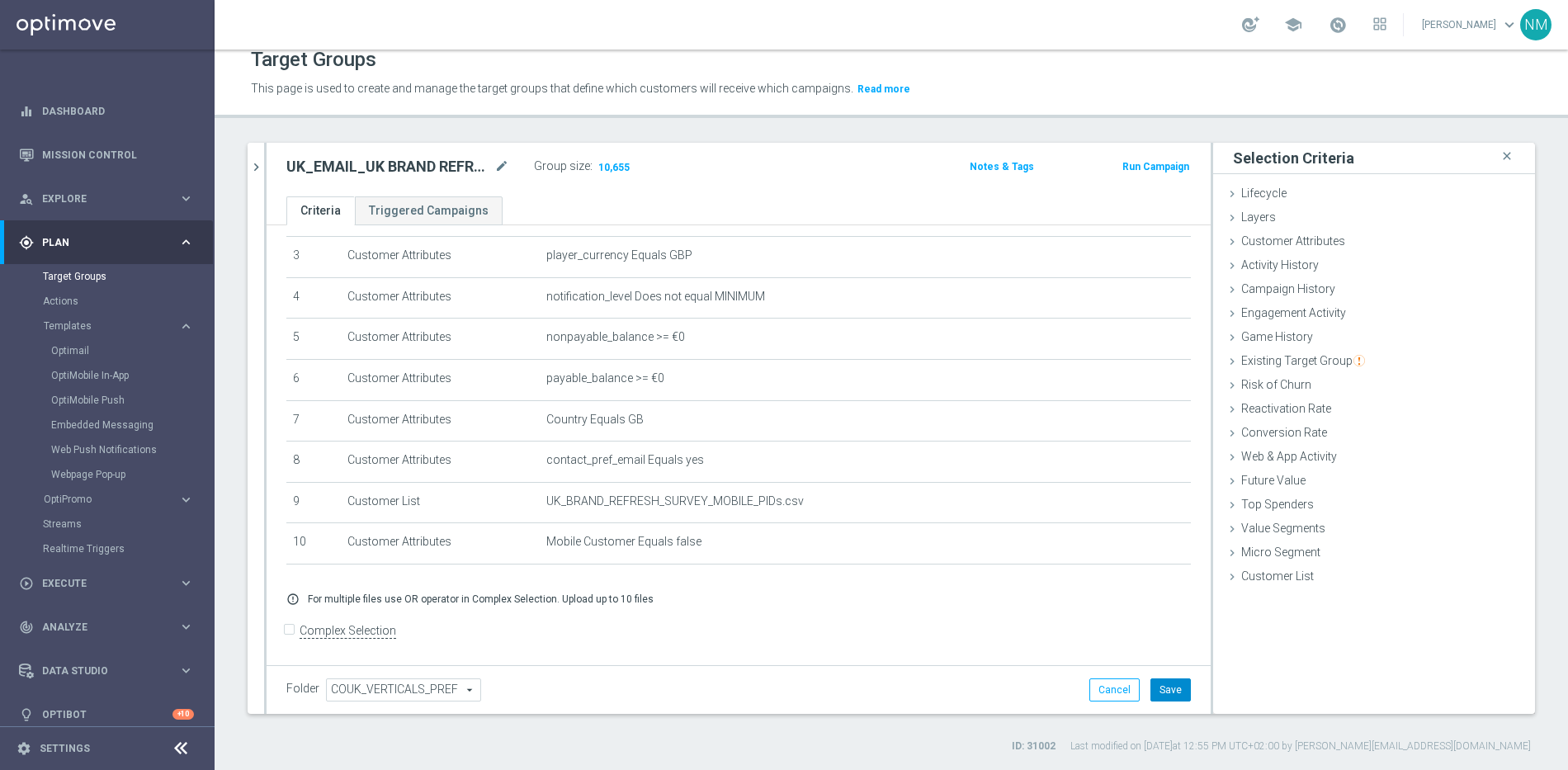
click at [1150, 681] on button "Save" at bounding box center [1170, 690] width 41 height 23
click at [500, 169] on icon "mode_edit" at bounding box center [502, 167] width 14 height 20
click at [480, 168] on input "UK_EMAIL_UK BRAND REFRESH SURVEY_Mobile Web Users" at bounding box center [398, 169] width 223 height 23
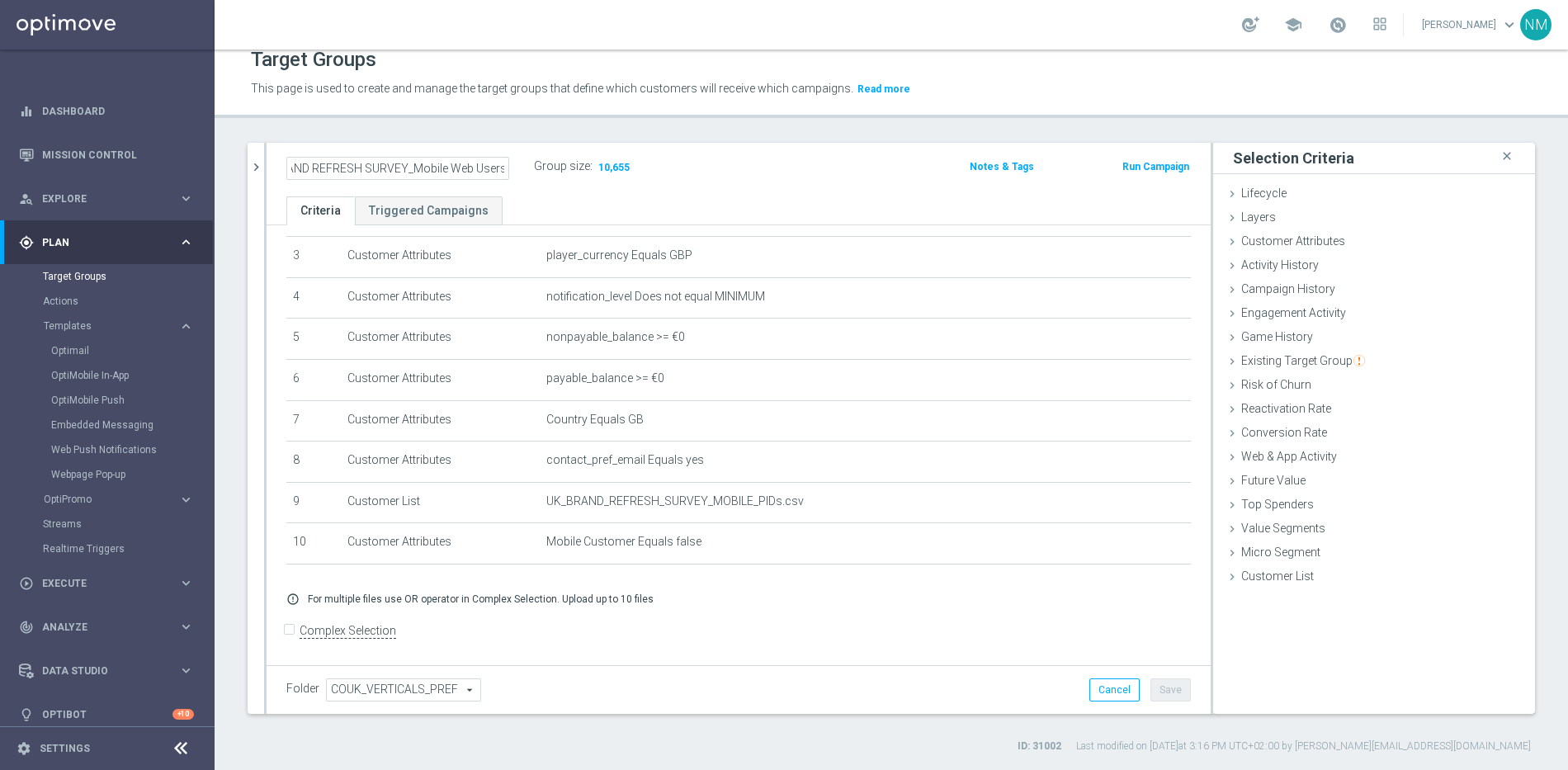
click at [480, 168] on input "UK_EMAIL_UK BRAND REFRESH SURVEY_Mobile Web Users" at bounding box center [398, 169] width 223 height 23
click at [254, 161] on icon "chevron_right" at bounding box center [256, 166] width 15 height 15
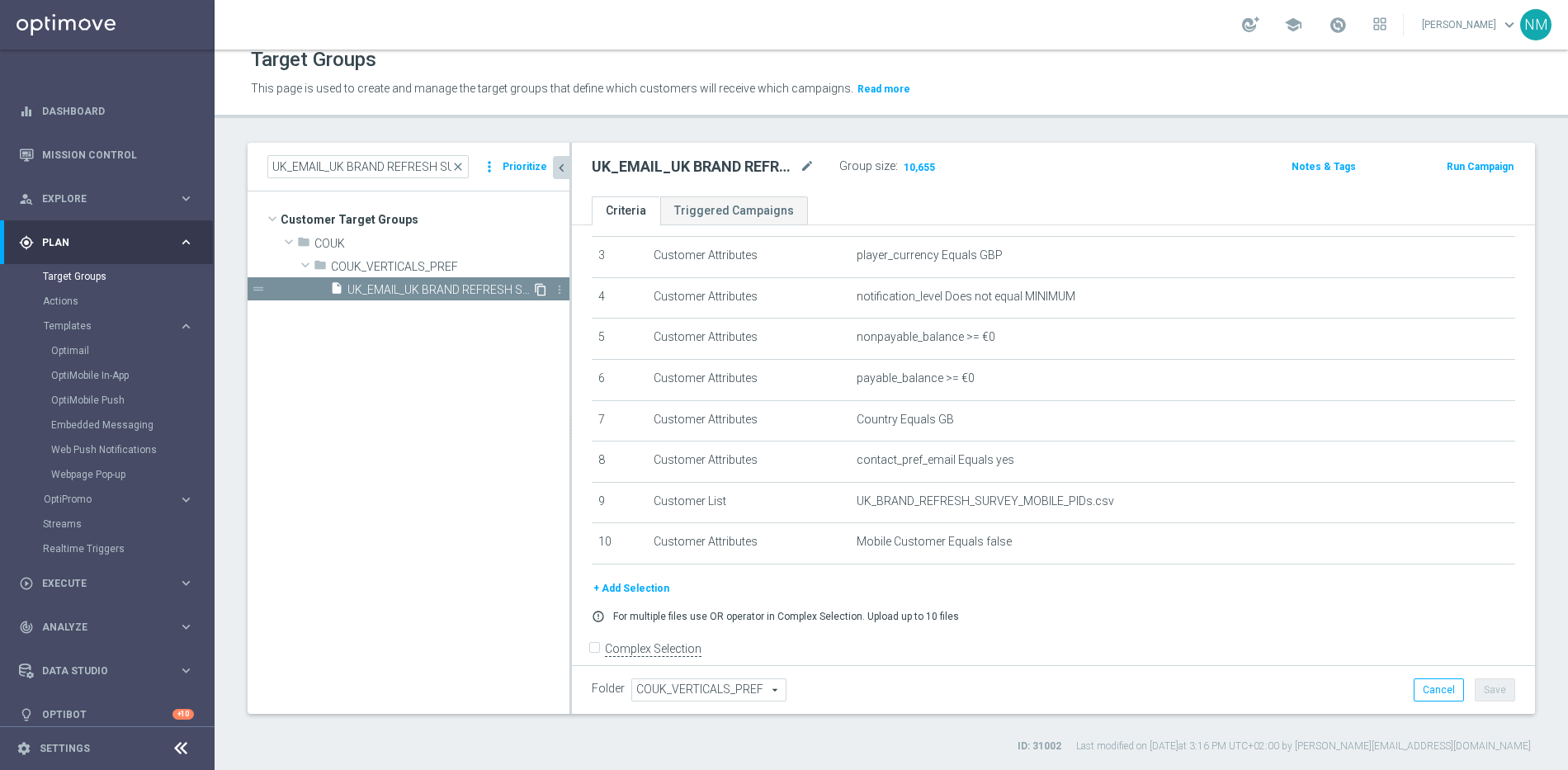
click at [536, 289] on icon "content_copy" at bounding box center [540, 289] width 14 height 14
click at [425, 286] on span "Copy of UK_EMAIL_UK BRAND REFRESH SURVEY_Mobile Web Users" at bounding box center [439, 290] width 185 height 14
click at [805, 165] on icon "mode_edit" at bounding box center [807, 167] width 14 height 20
click at [643, 171] on input "Copy of UK_EMAIL_UK BRAND REFRESH SURVEY_Mobile Web Users" at bounding box center [703, 169] width 223 height 23
drag, startPoint x: 639, startPoint y: 166, endPoint x: 594, endPoint y: 164, distance: 45.0
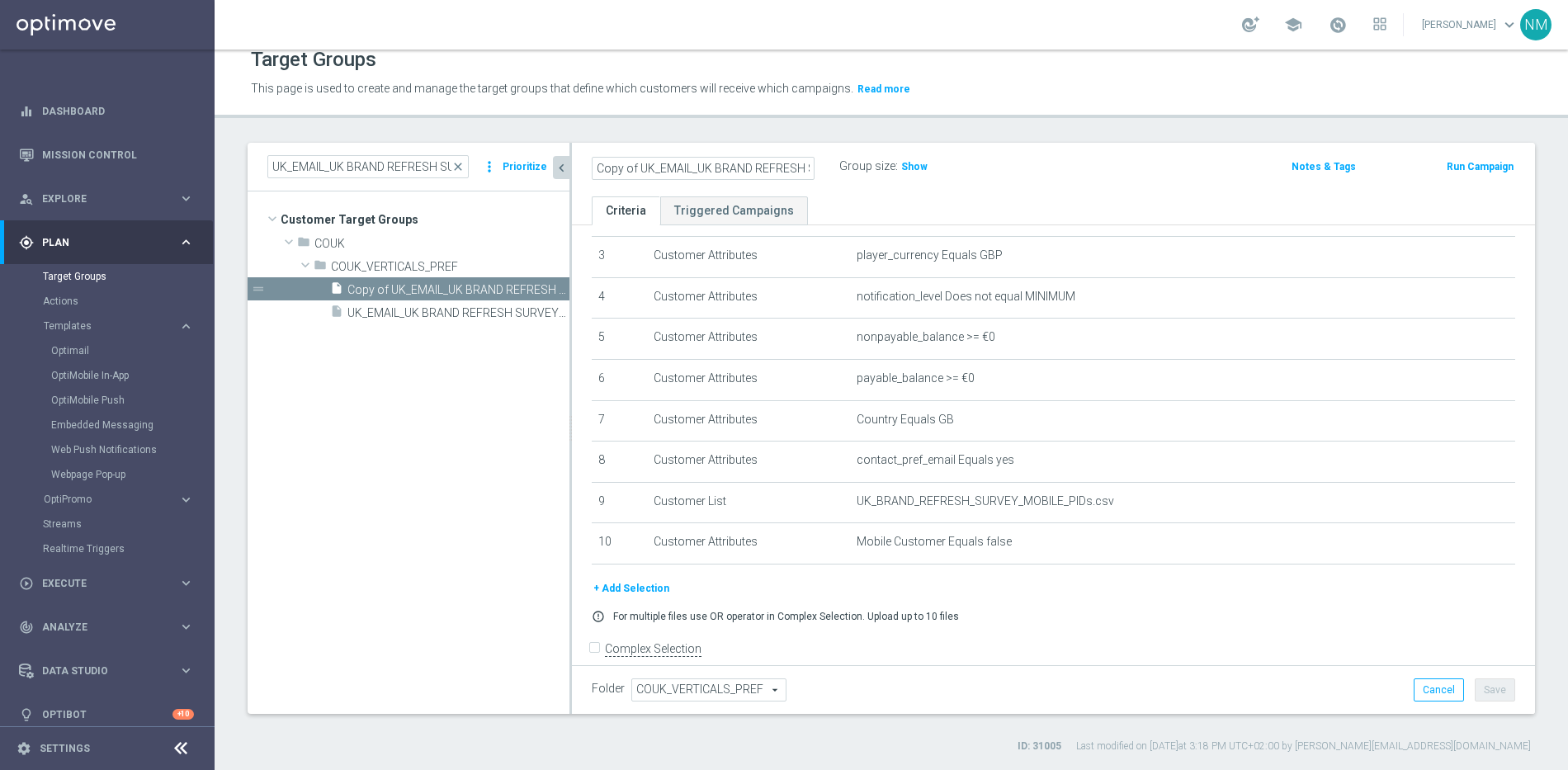
click at [595, 164] on input "Copy of UK_EMAIL_UK BRAND REFRESH SURVEY_Mobile Web Users" at bounding box center [703, 169] width 223 height 23
click at [767, 173] on input "UK_EMAIL_UK BRAND REFRESH SURVEY_Mobile Web Users" at bounding box center [703, 169] width 223 height 23
click at [766, 173] on input "UK_EMAIL_UK BRAND REFRESH SURVEY_Mobile Web Users" at bounding box center [703, 169] width 223 height 23
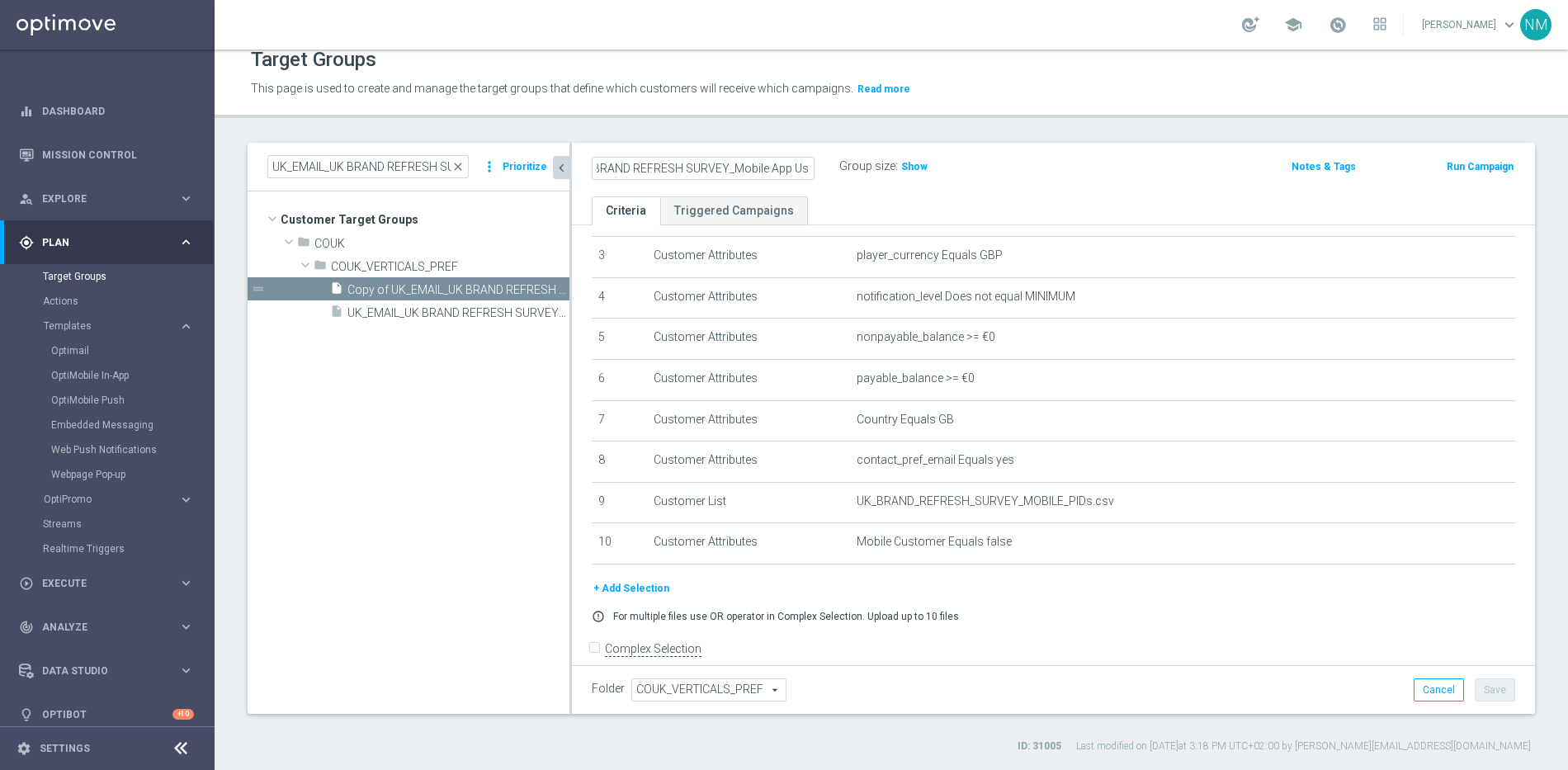
type input "UK_EMAIL_UK BRAND REFRESH SURVEY_Mobile App Users"
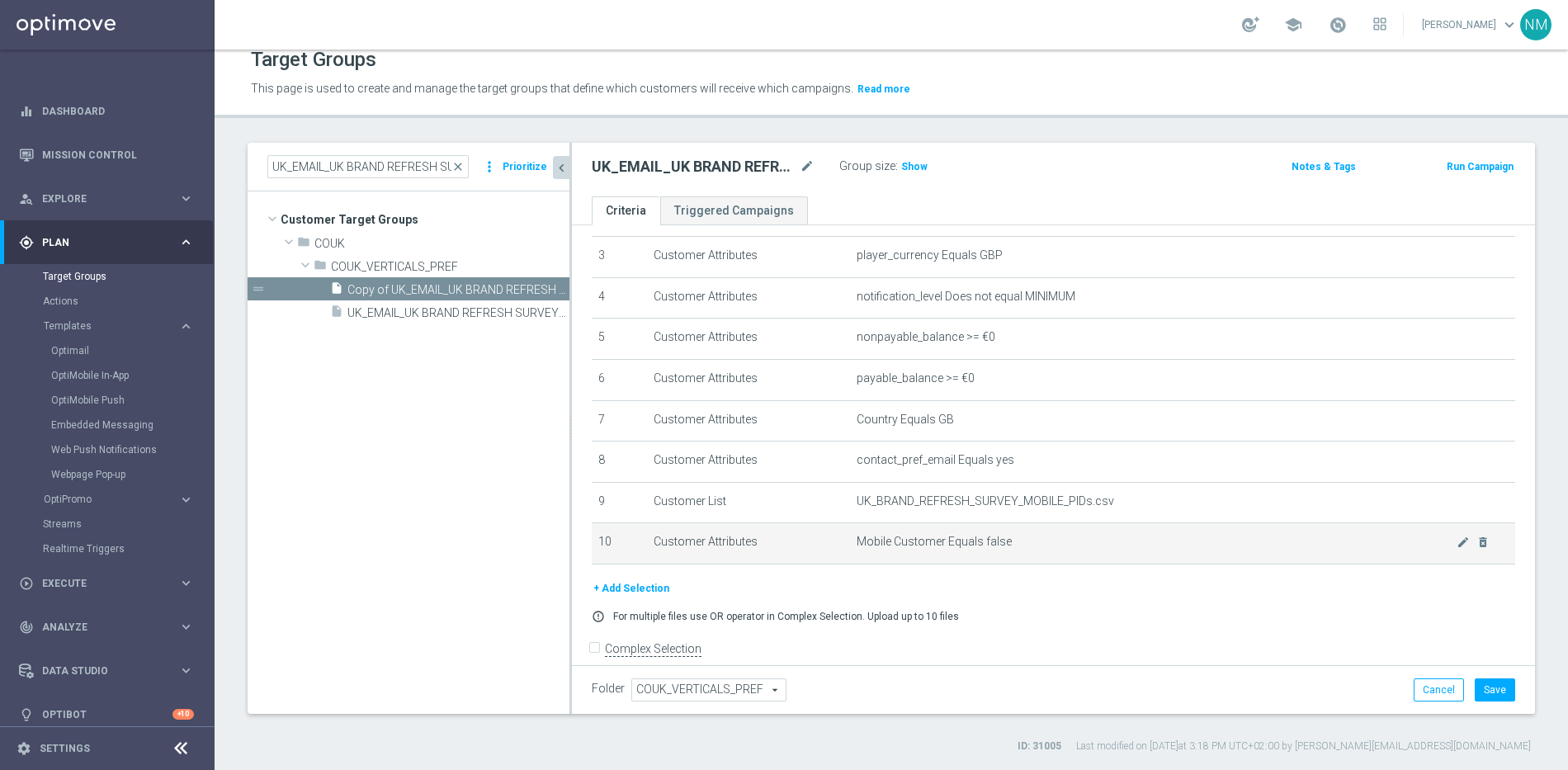
click at [1137, 541] on span "Mobile Customer Equals false" at bounding box center [1157, 542] width 600 height 14
click at [1457, 544] on icon "mode_edit" at bounding box center [1463, 542] width 14 height 14
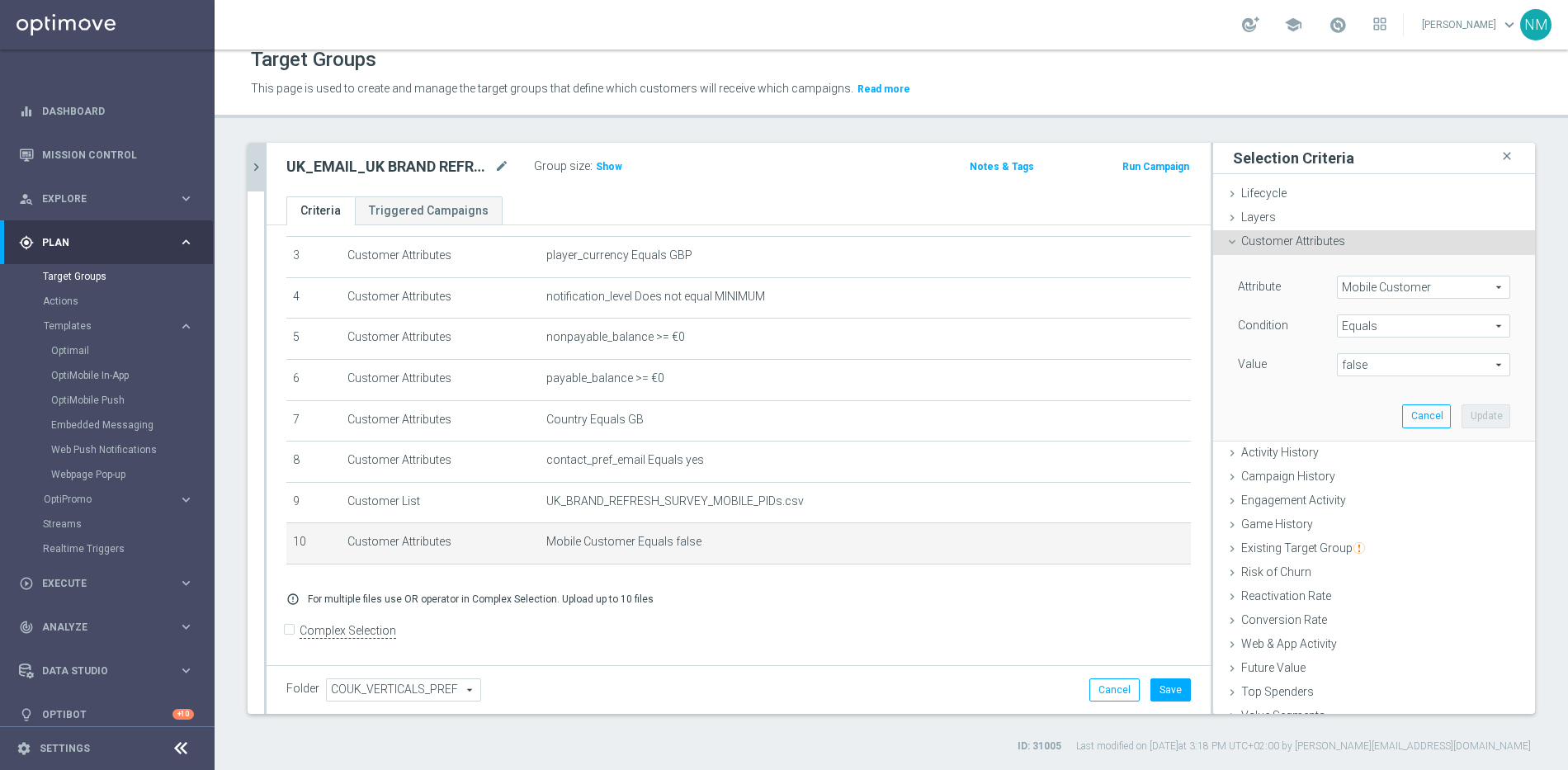
click at [1338, 362] on span "false" at bounding box center [1423, 365] width 172 height 22
click at [1356, 406] on span "true" at bounding box center [1424, 410] width 157 height 14
type input "true"
click at [1468, 420] on button "Update" at bounding box center [1486, 416] width 49 height 23
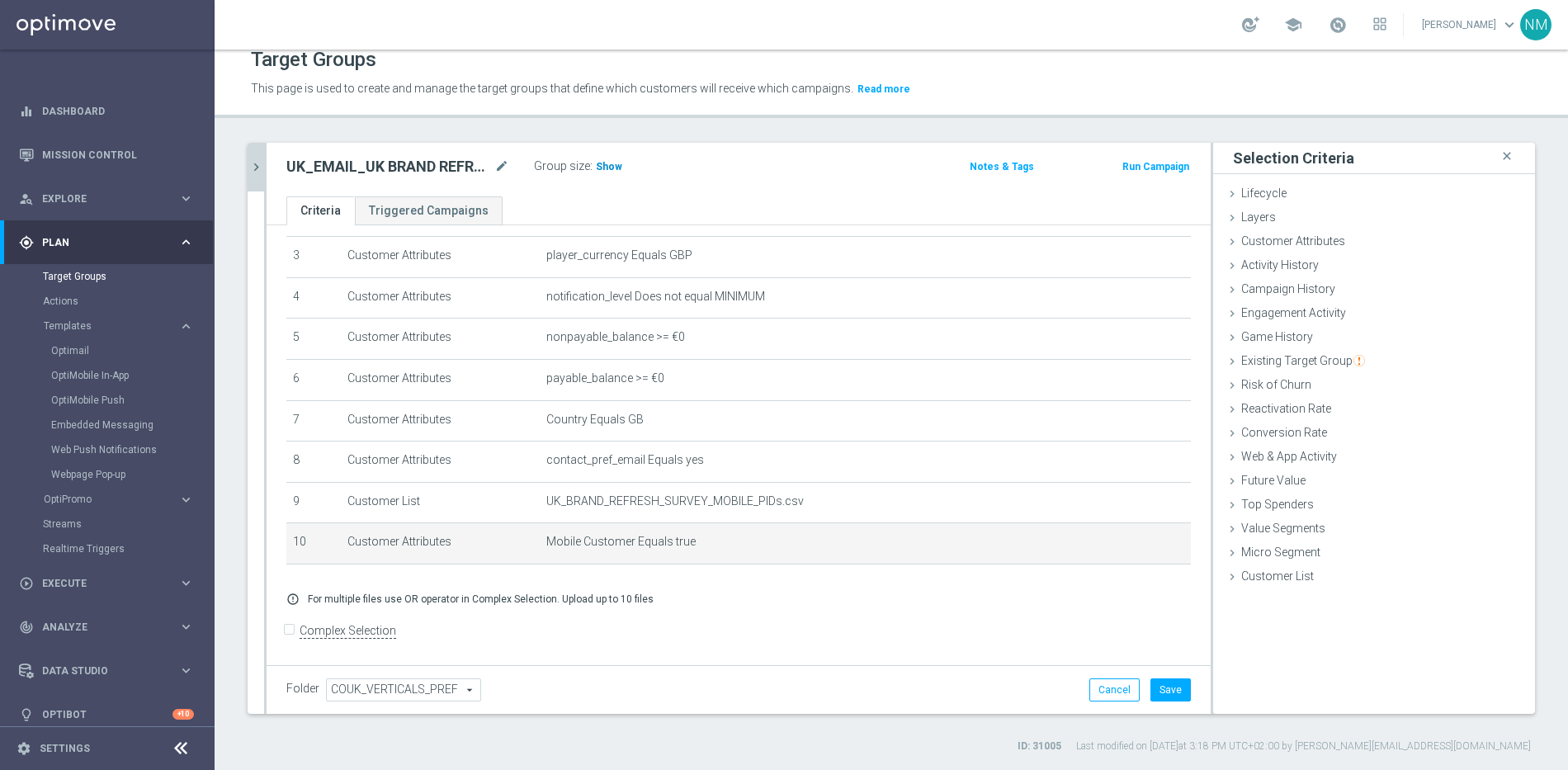
click at [607, 165] on span "Show" at bounding box center [608, 166] width 26 height 12
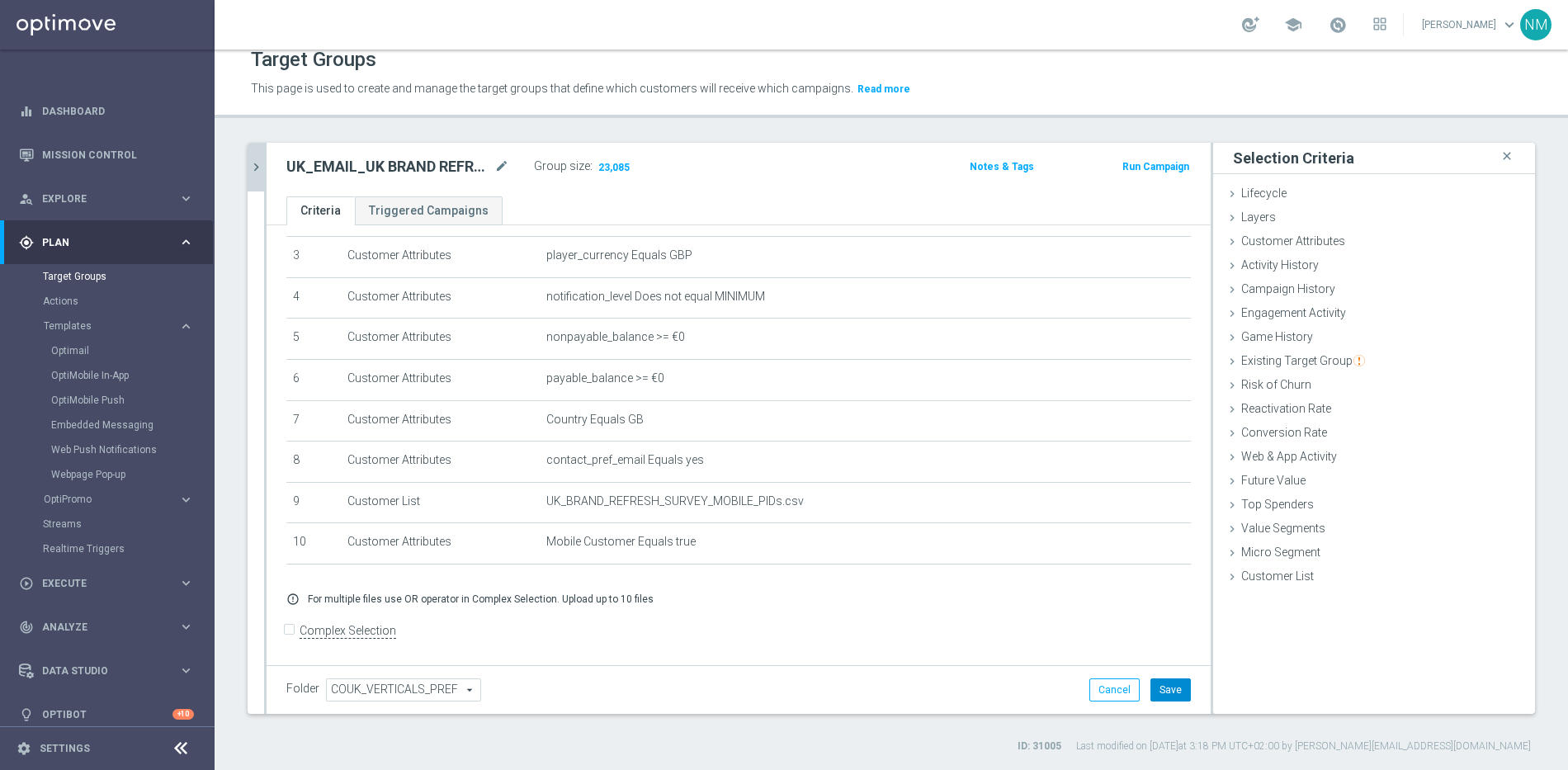
click at [1161, 690] on button "Save" at bounding box center [1170, 690] width 41 height 23
click at [502, 163] on icon "mode_edit" at bounding box center [502, 167] width 14 height 20
click at [461, 169] on input "UK_EMAIL_UK BRAND REFRESH SURVEY_Mobile App Users" at bounding box center [398, 169] width 223 height 23
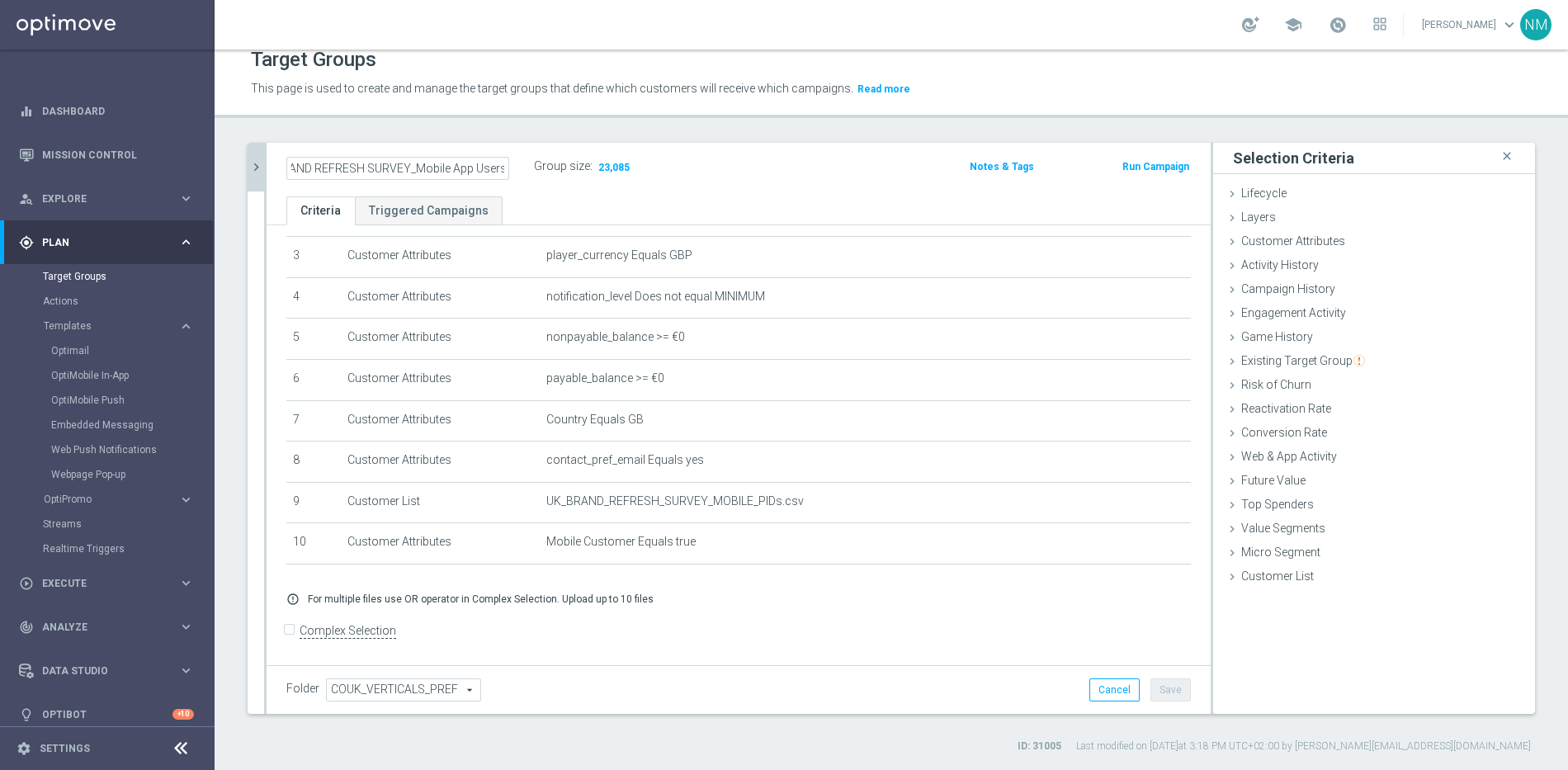
click at [461, 169] on input "UK_EMAIL_UK BRAND REFRESH SURVEY_Mobile App Users" at bounding box center [398, 169] width 223 height 23
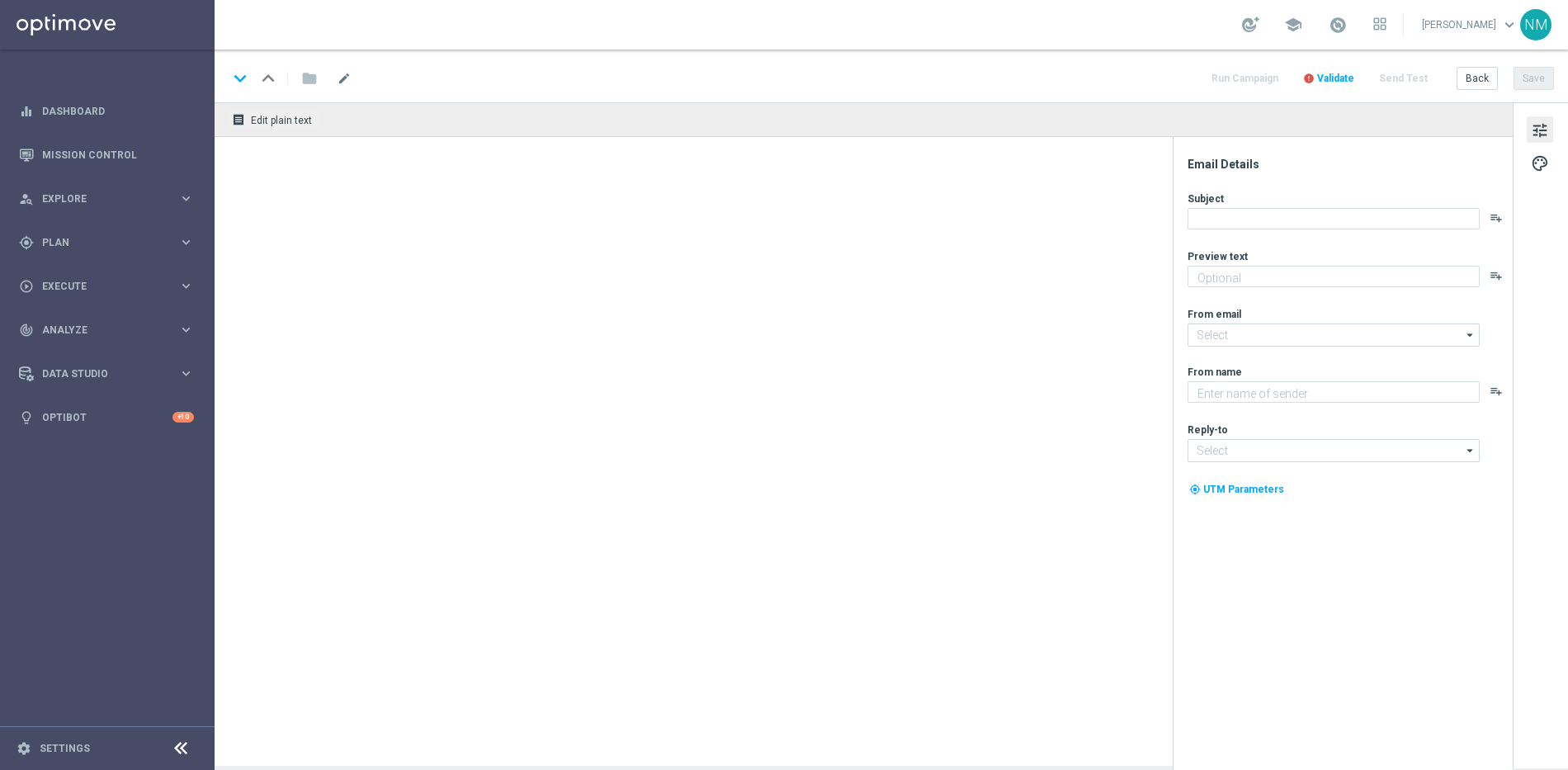
type input "en_GB__MOBILE_BRAND_REFRESH_SURVEY__NVIP_EMA_SER_MIX_W37"
type textarea "We Value Your Opinion!"
type textarea "Lottoland"
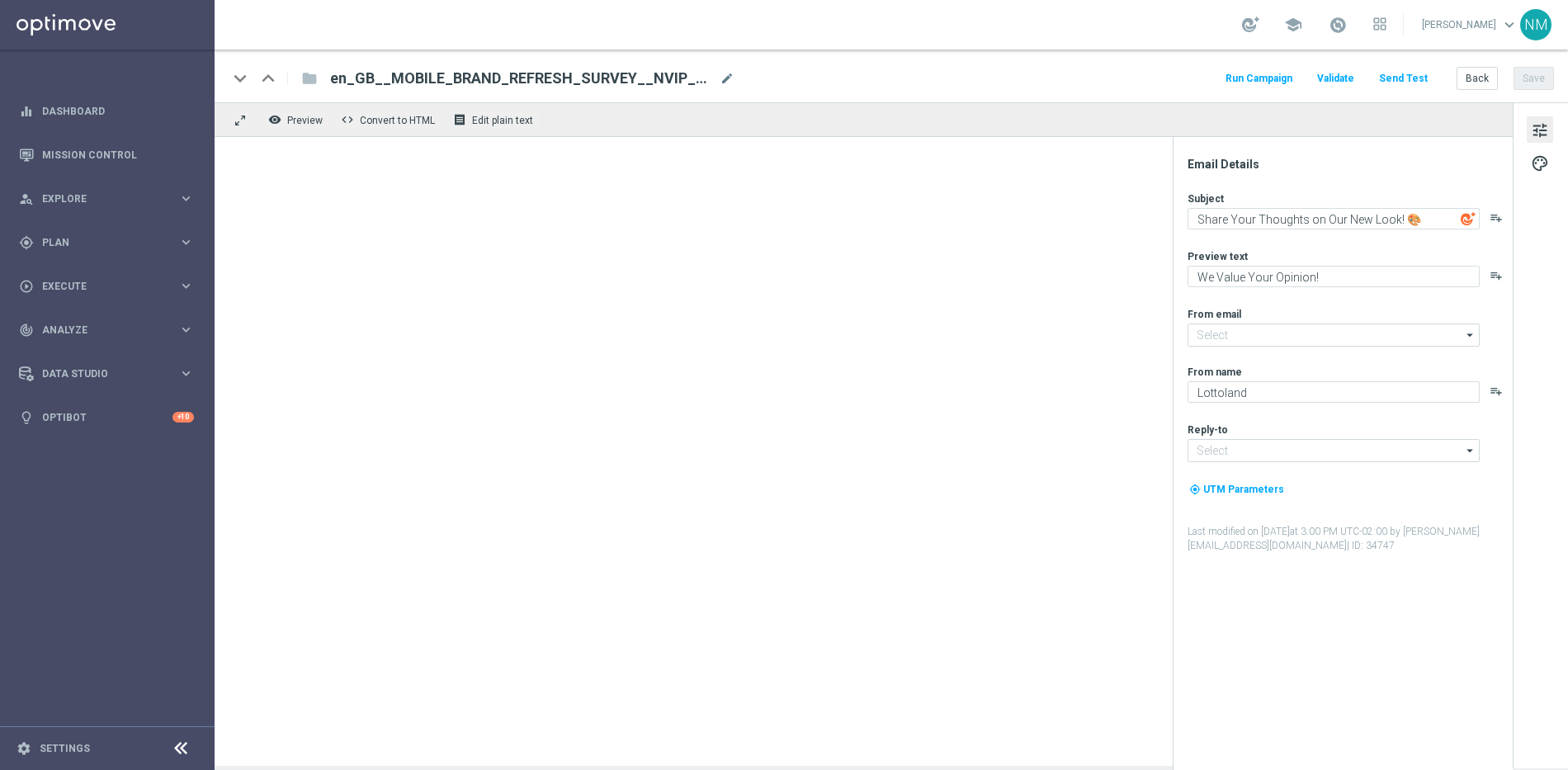
type input "[EMAIL_ADDRESS][DOMAIN_NAME]"
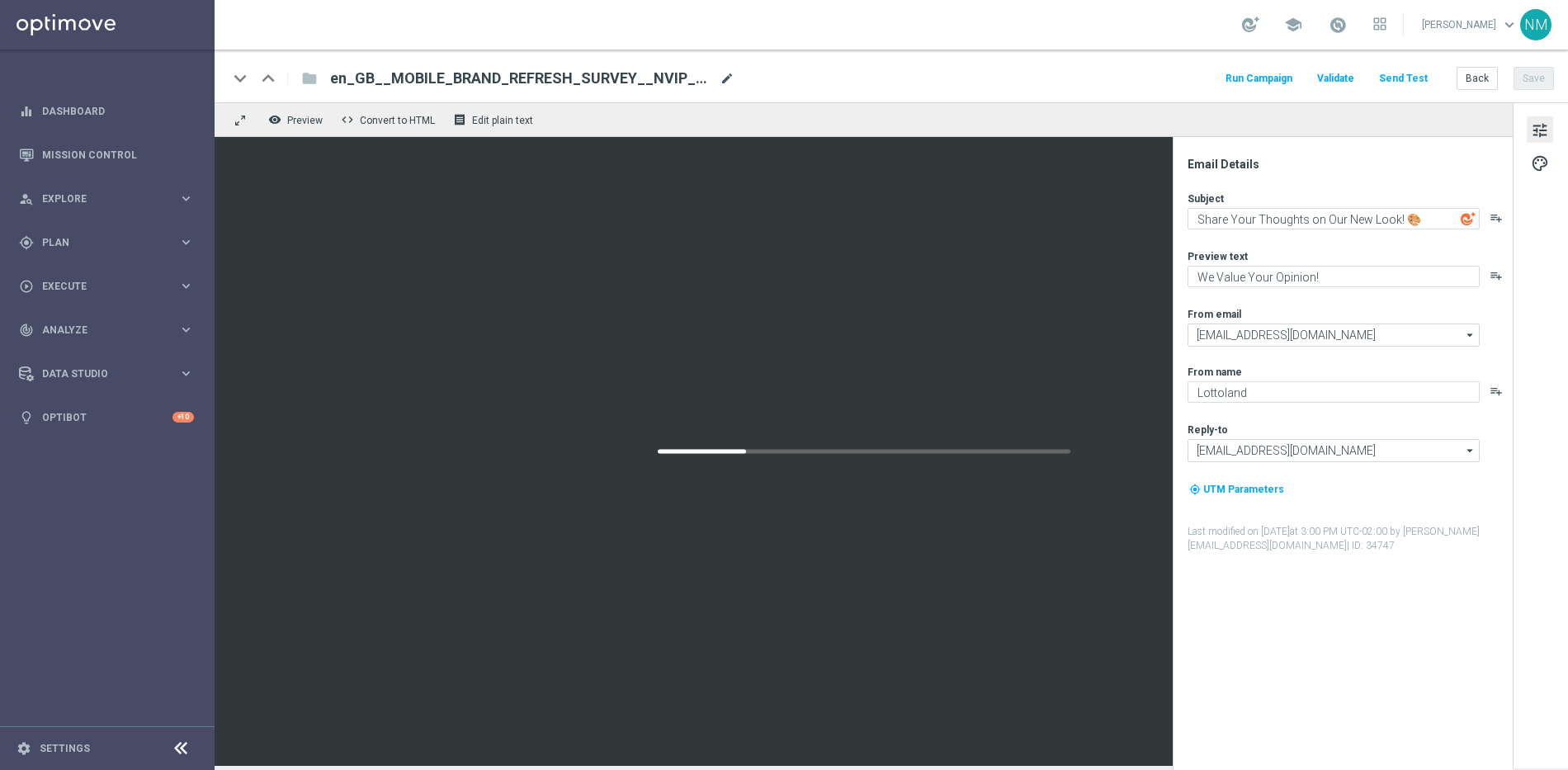
click at [724, 77] on span "mode_edit" at bounding box center [727, 79] width 14 height 14
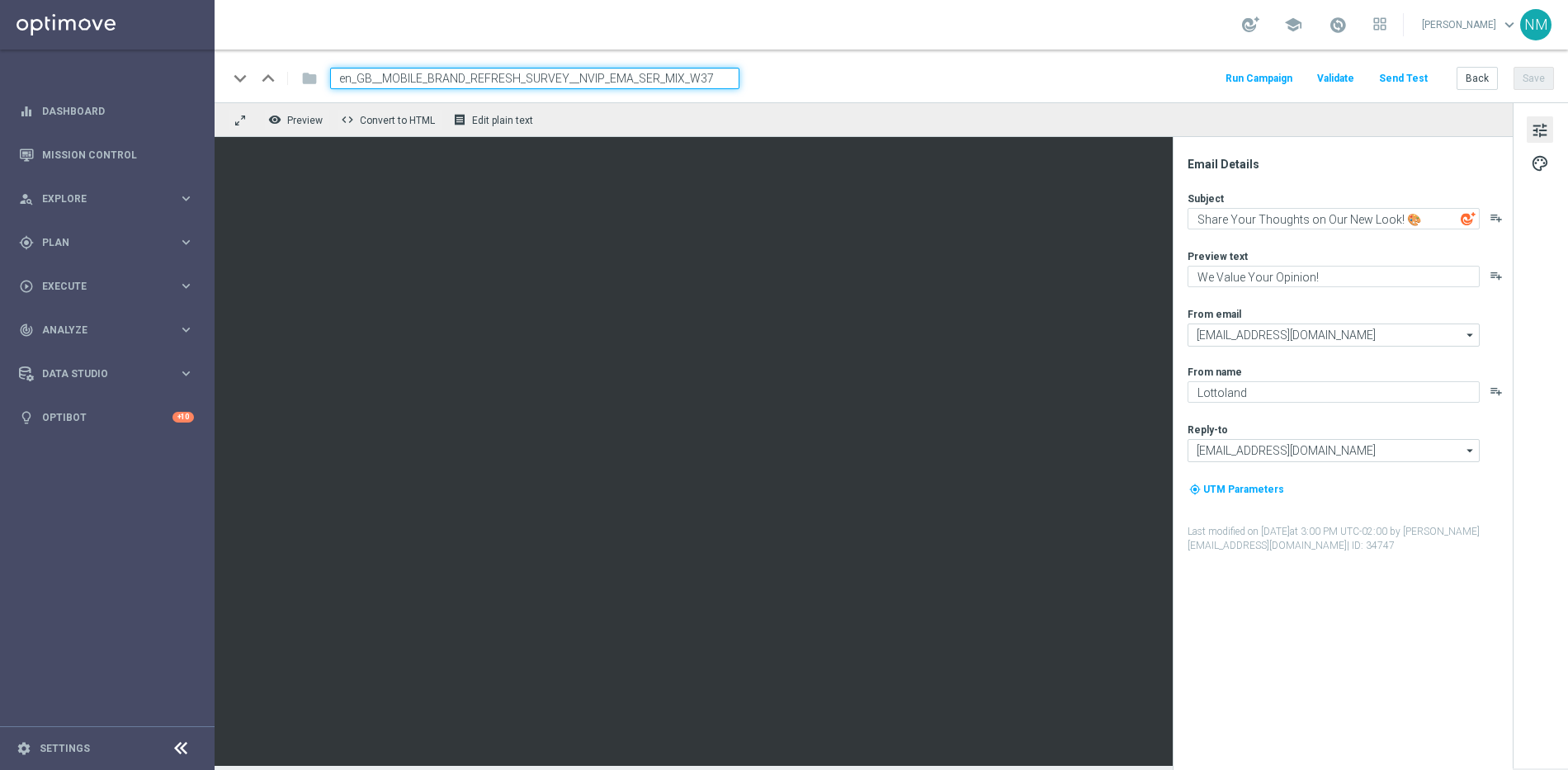
click at [580, 75] on input "en_GB__MOBILE_BRAND_REFRESH_SURVEY__NVIP_EMA_SER_MIX_W37" at bounding box center [534, 79] width 409 height 22
click at [424, 78] on input "en_GB__MOBILE_BRAND_REFRESH_SURVEY__NVIP_EMA_SER_MIX_W37" at bounding box center [534, 79] width 409 height 22
type input "en_GB__MOBILE_WEB_BRAND_REFRESH_SURVEY__NVIP_EMA_SER_MIX_W37"
click at [1539, 71] on button "Save" at bounding box center [1534, 79] width 41 height 23
click at [418, 79] on input "en_GB__MOBILE_WEB_BRAND_REFRESH_SURVEY__NVIP_EMA_SER_MIX_W37" at bounding box center [534, 79] width 409 height 22
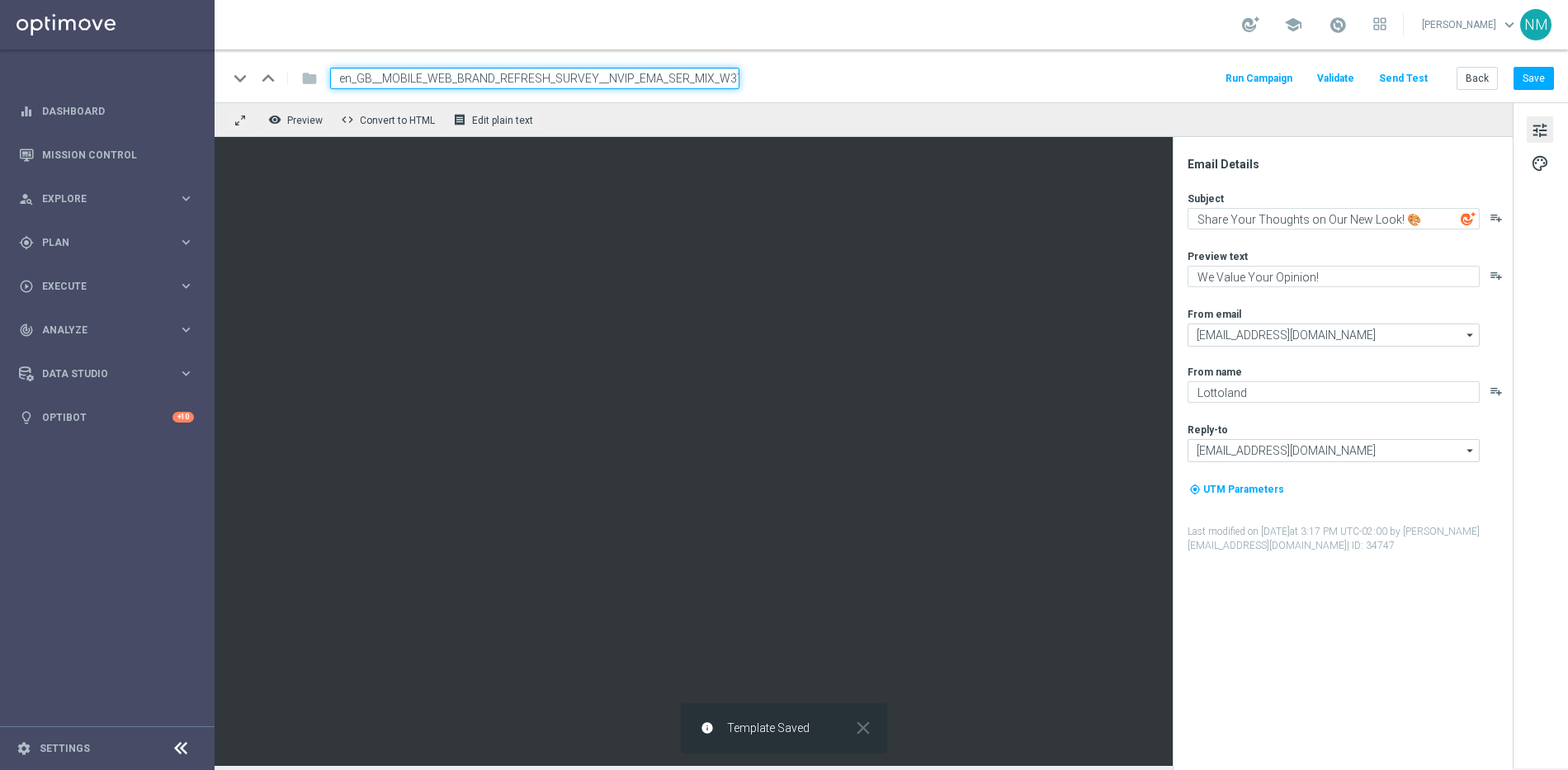
click at [418, 79] on input "en_GB__MOBILE_WEB_BRAND_REFRESH_SURVEY__NVIP_EMA_SER_MIX_W37" at bounding box center [534, 79] width 409 height 22
click at [71, 227] on div "gps_fixed Plan keyboard_arrow_right" at bounding box center [107, 242] width 213 height 43
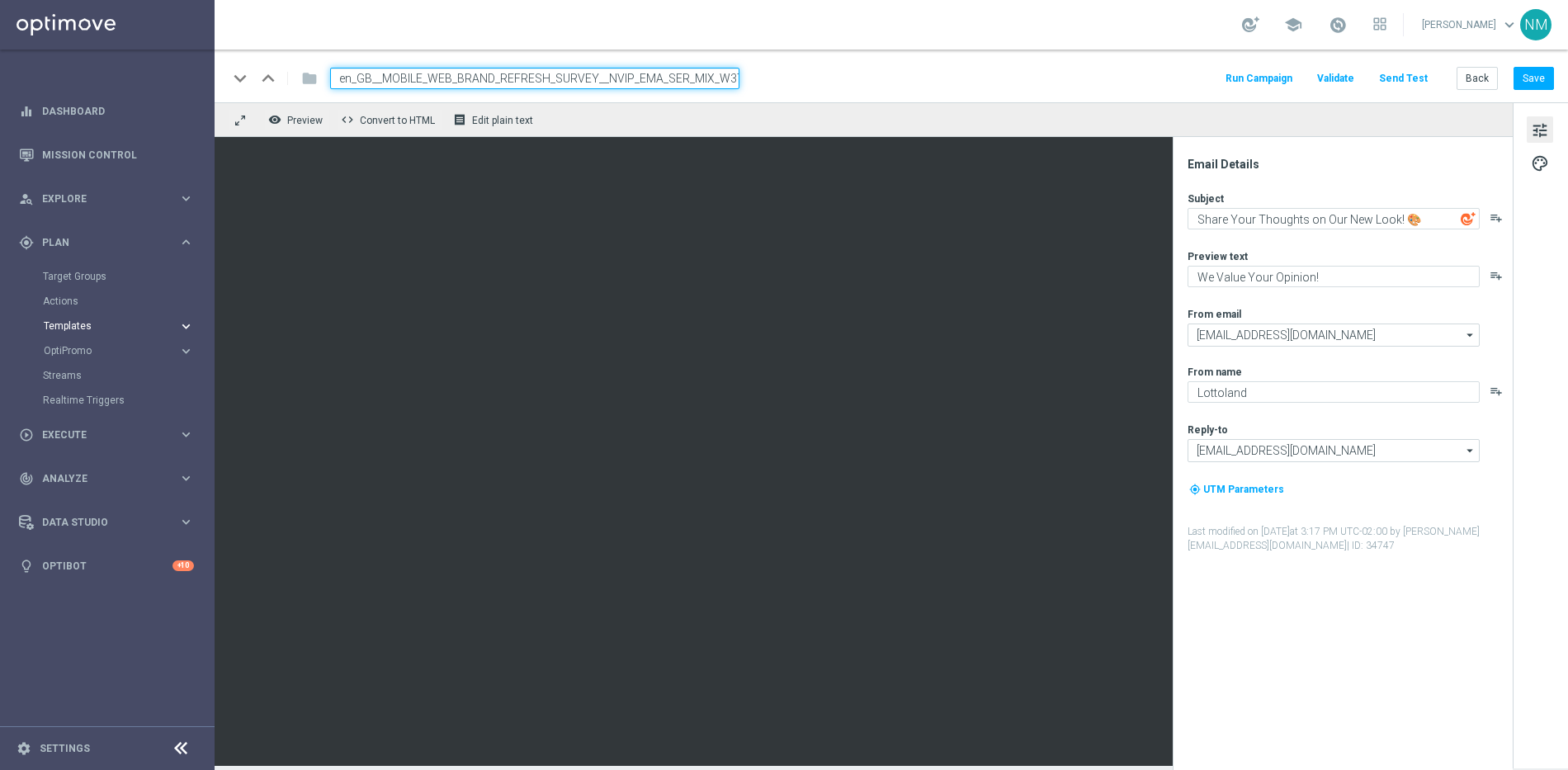
click at [78, 321] on span "Templates" at bounding box center [102, 325] width 118 height 10
drag, startPoint x: 80, startPoint y: 350, endPoint x: 188, endPoint y: 268, distance: 135.6
click at [79, 350] on link "Optimail" at bounding box center [111, 351] width 120 height 14
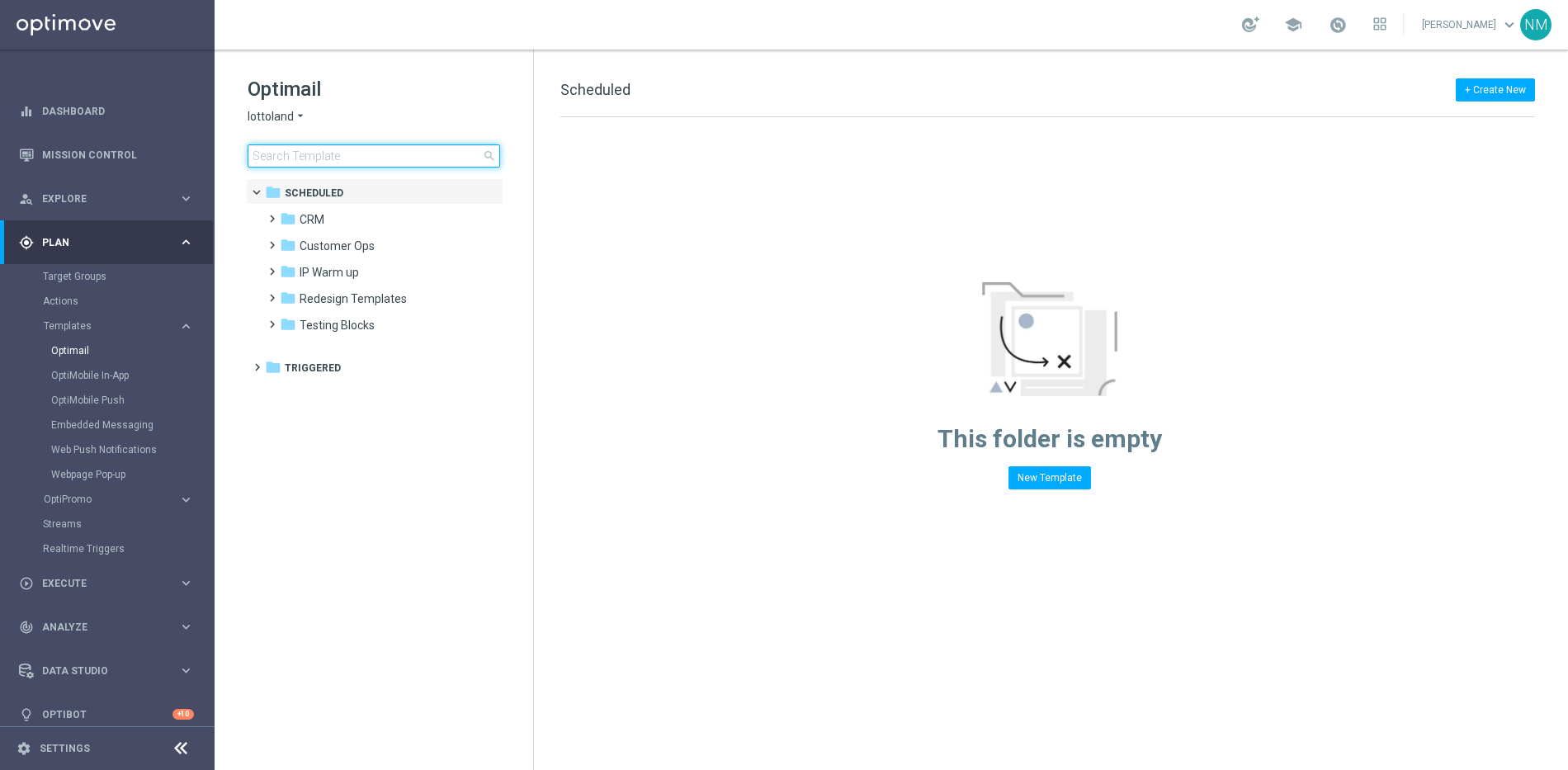
click at [325, 157] on input at bounding box center [373, 156] width 252 height 23
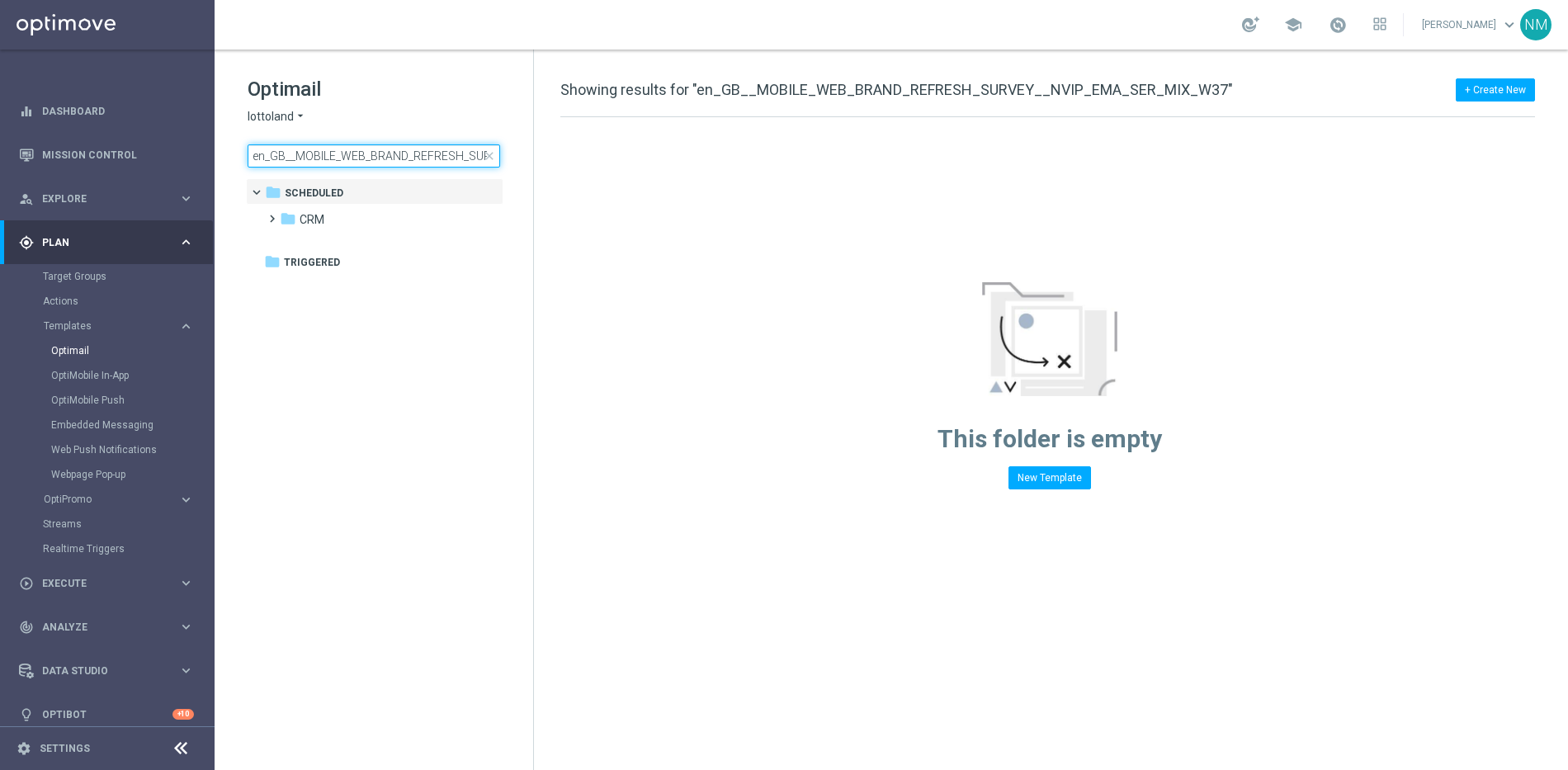
scroll to position [0, 165]
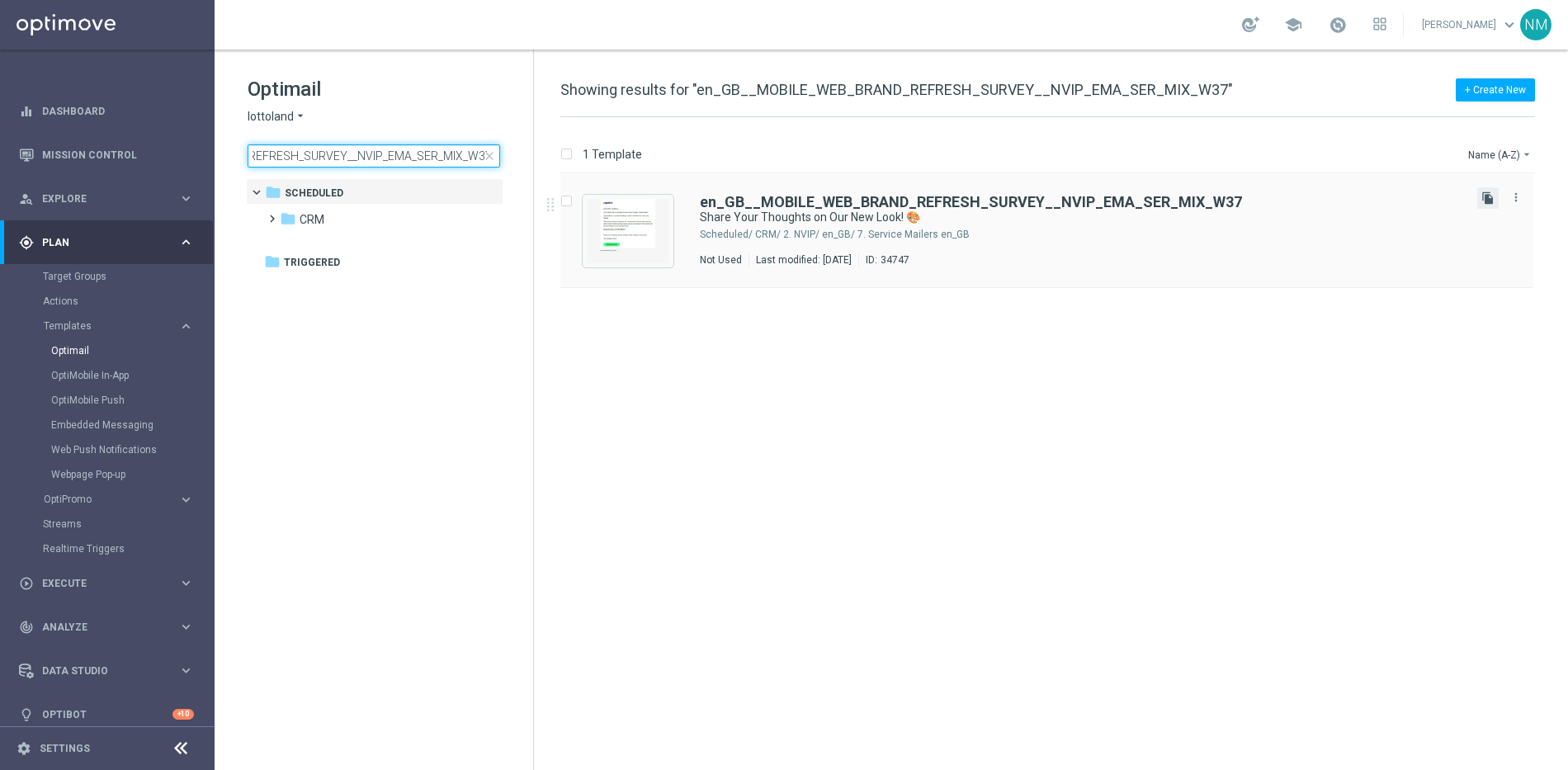
type input "en_GB__MOBILE_WEB_BRAND_REFRESH_SURVEY__NVIP_EMA_SER_MIX_W37"
click at [1481, 200] on icon "file_copy" at bounding box center [1488, 198] width 14 height 14
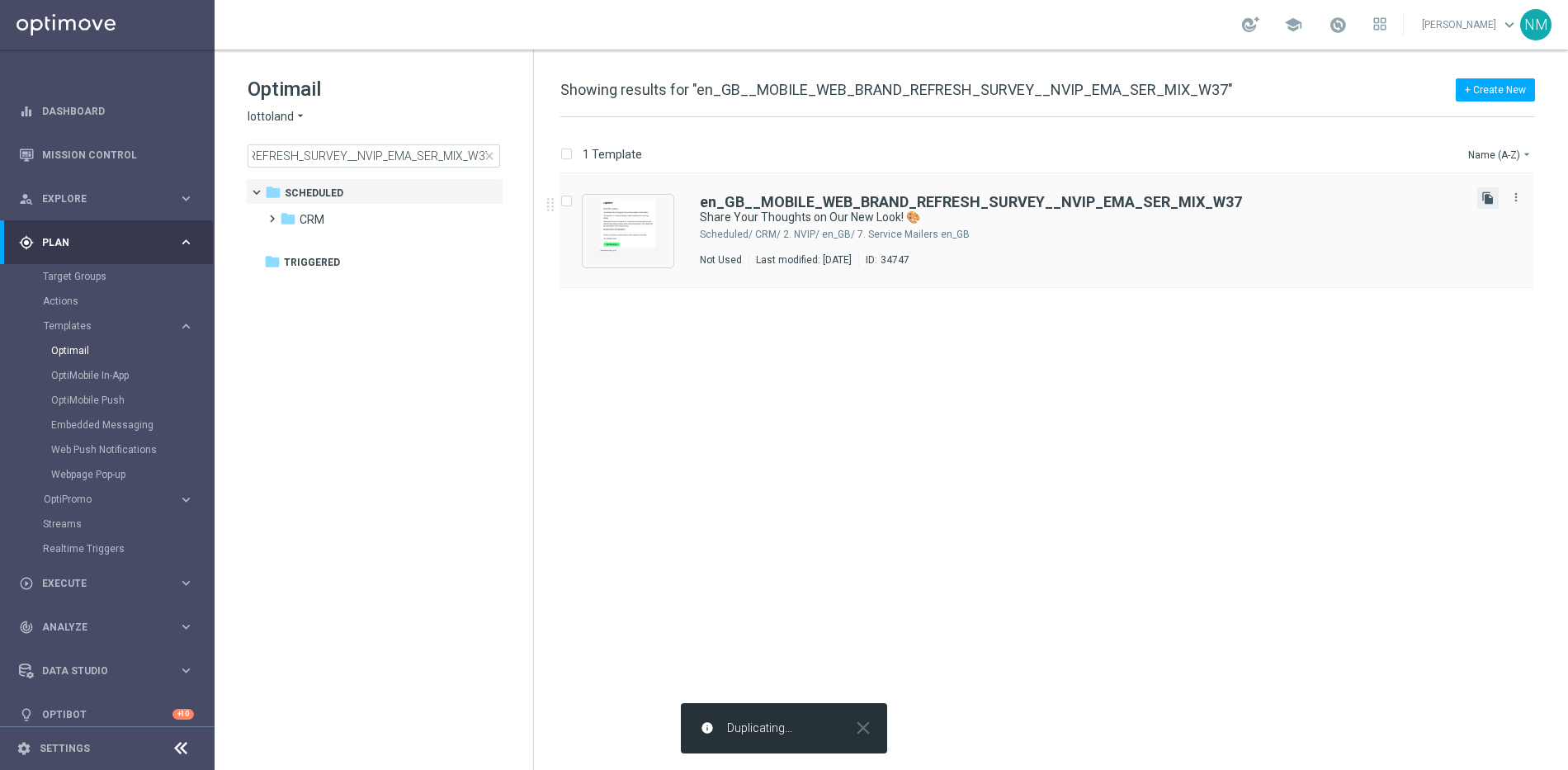
scroll to position [0, 0]
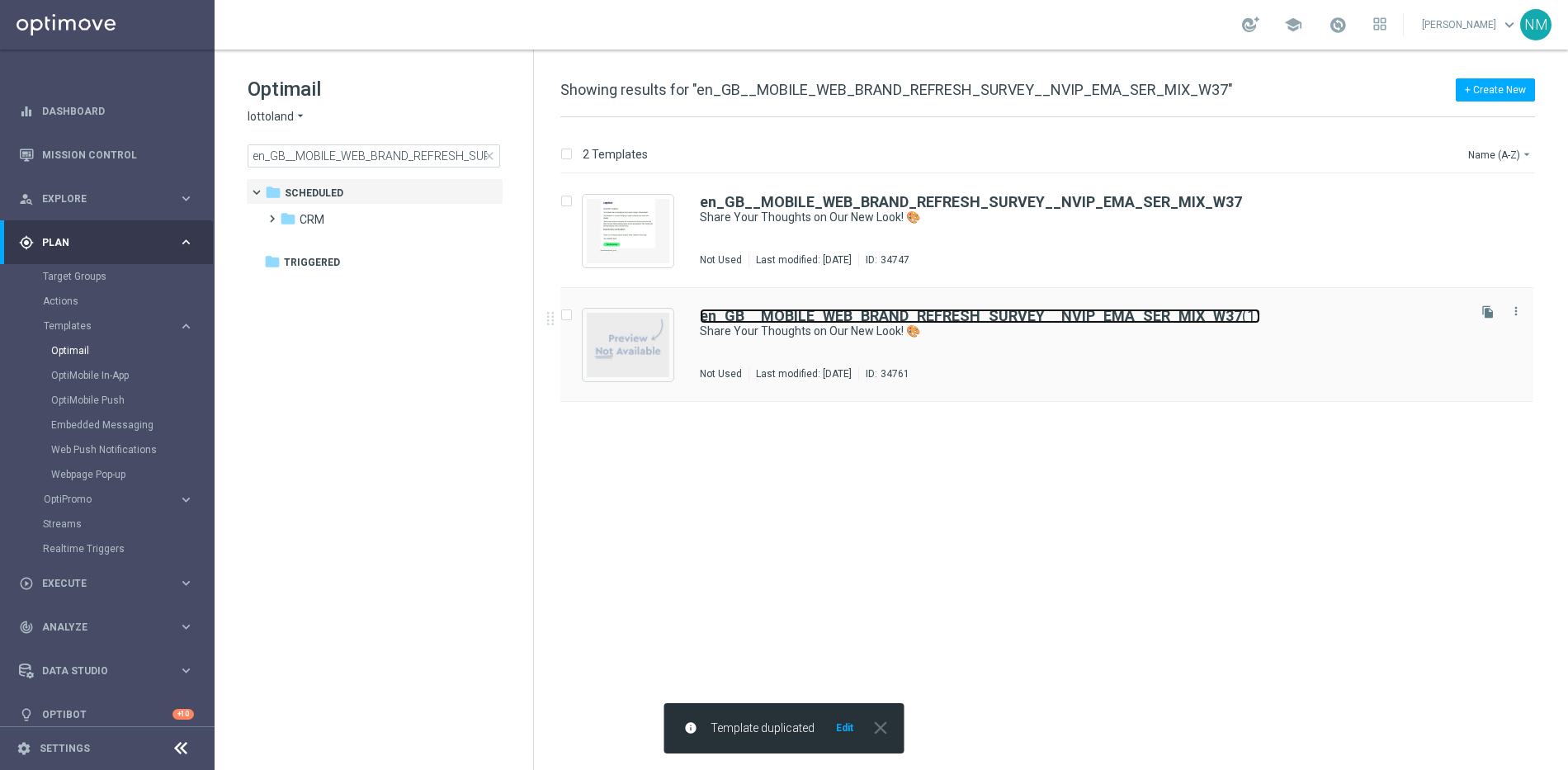
click at [856, 315] on b "en_GB__MOBILE_WEB_BRAND_REFRESH_SURVEY__NVIP_EMA_SER_MIX_W37" at bounding box center [971, 315] width 542 height 17
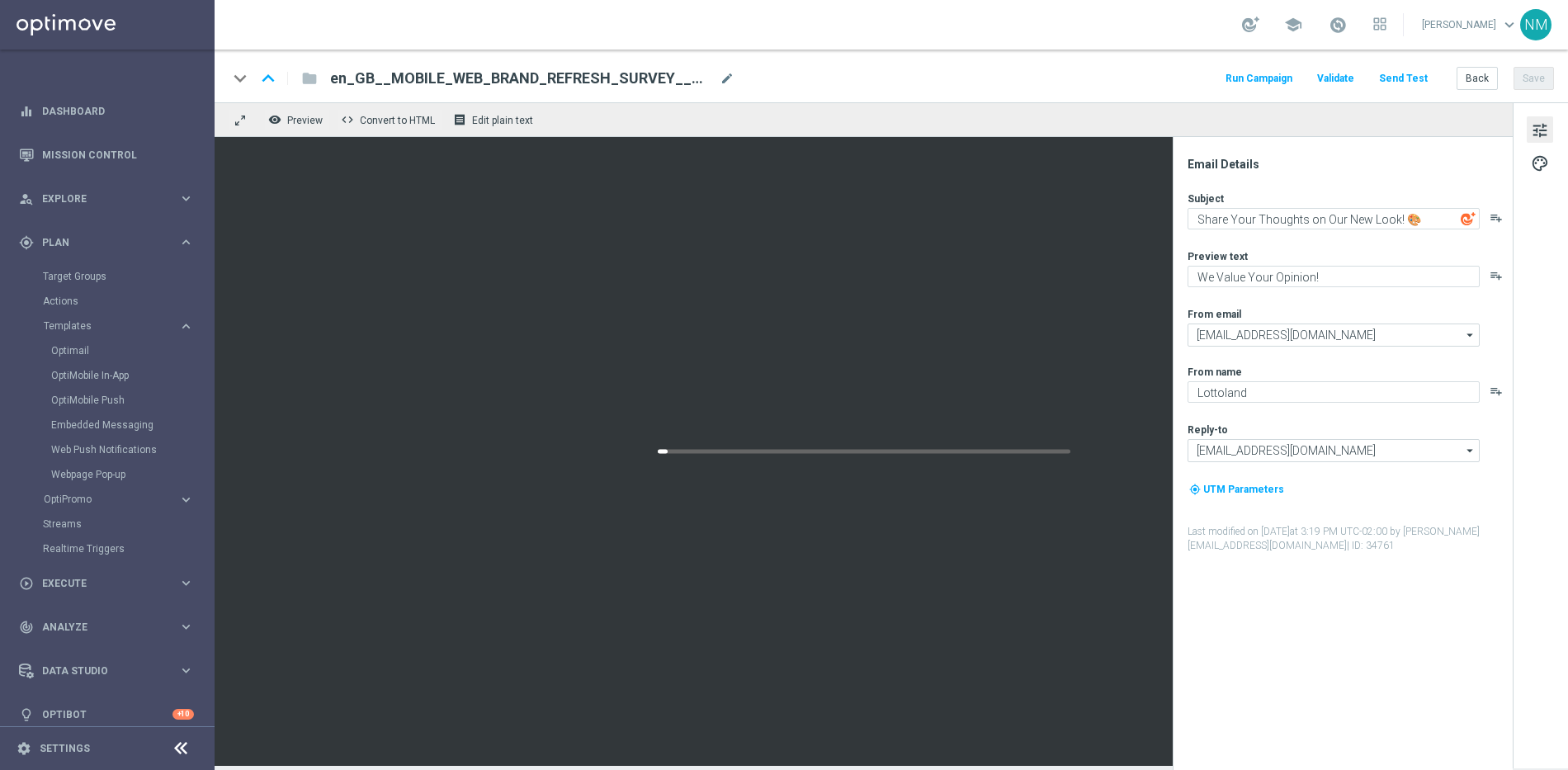
click at [604, 80] on span "en_GB__MOBILE_WEB_BRAND_REFRESH_SURVEY__NVIP_EMA_SER_MIX_W37(1)" at bounding box center [521, 79] width 383 height 20
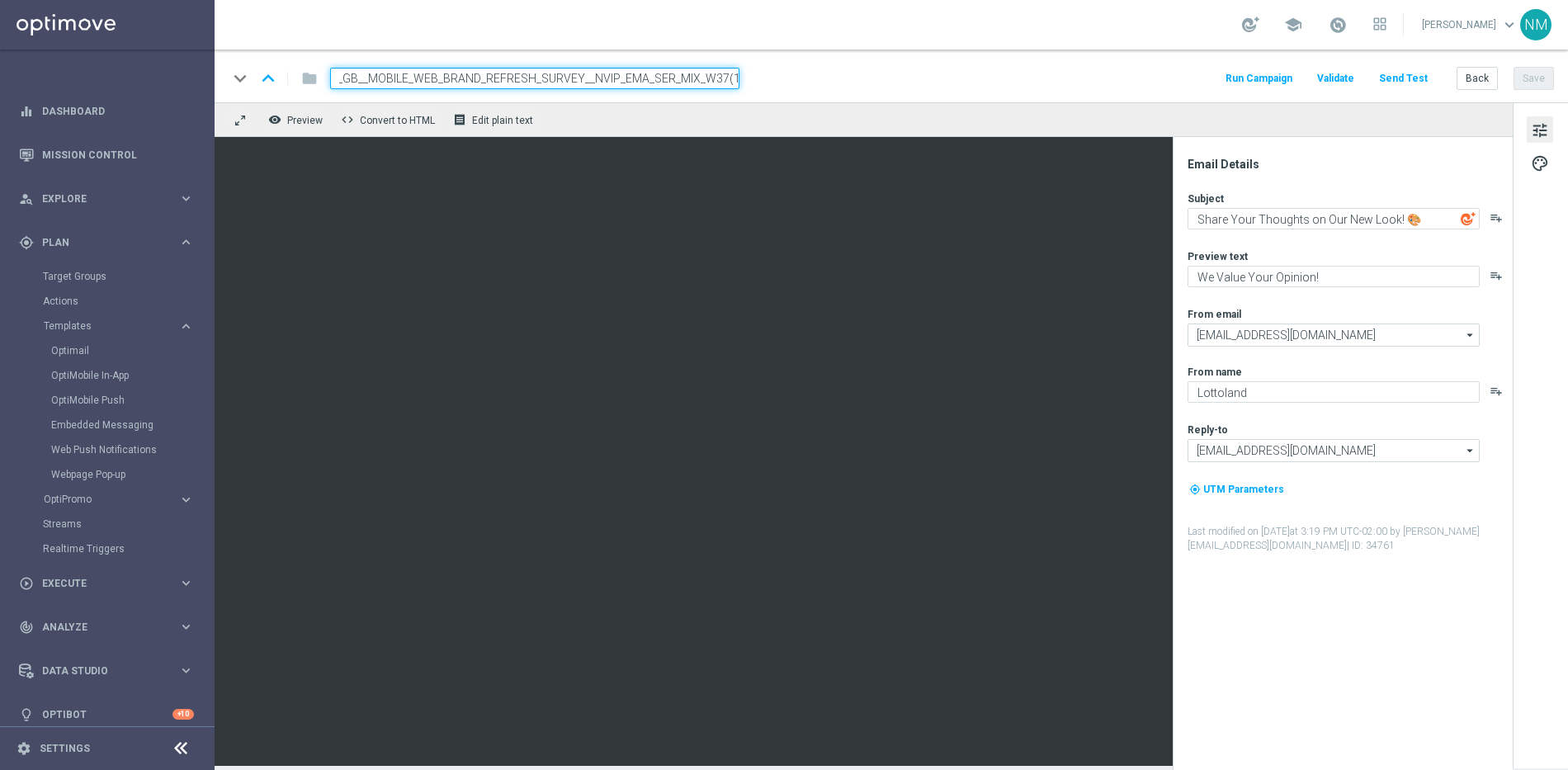
click at [697, 77] on input "en_GB__MOBILE_WEB_BRAND_REFRESH_SURVEY__NVIP_EMA_SER_MIX_W37(1)" at bounding box center [534, 79] width 409 height 22
drag, startPoint x: 436, startPoint y: 75, endPoint x: 418, endPoint y: 77, distance: 18.1
click at [418, 77] on input "en_GB__MOBILE_WEB_BRAND_REFRESH_SURVEY__NVIP_EMA_SER_MIX_W37(1)" at bounding box center [534, 79] width 409 height 22
drag, startPoint x: 723, startPoint y: 79, endPoint x: 764, endPoint y: 80, distance: 41.0
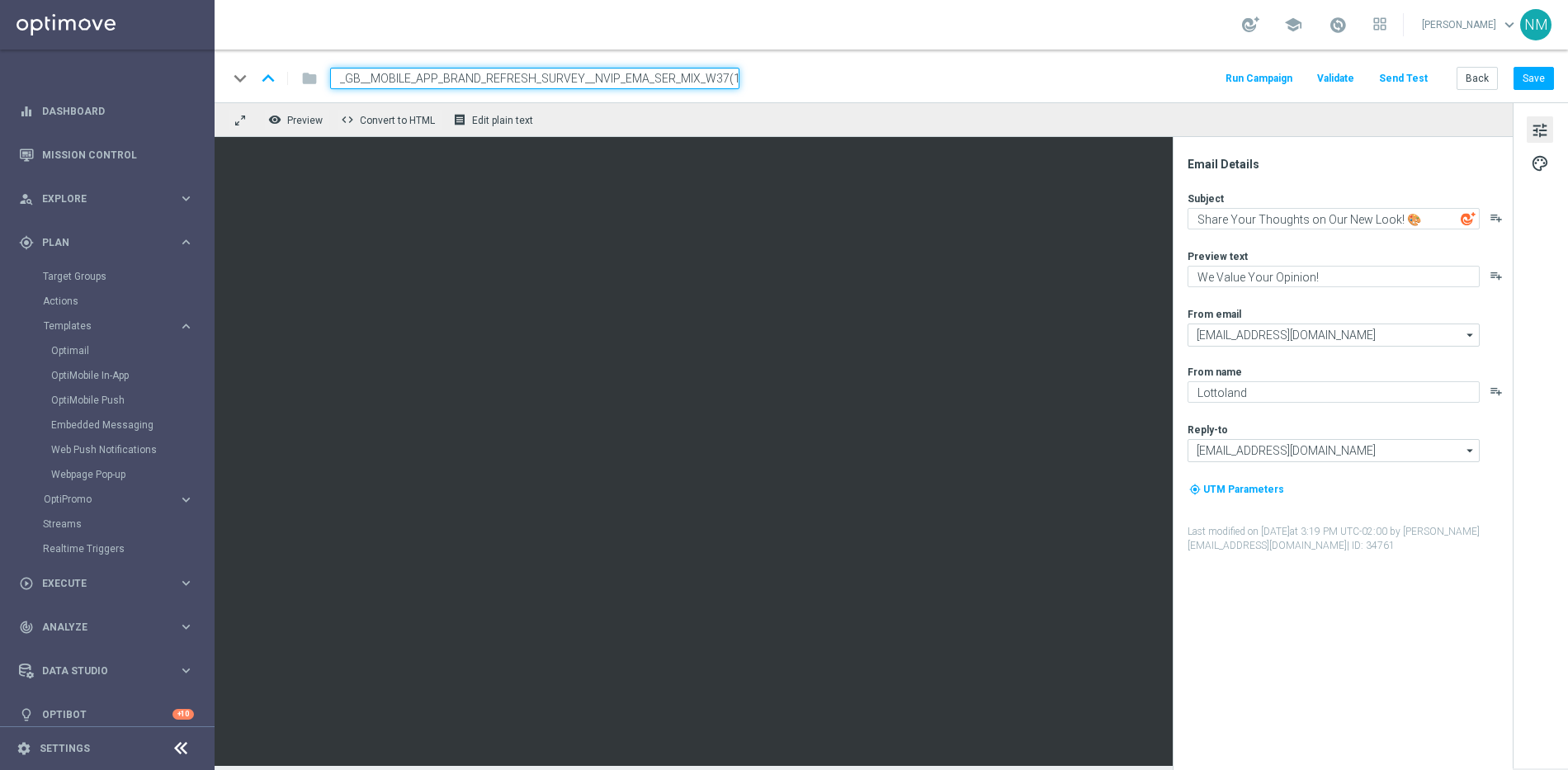
click at [764, 80] on div "keyboard_arrow_down keyboard_arrow_up folder en_GB__MOBILE_APP_BRAND_REFRESH_SU…" at bounding box center [891, 79] width 1327 height 22
type input "en_GB__MOBILE_APP_BRAND_REFRESH_SURVEY__NVIP_EMA_SER_MIX_W37"
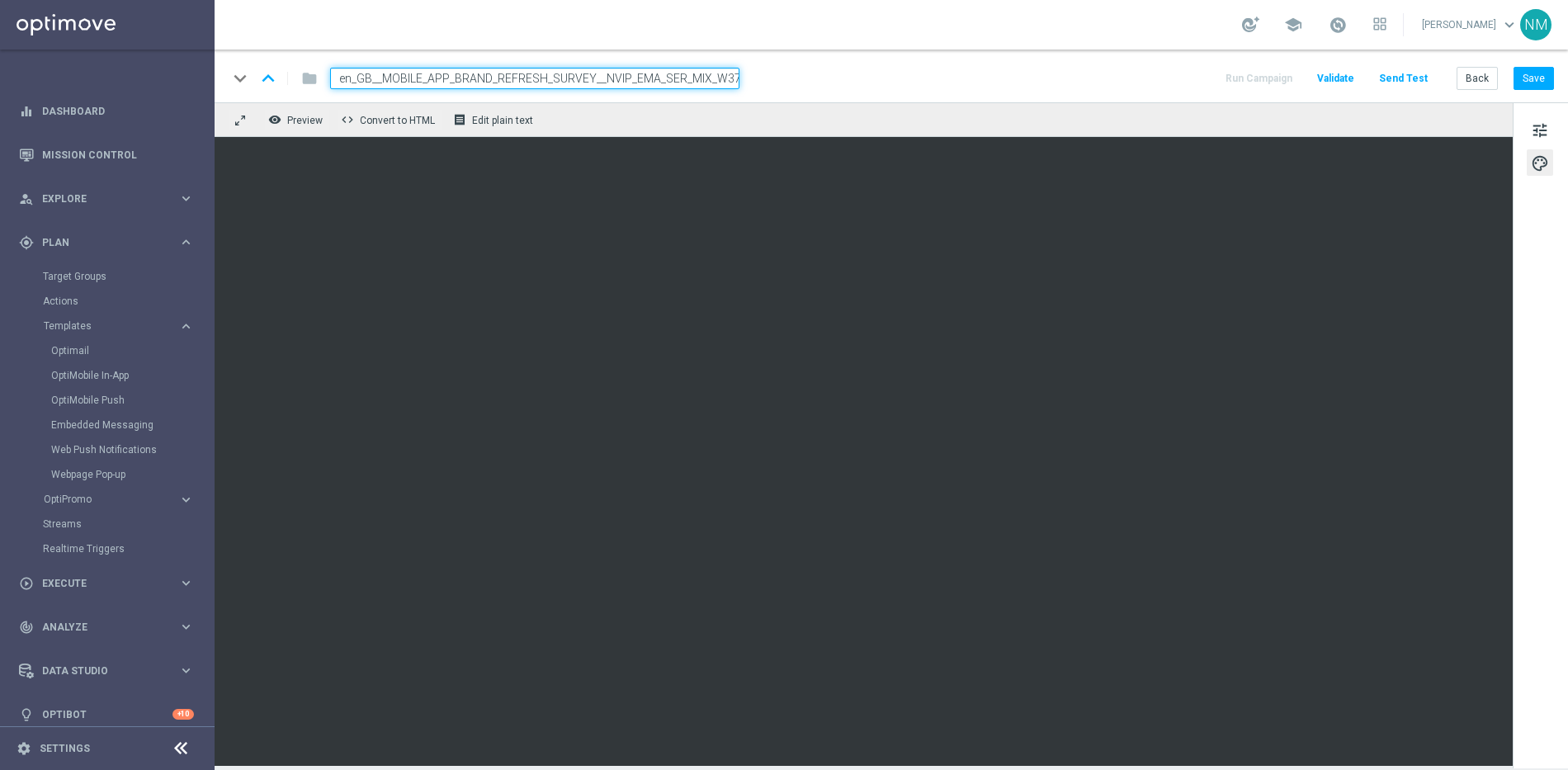
click at [595, 82] on input "en_GB__MOBILE_APP_BRAND_REFRESH_SURVEY__NVIP_EMA_SER_MIX_W37" at bounding box center [534, 79] width 409 height 22
click at [594, 82] on input "en_GB__MOBILE_APP_BRAND_REFRESH_SURVEY__NVIP_EMA_SER_MIX_W37" at bounding box center [534, 79] width 409 height 22
click at [1547, 79] on button "Save" at bounding box center [1534, 79] width 41 height 23
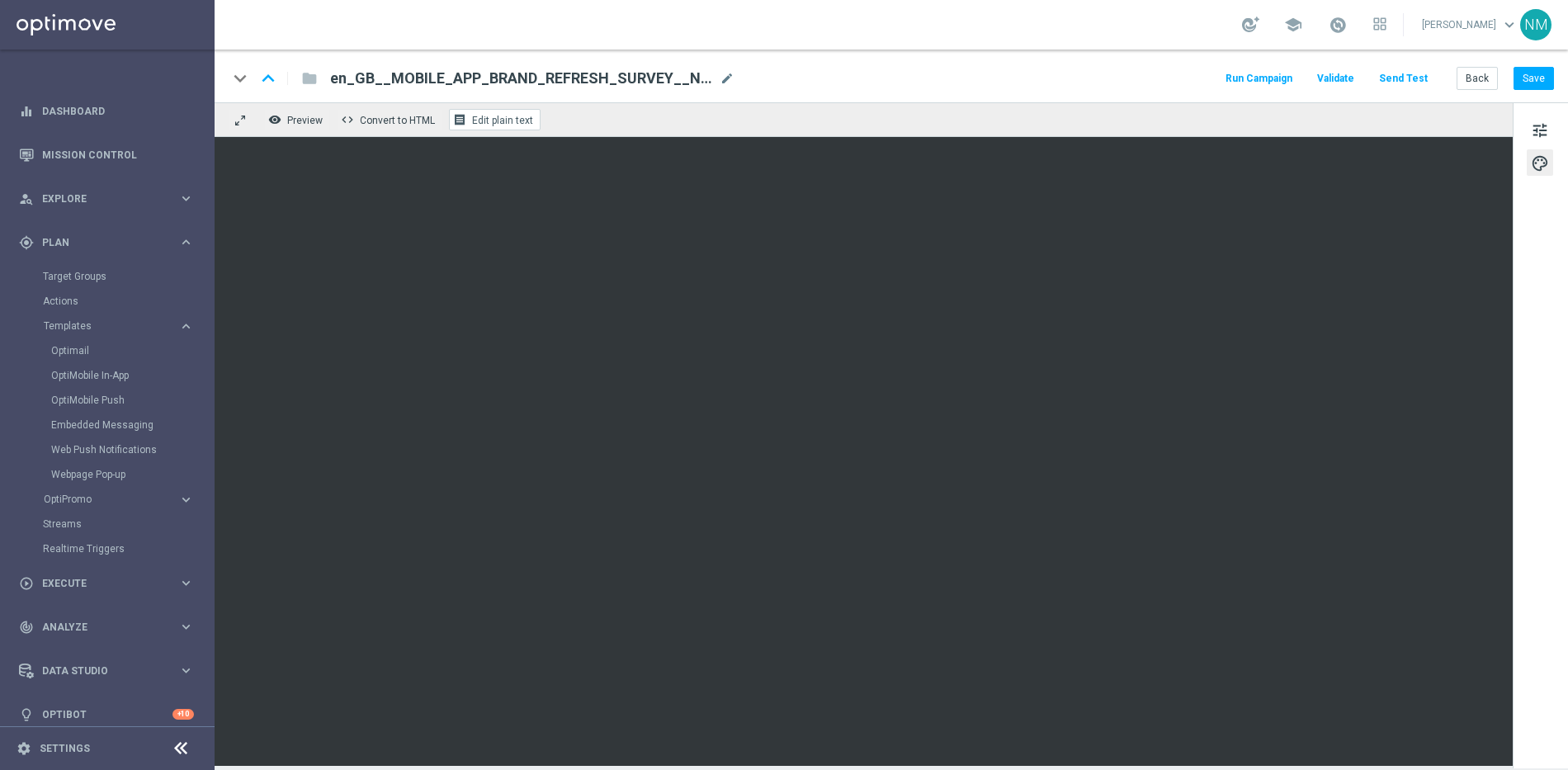
click at [481, 112] on button "receipt Edit plain text" at bounding box center [494, 120] width 91 height 22
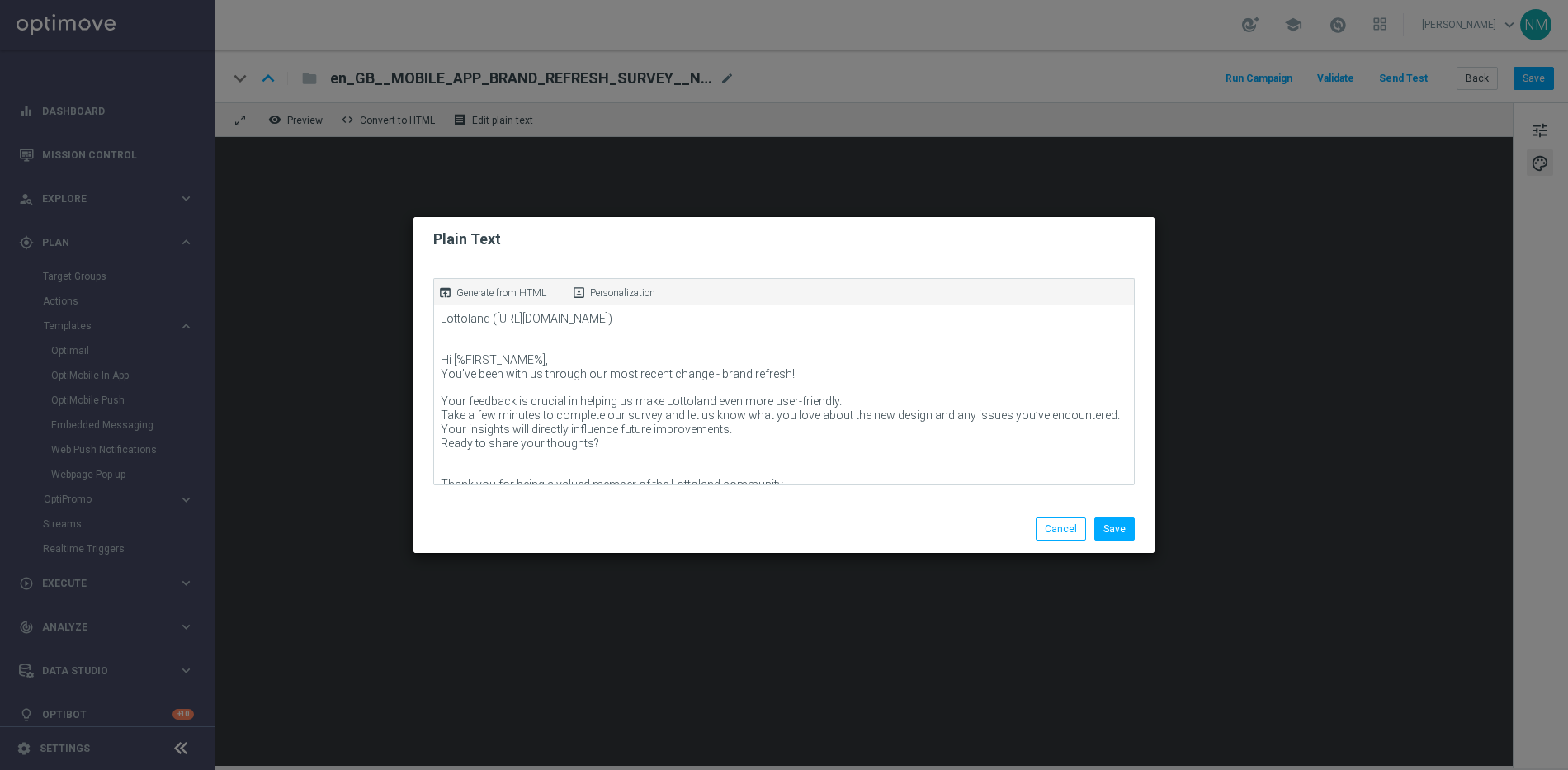
click at [512, 298] on p "Generate from HTML" at bounding box center [502, 293] width 90 height 14
click at [1125, 531] on button "Save" at bounding box center [1114, 530] width 41 height 23
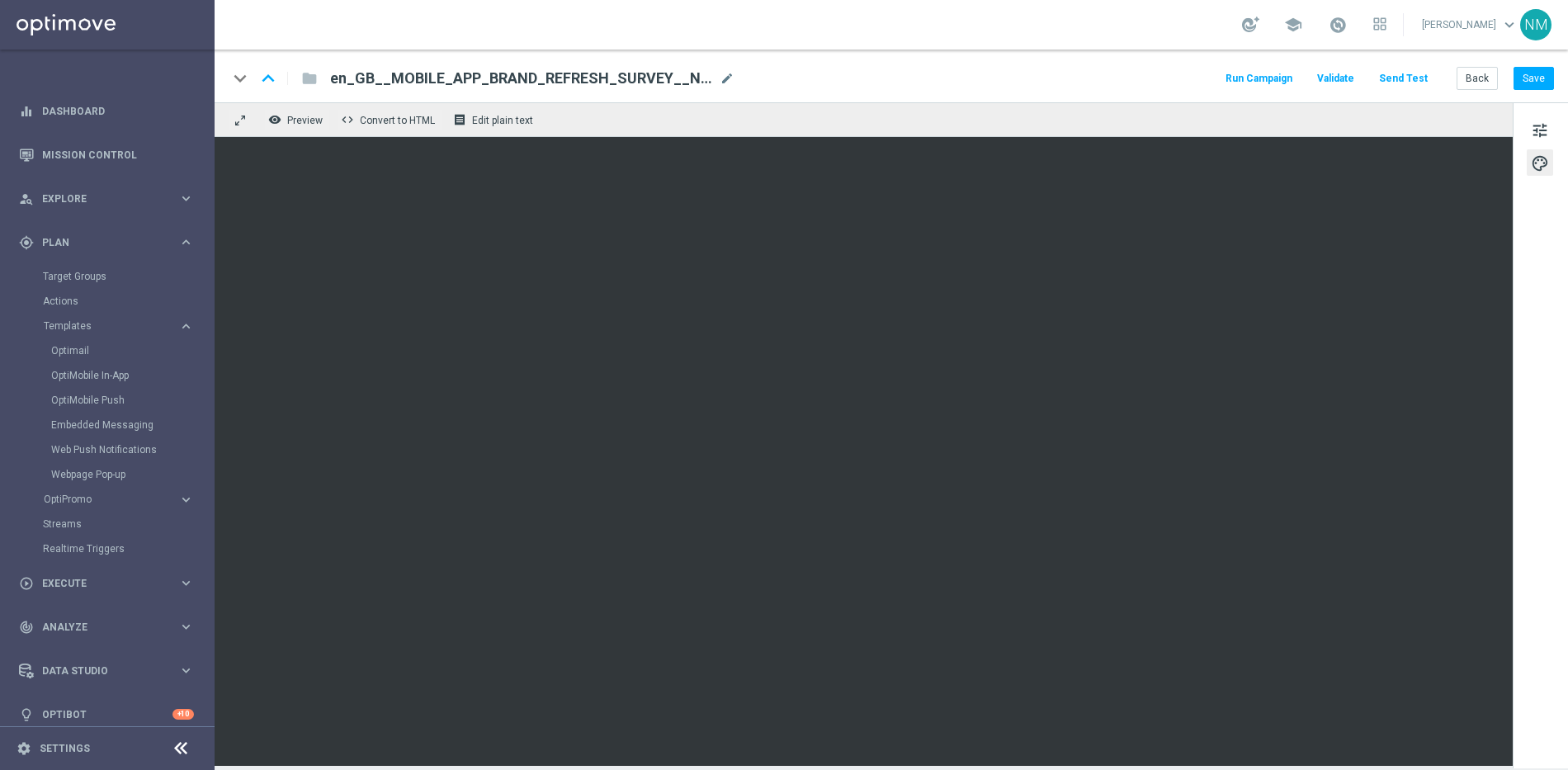
click at [1338, 89] on button "Validate" at bounding box center [1336, 79] width 42 height 23
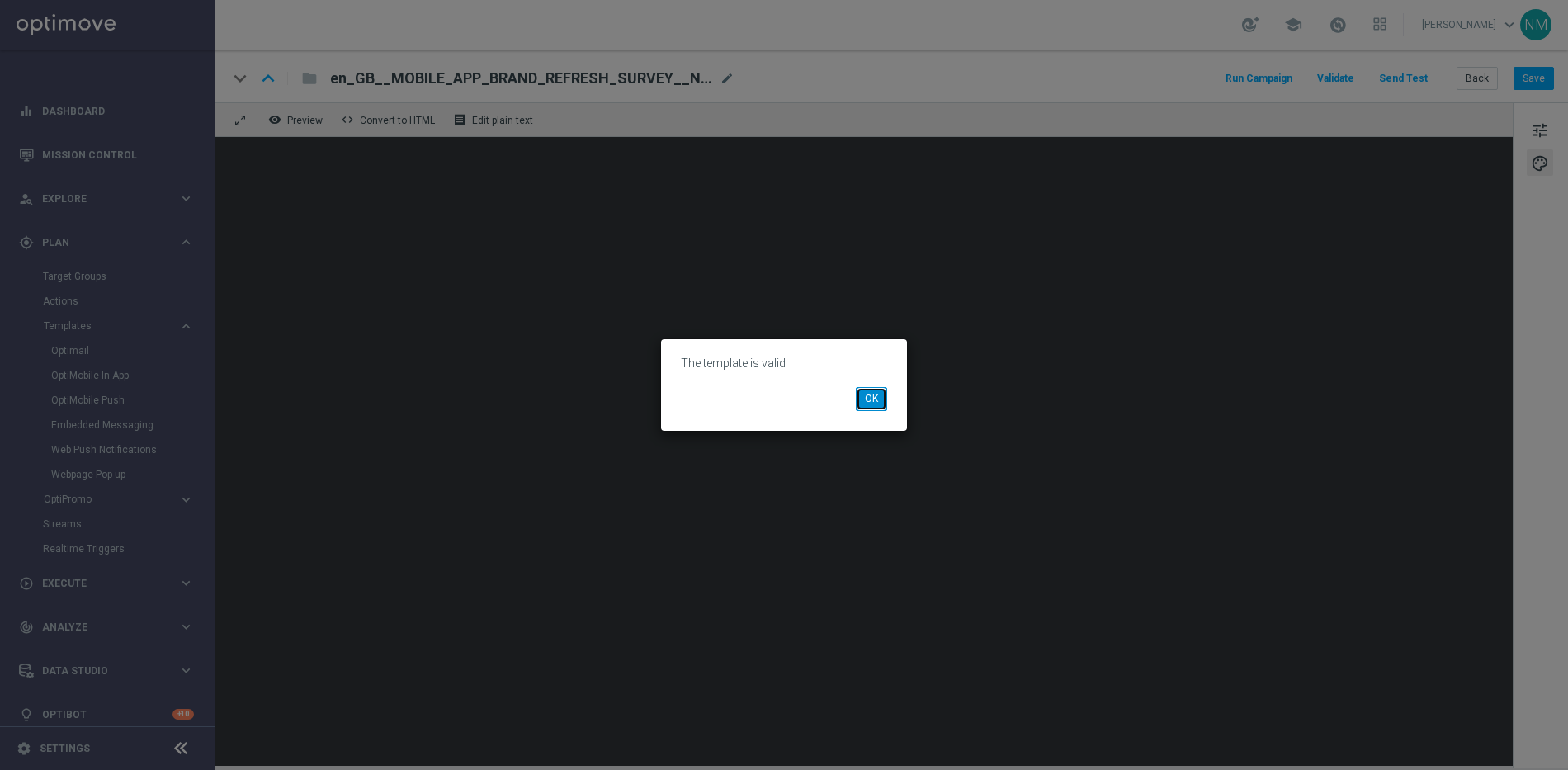
click at [876, 395] on button "OK" at bounding box center [871, 399] width 32 height 23
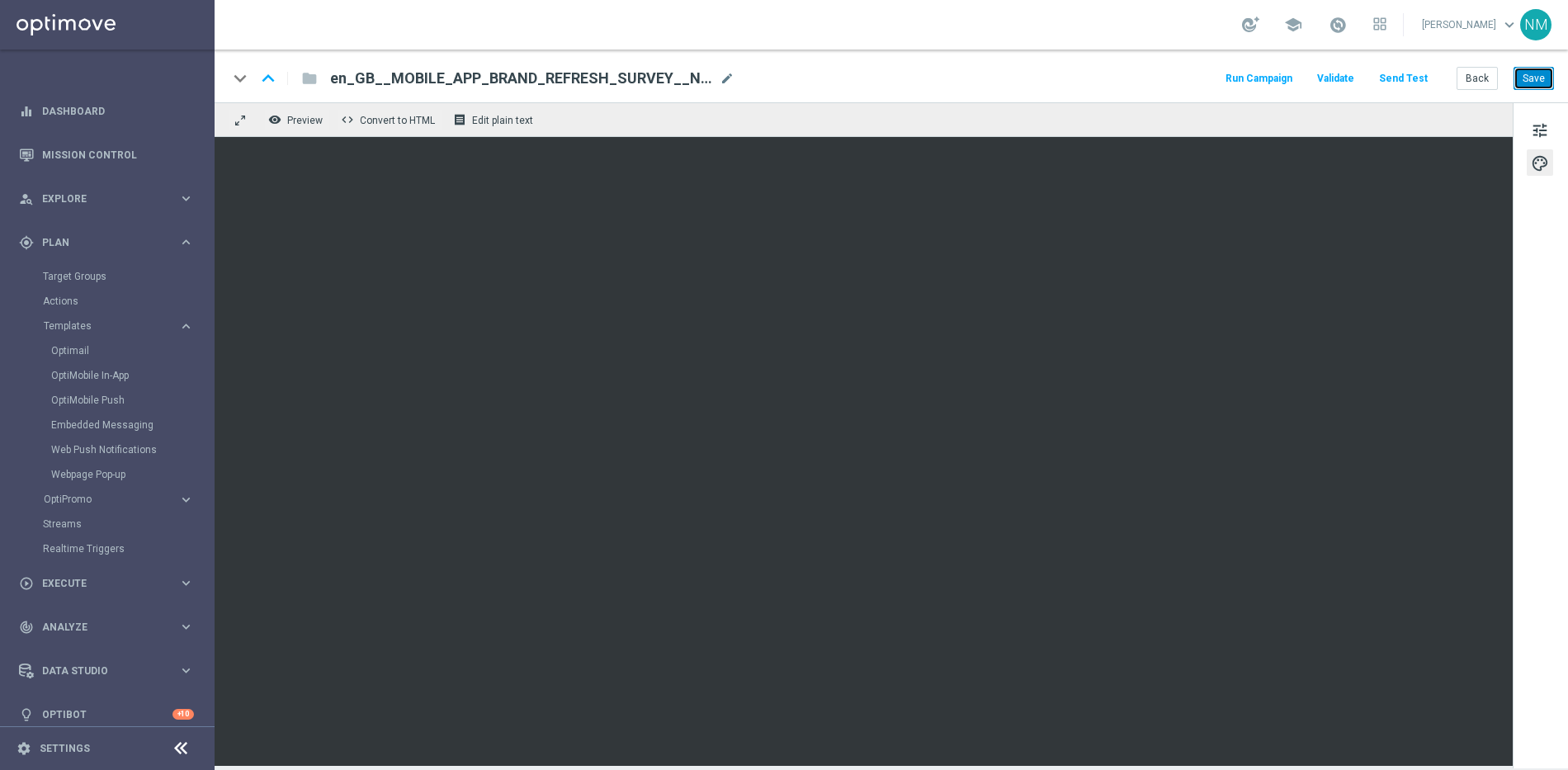
click at [1534, 78] on button "Save" at bounding box center [1534, 79] width 41 height 23
